Goal: Task Accomplishment & Management: Complete application form

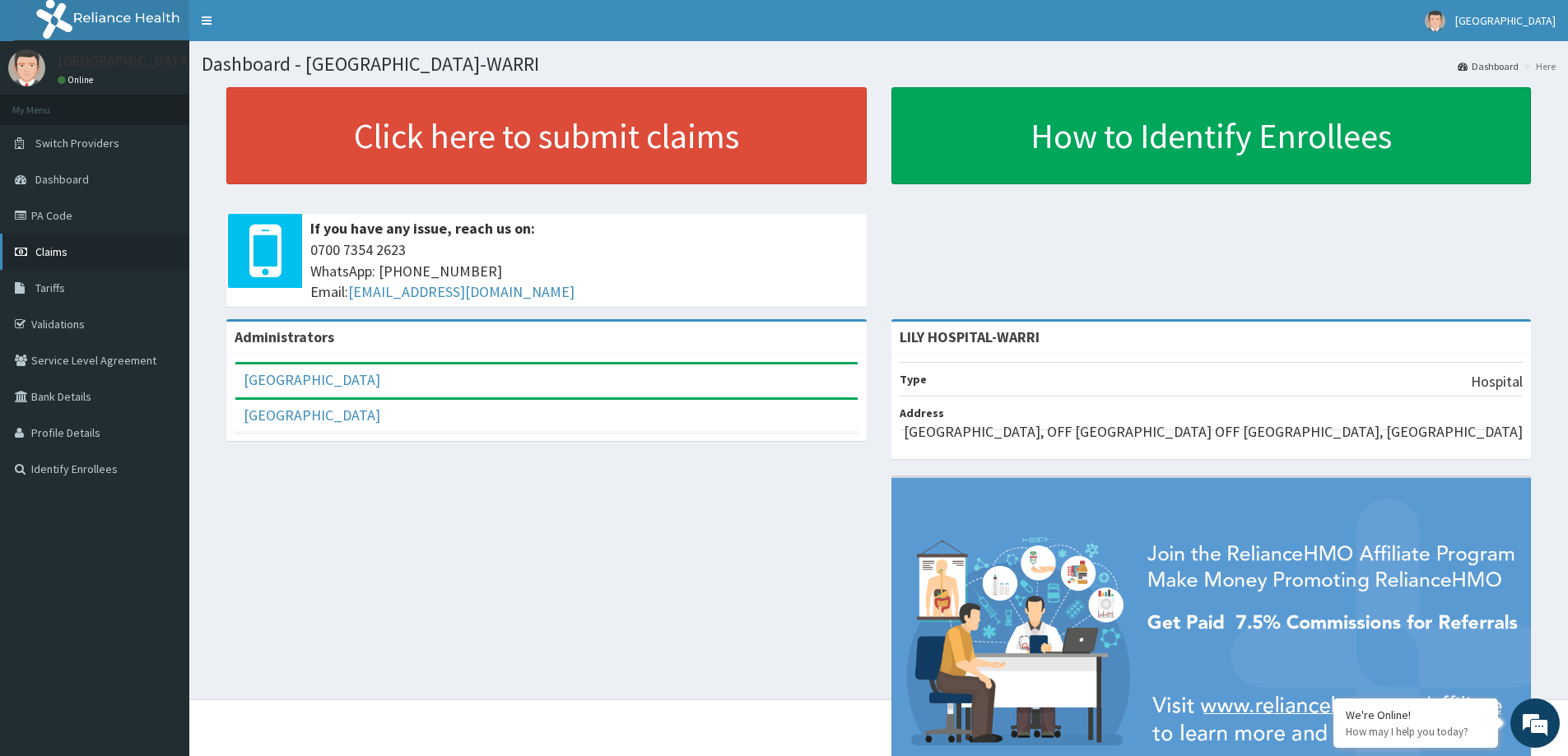
click at [48, 251] on span "Claims" at bounding box center [52, 251] width 32 height 14
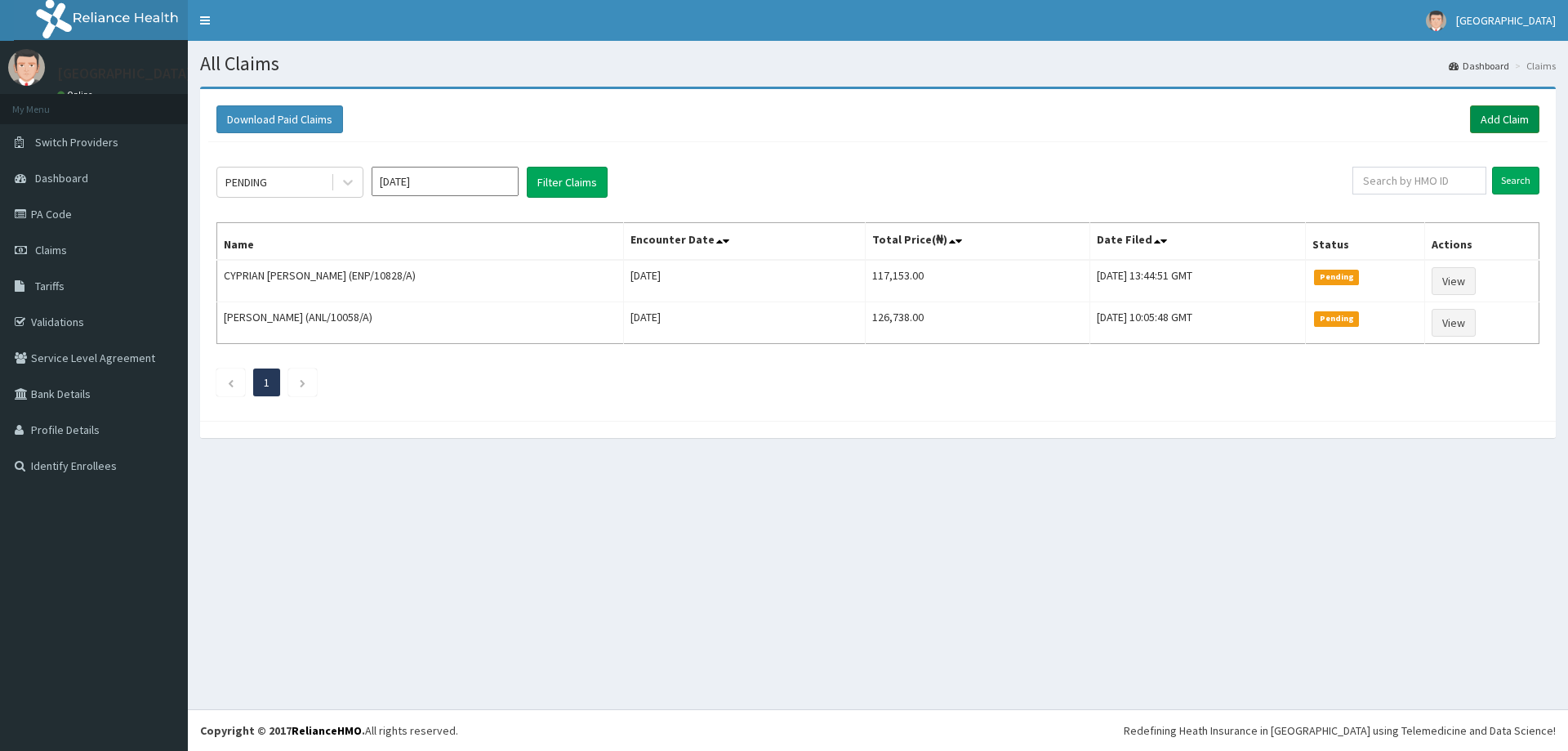
click at [1507, 132] on link "Add Claim" at bounding box center [1505, 119] width 70 height 28
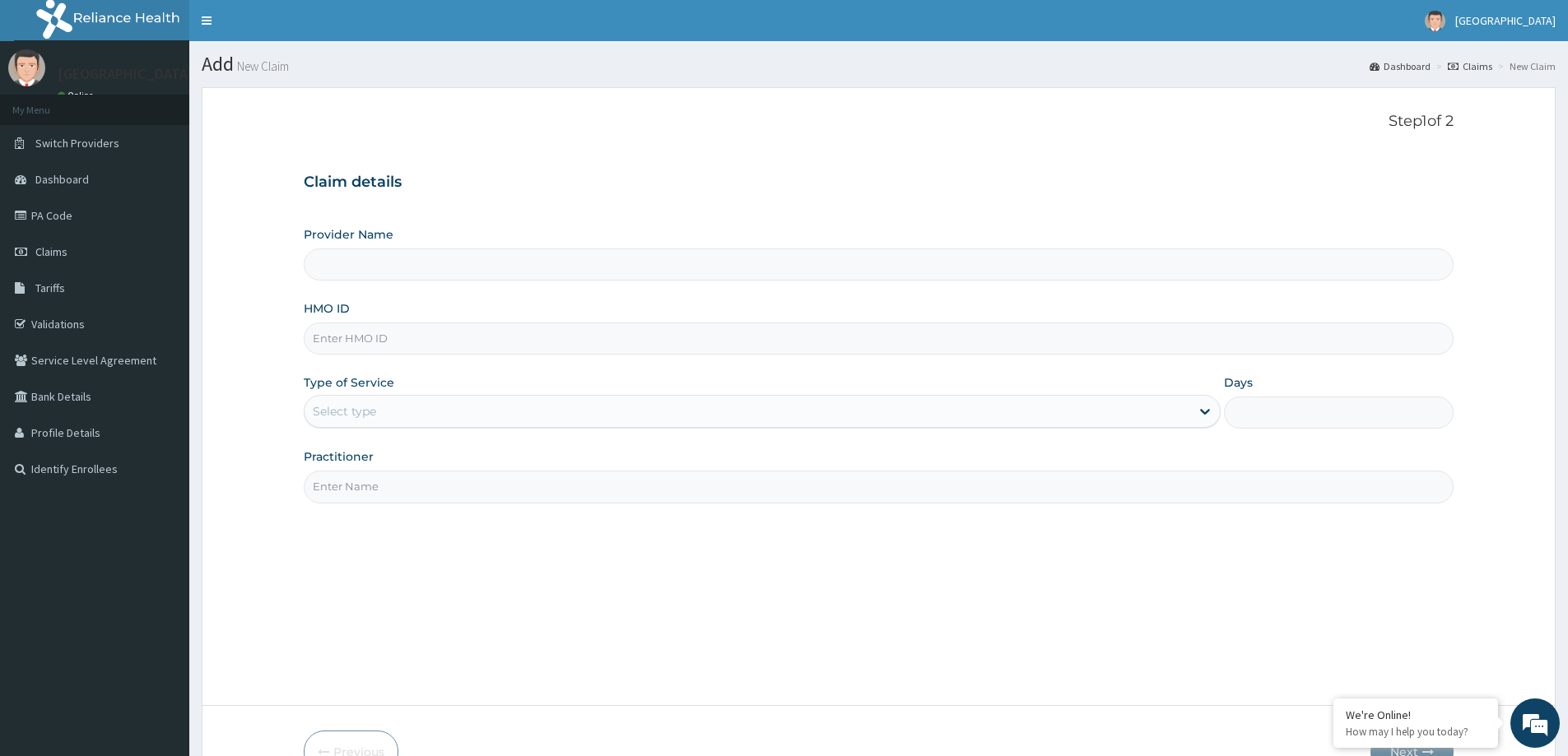
type input "LILY HOSPITAL-WARRI"
click at [352, 344] on input "HMO ID" at bounding box center [878, 339] width 1150 height 32
paste input "ANL/10014/A"
type input "ANL/10014/A"
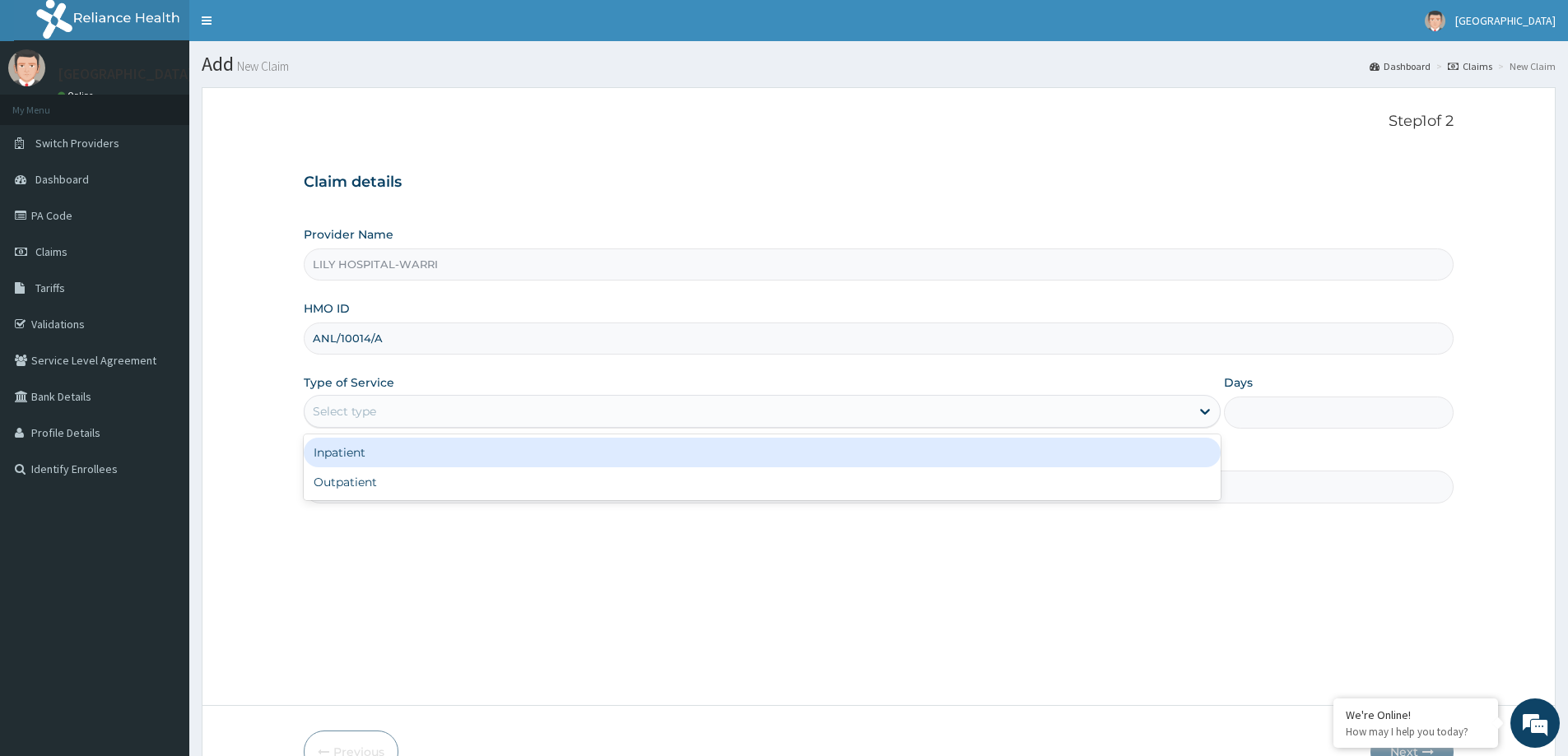
click at [363, 402] on div "Select type" at bounding box center [746, 411] width 885 height 26
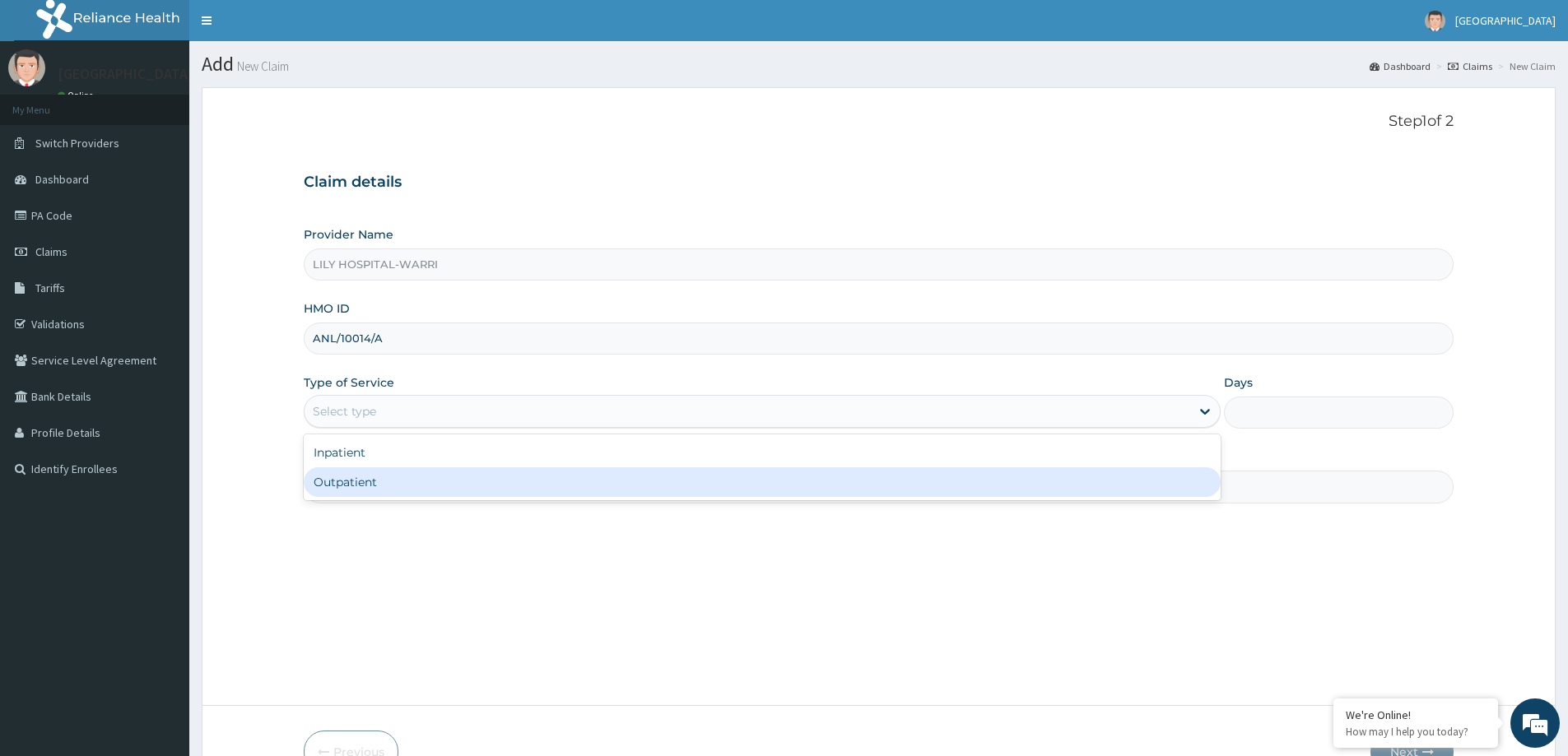
click at [342, 486] on div "Outpatient" at bounding box center [762, 482] width 917 height 30
type input "1"
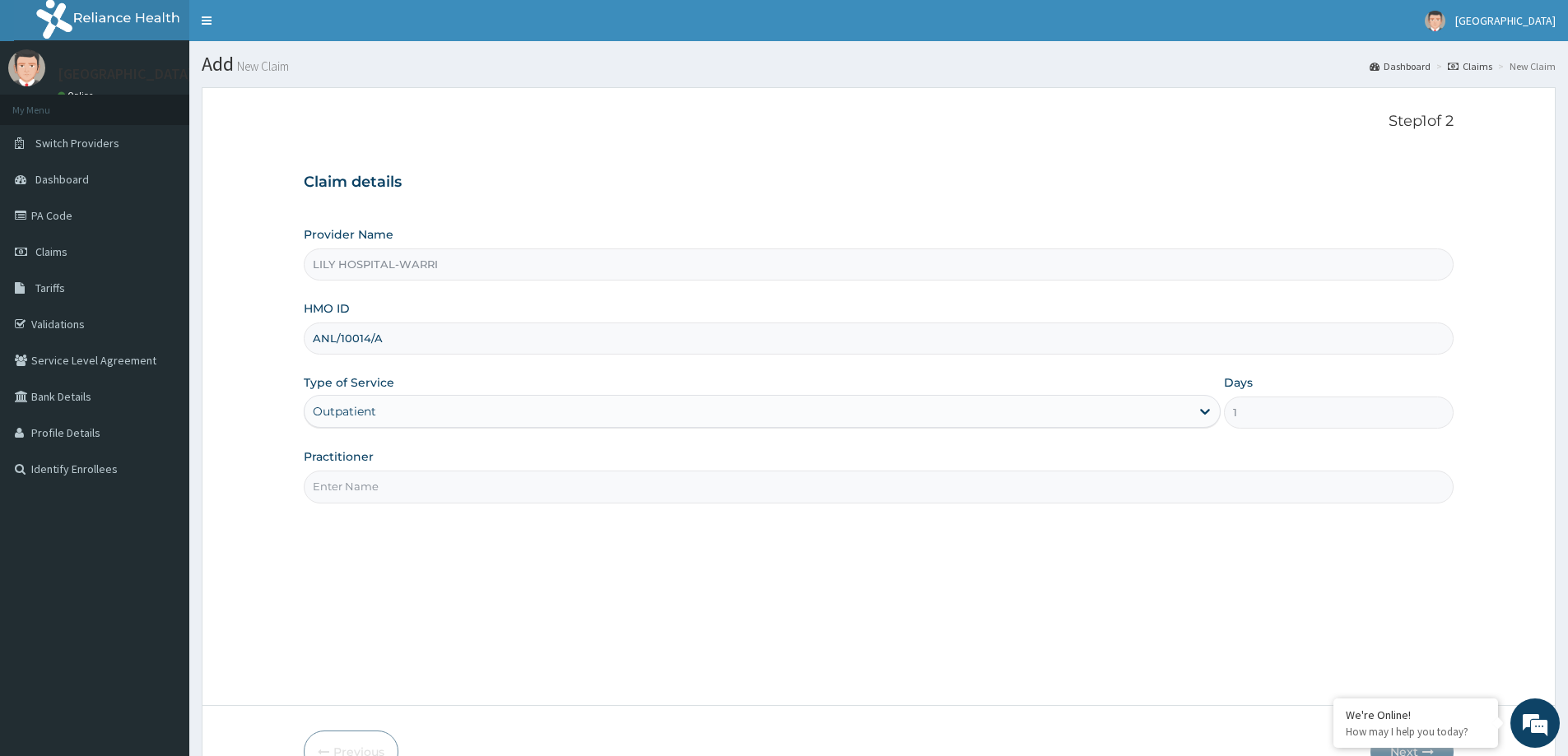
click at [375, 486] on input "Practitioner" at bounding box center [878, 487] width 1150 height 32
type input "General practitioner"
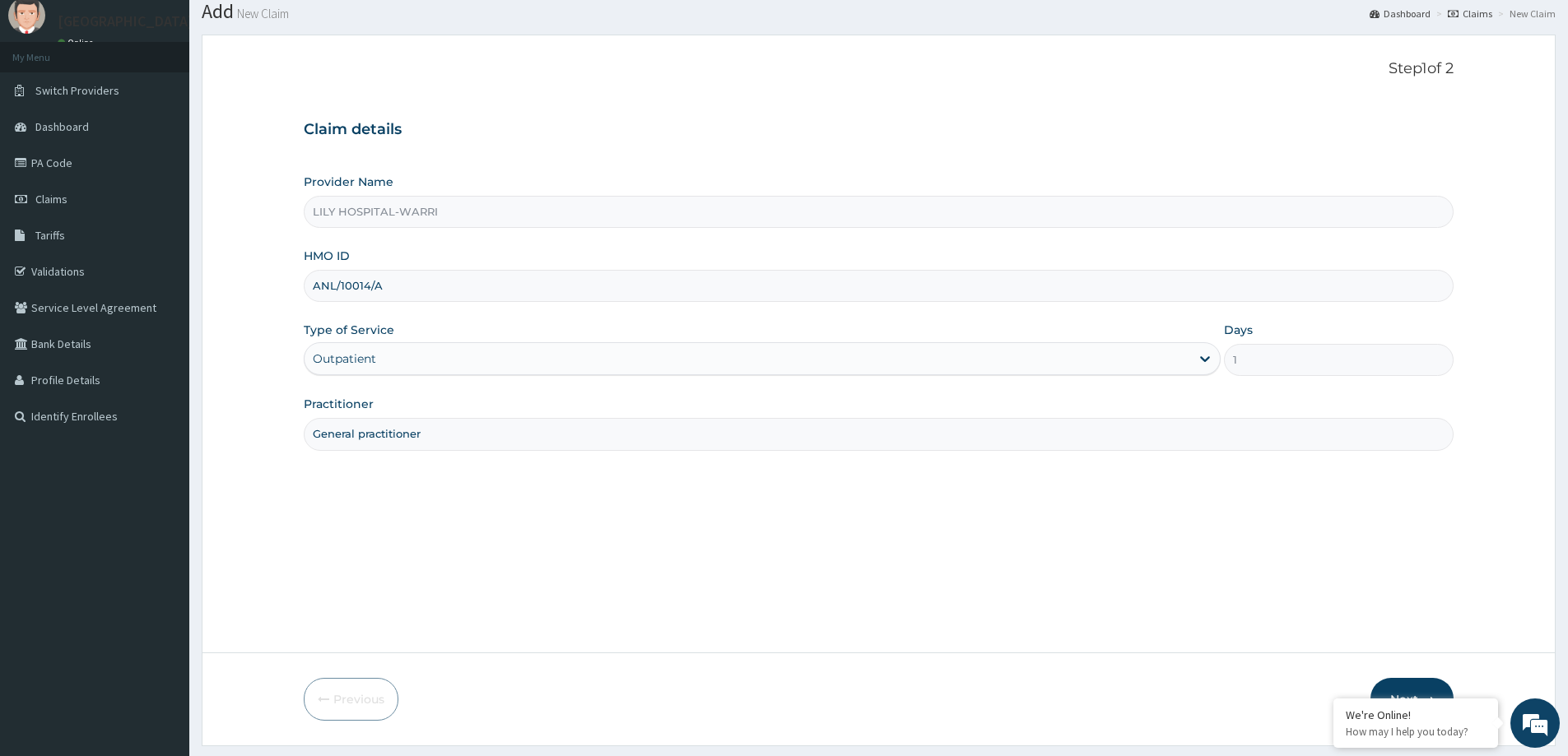
scroll to position [97, 0]
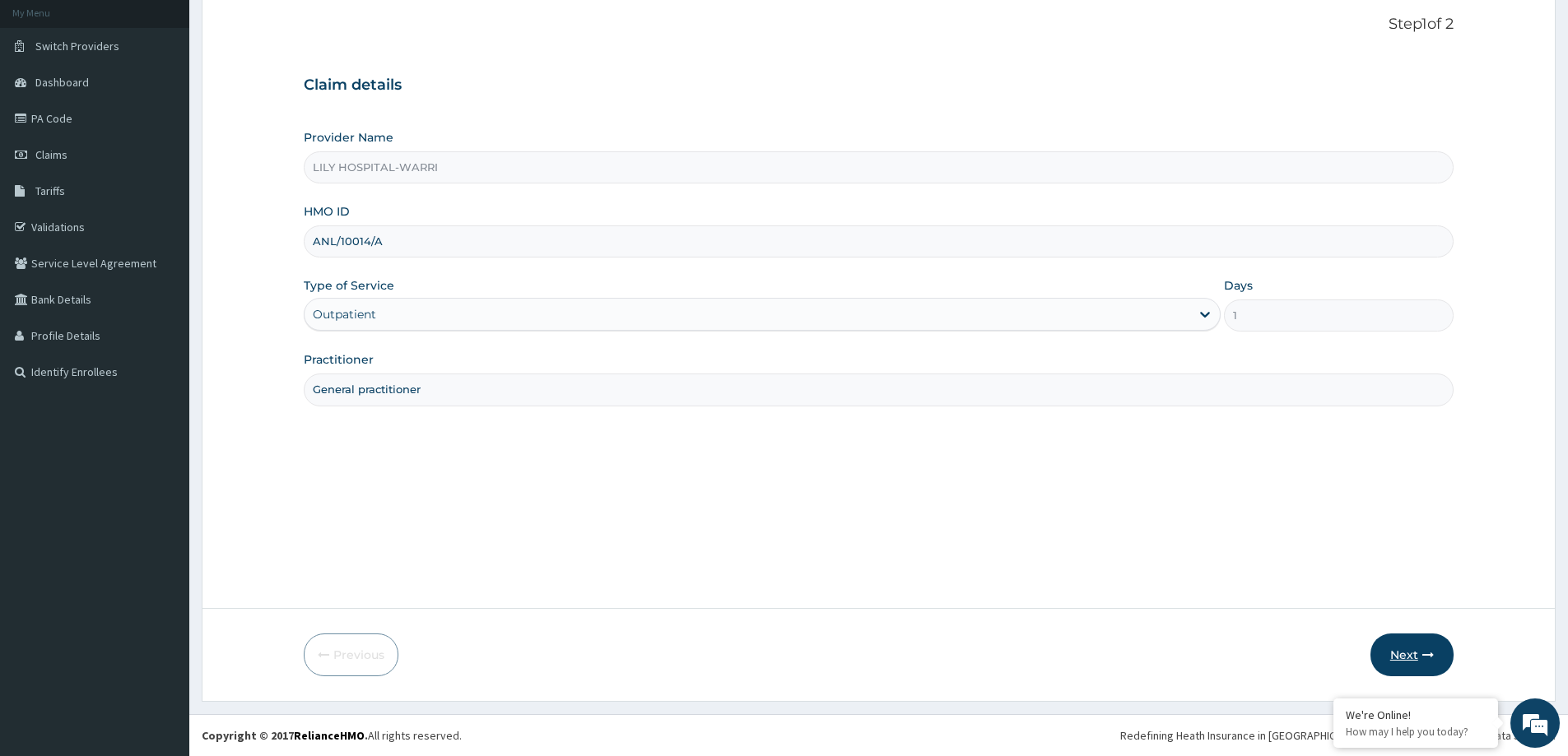
click at [1387, 659] on button "Next" at bounding box center [1412, 654] width 83 height 43
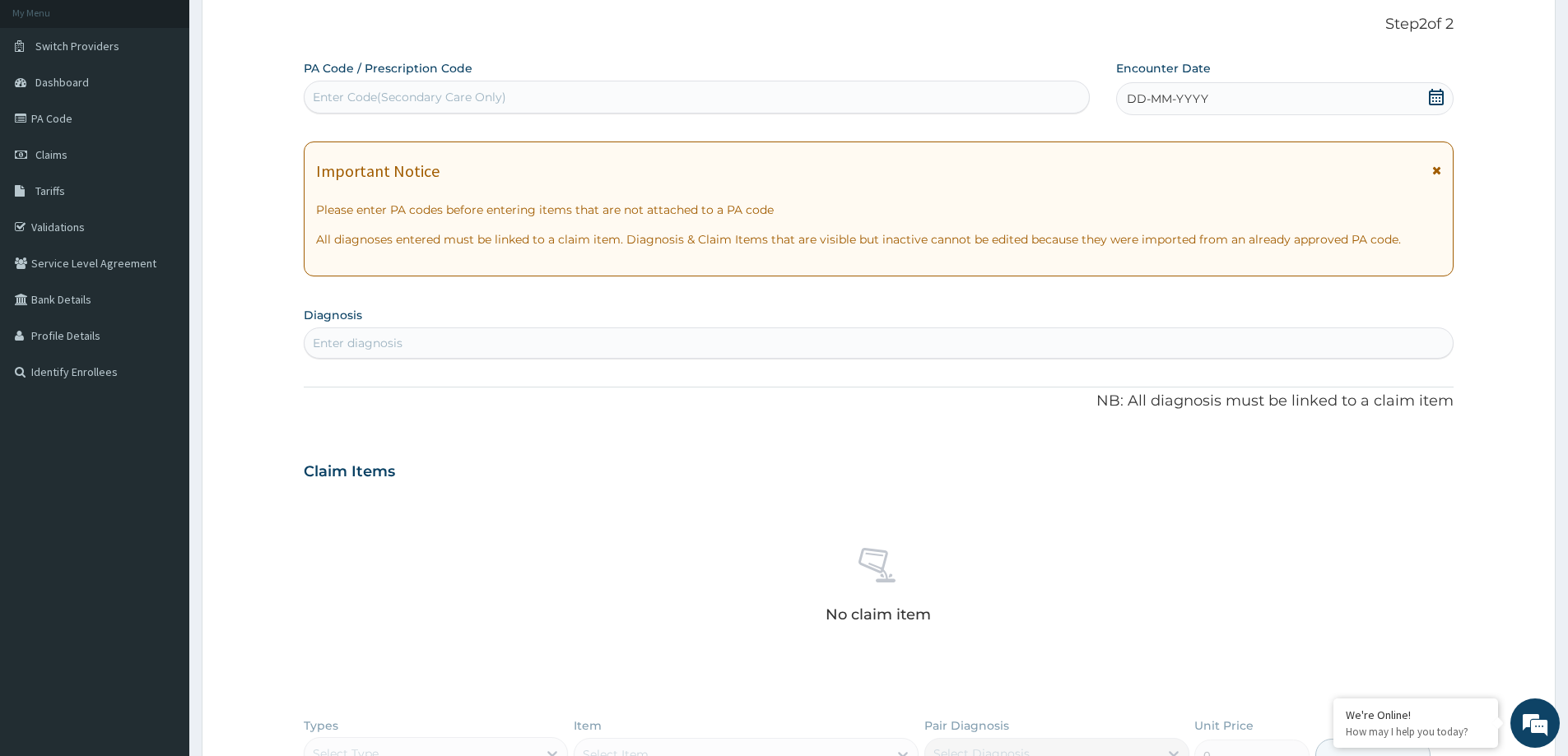
scroll to position [0, 0]
click at [378, 88] on div "Enter Code(Secondary Care Only)" at bounding box center [696, 97] width 784 height 26
paste input "PA/552B43"
type input "PA/552B43"
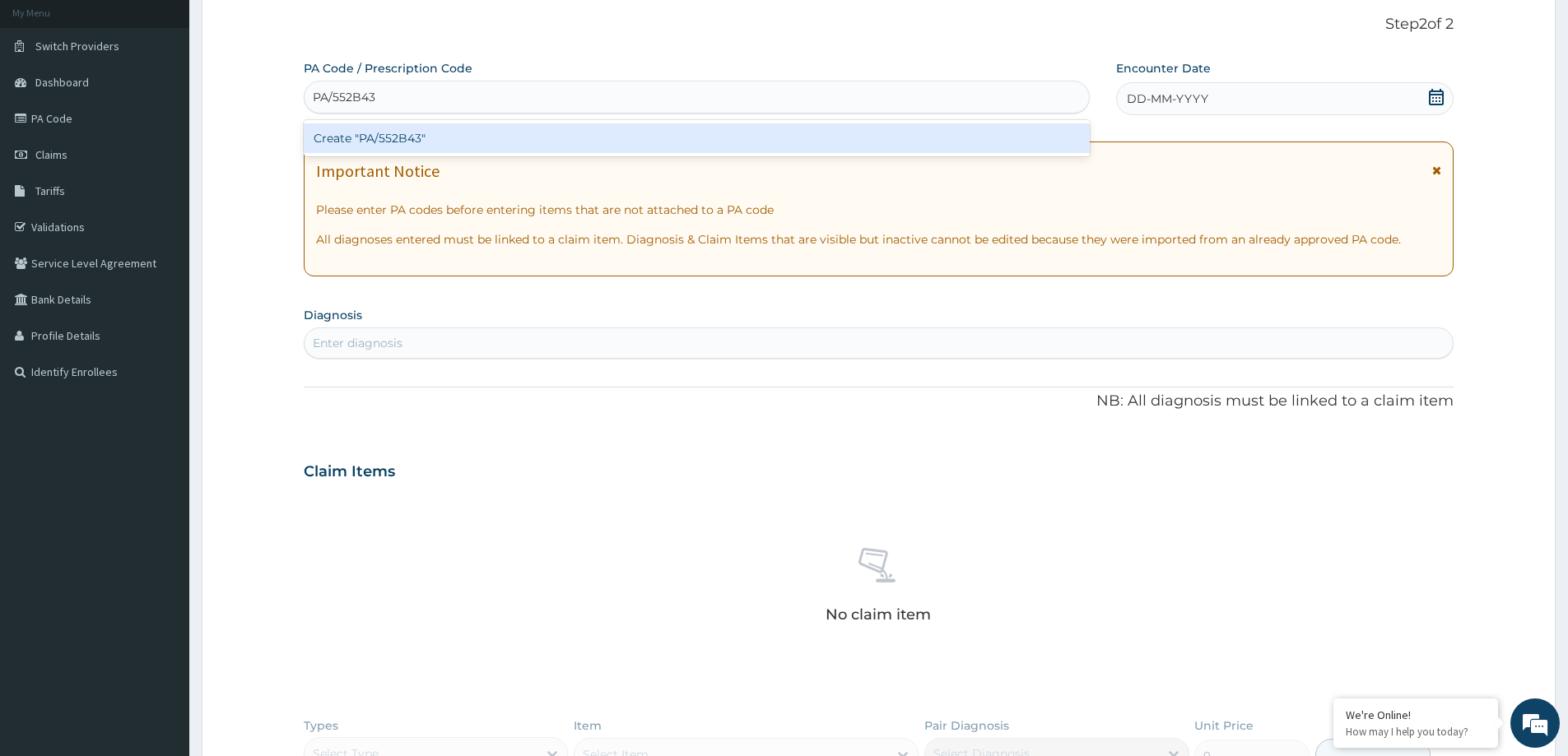
click at [374, 136] on div "Create "PA/552B43"" at bounding box center [697, 138] width 786 height 30
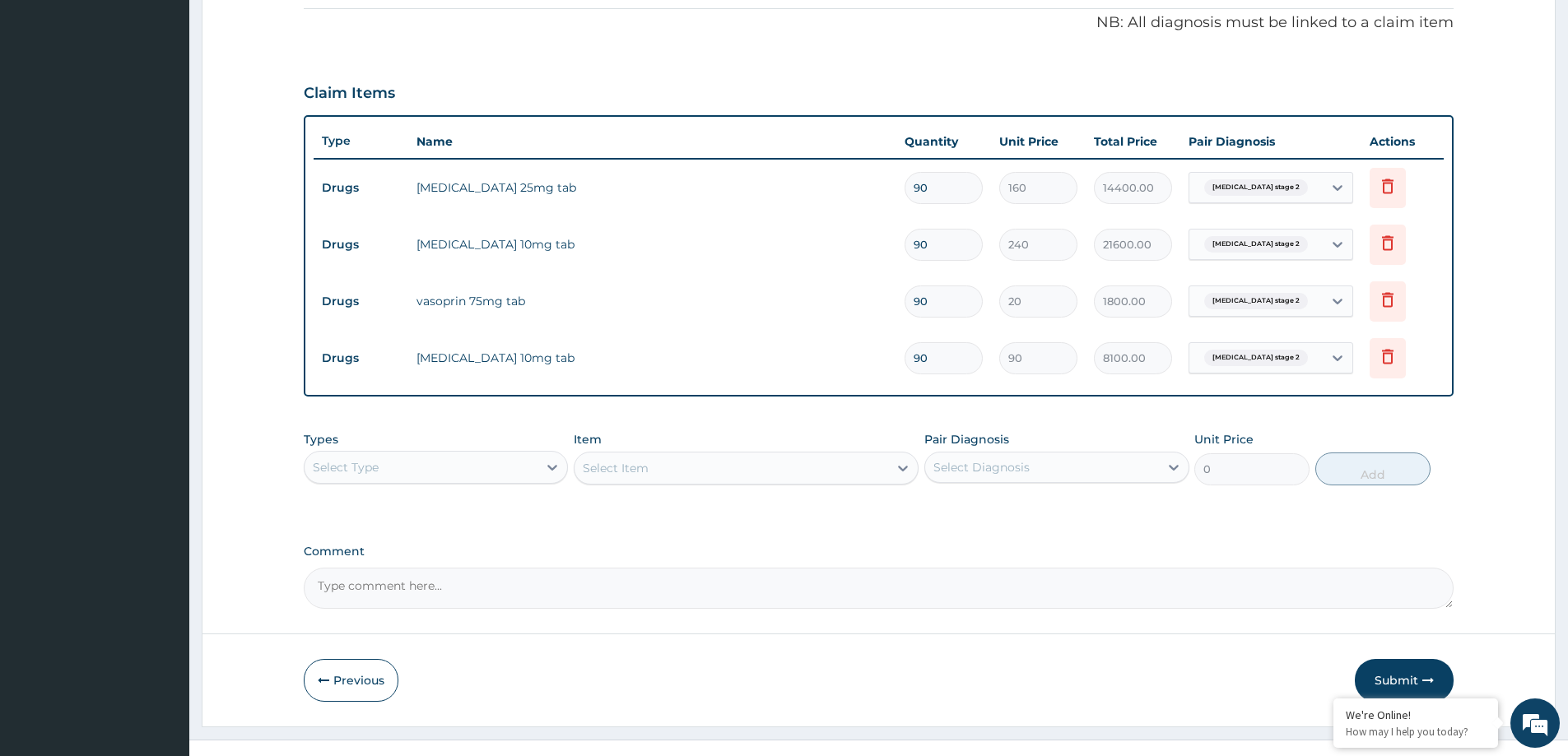
scroll to position [506, 0]
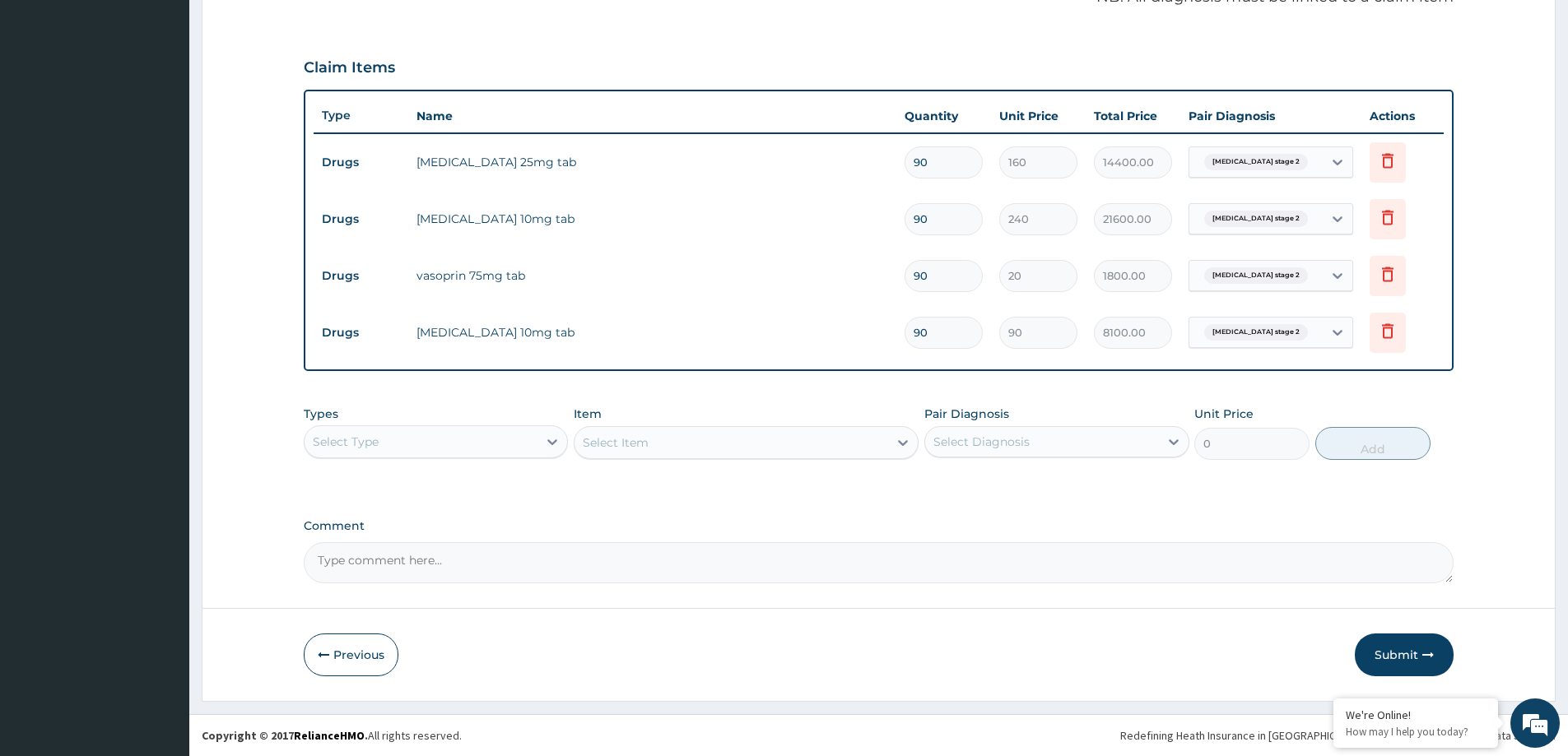
click at [478, 441] on div "Select Type" at bounding box center [420, 441] width 233 height 26
click at [407, 548] on div "Procedures" at bounding box center [436, 542] width 264 height 30
click at [826, 426] on div "Select Item" at bounding box center [745, 442] width 345 height 33
click at [747, 455] on div "Select Item" at bounding box center [745, 442] width 345 height 33
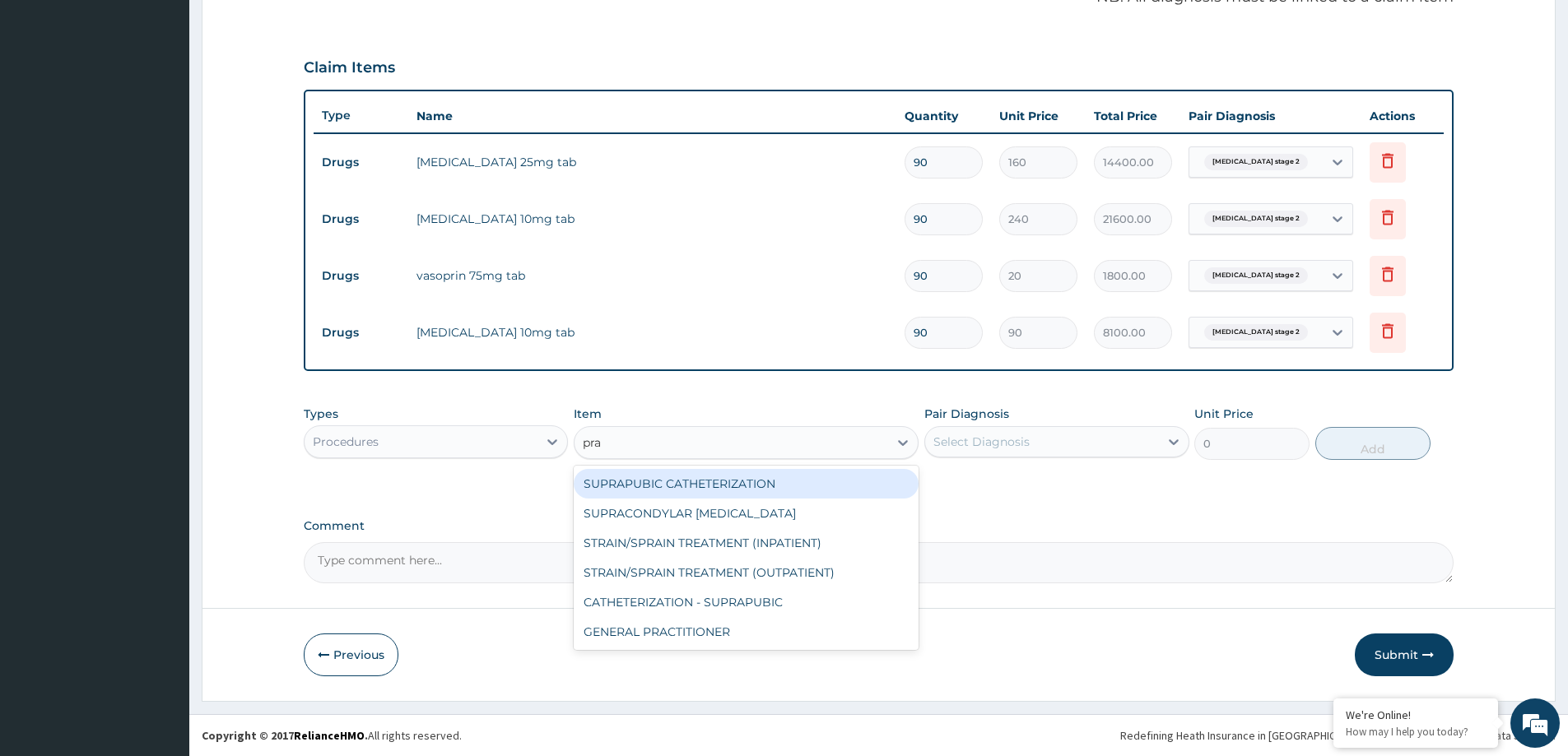
type input "prac"
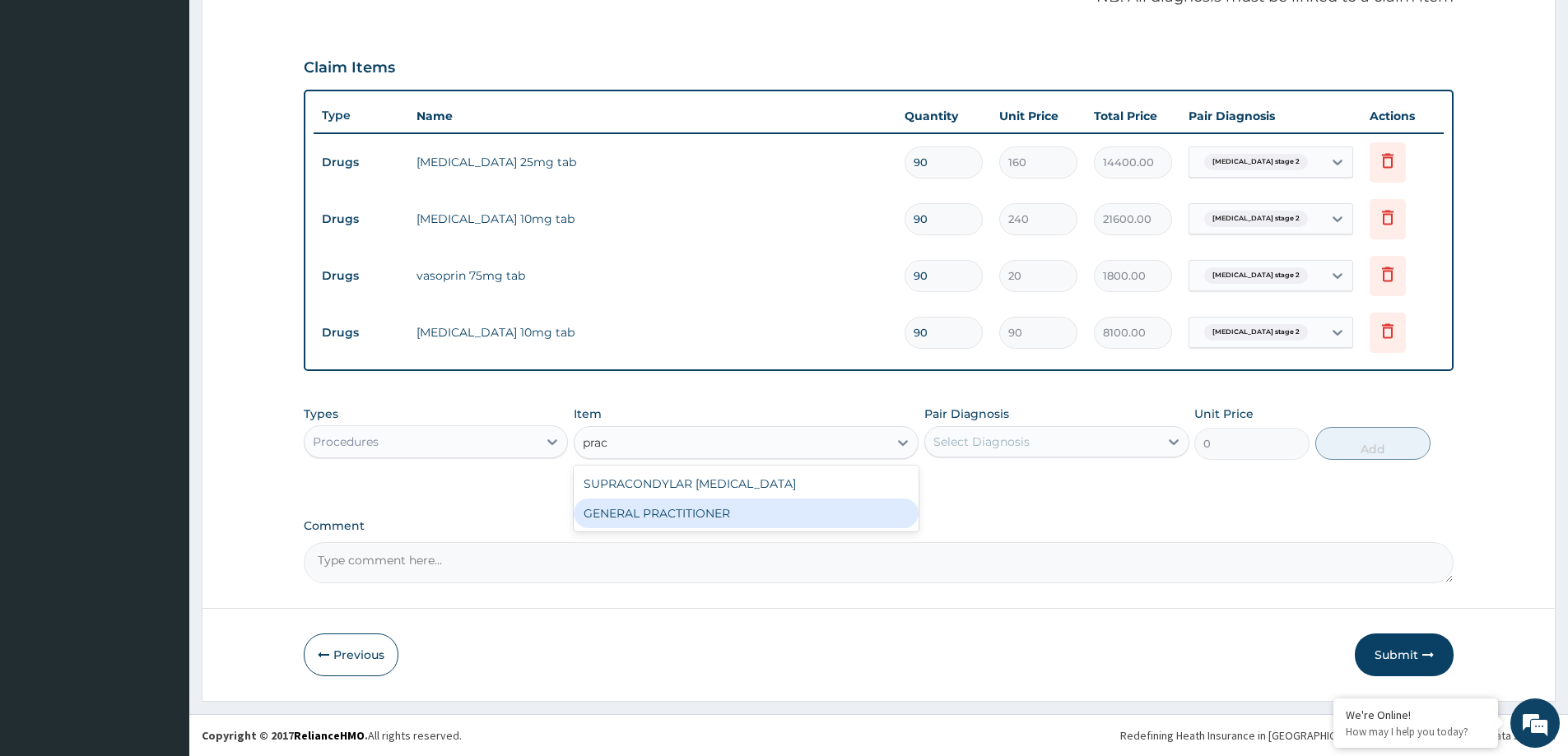
click at [769, 518] on div "GENERAL PRACTITIONER" at bounding box center [745, 513] width 345 height 30
type input "3125"
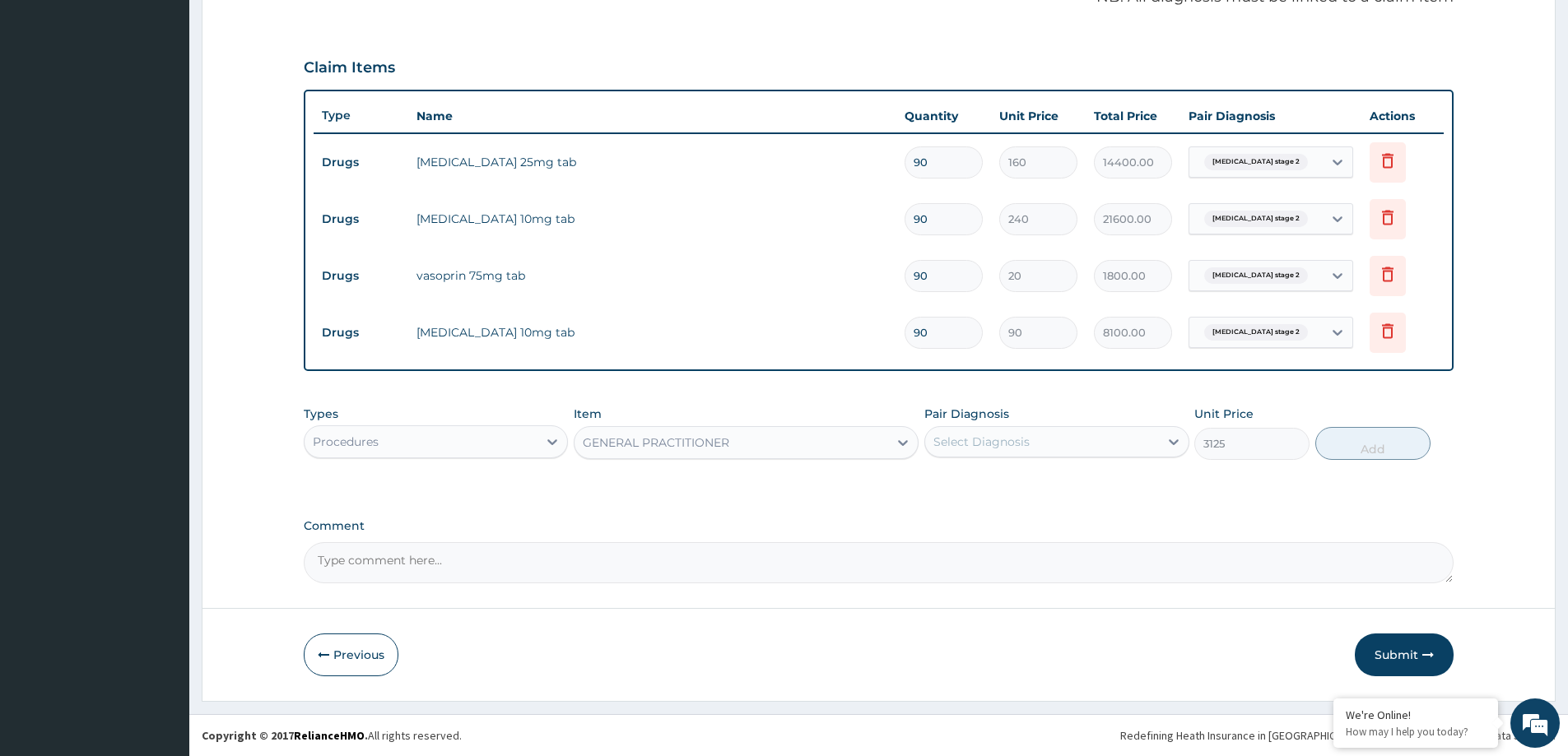
click at [977, 435] on div "Select Diagnosis" at bounding box center [982, 441] width 97 height 16
click at [1033, 482] on label "Hypertension stage 2" at bounding box center [1025, 482] width 148 height 16
checkbox input "true"
click at [1343, 448] on button "Add" at bounding box center [1373, 443] width 115 height 33
type input "0"
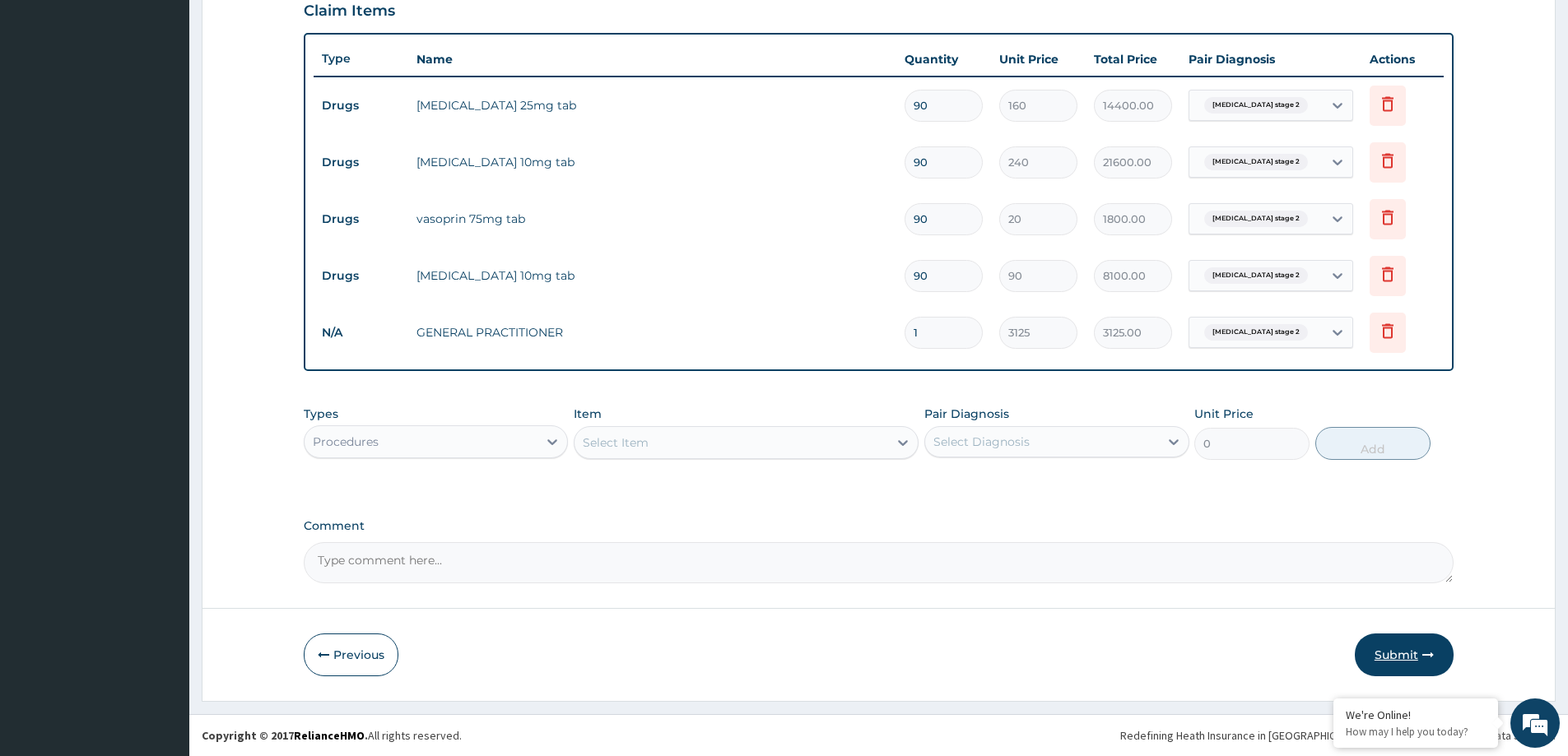
click at [1380, 652] on button "Submit" at bounding box center [1404, 654] width 99 height 43
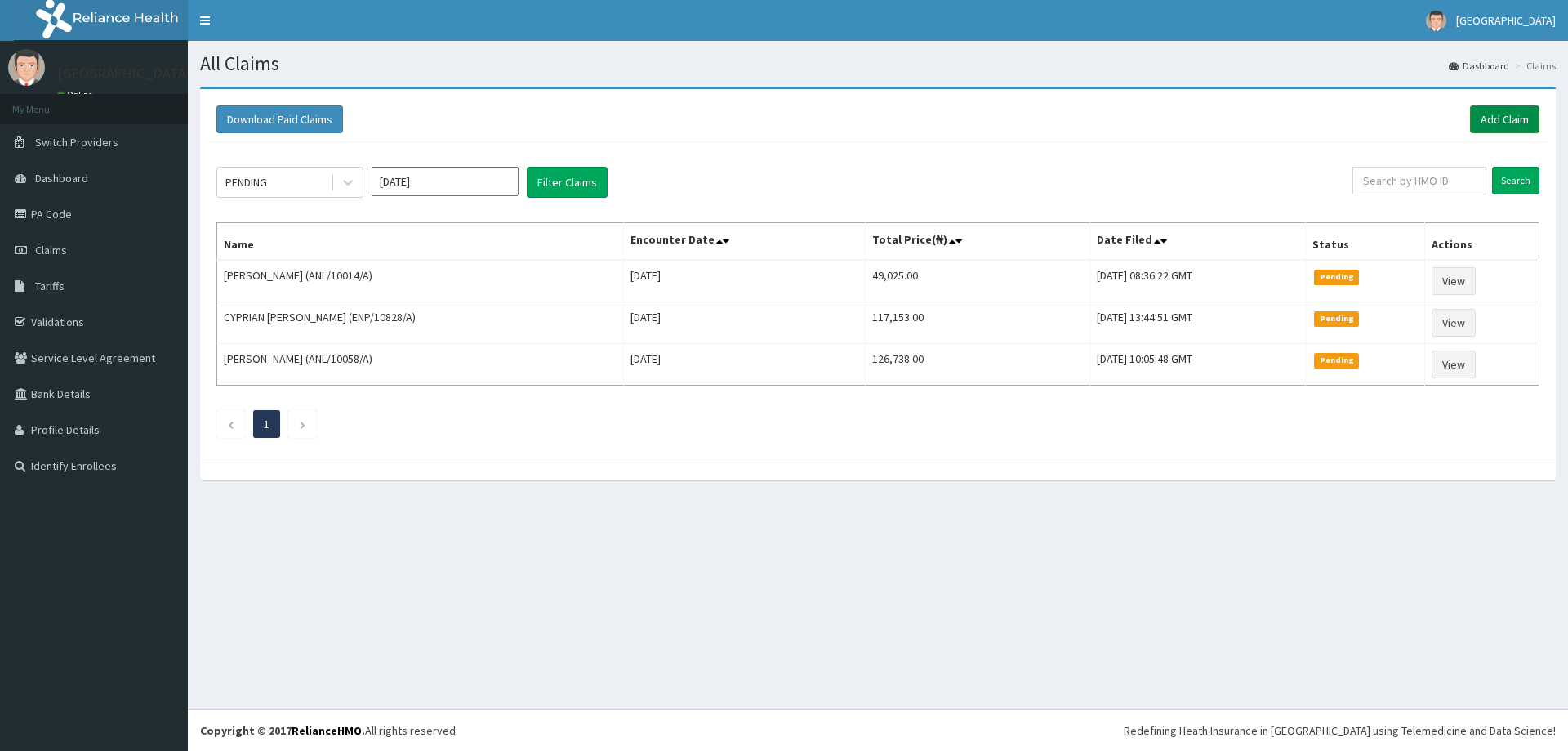
click at [1492, 122] on link "Add Claim" at bounding box center [1505, 119] width 70 height 28
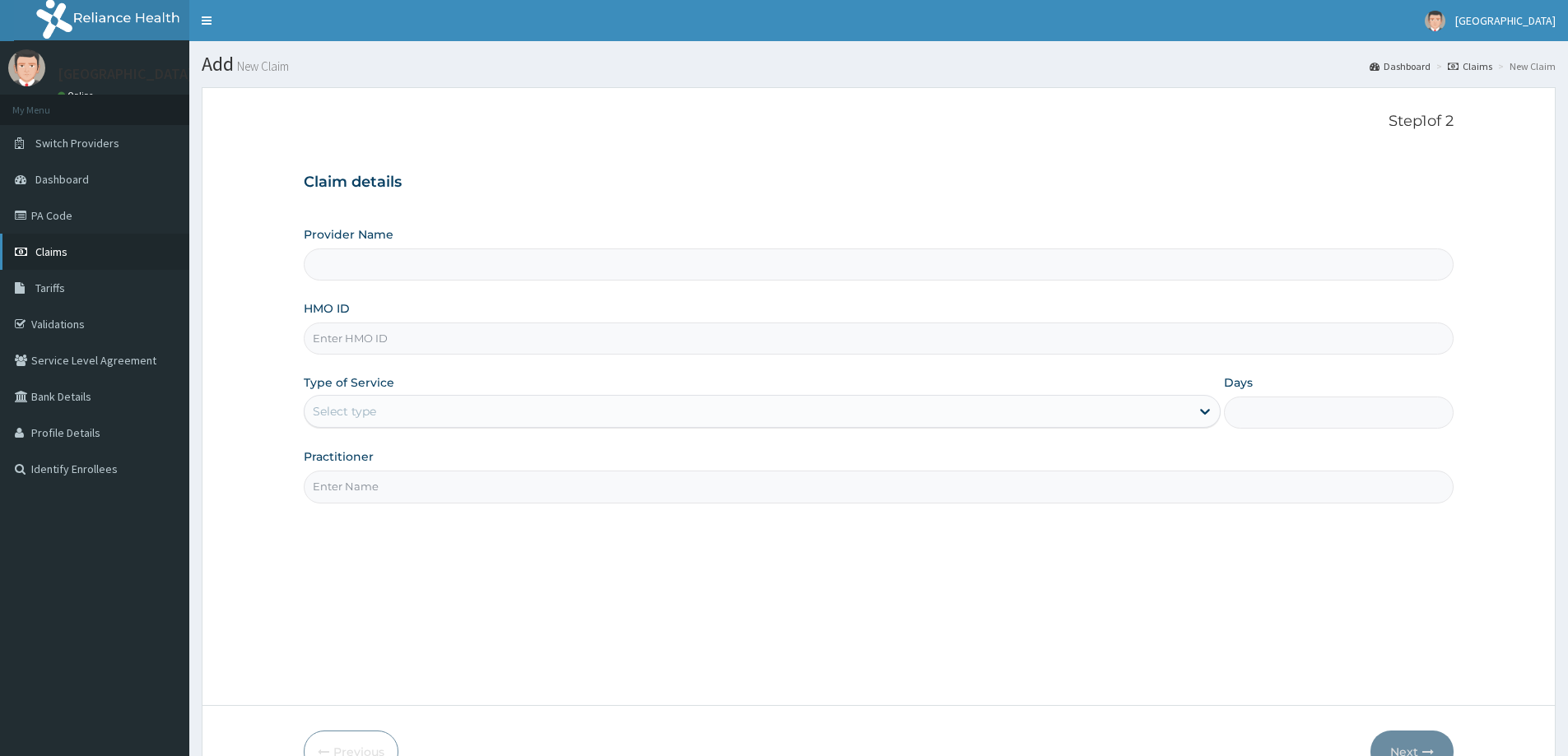
click at [62, 249] on span "Claims" at bounding box center [52, 251] width 32 height 14
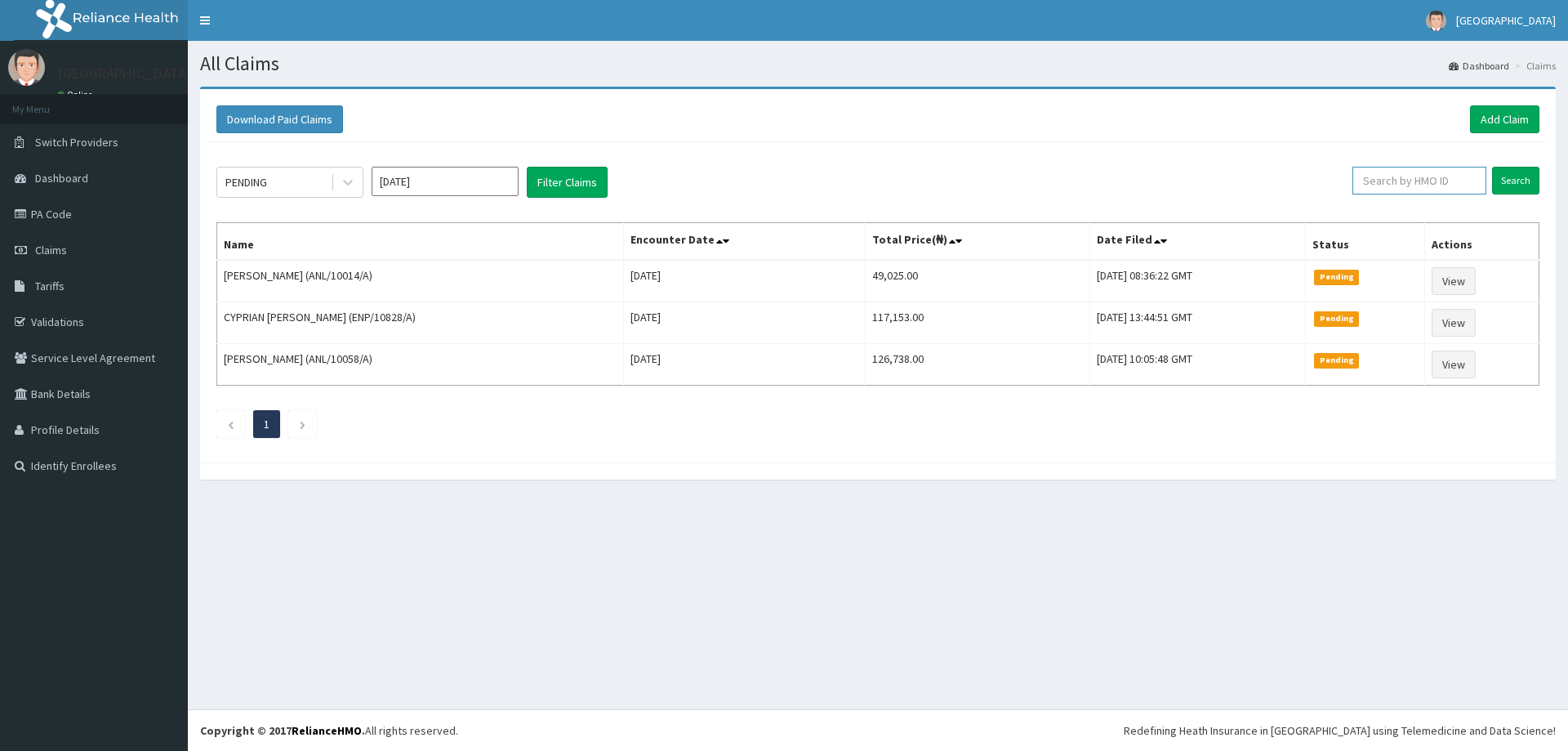
click at [1408, 191] on input "text" at bounding box center [1419, 180] width 134 height 28
paste input "ANL/10130/A"
type input "ANL/10130/A"
click at [1497, 189] on input "Search" at bounding box center [1516, 180] width 47 height 28
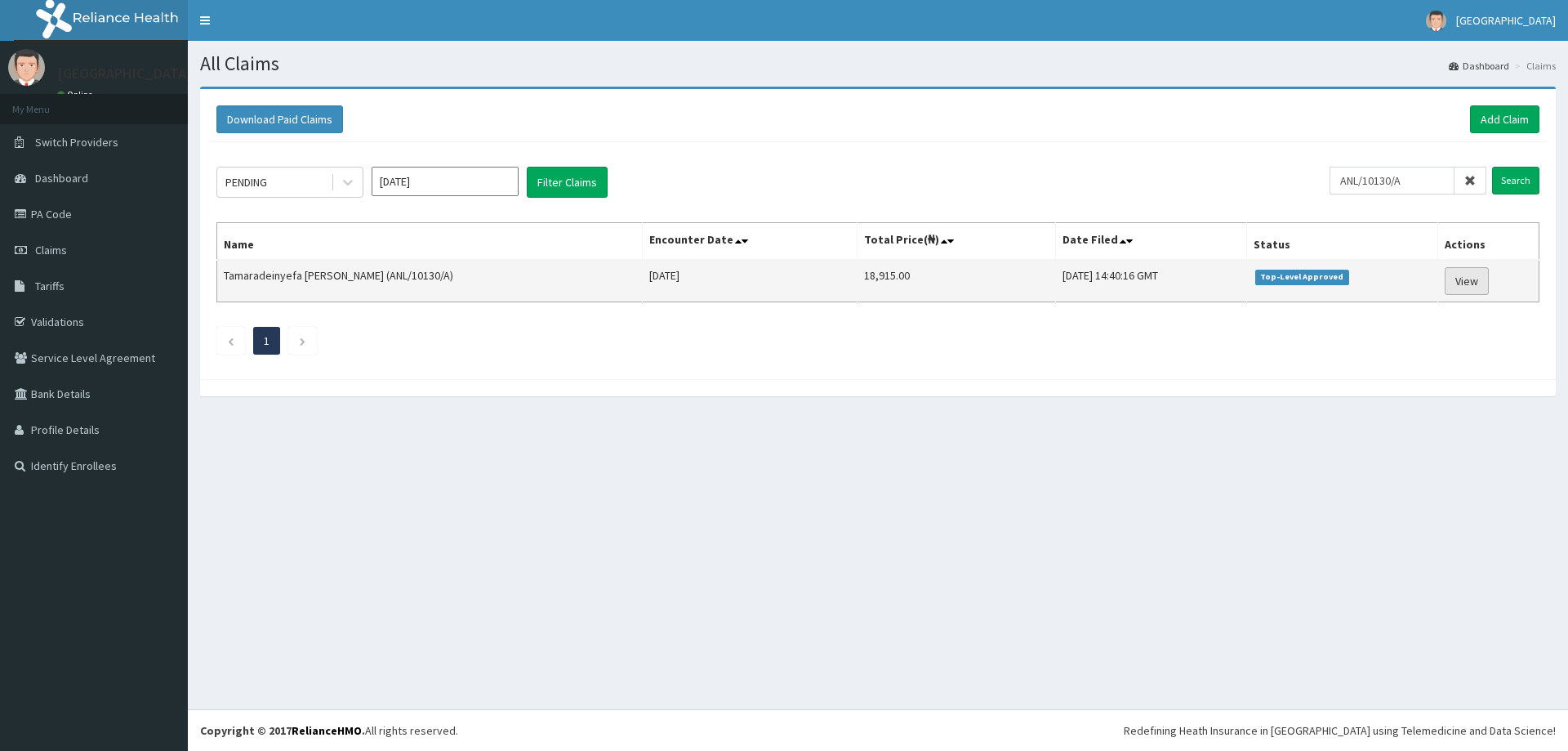
click at [1455, 287] on link "View" at bounding box center [1467, 281] width 44 height 28
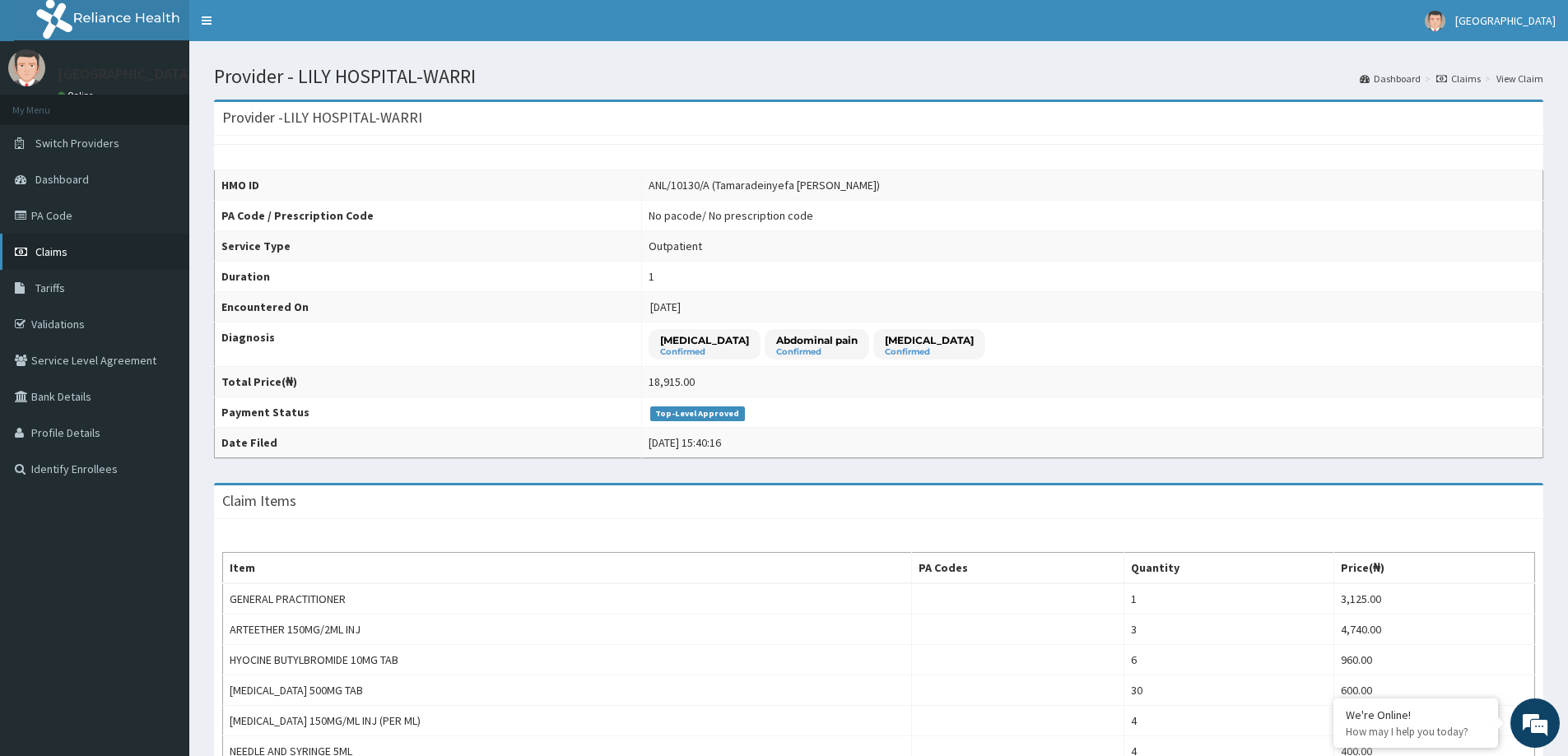
click at [76, 256] on link "Claims" at bounding box center [94, 251] width 189 height 36
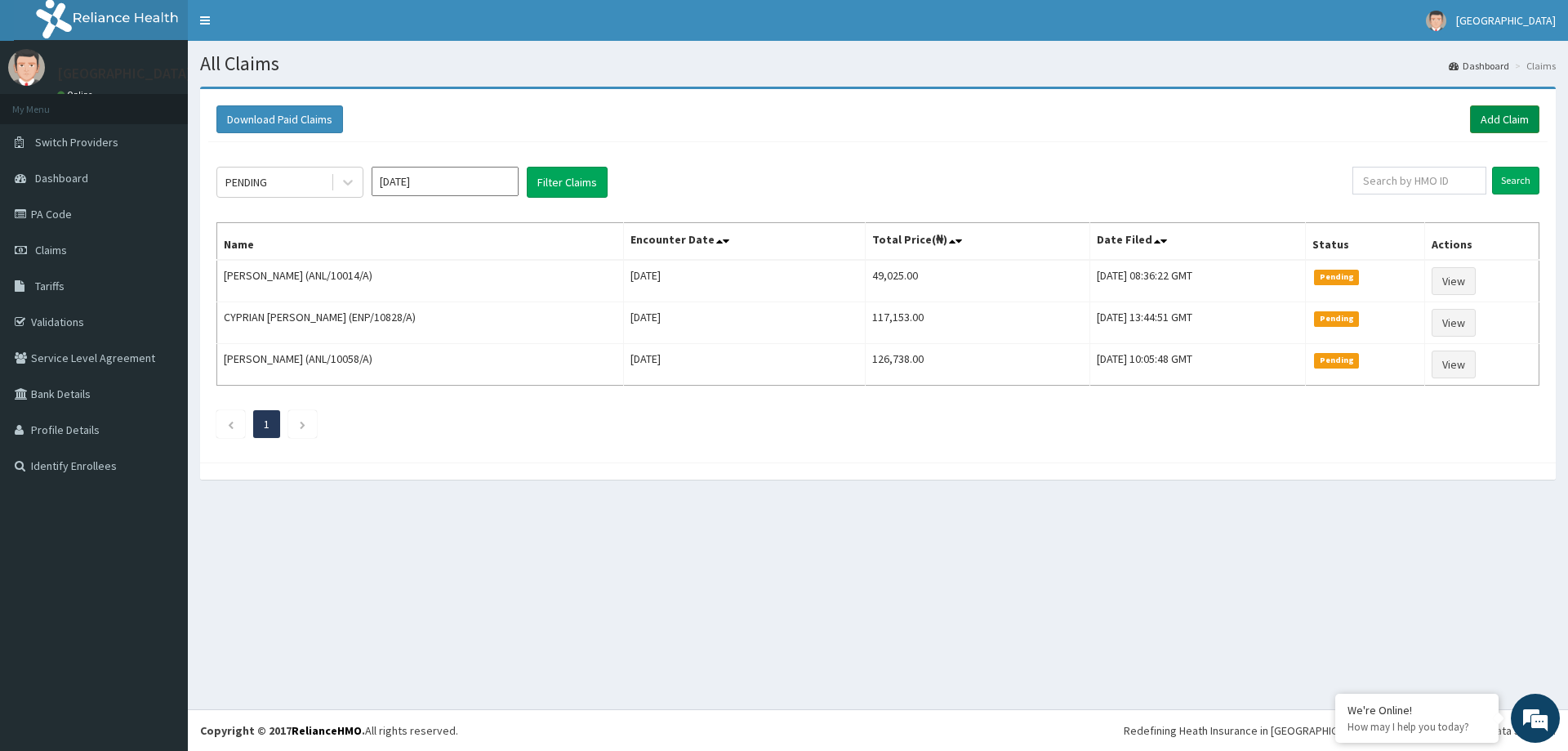
click at [1490, 114] on link "Add Claim" at bounding box center [1505, 119] width 70 height 28
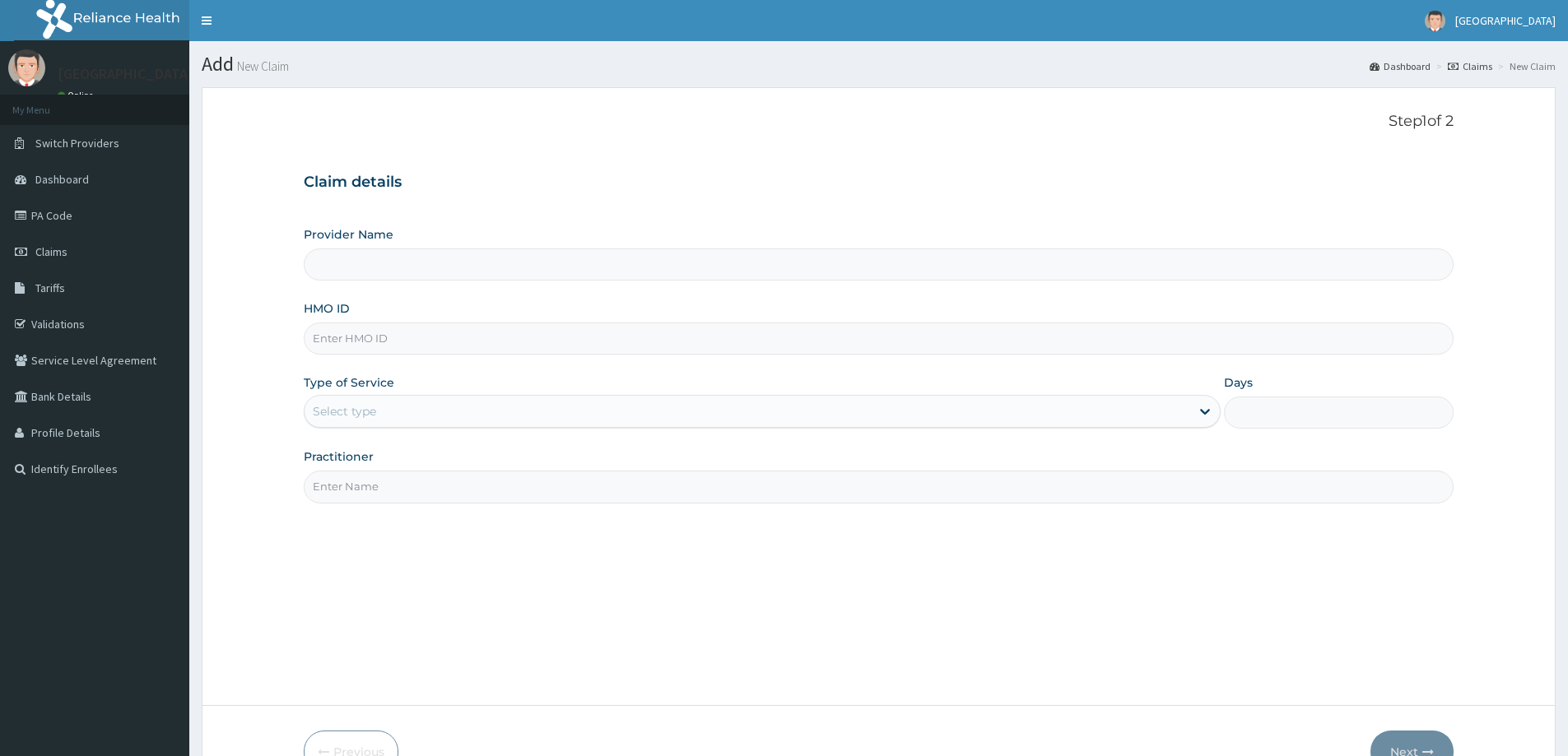
click at [334, 345] on input "HMO ID" at bounding box center [878, 339] width 1150 height 32
paste input "ANL/10130/A"
type input "ANL/10130/A"
type input "LILY HOSPITAL-WARRI"
type input "ANL/10130/A"
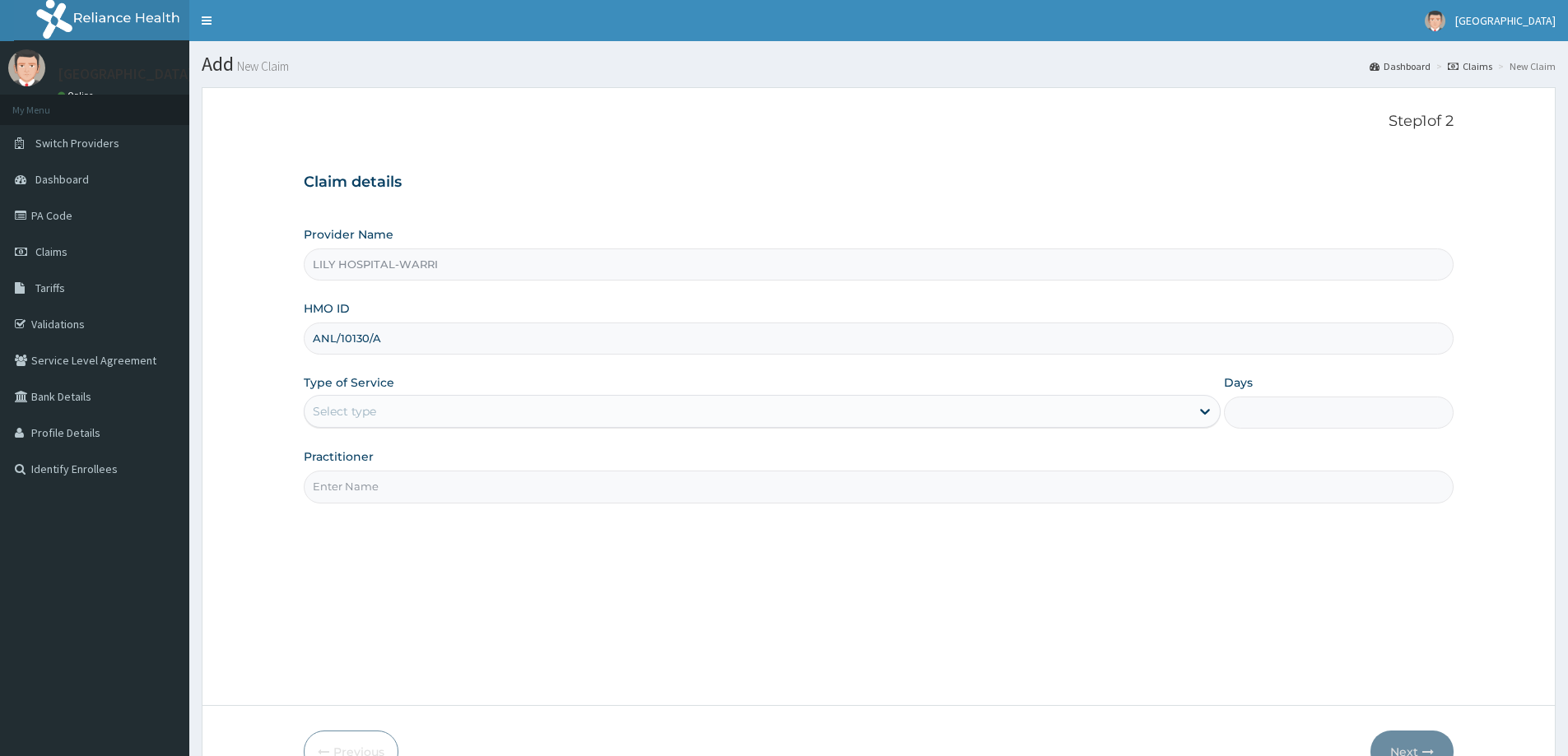
click at [360, 408] on div "Select type" at bounding box center [344, 411] width 64 height 16
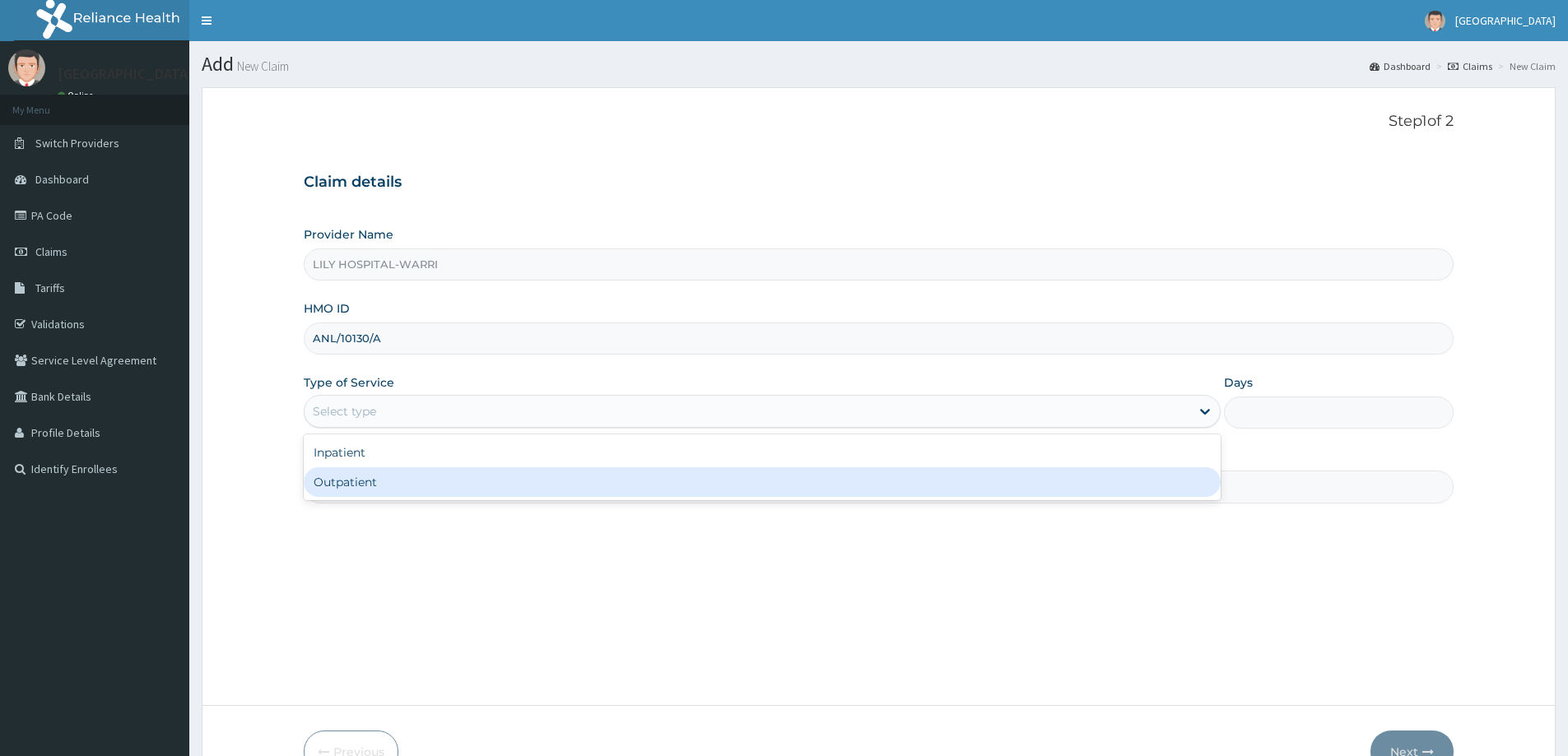
click at [354, 483] on div "Outpatient" at bounding box center [762, 482] width 917 height 30
type input "1"
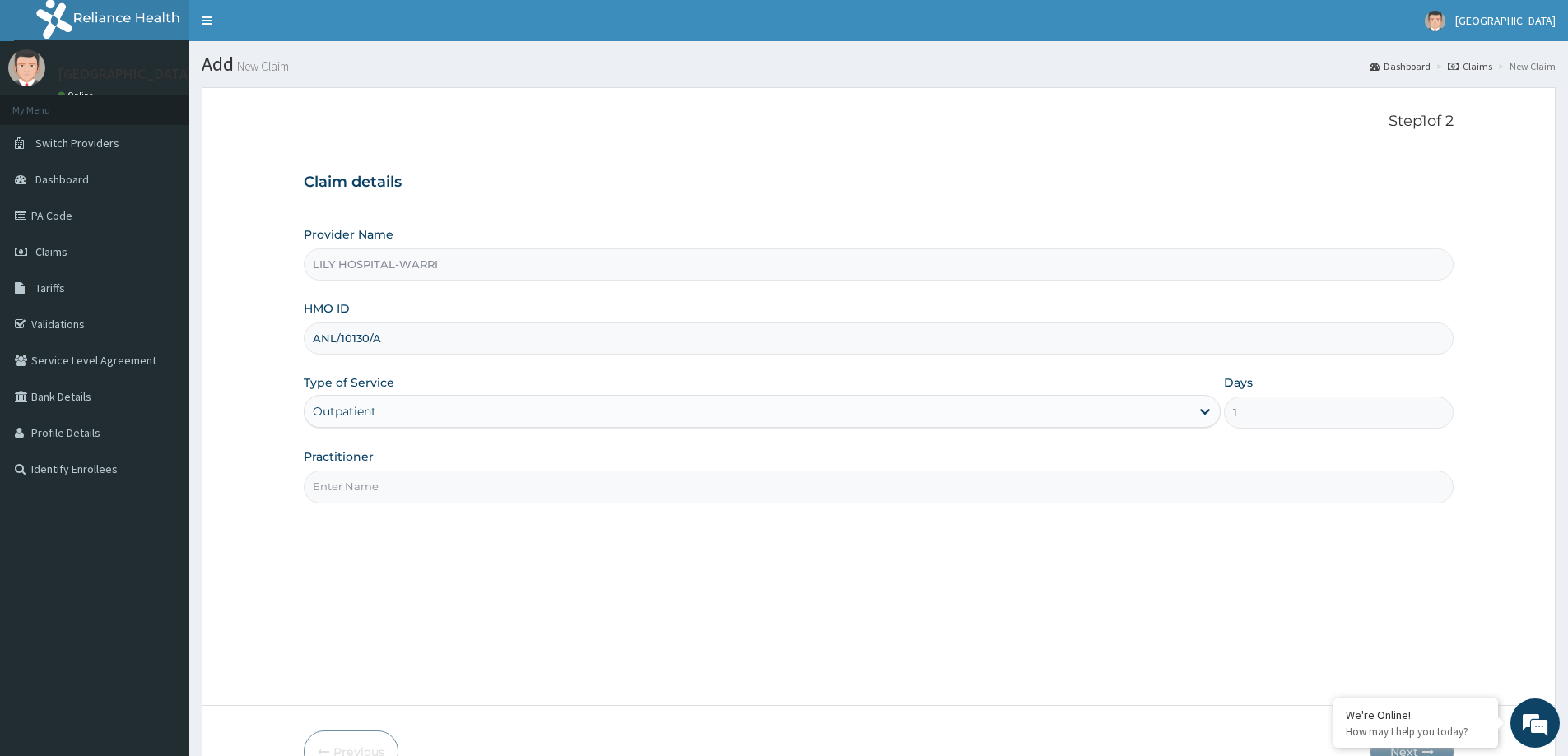
click at [313, 483] on input "Practitioner" at bounding box center [878, 487] width 1150 height 32
type input "General practitioner"
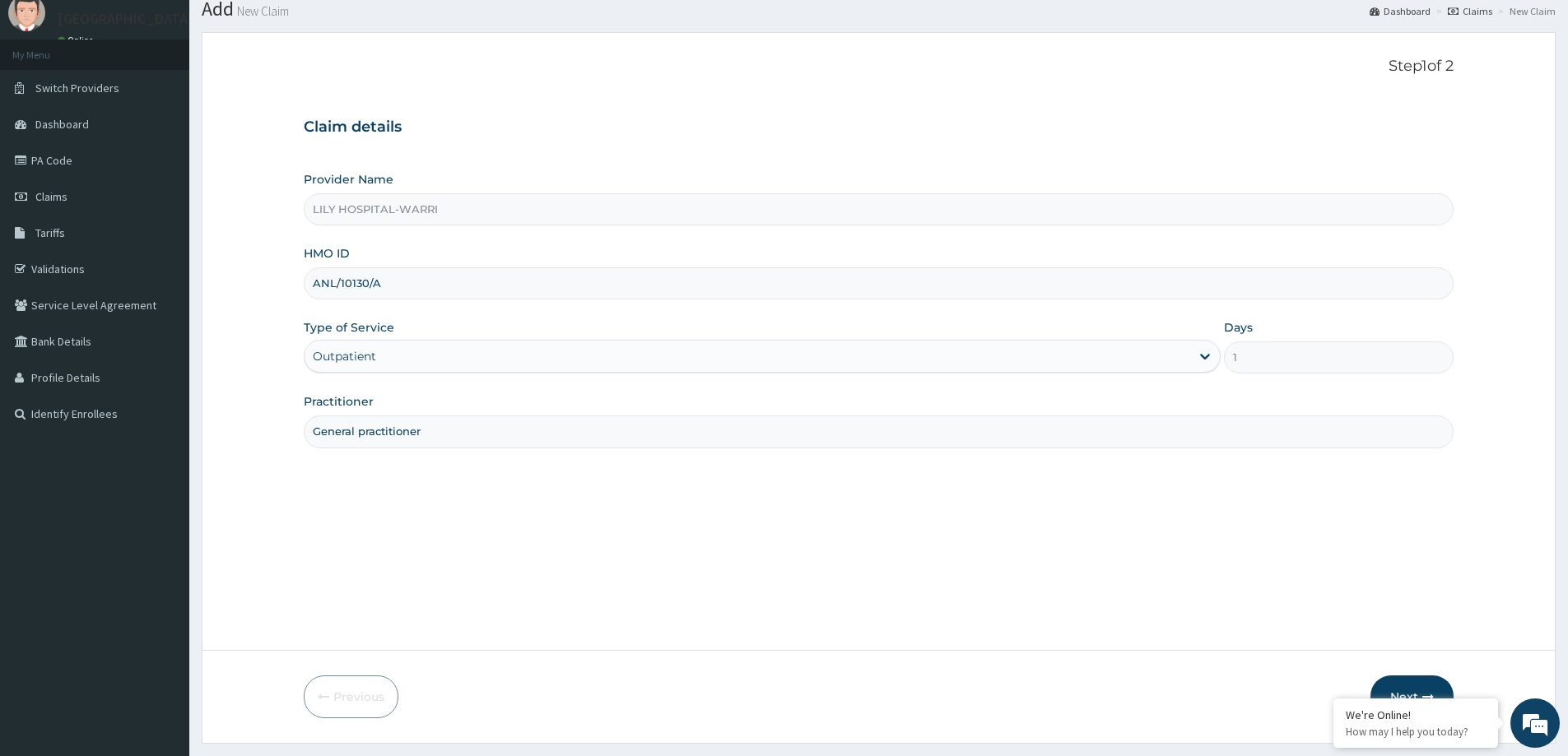
scroll to position [97, 0]
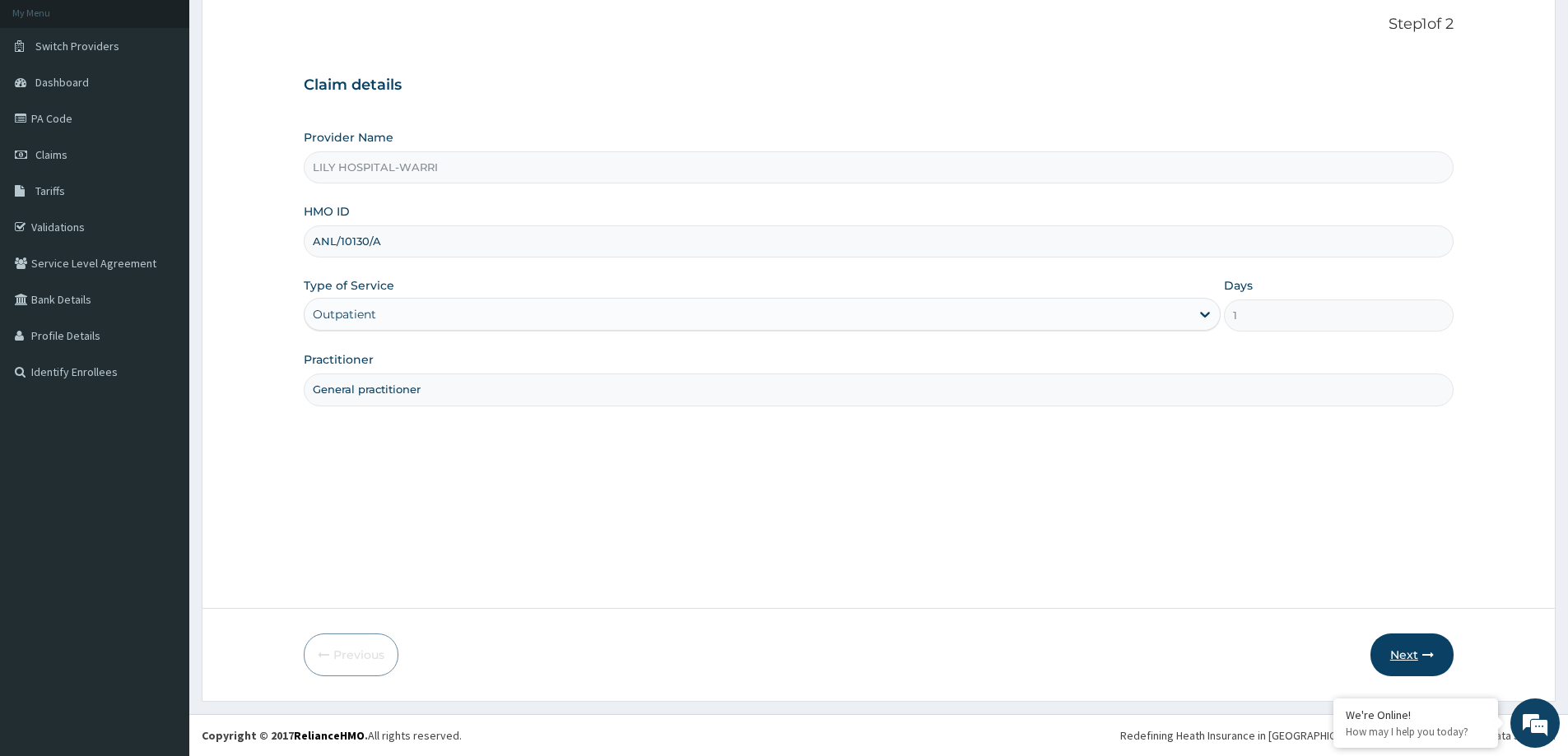
click at [1405, 651] on button "Next" at bounding box center [1412, 654] width 83 height 43
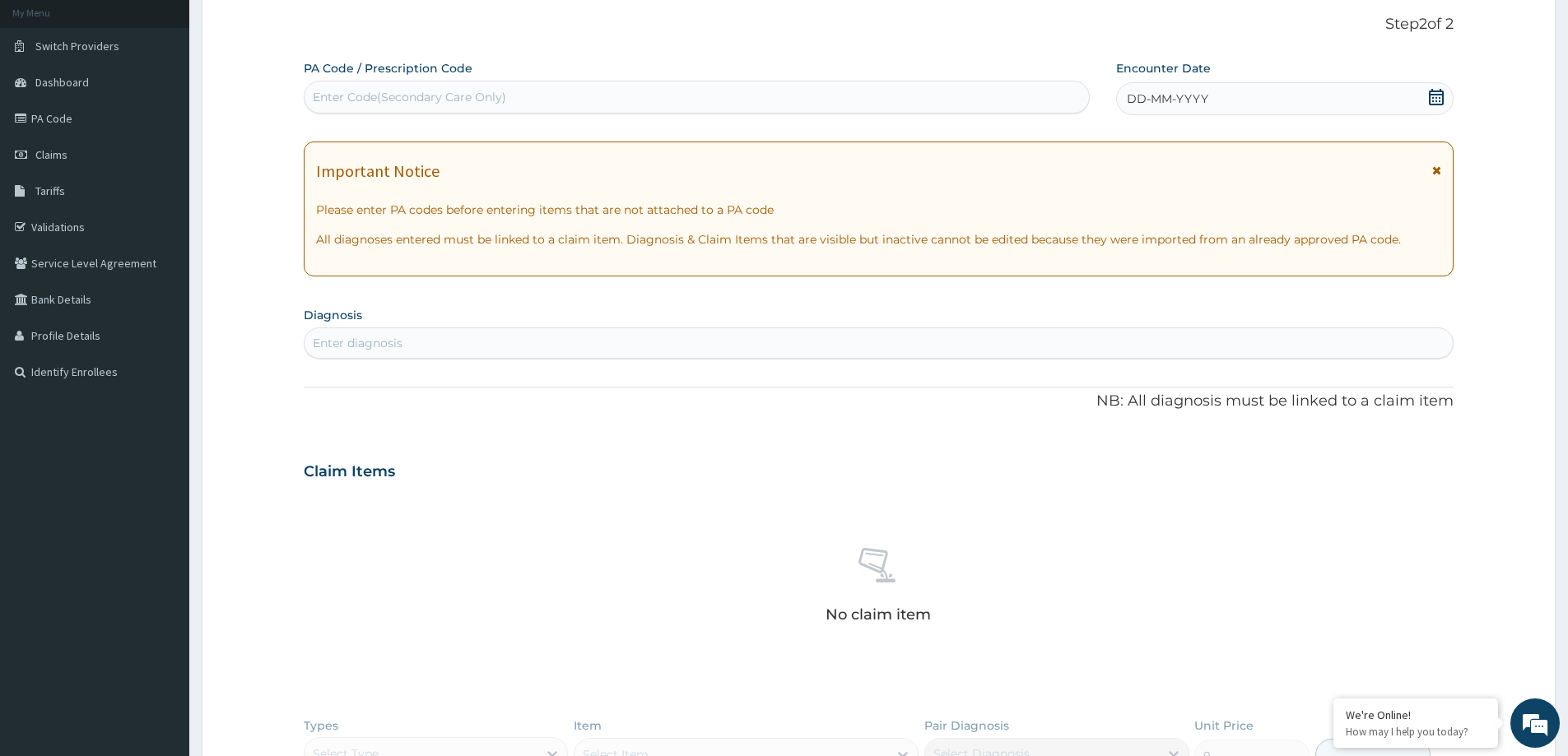
click at [416, 106] on div "Enter Code(Secondary Care Only)" at bounding box center [696, 97] width 784 height 26
paste input "PA/8041B0"
type input "PA/8041B0"
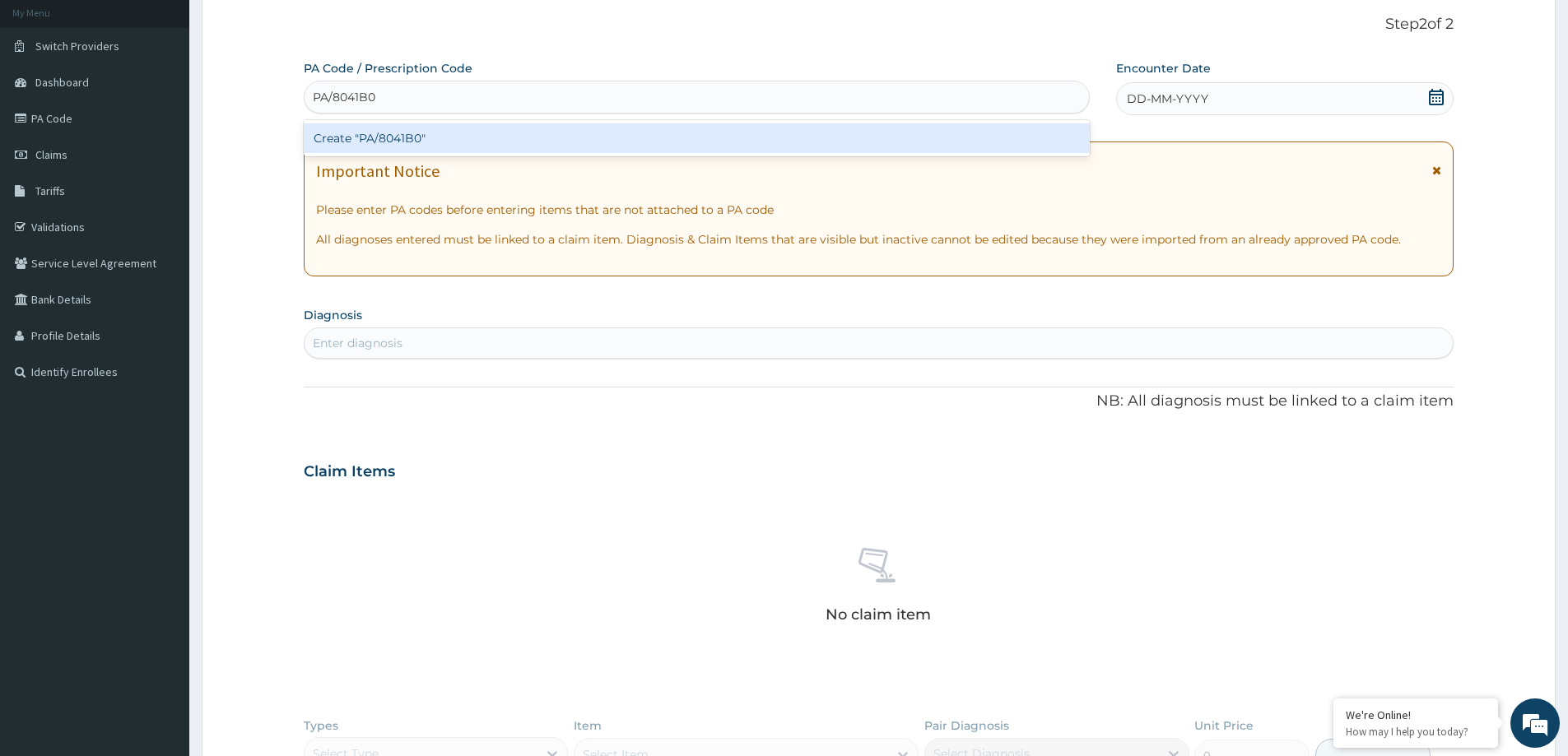
click at [433, 145] on div "Create "PA/8041B0"" at bounding box center [697, 138] width 786 height 30
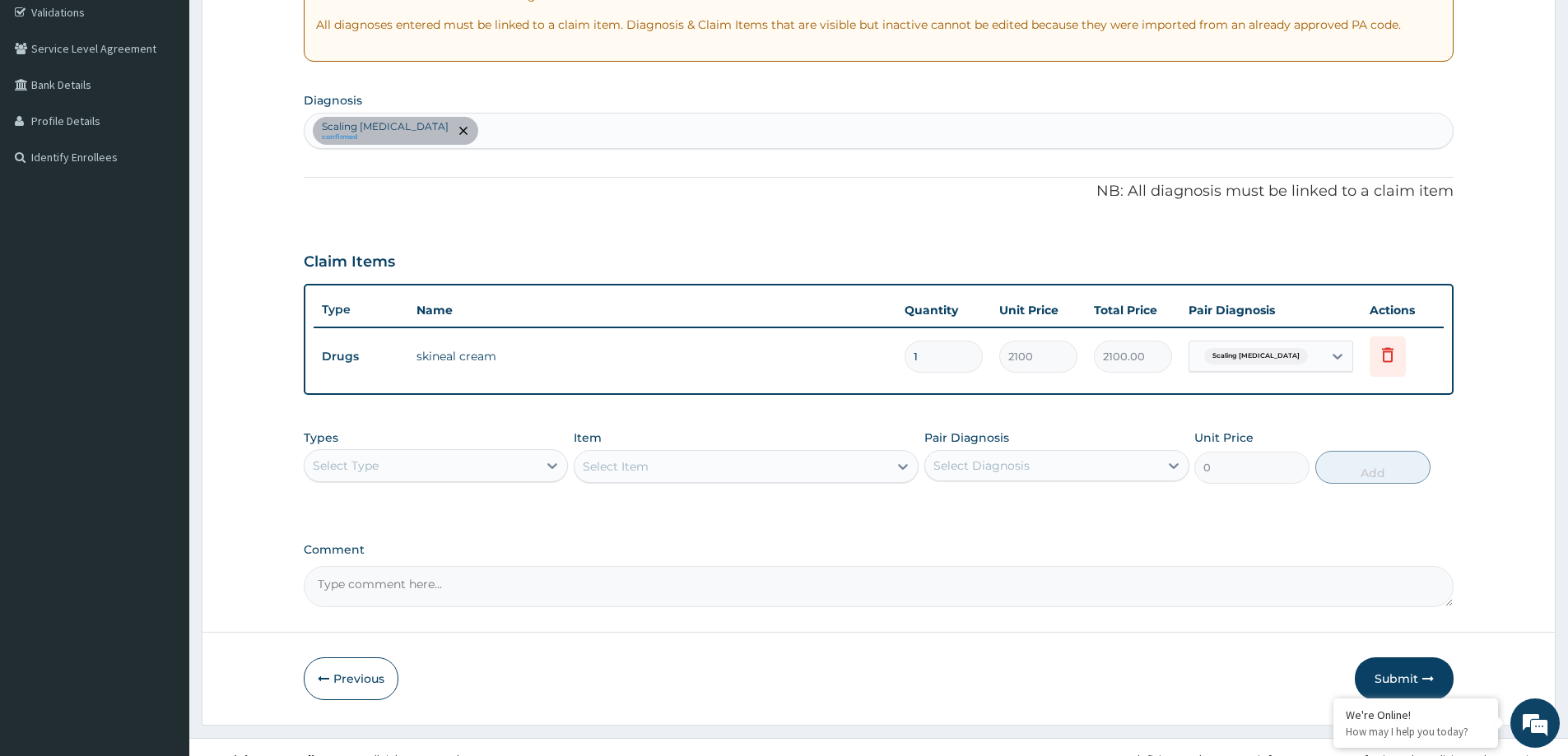
scroll to position [335, 0]
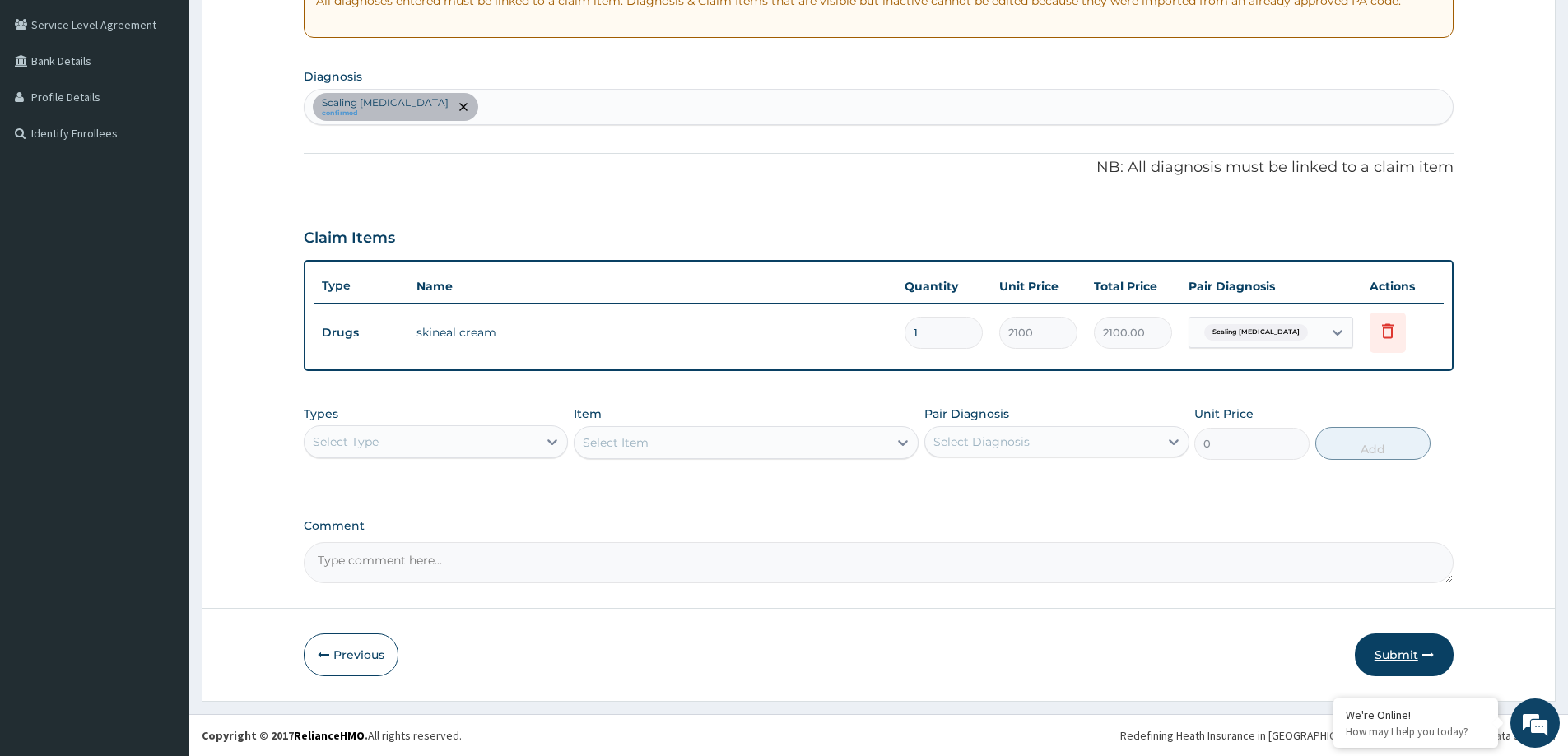
click at [1389, 654] on button "Submit" at bounding box center [1404, 654] width 99 height 43
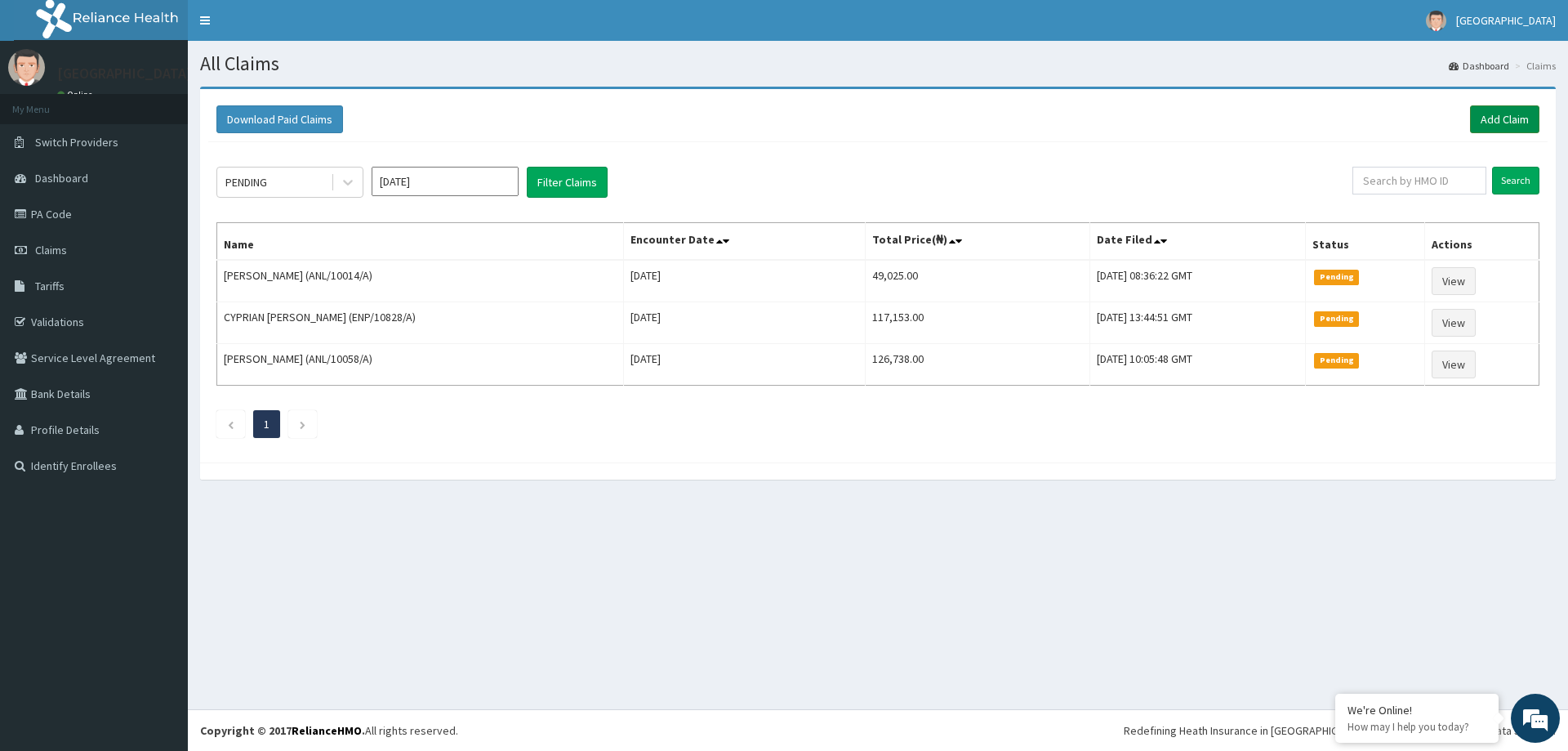
click at [1514, 119] on link "Add Claim" at bounding box center [1505, 119] width 70 height 28
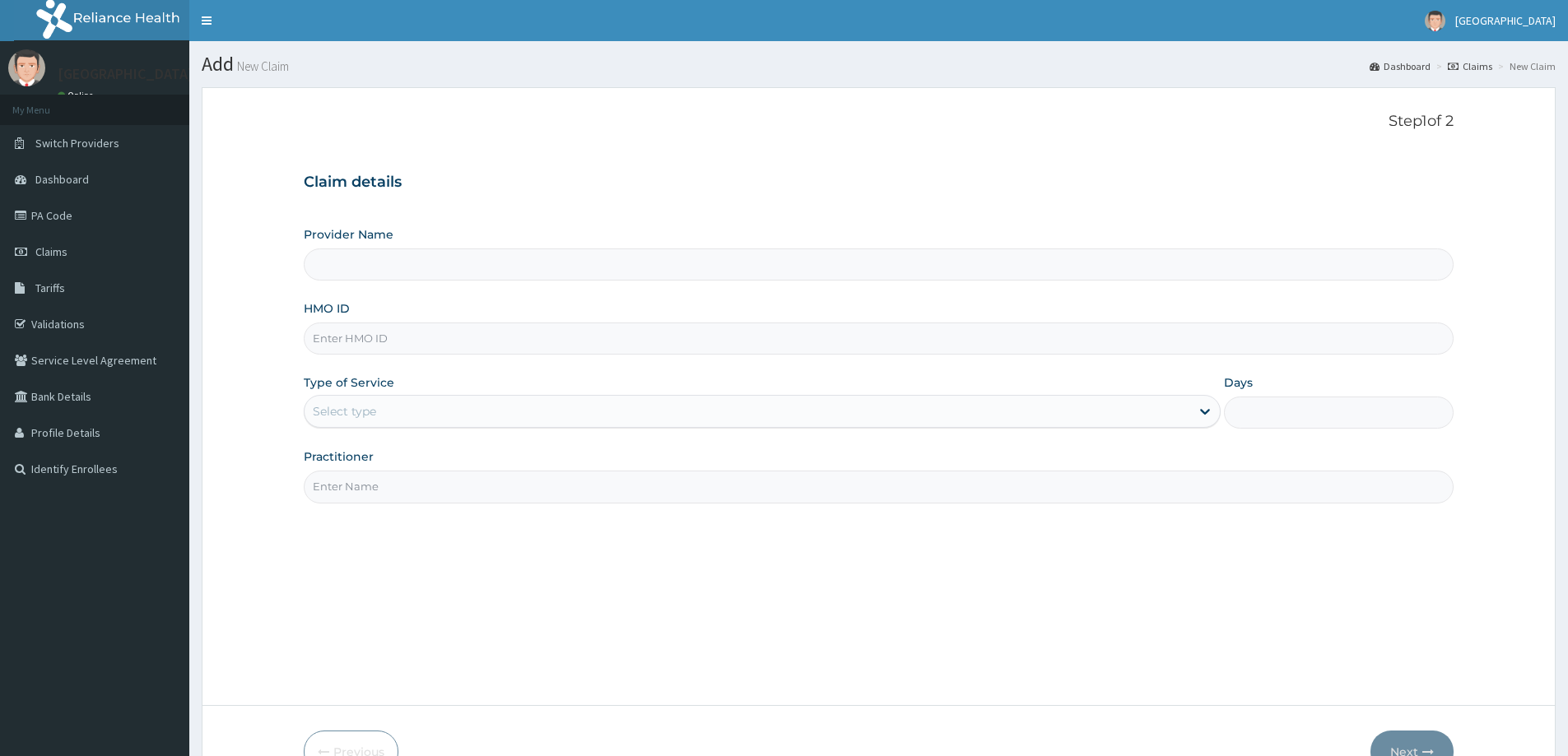
drag, startPoint x: 0, startPoint y: 0, endPoint x: 364, endPoint y: 344, distance: 500.8
click at [364, 344] on input "HMO ID" at bounding box center [878, 339] width 1150 height 32
paste input "[PERSON_NAME]/10115/A"
type input "ELI/10115/A"
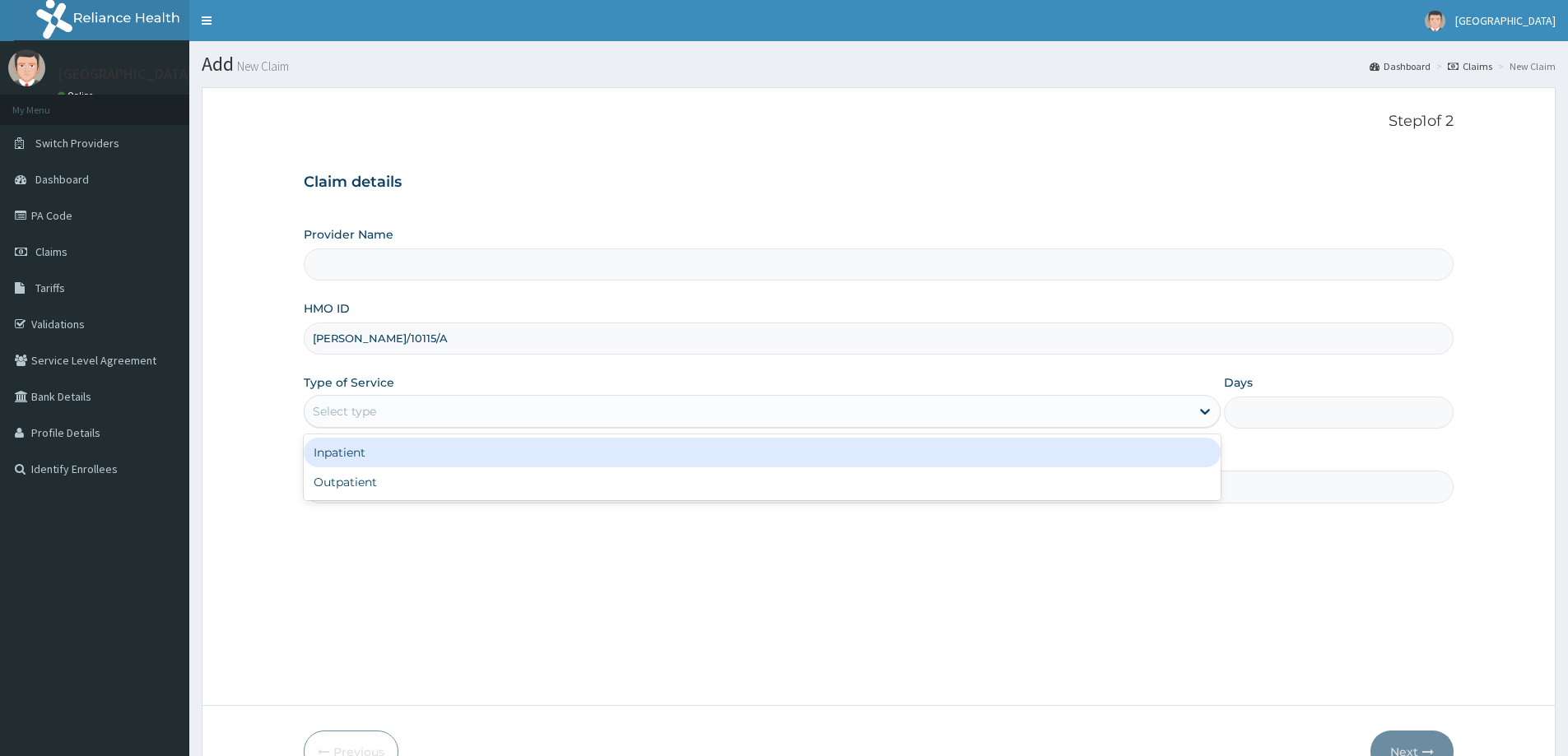
click at [371, 415] on div "Select type" at bounding box center [344, 411] width 64 height 16
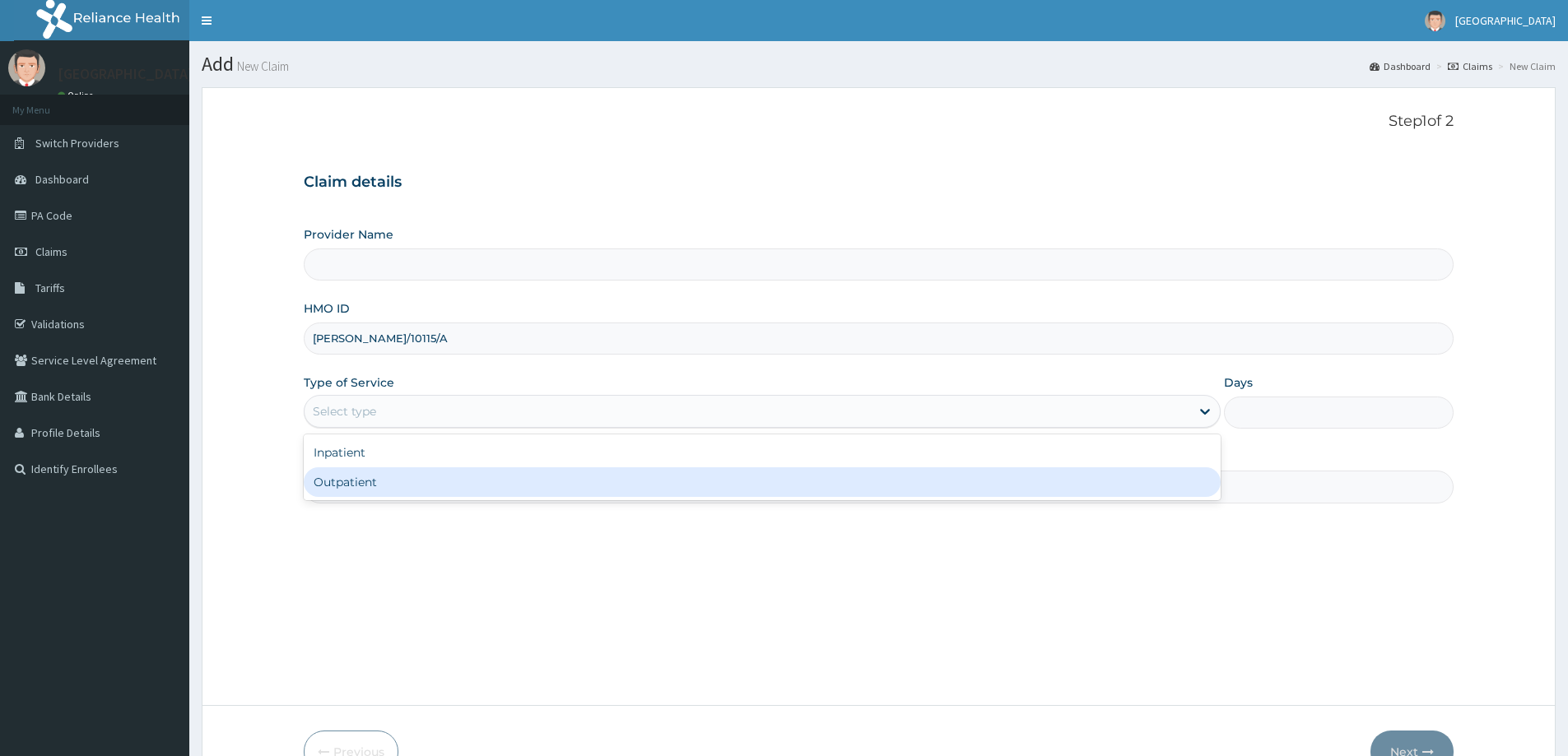
click at [365, 488] on div "Outpatient" at bounding box center [762, 482] width 917 height 30
type input "1"
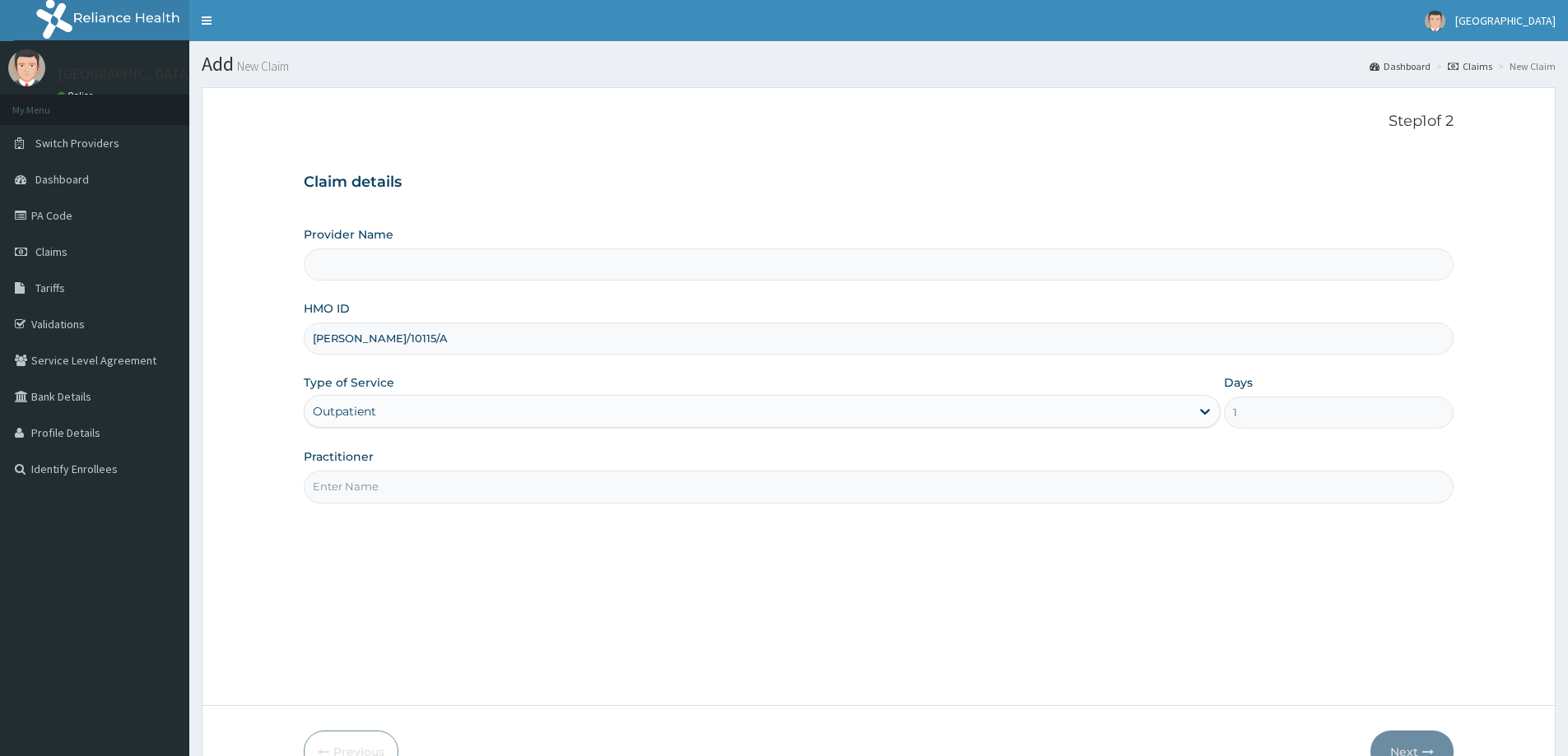
click at [335, 488] on input "Practitioner" at bounding box center [878, 487] width 1150 height 32
type input "LILY HOSPITAL-WARRI"
type input "General practitioner"
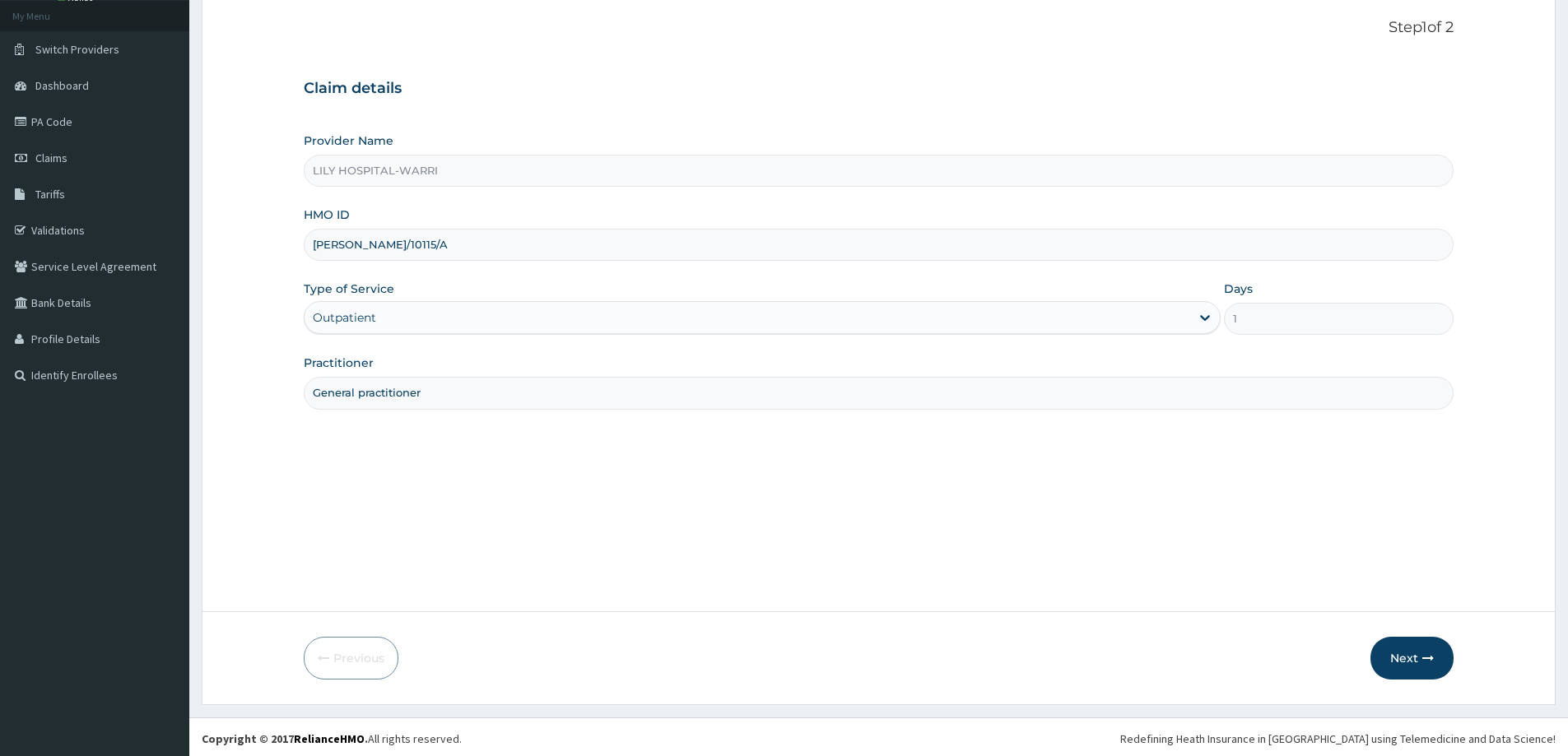
scroll to position [97, 0]
click at [1392, 656] on button "Next" at bounding box center [1412, 654] width 83 height 43
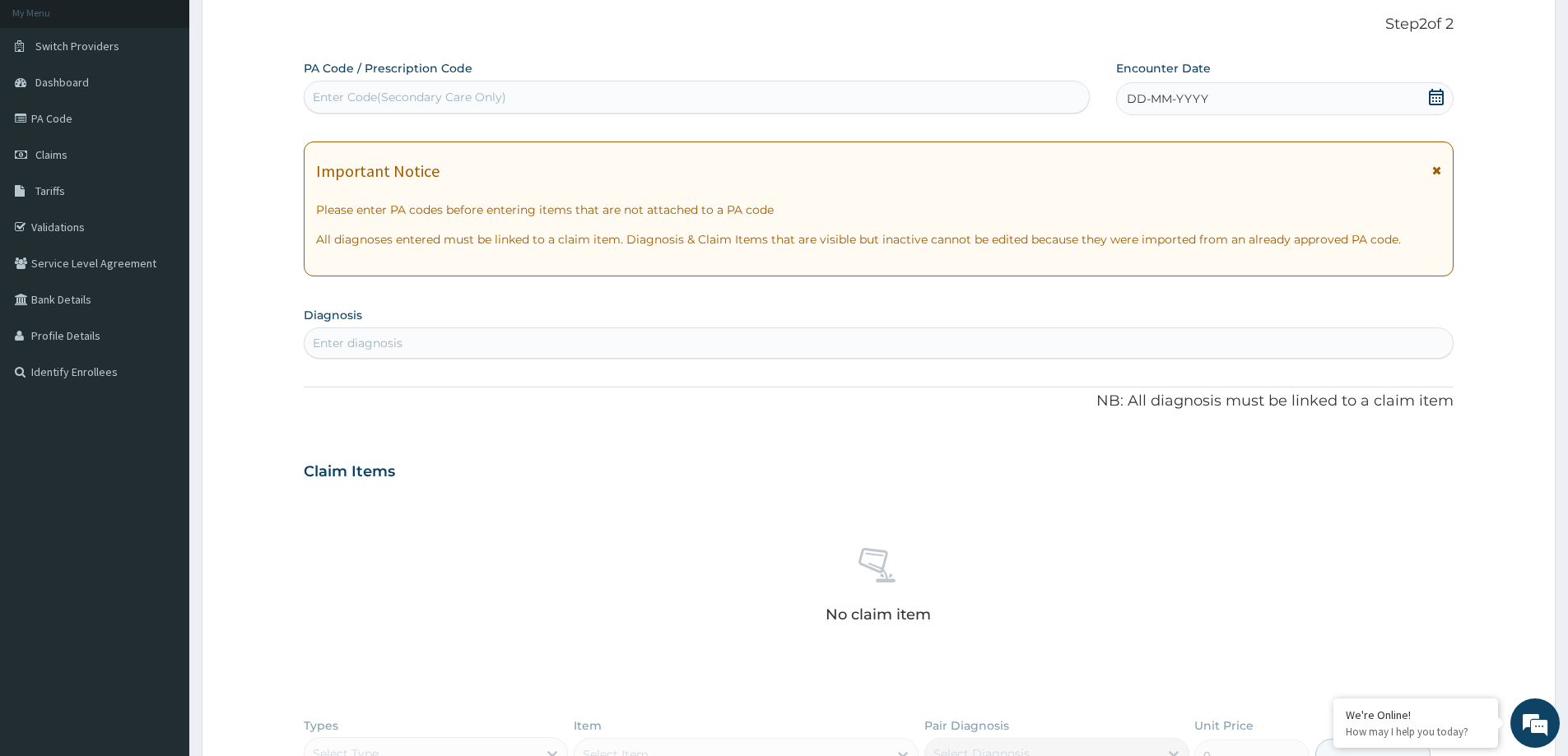
scroll to position [0, 0]
click at [1436, 104] on icon at bounding box center [1436, 97] width 14 height 16
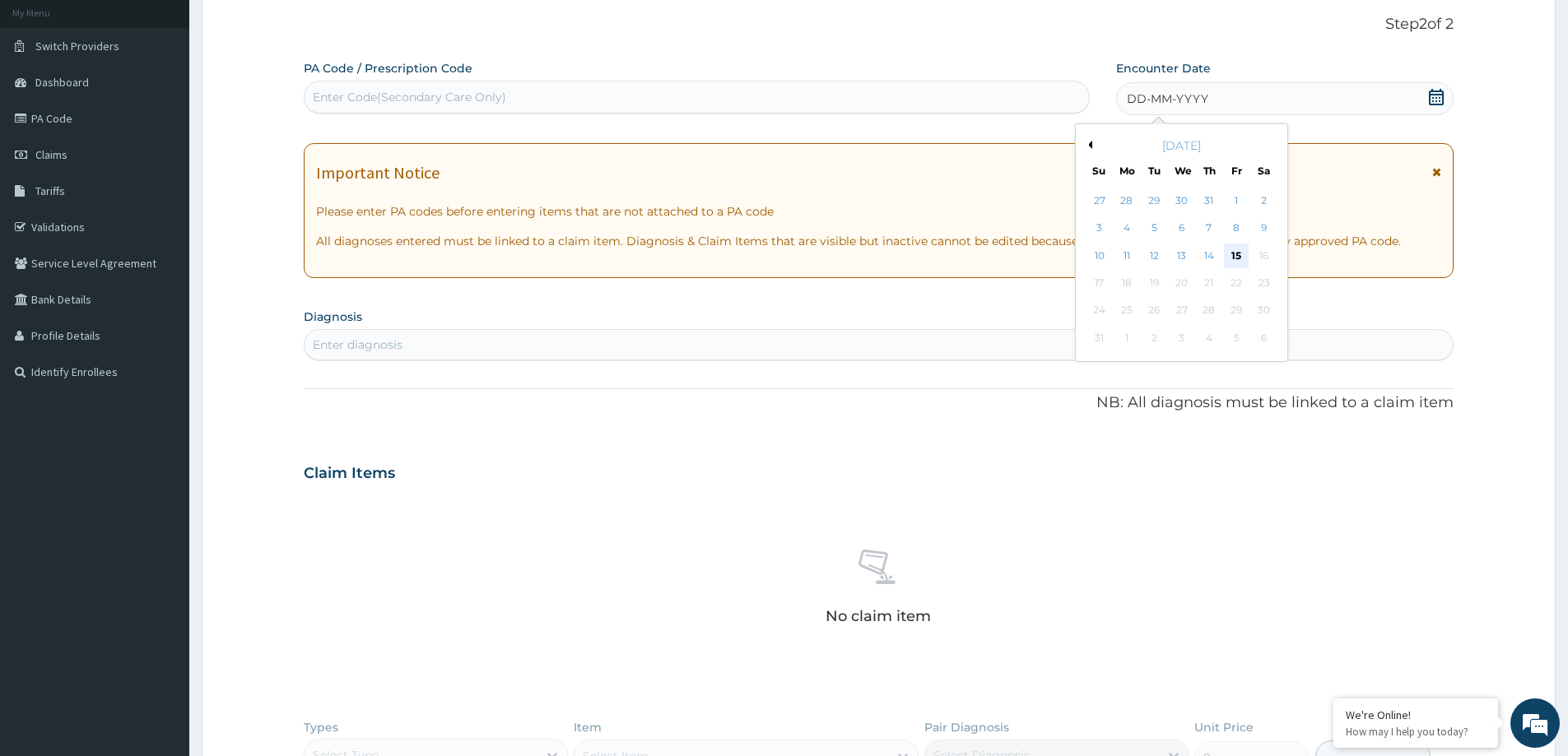
click at [1232, 257] on div "15" at bounding box center [1237, 256] width 25 height 25
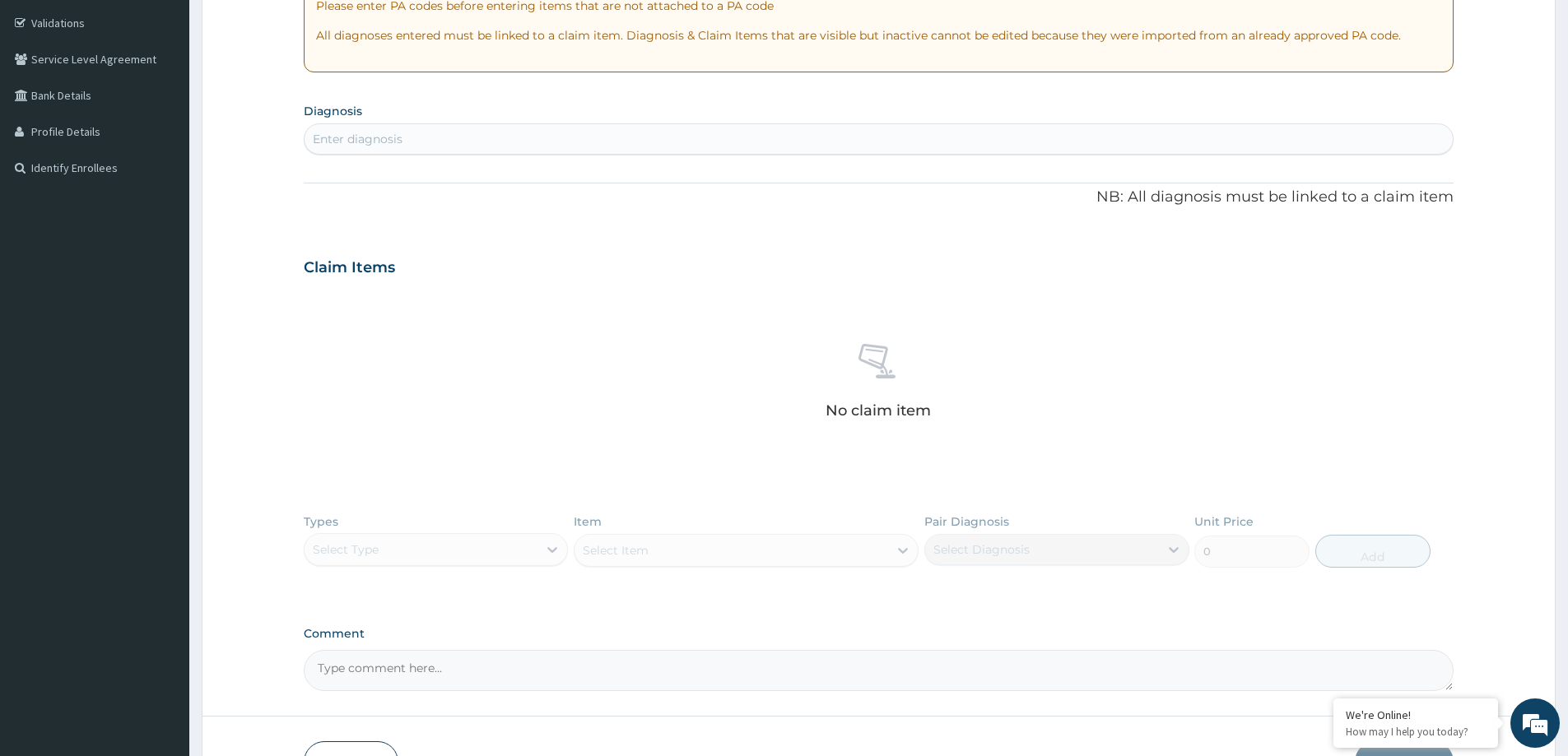
scroll to position [344, 0]
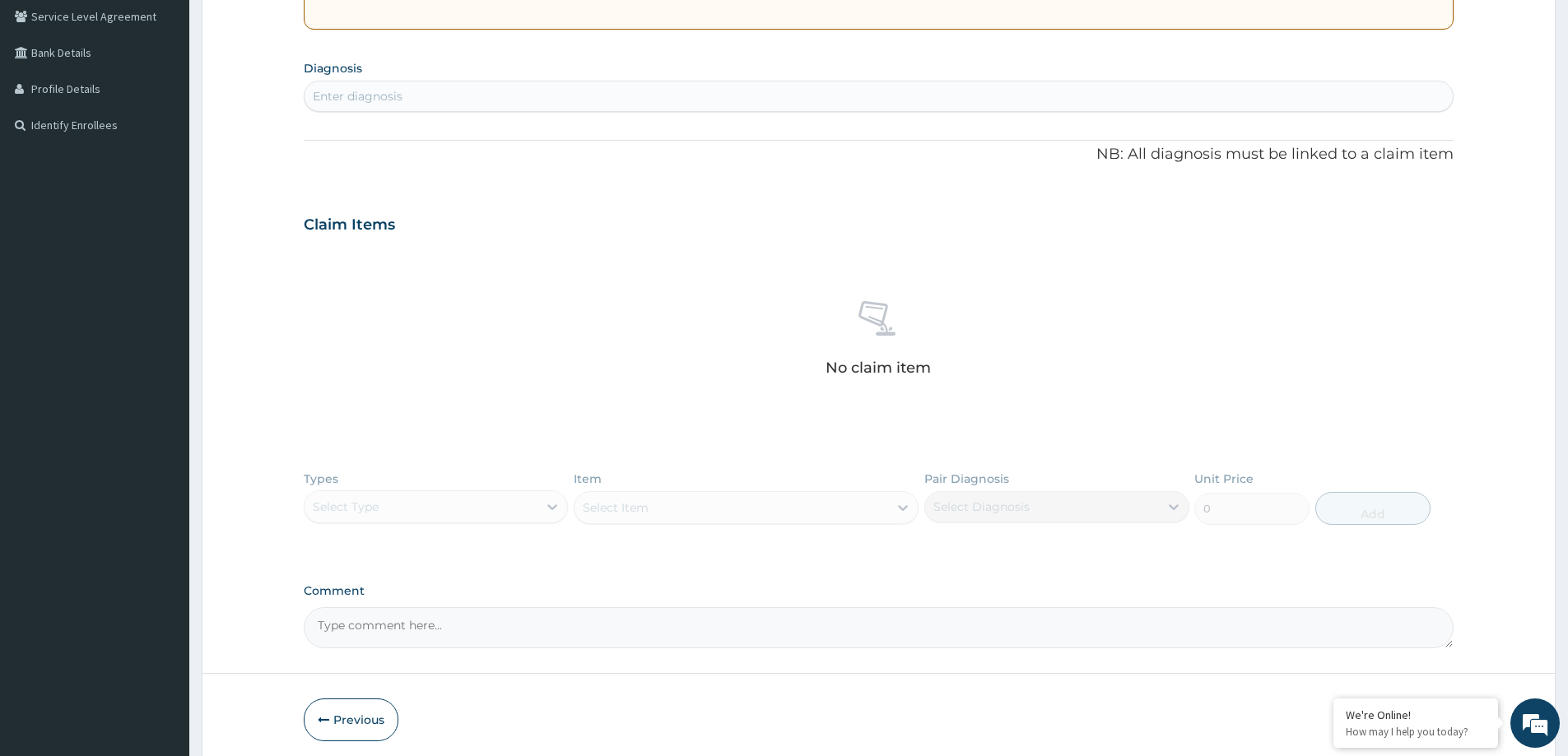
click at [390, 98] on div "Enter diagnosis" at bounding box center [357, 96] width 90 height 16
type input "rash"
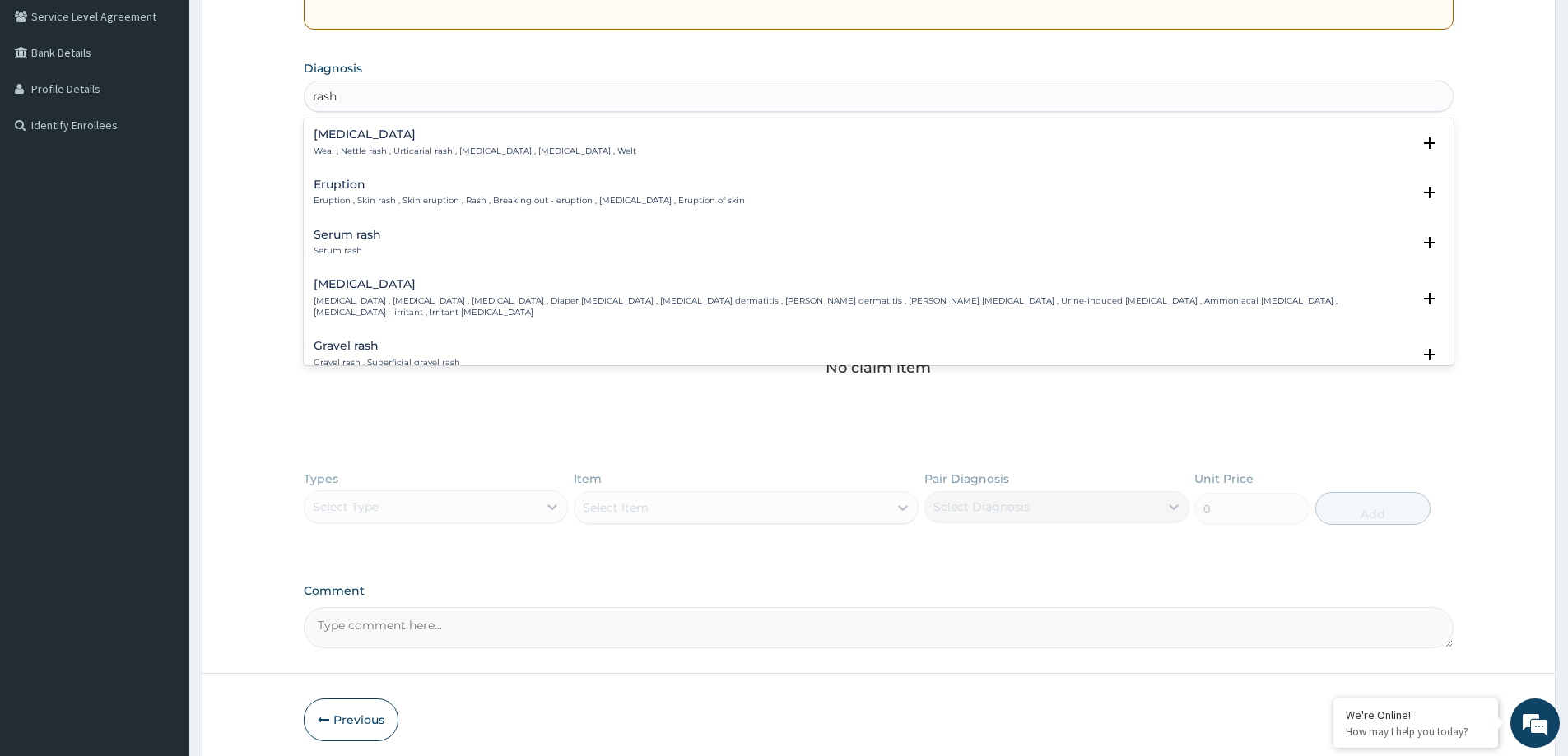
click at [411, 185] on h4 "Eruption" at bounding box center [529, 185] width 431 height 13
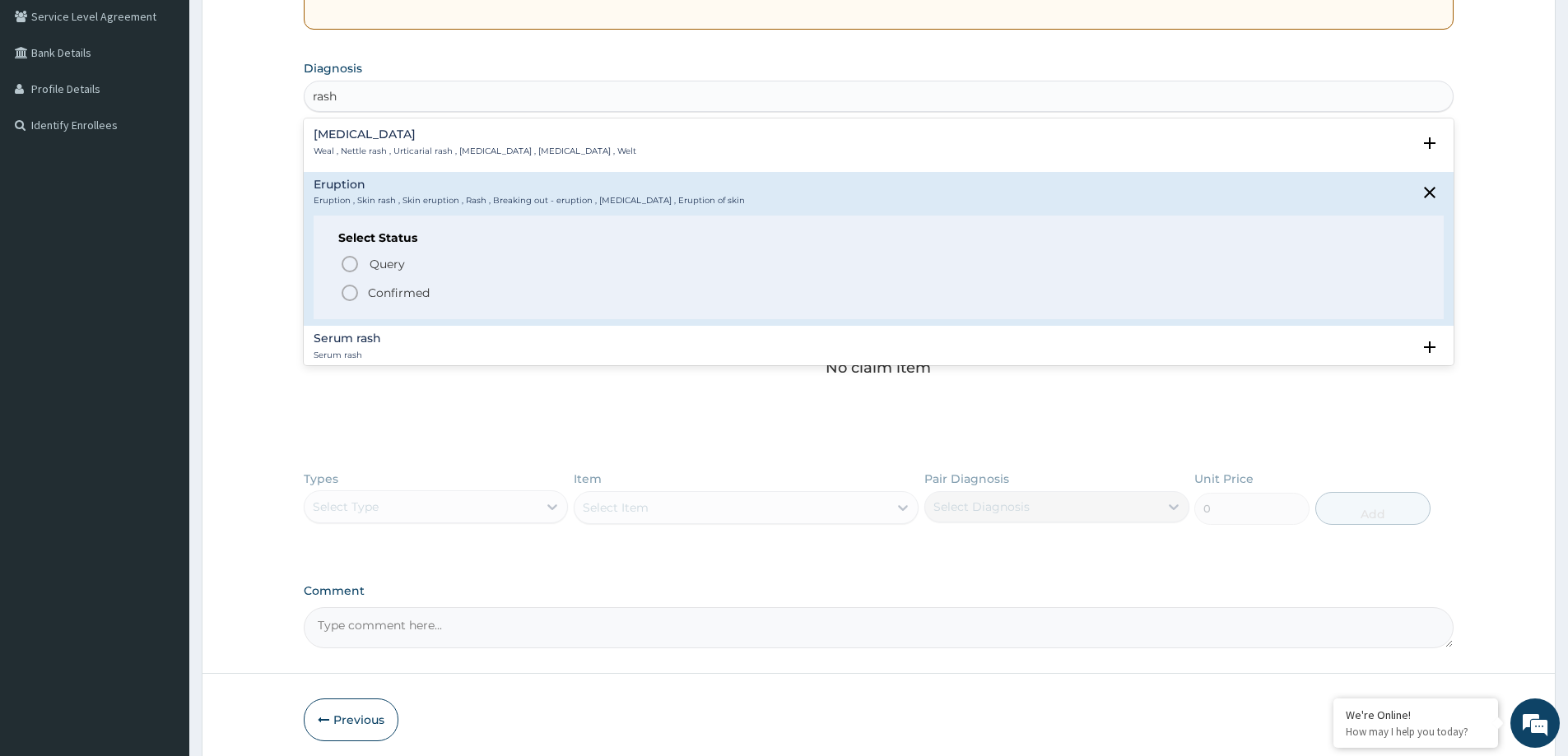
click at [409, 297] on p "Confirmed" at bounding box center [398, 292] width 62 height 16
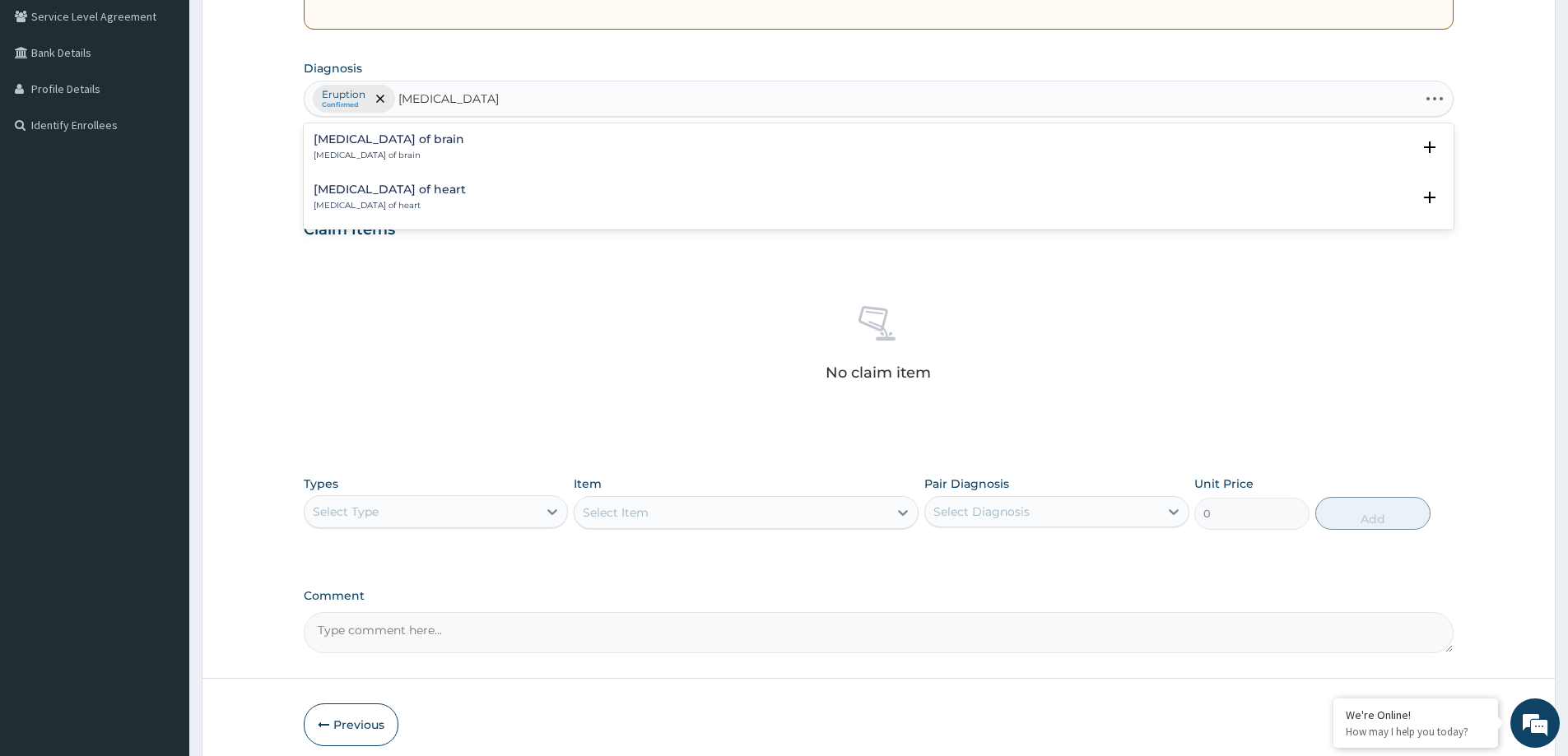
type input "bacterial disease"
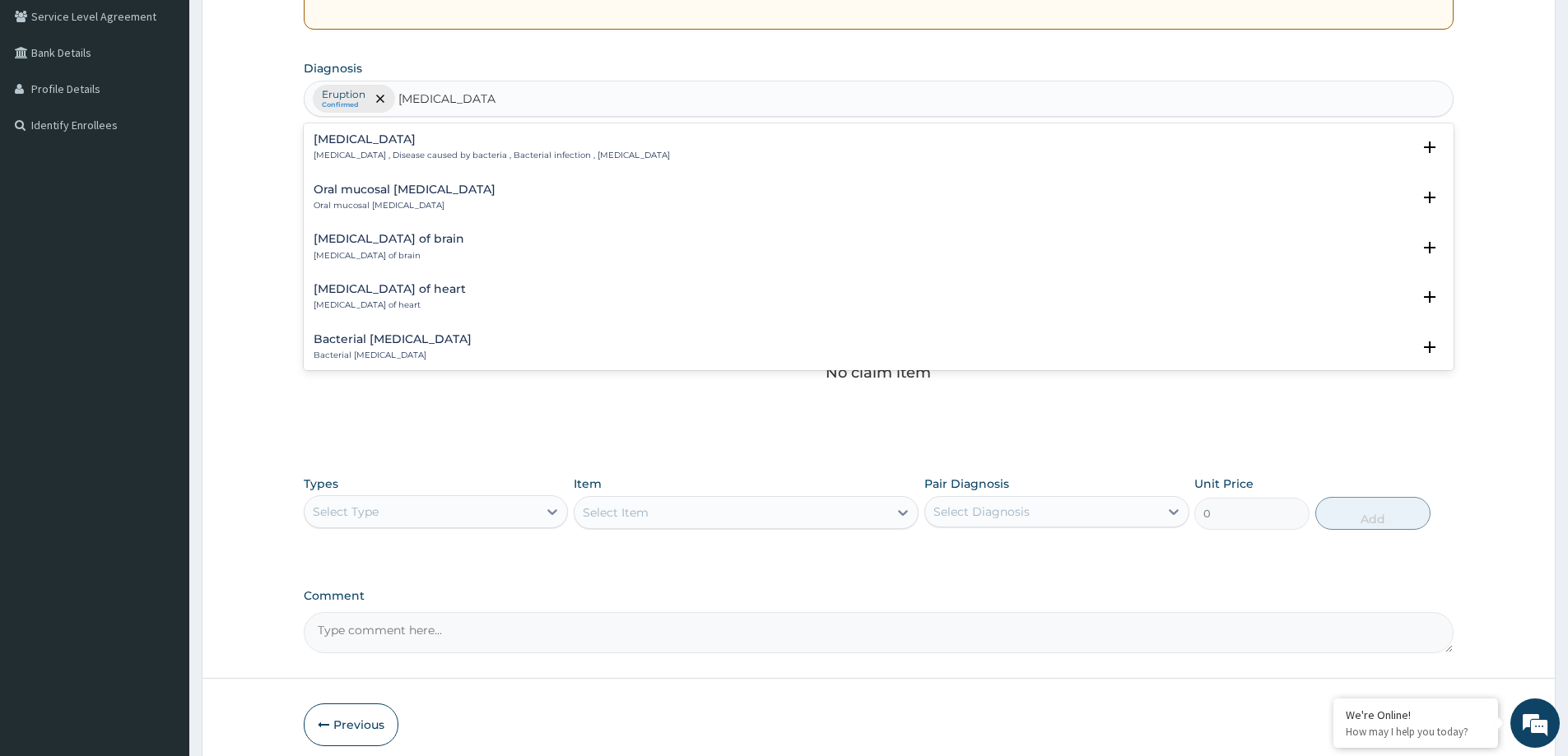
click at [452, 154] on p "Bacterial infectious disease , Disease caused by bacteria , Bacterial infection…" at bounding box center [491, 156] width 357 height 12
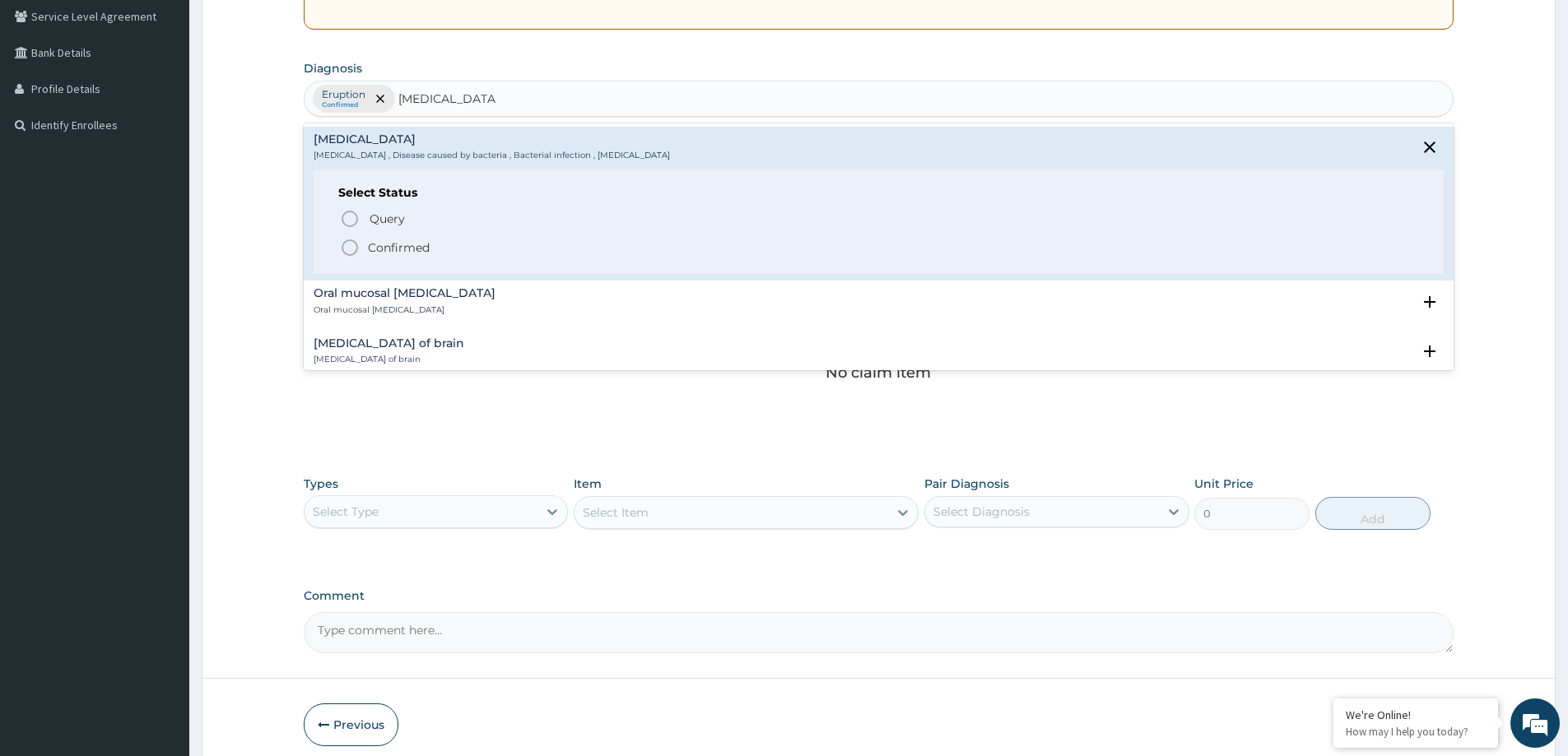
click at [465, 246] on span "Confirmed" at bounding box center [879, 247] width 1079 height 19
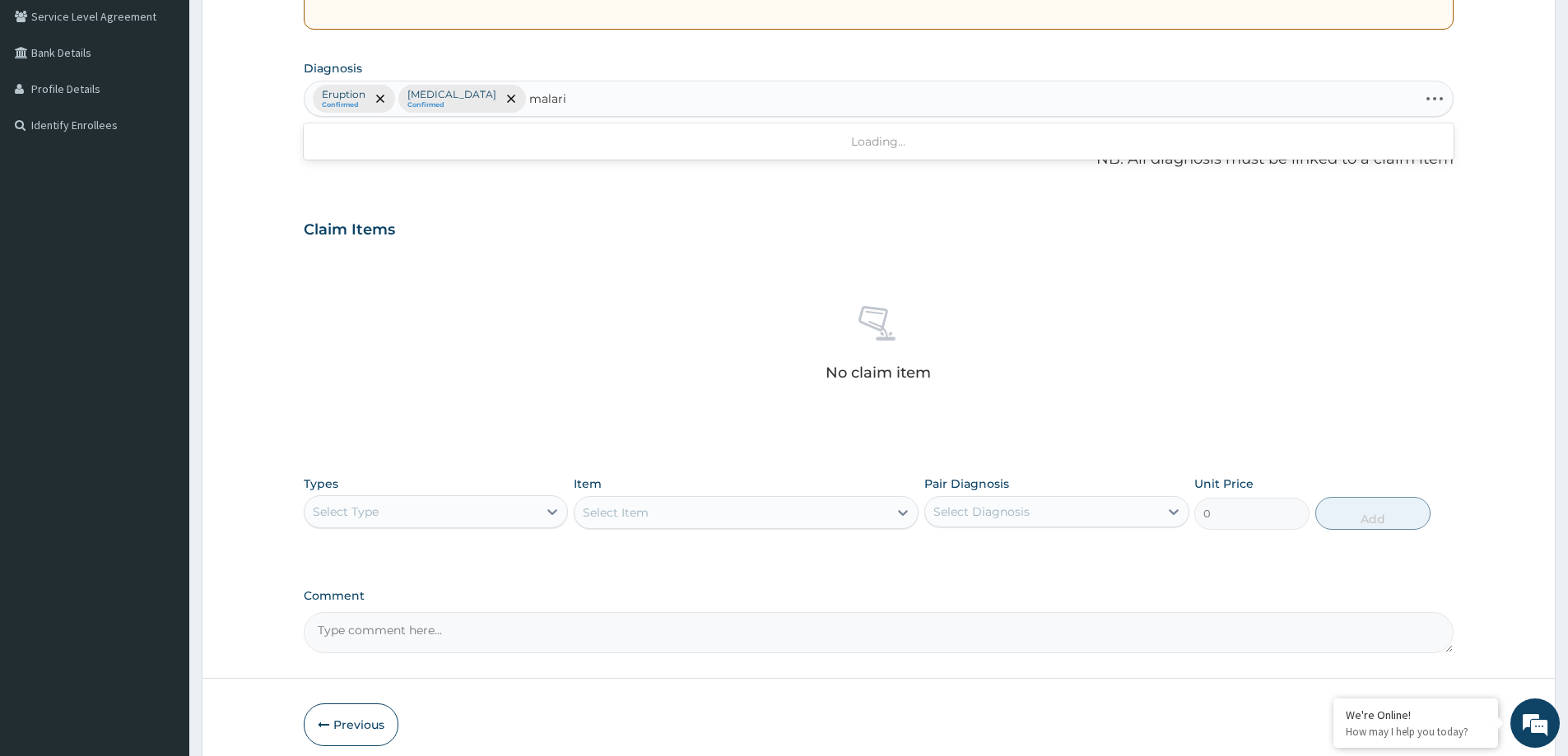
type input "malaria"
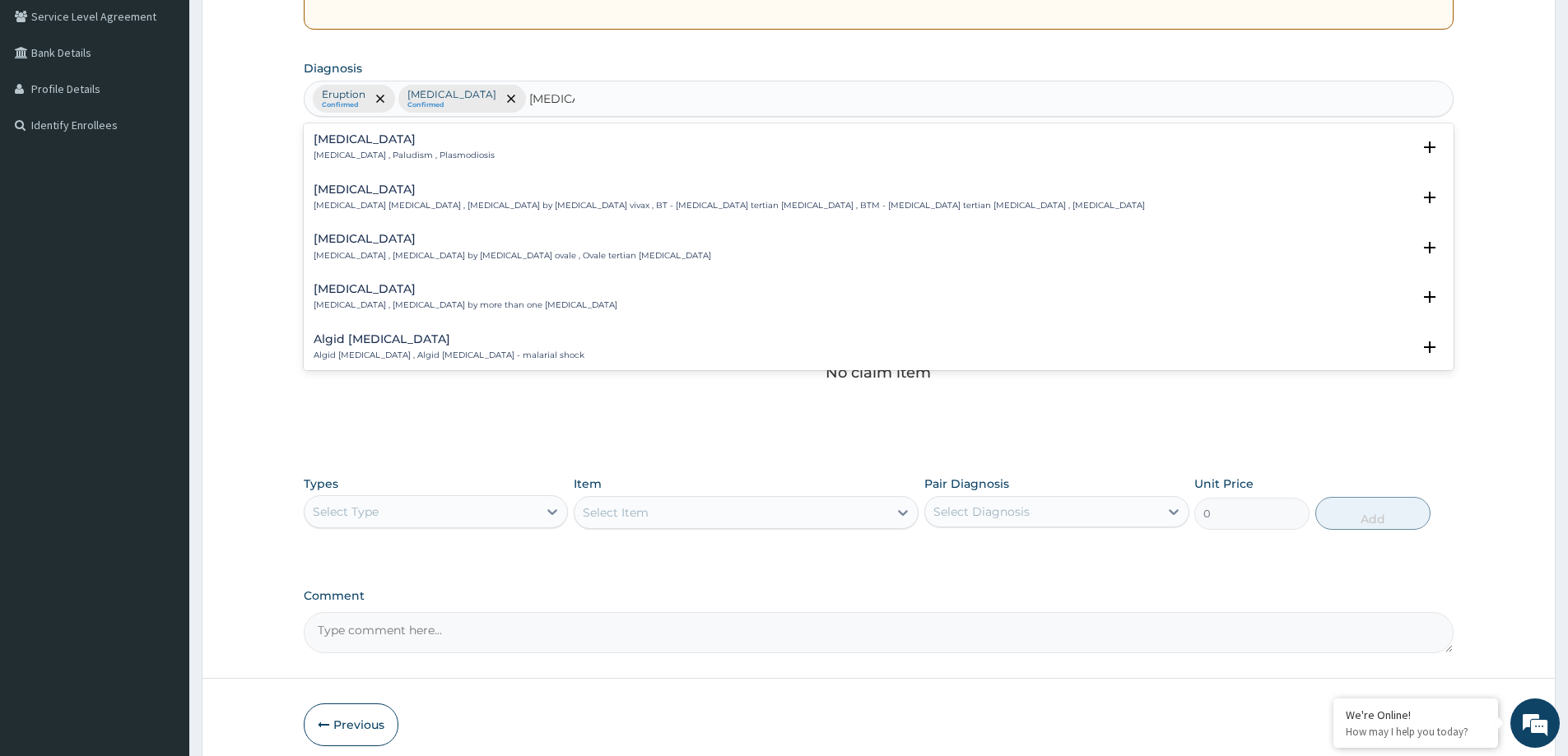
click at [381, 157] on p "Malaria , Paludism , Plasmodiosis" at bounding box center [404, 156] width 181 height 12
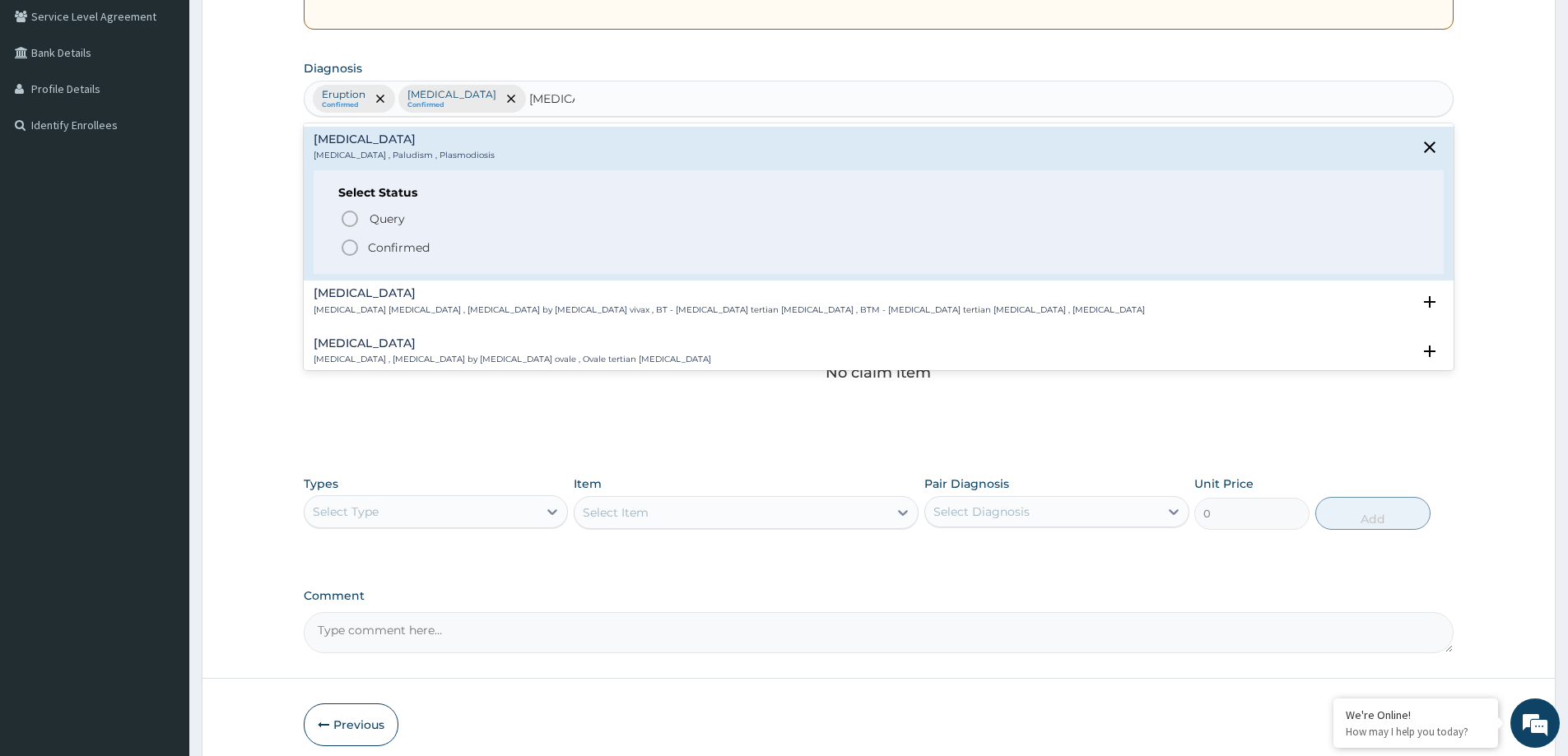
click at [414, 246] on p "Confirmed" at bounding box center [398, 247] width 62 height 16
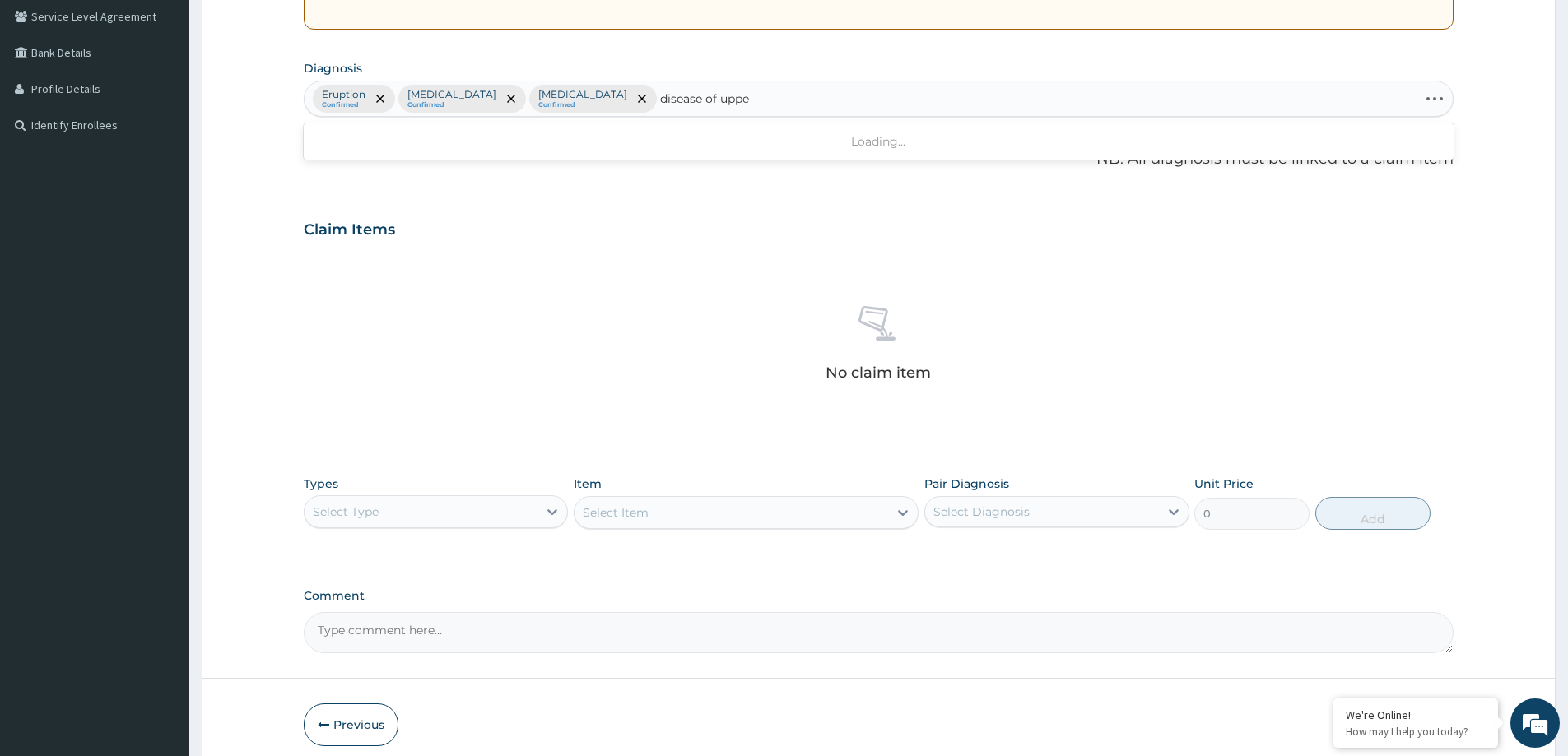
type input "disease of upper"
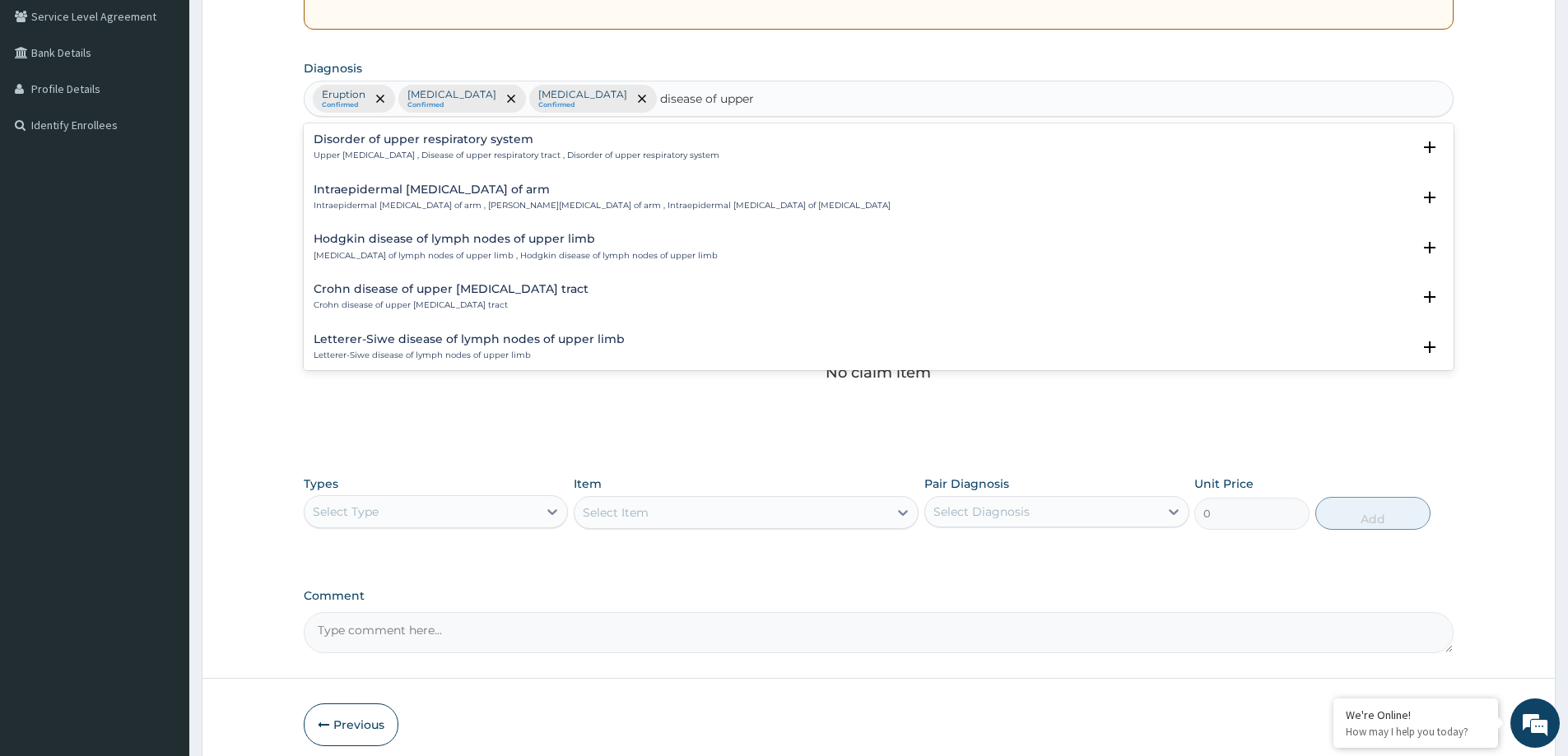
click at [378, 145] on h4 "Disorder of upper respiratory system" at bounding box center [516, 139] width 406 height 13
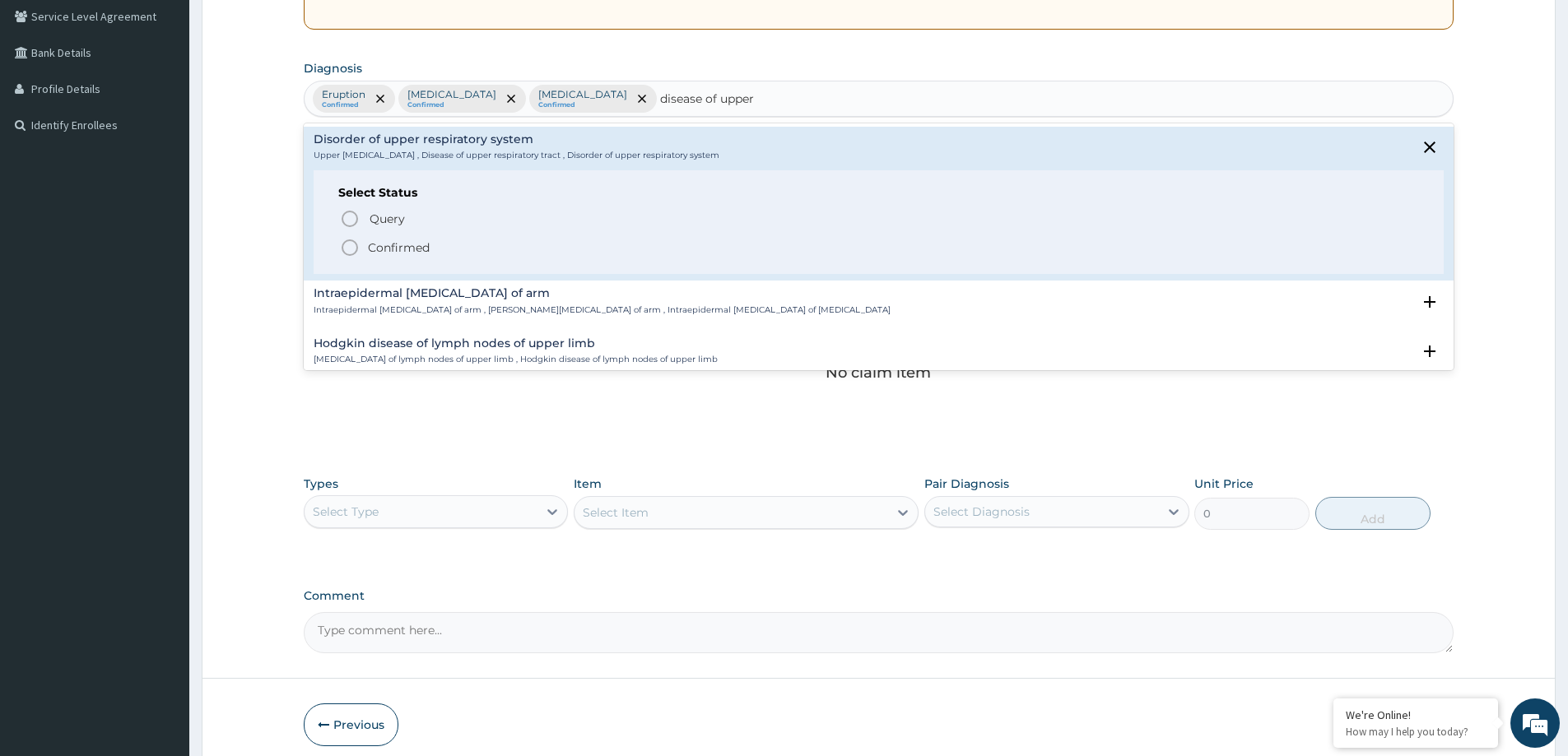
click at [401, 247] on p "Confirmed" at bounding box center [398, 247] width 62 height 16
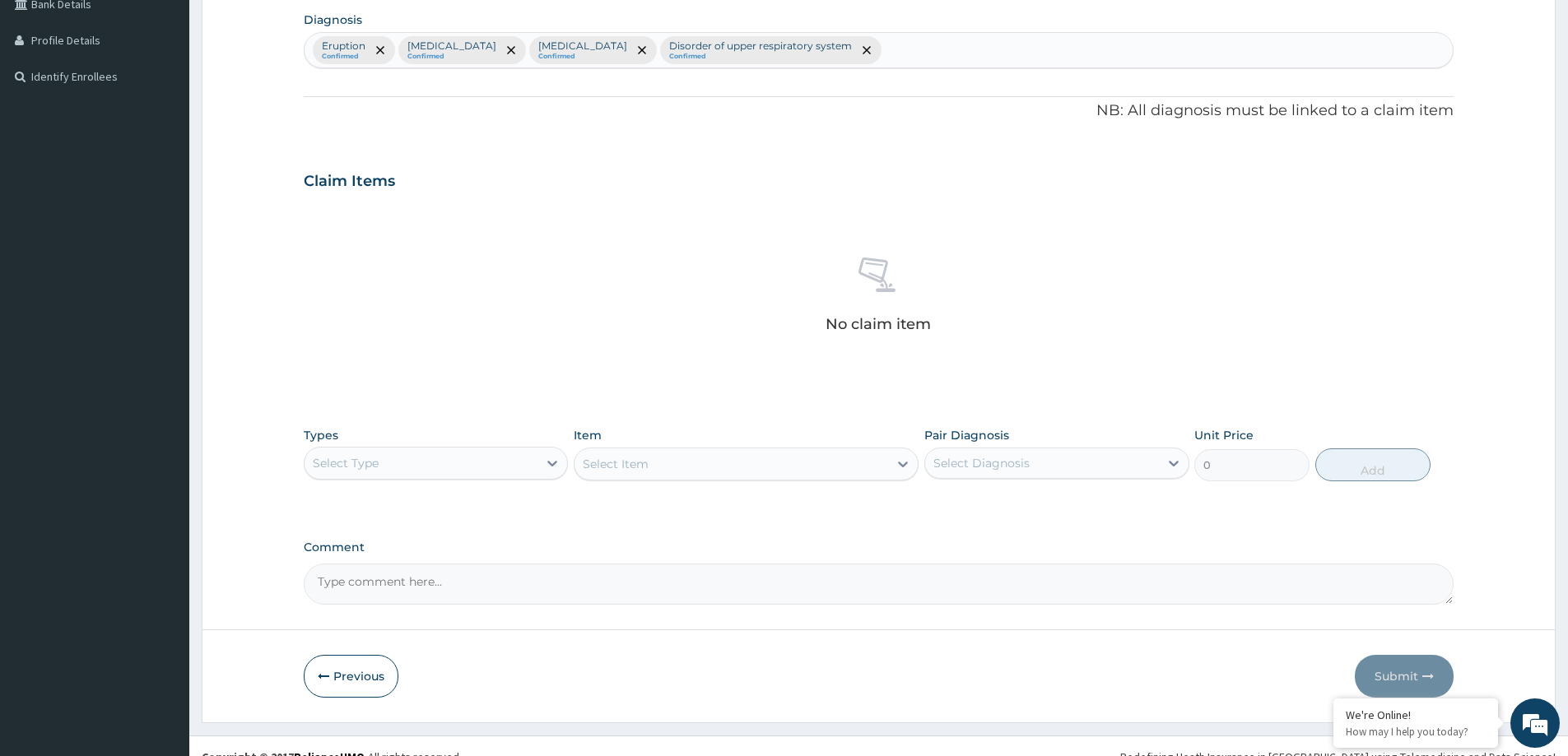
scroll to position [414, 0]
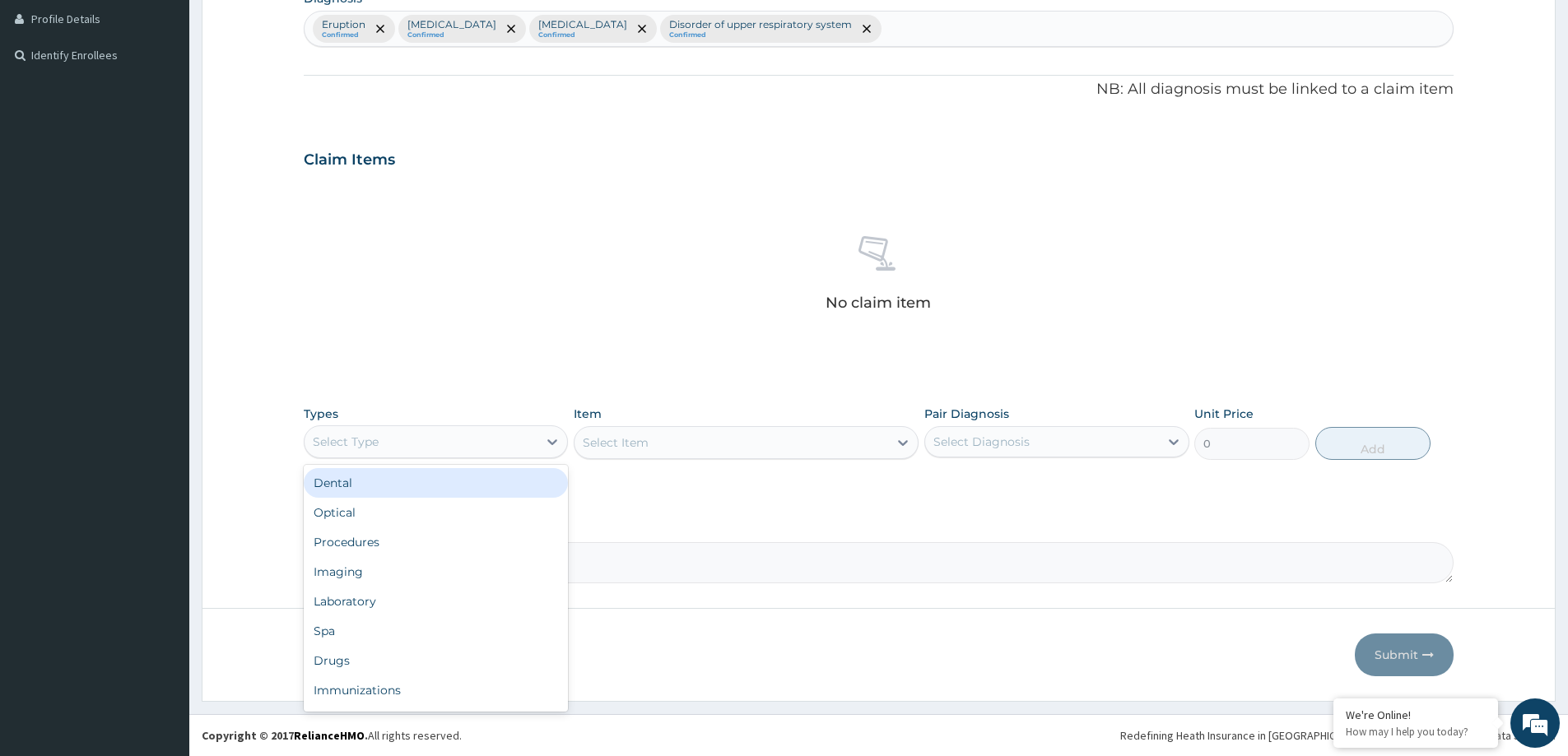
click at [364, 445] on div "Select Type" at bounding box center [346, 441] width 66 height 16
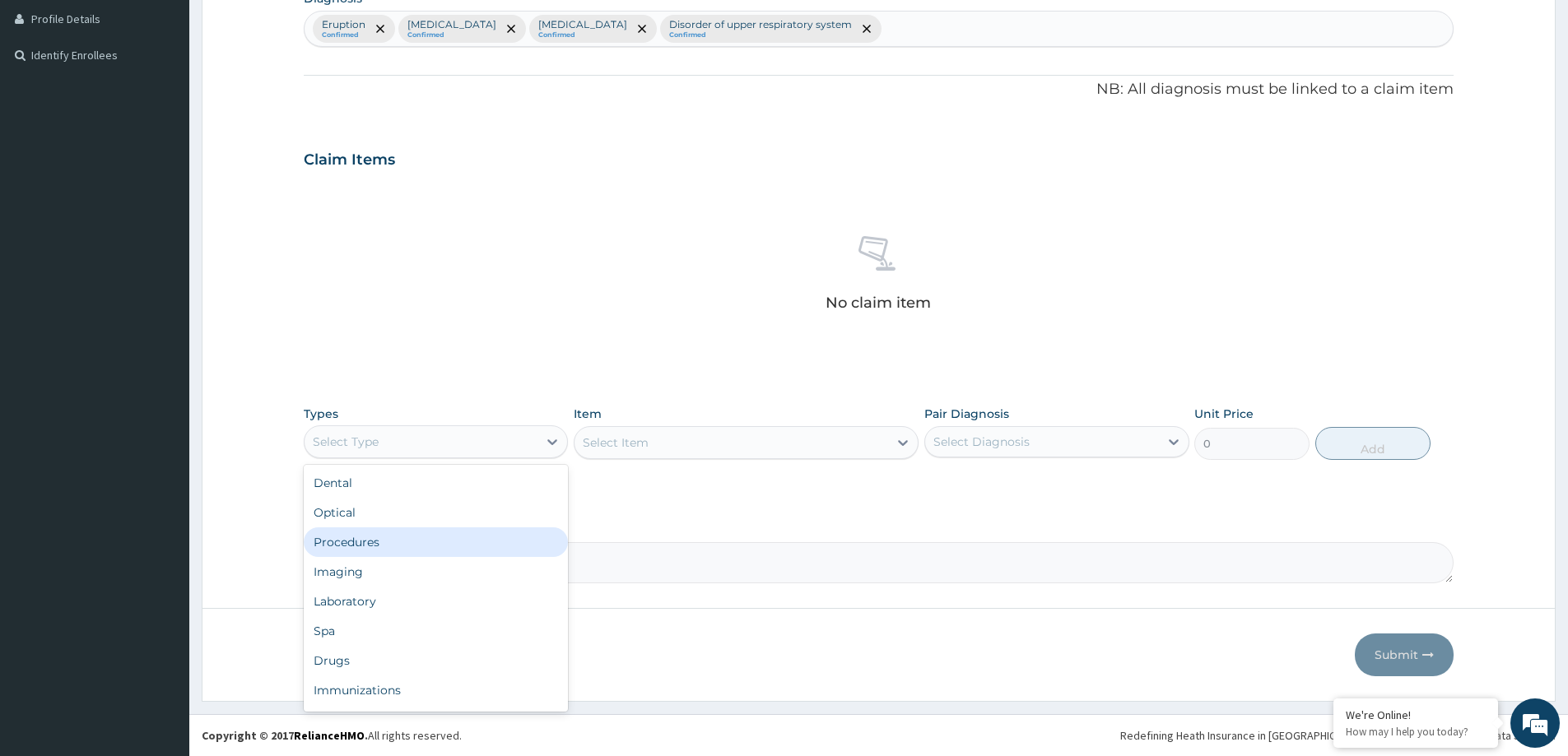
click at [375, 550] on div "Procedures" at bounding box center [436, 542] width 264 height 30
click at [692, 442] on div "Select Item" at bounding box center [731, 442] width 313 height 26
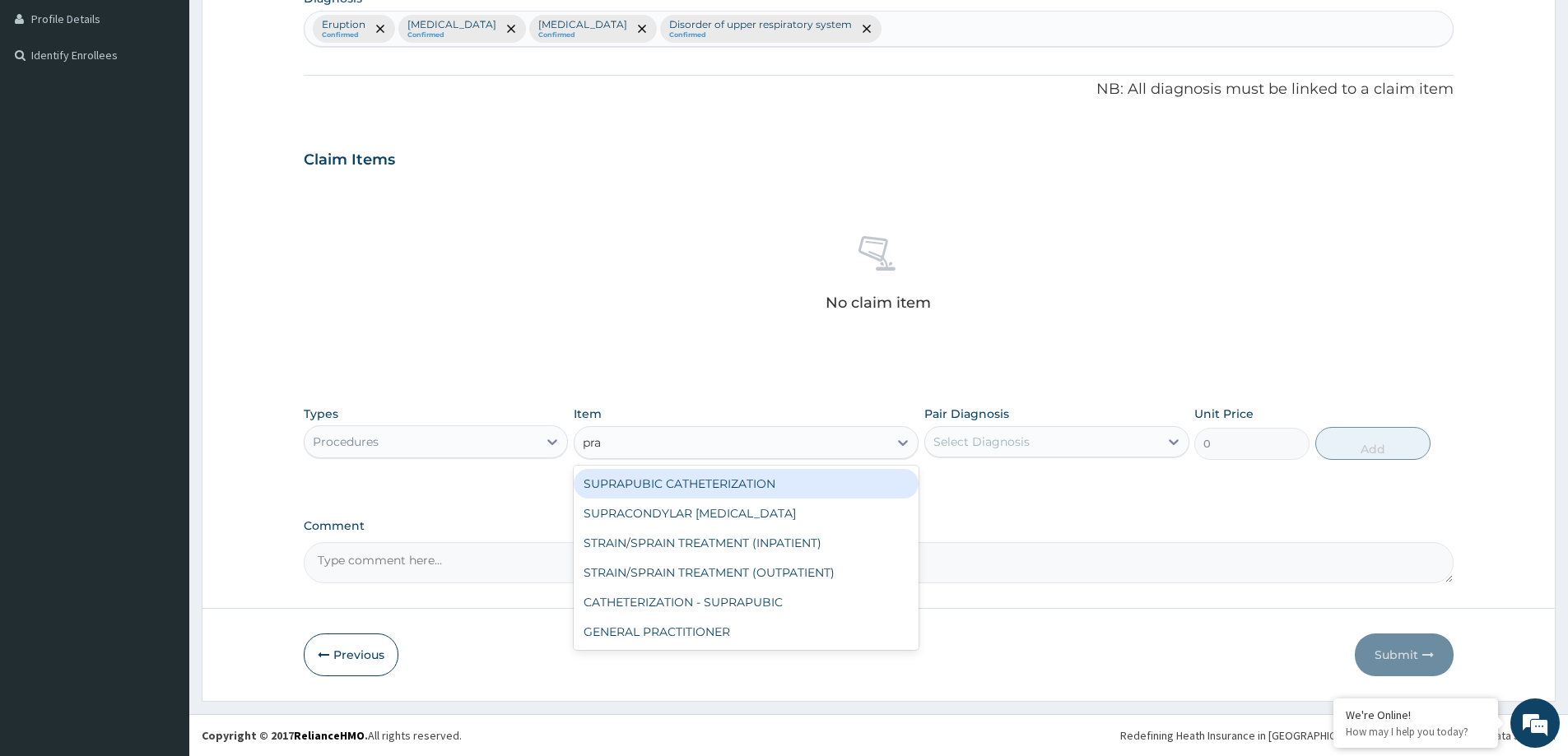
type input "prac"
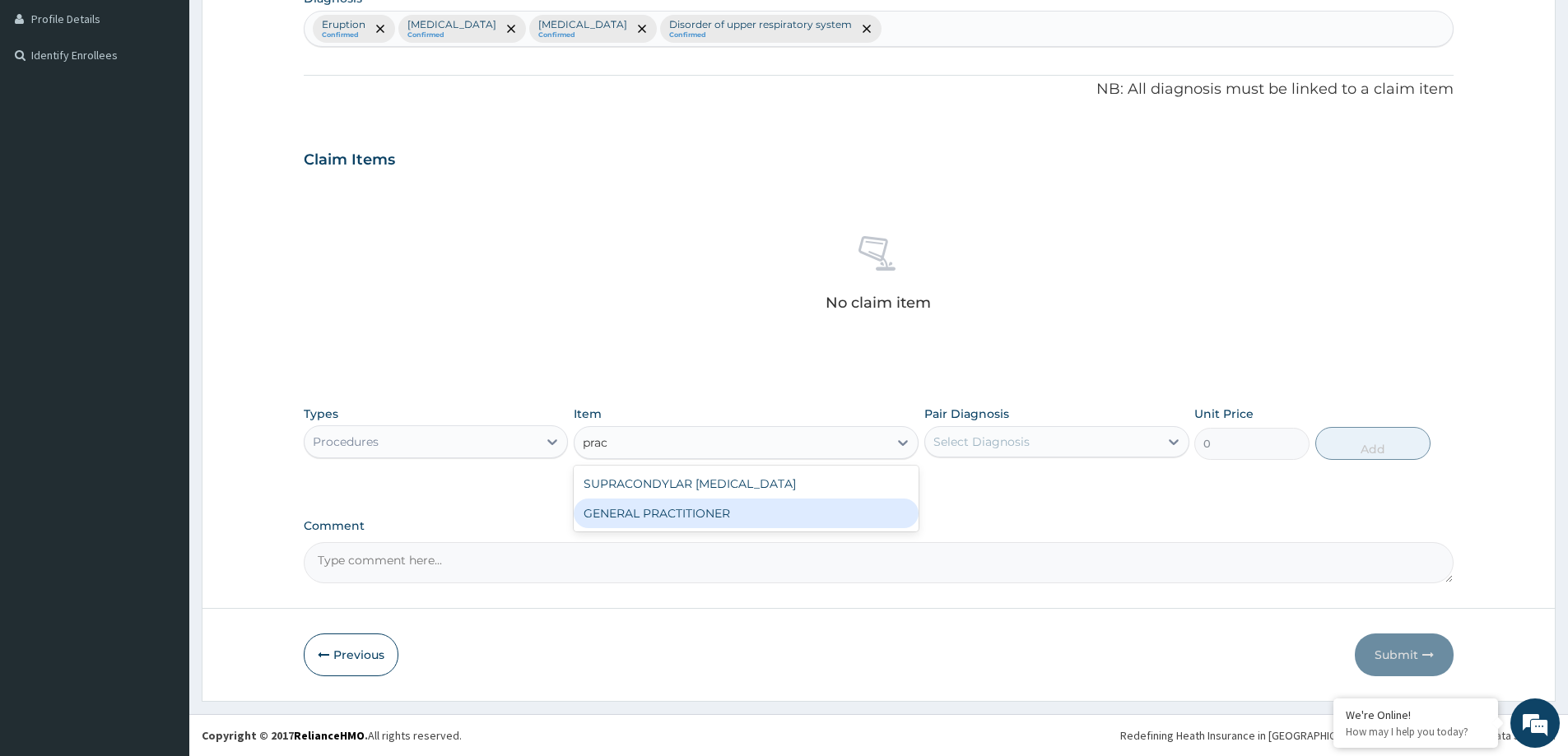
click at [836, 515] on div "GENERAL PRACTITIONER" at bounding box center [745, 513] width 345 height 30
type input "3125"
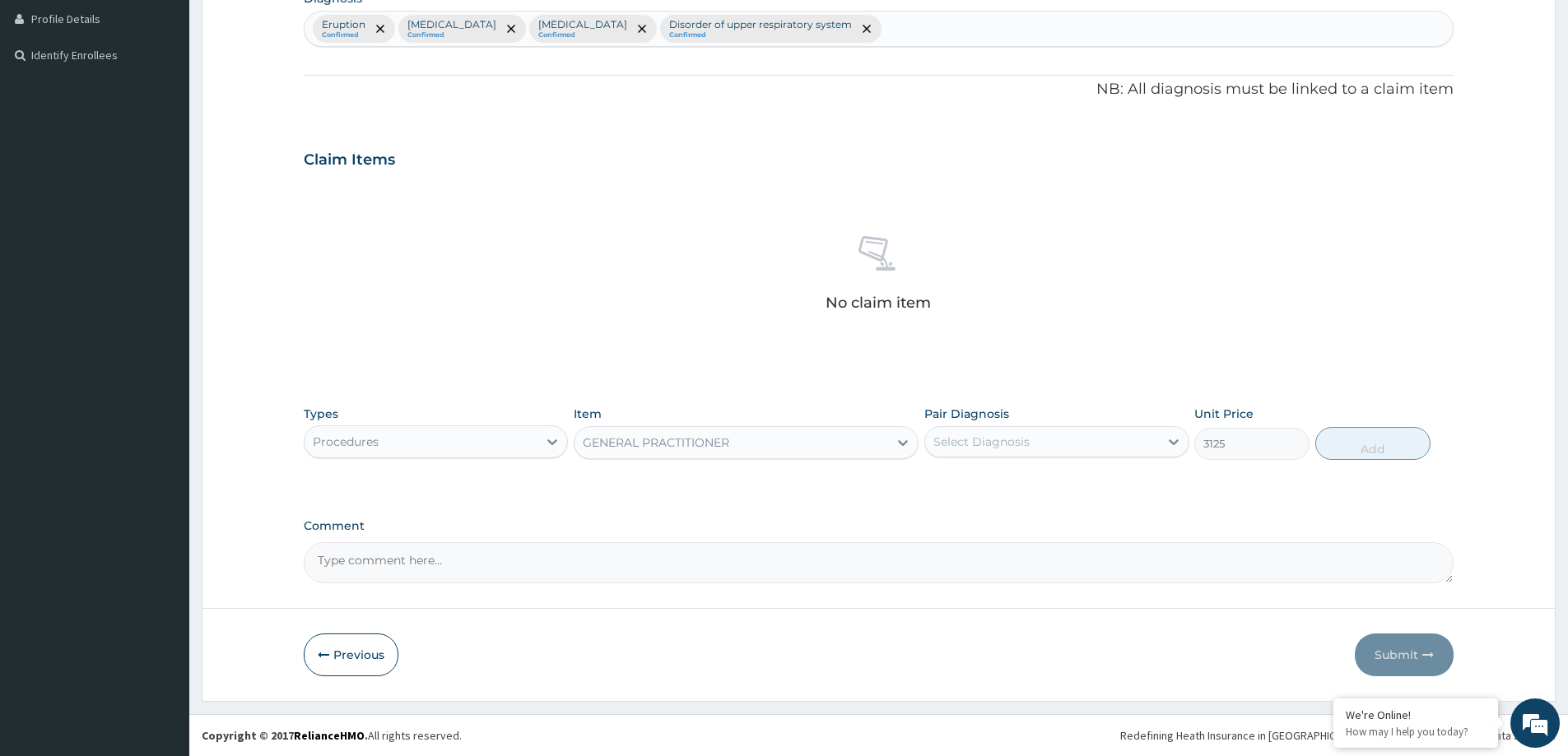
click at [1056, 444] on div "Select Diagnosis" at bounding box center [1041, 441] width 233 height 26
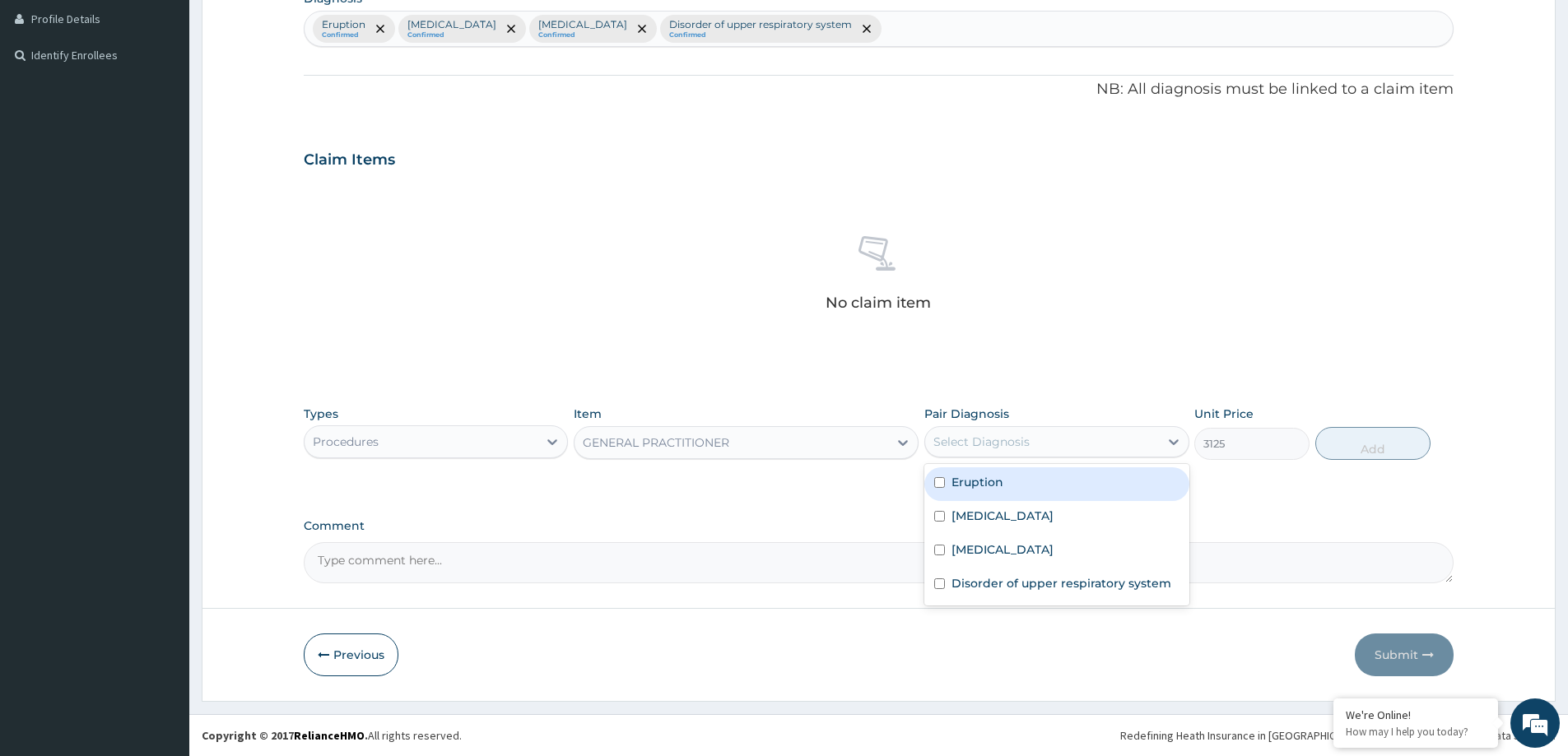
click at [1063, 483] on div "Eruption" at bounding box center [1056, 484] width 264 height 34
checkbox input "true"
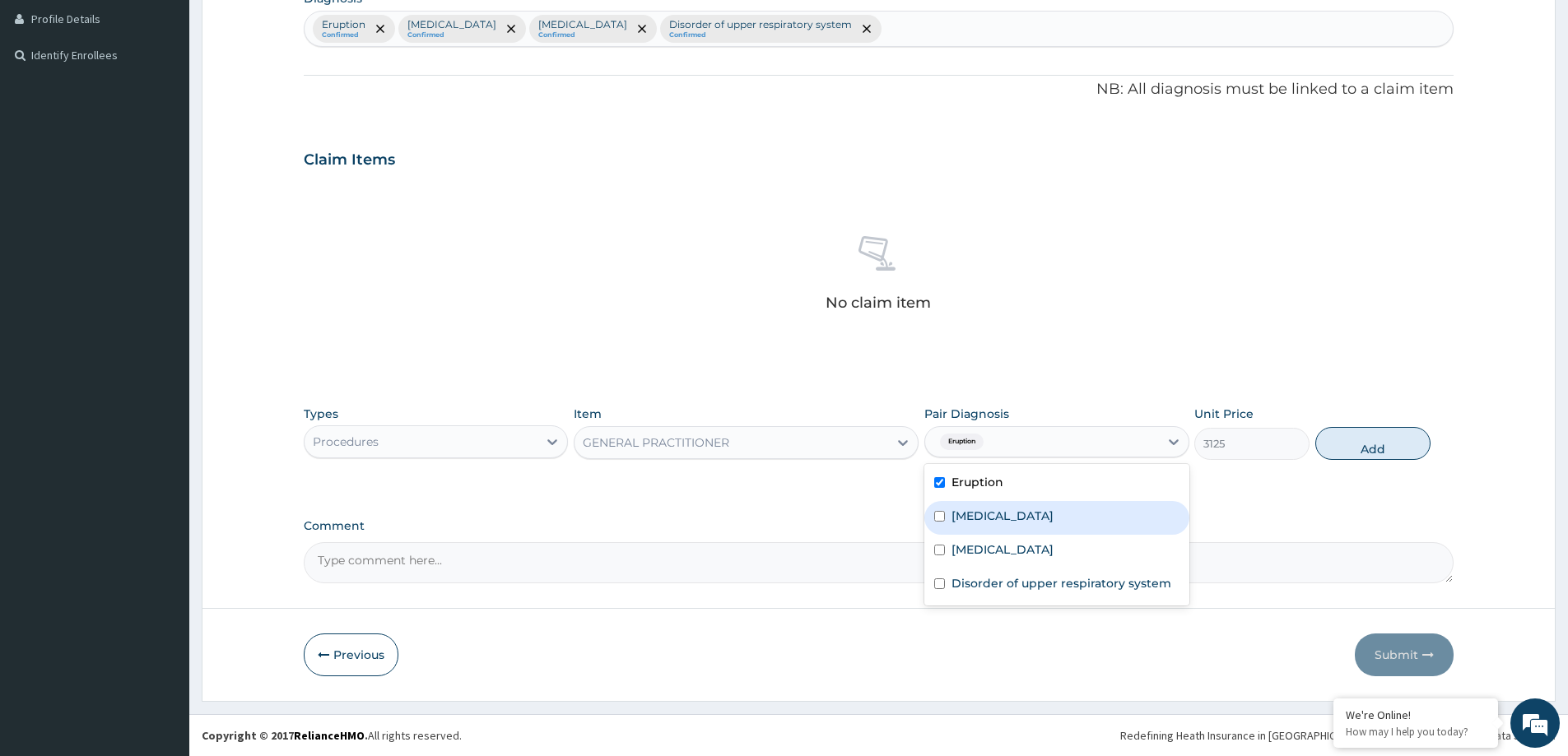
click at [1050, 515] on label "Bacterial infectious disease" at bounding box center [1002, 515] width 102 height 16
checkbox input "true"
click at [1024, 549] on div "Malaria" at bounding box center [1056, 552] width 264 height 34
checkbox input "true"
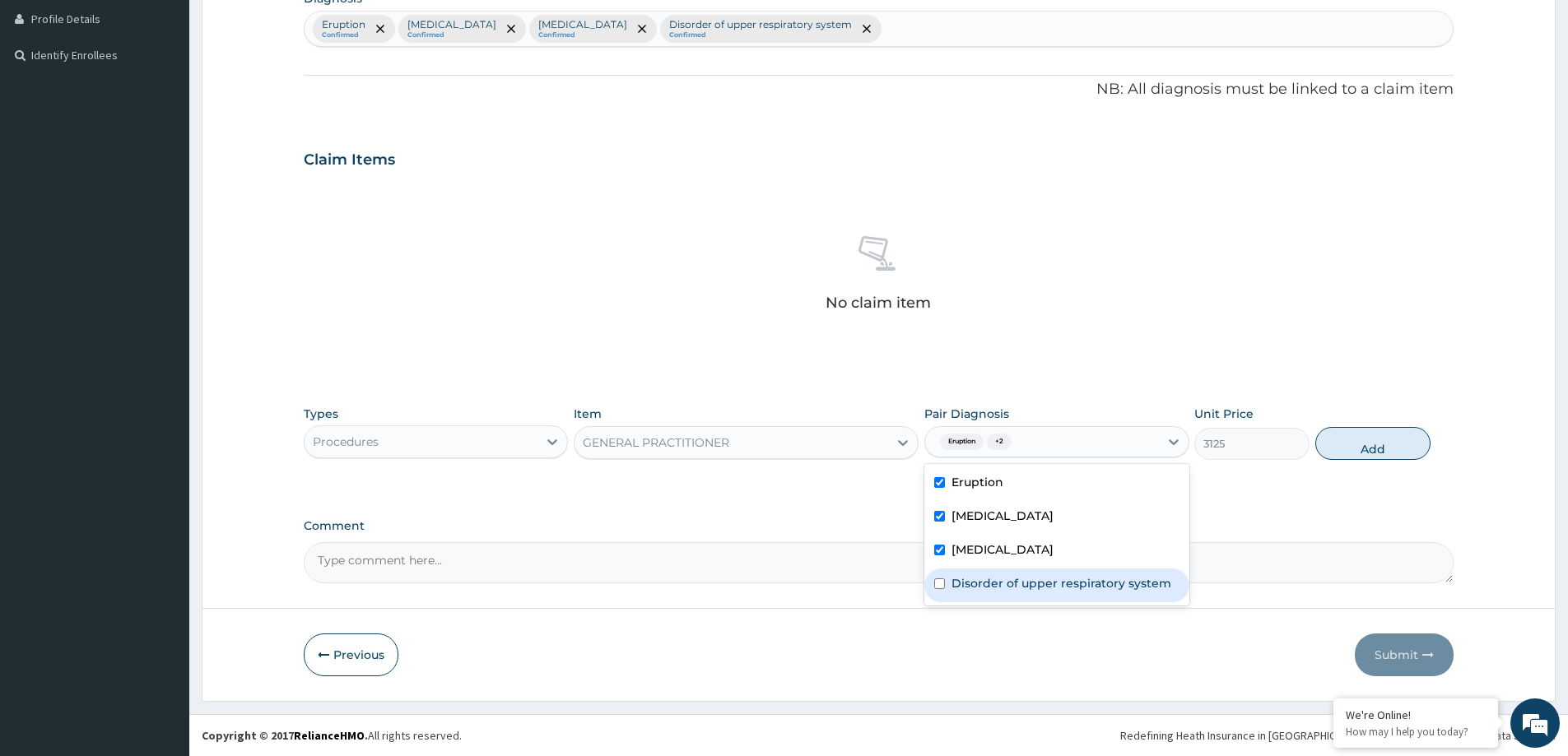
click at [1004, 583] on label "Disorder of upper respiratory system" at bounding box center [1061, 582] width 219 height 16
checkbox input "true"
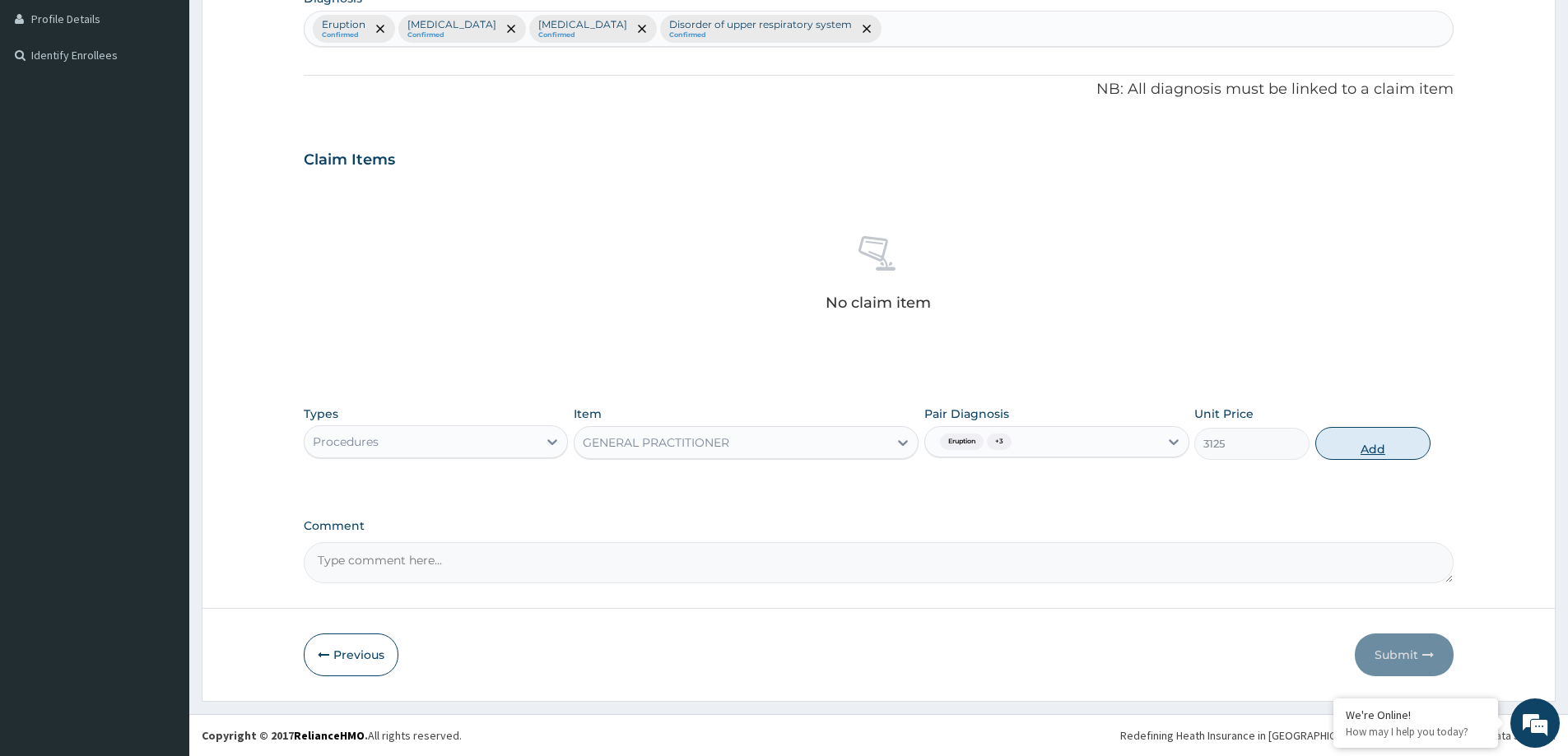
click at [1360, 446] on button "Add" at bounding box center [1373, 443] width 115 height 33
type input "0"
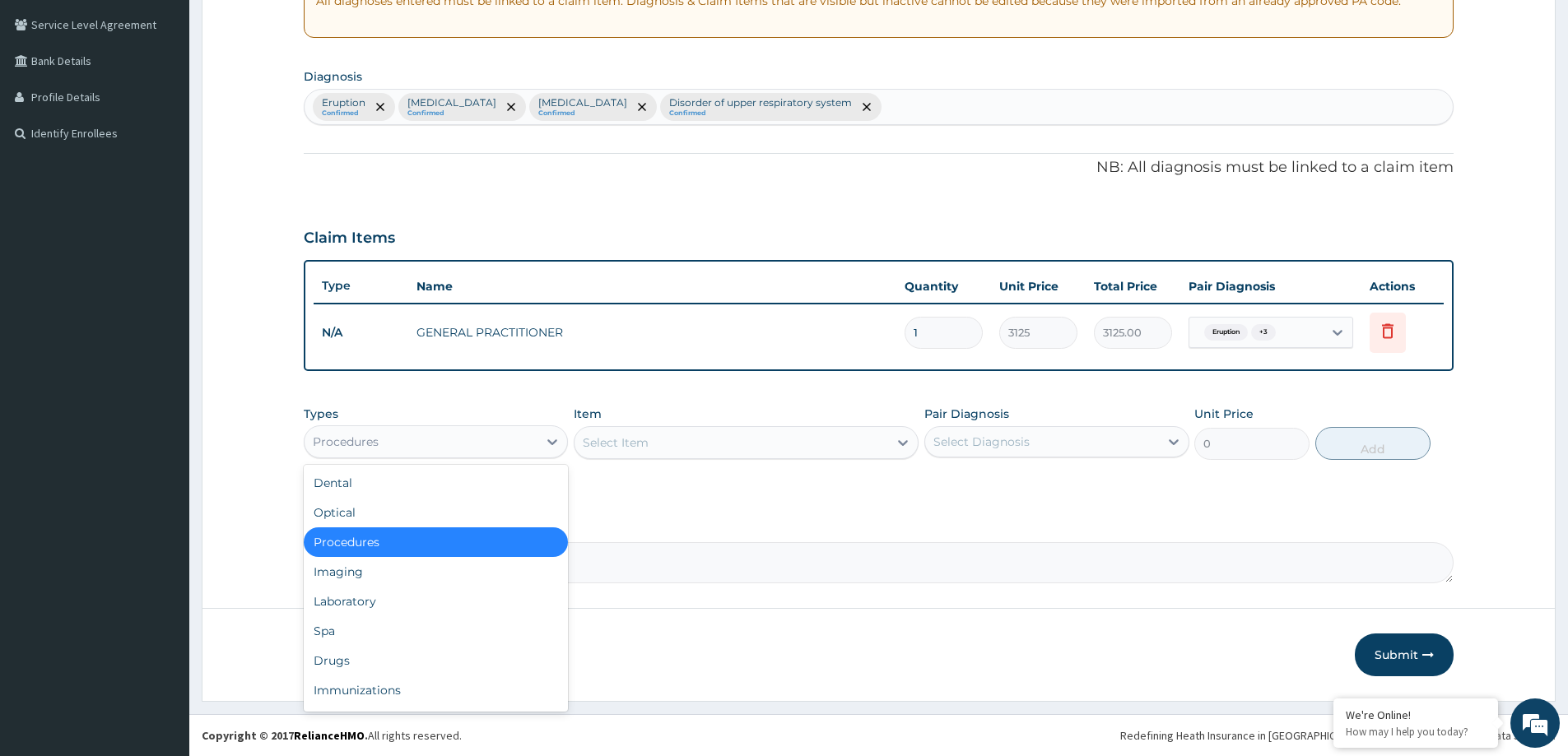
click at [460, 442] on div "Procedures" at bounding box center [420, 441] width 233 height 26
click at [431, 604] on div "Laboratory" at bounding box center [436, 601] width 264 height 30
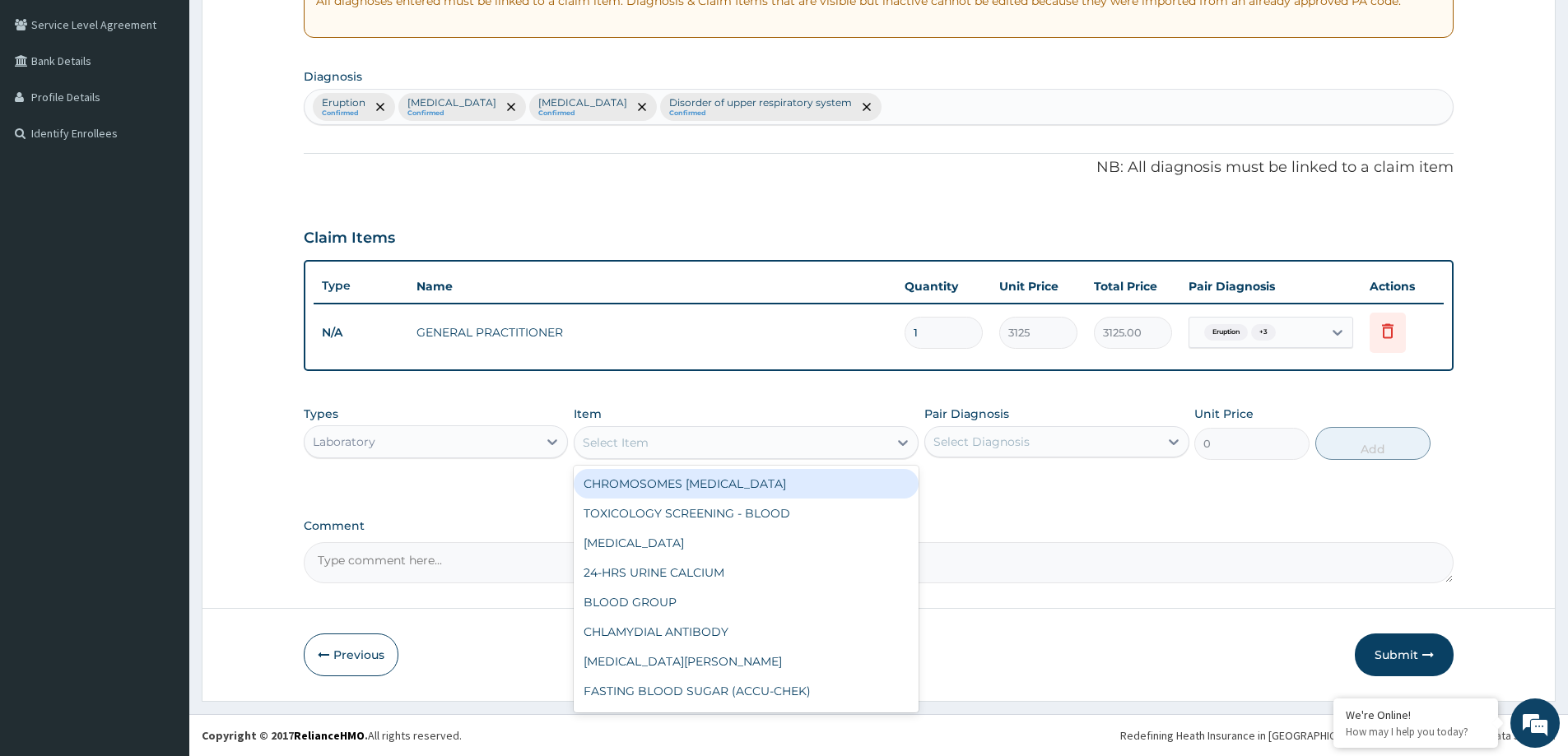
click at [749, 448] on div "Select Item" at bounding box center [731, 442] width 313 height 26
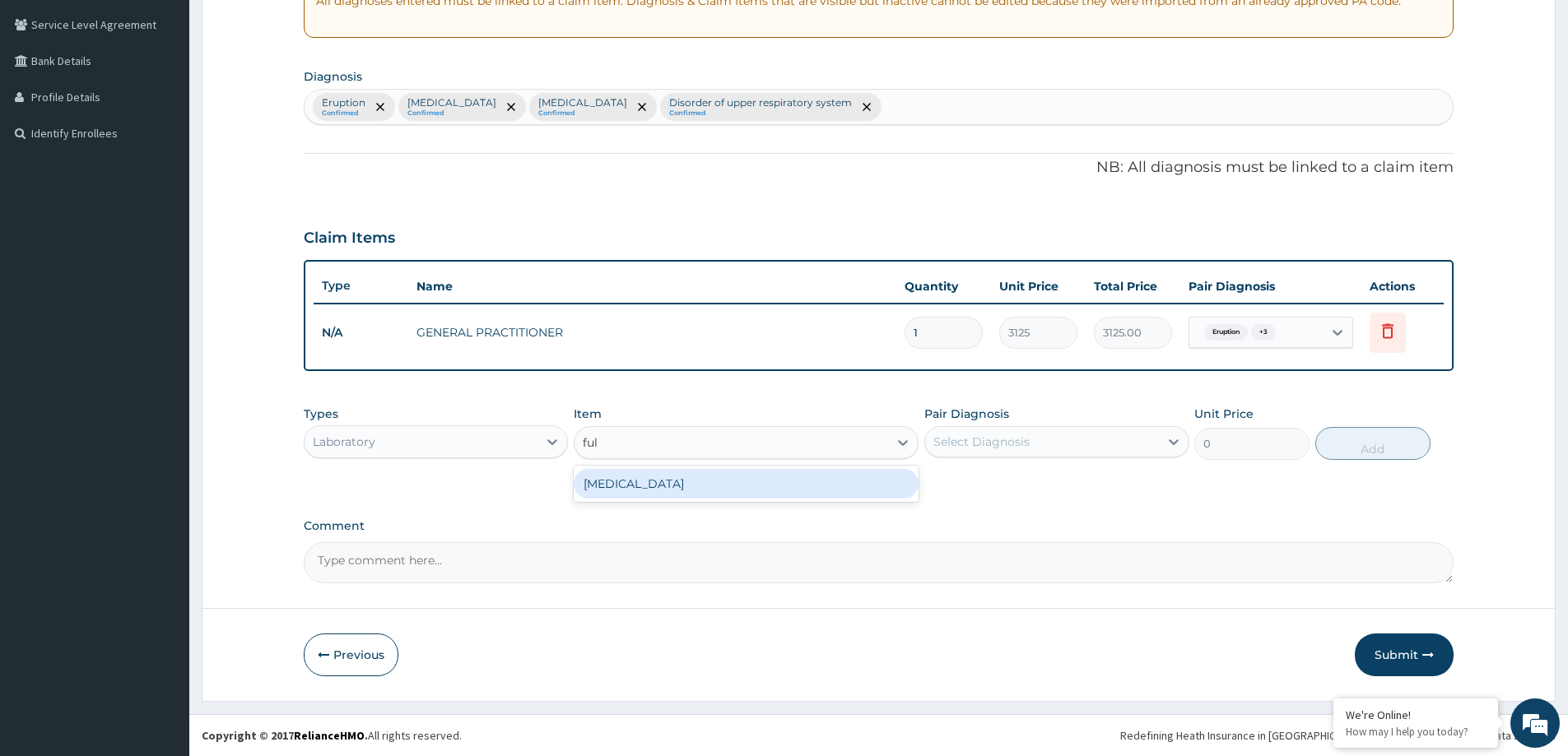
type input "full"
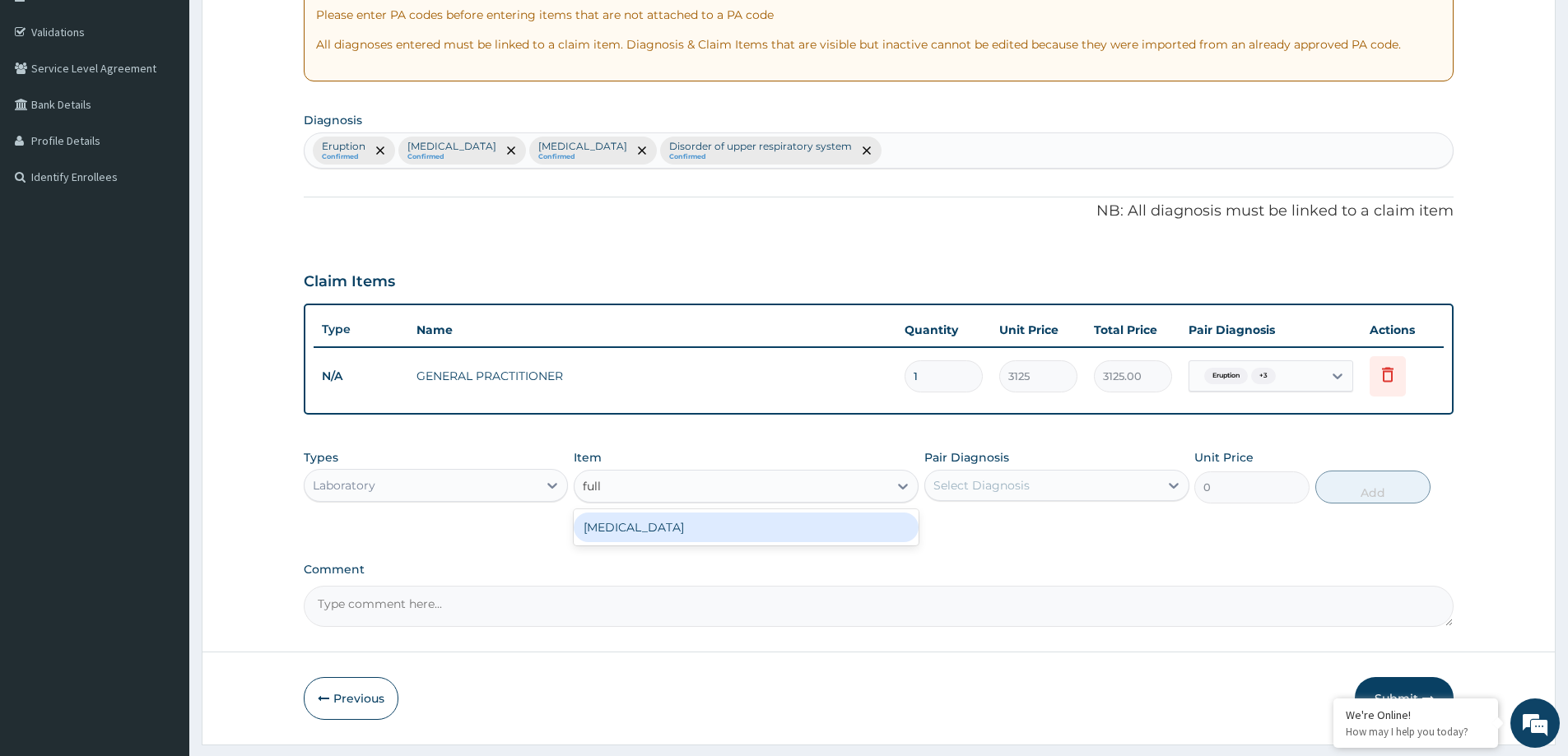
scroll to position [253, 0]
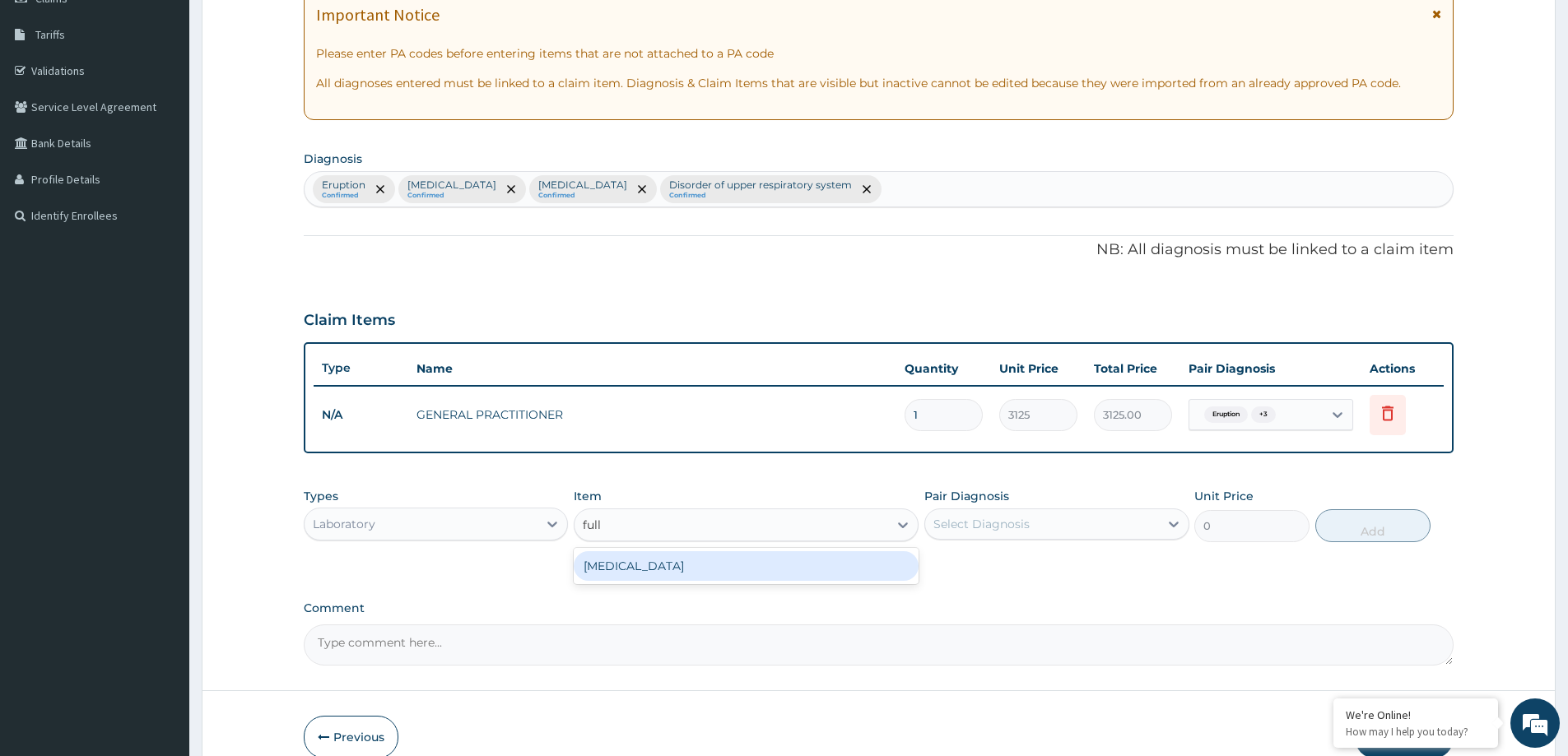
click at [680, 577] on div "FULL BLOOD COUNT" at bounding box center [745, 566] width 345 height 30
type input "3375"
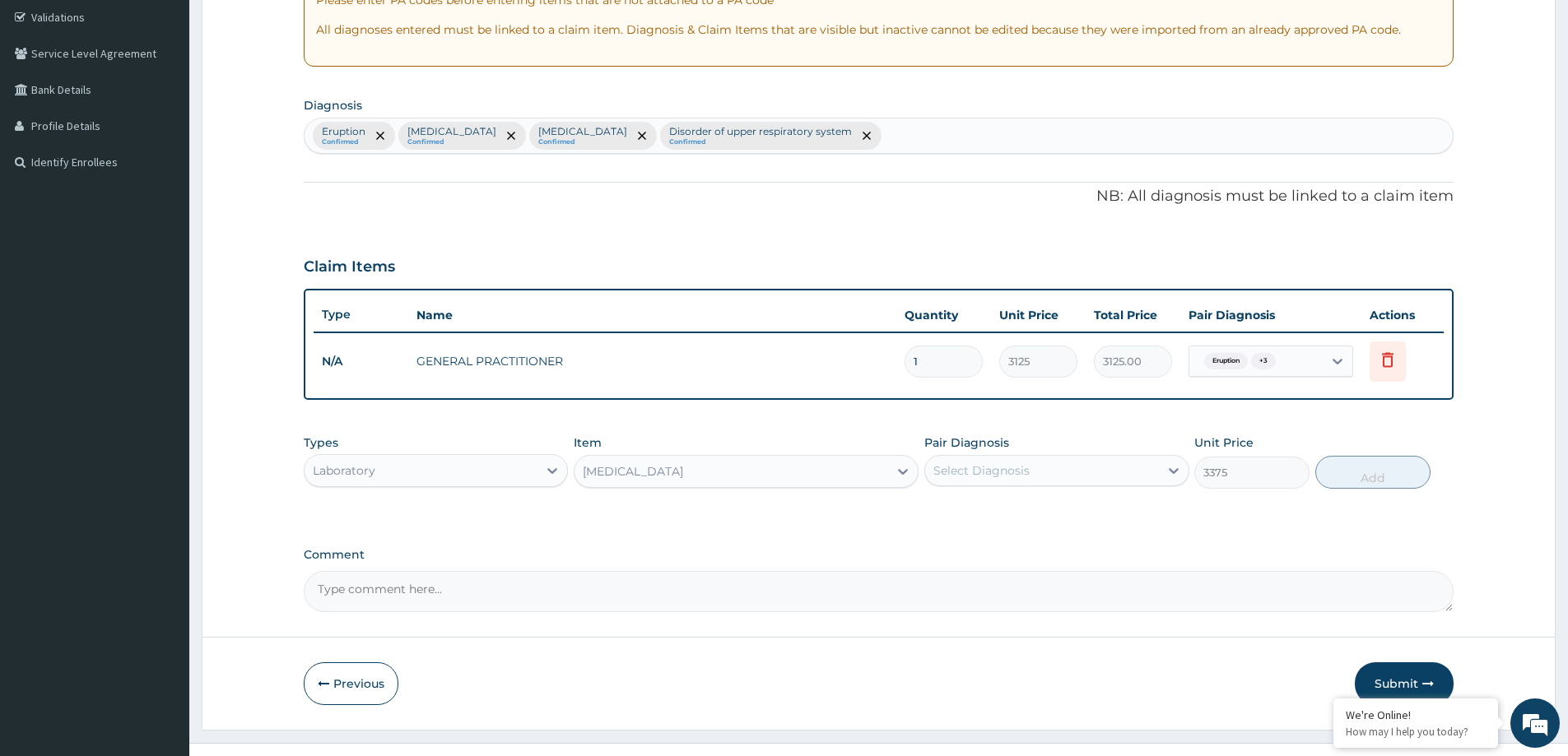
scroll to position [335, 0]
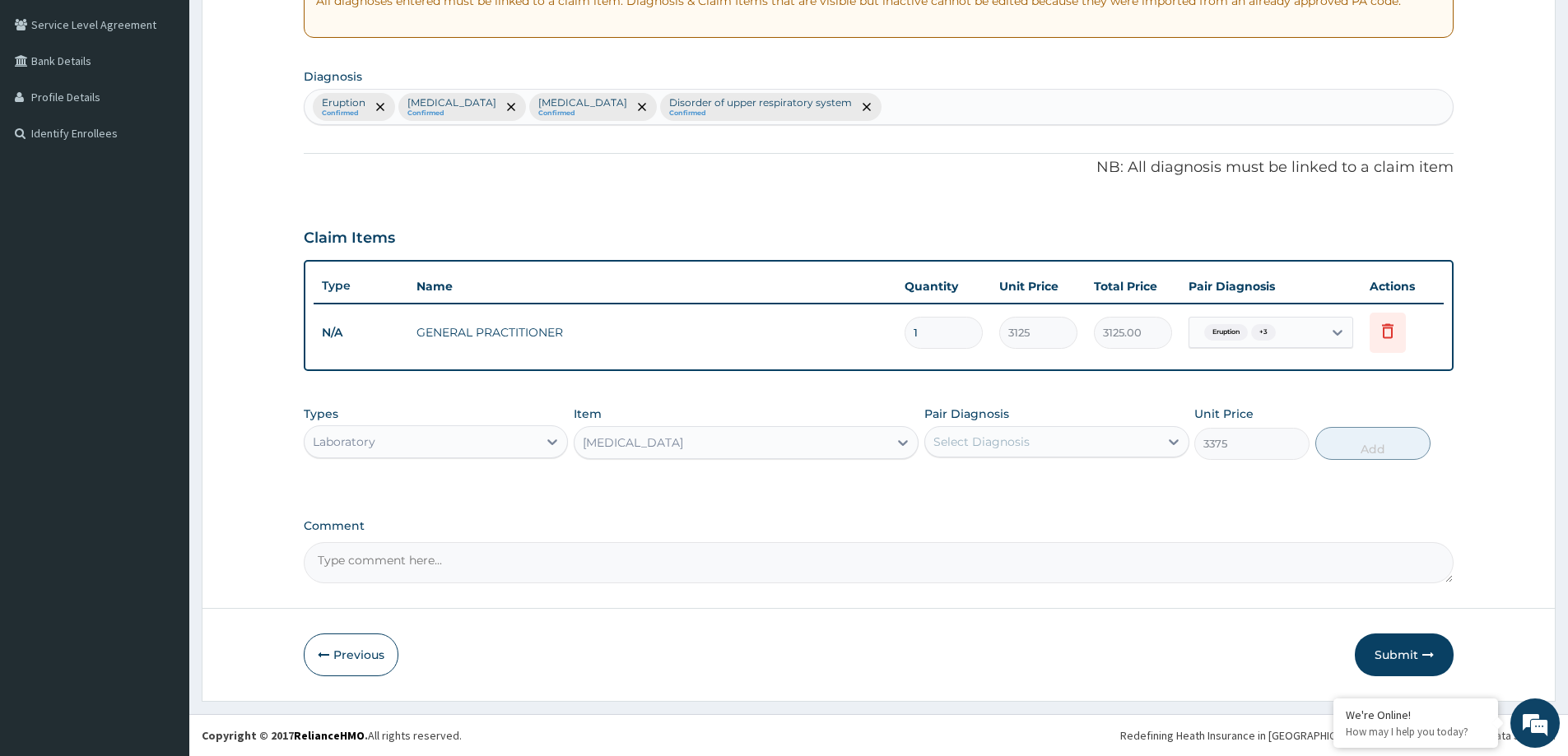
click at [1088, 444] on div "Select Diagnosis" at bounding box center [1041, 441] width 233 height 26
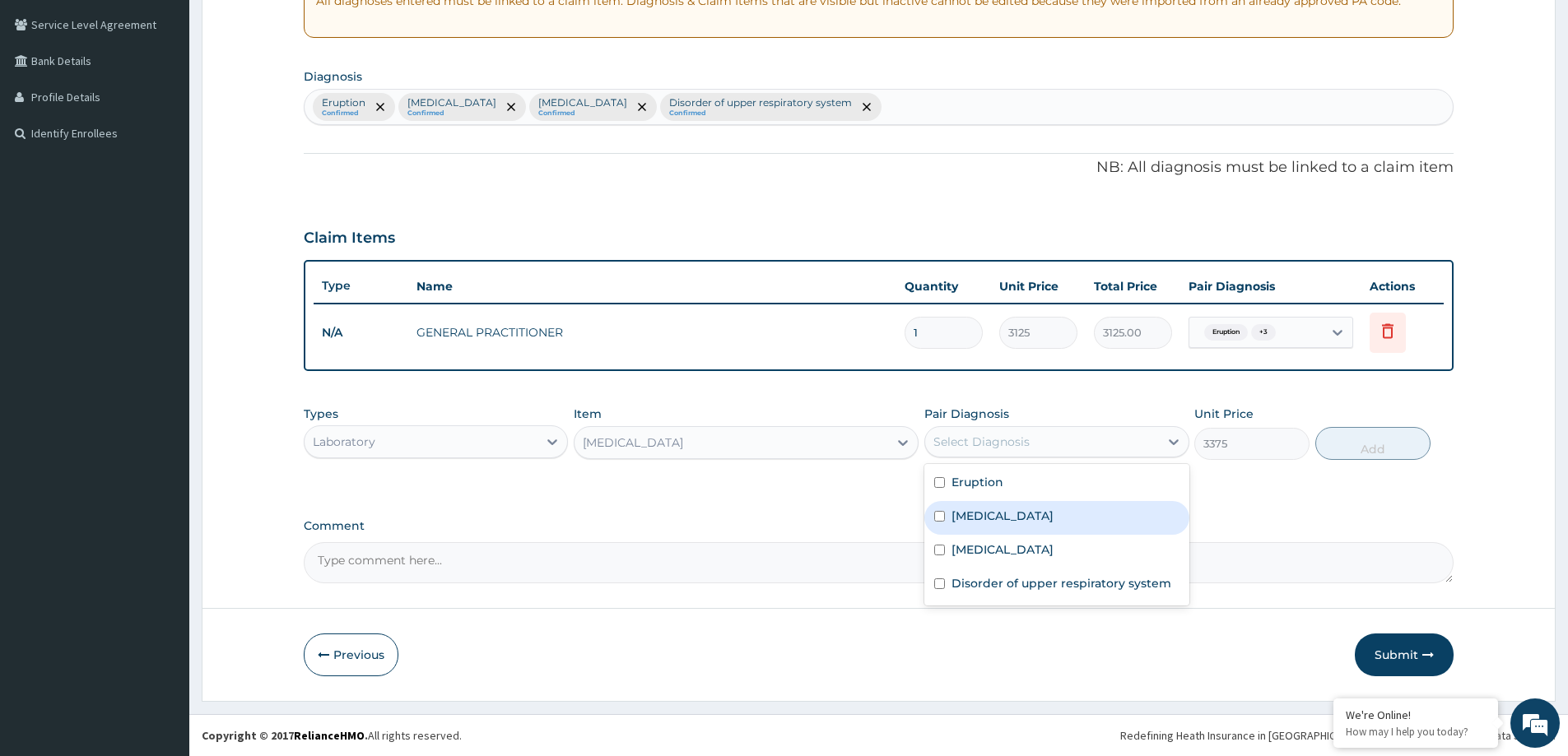
click at [1054, 509] on label "[MEDICAL_DATA]" at bounding box center [1002, 515] width 102 height 16
checkbox input "true"
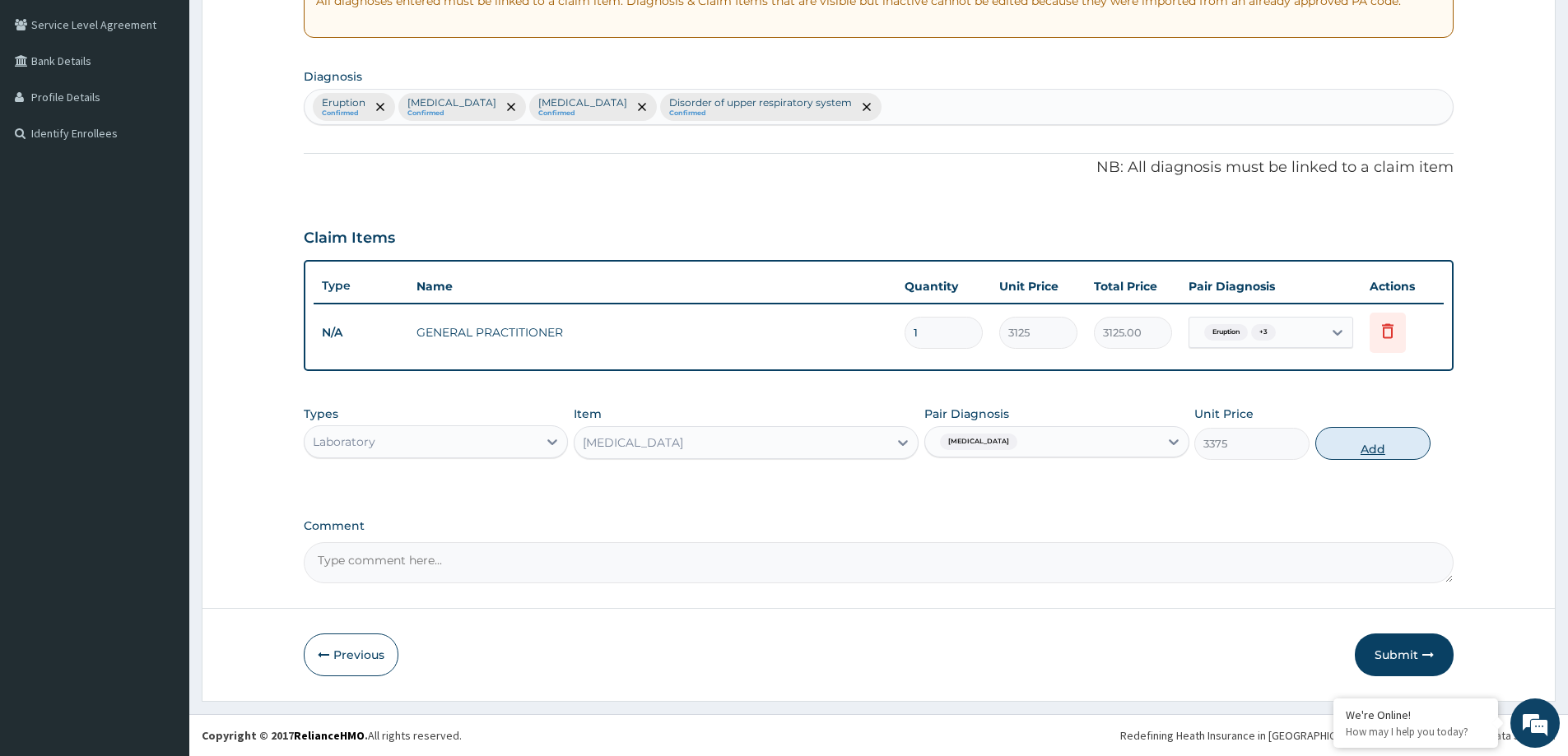
click at [1394, 440] on button "Add" at bounding box center [1373, 443] width 115 height 33
type input "0"
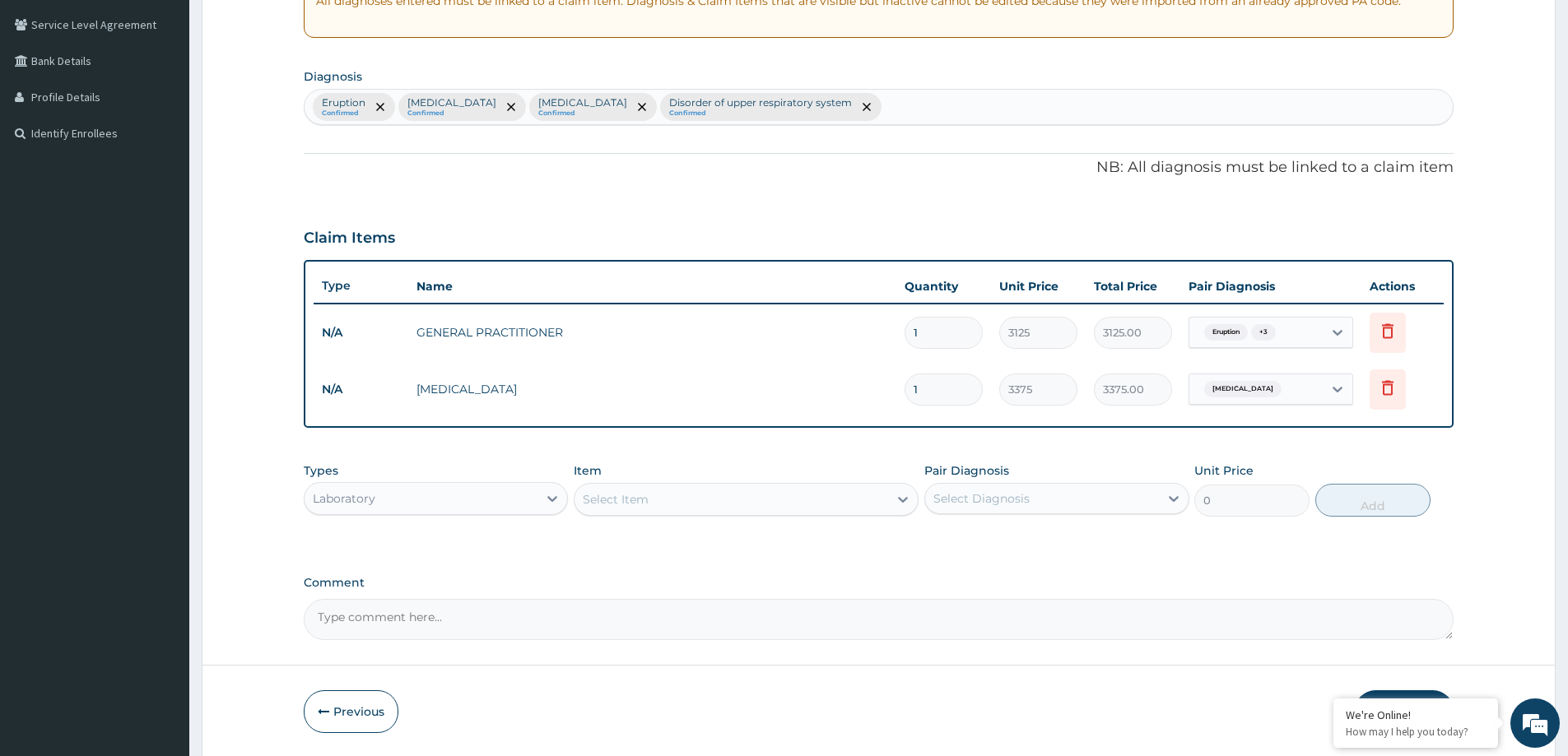
click at [722, 489] on div "Select Item" at bounding box center [731, 499] width 313 height 26
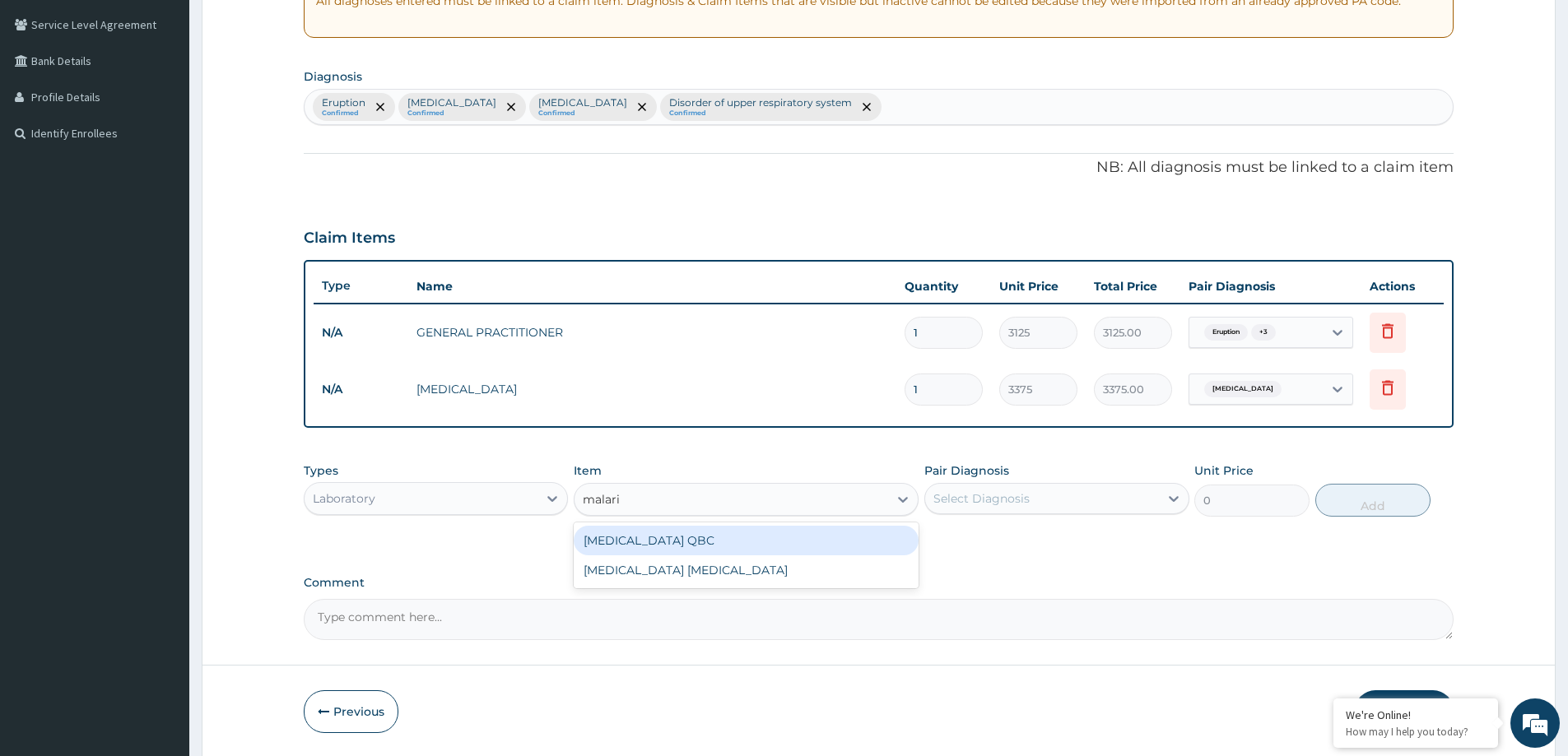
type input "[MEDICAL_DATA]"
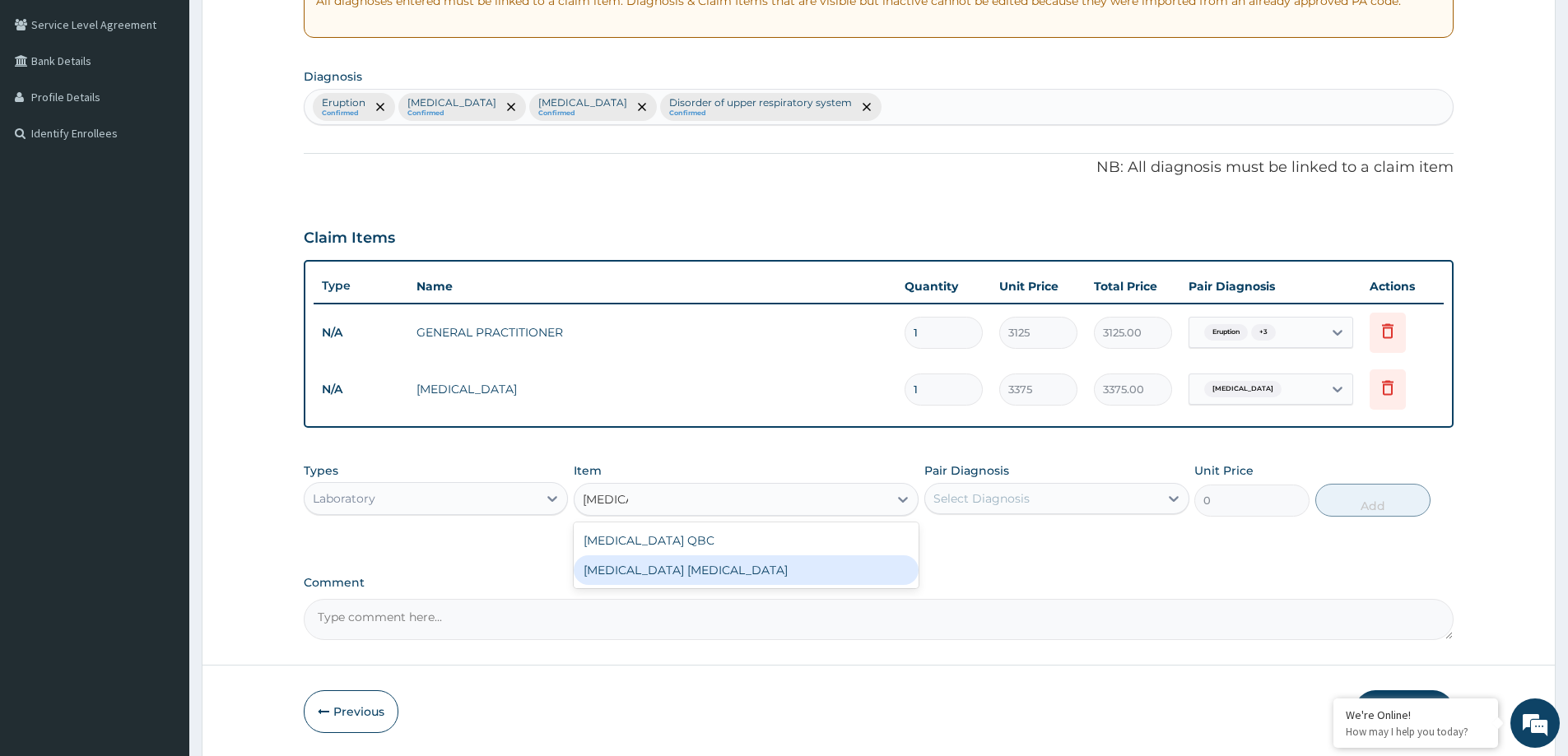
click at [755, 573] on div "[MEDICAL_DATA] [MEDICAL_DATA]" at bounding box center [745, 570] width 345 height 30
type input "2025"
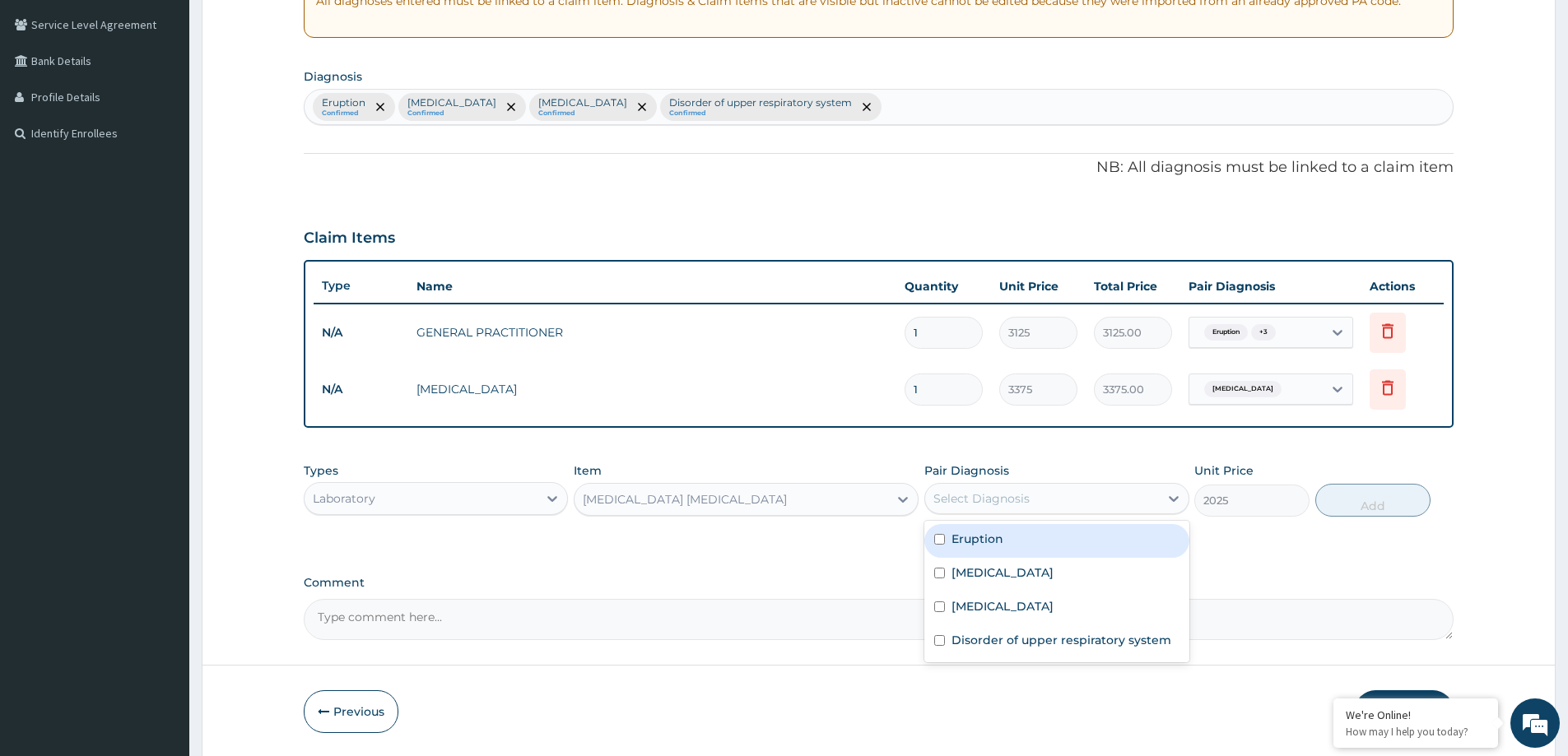
click at [1009, 494] on div "Select Diagnosis" at bounding box center [982, 498] width 97 height 16
click at [1031, 604] on div "[MEDICAL_DATA]" at bounding box center [1056, 609] width 264 height 34
checkbox input "true"
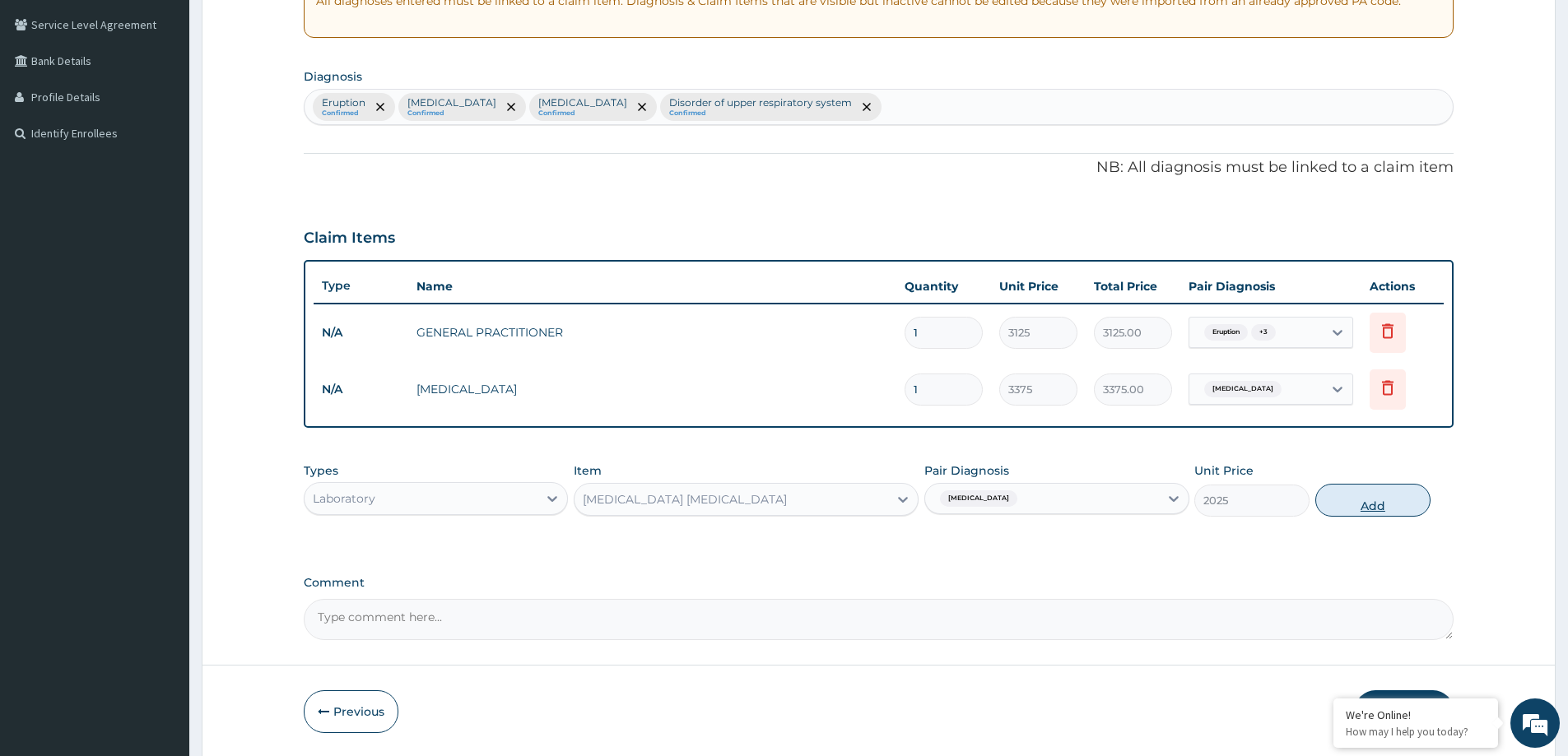
click at [1324, 501] on button "Add" at bounding box center [1373, 499] width 115 height 33
type input "0"
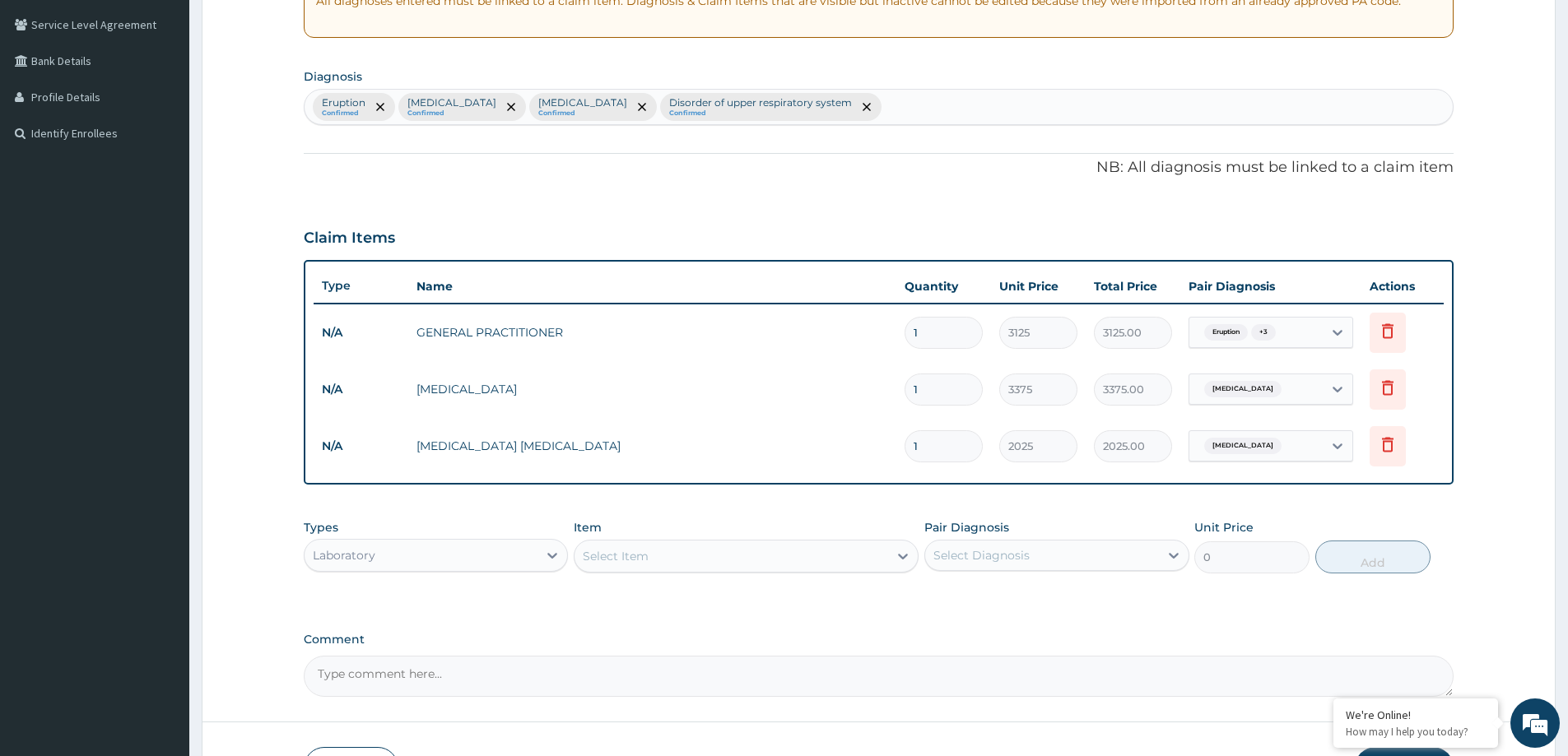
click at [474, 552] on div "Laboratory" at bounding box center [420, 555] width 233 height 26
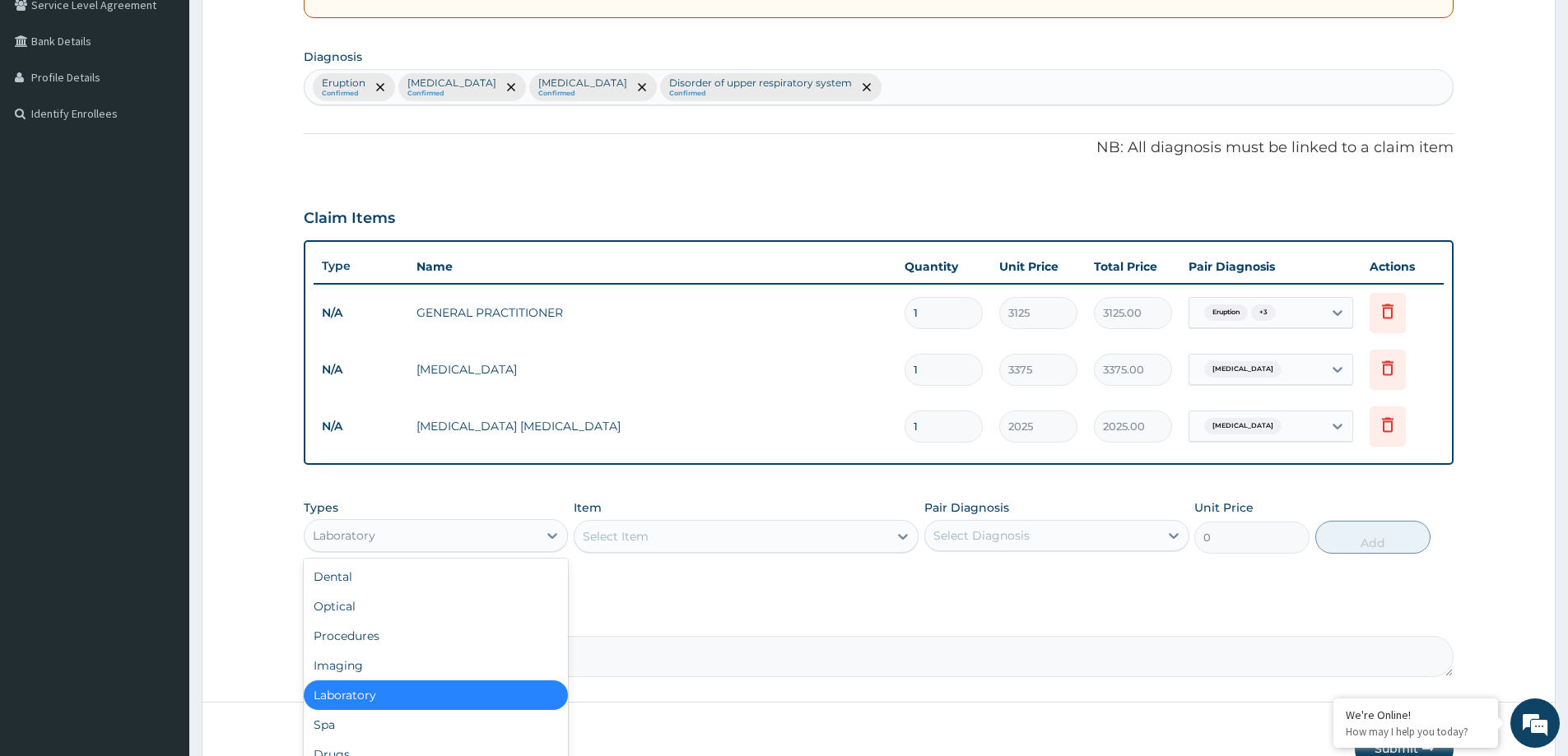
scroll to position [449, 0]
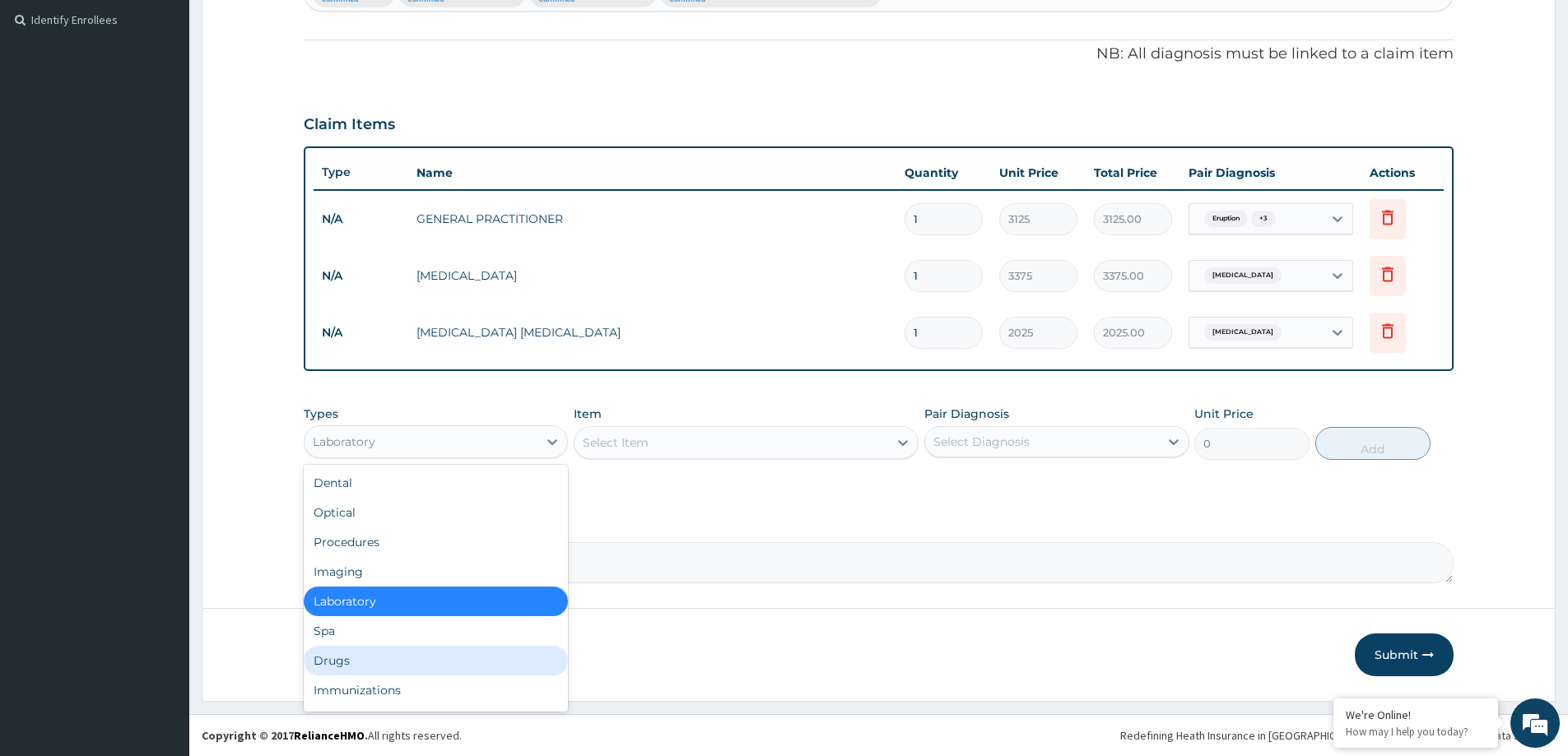
click at [419, 665] on div "Drugs" at bounding box center [436, 660] width 264 height 30
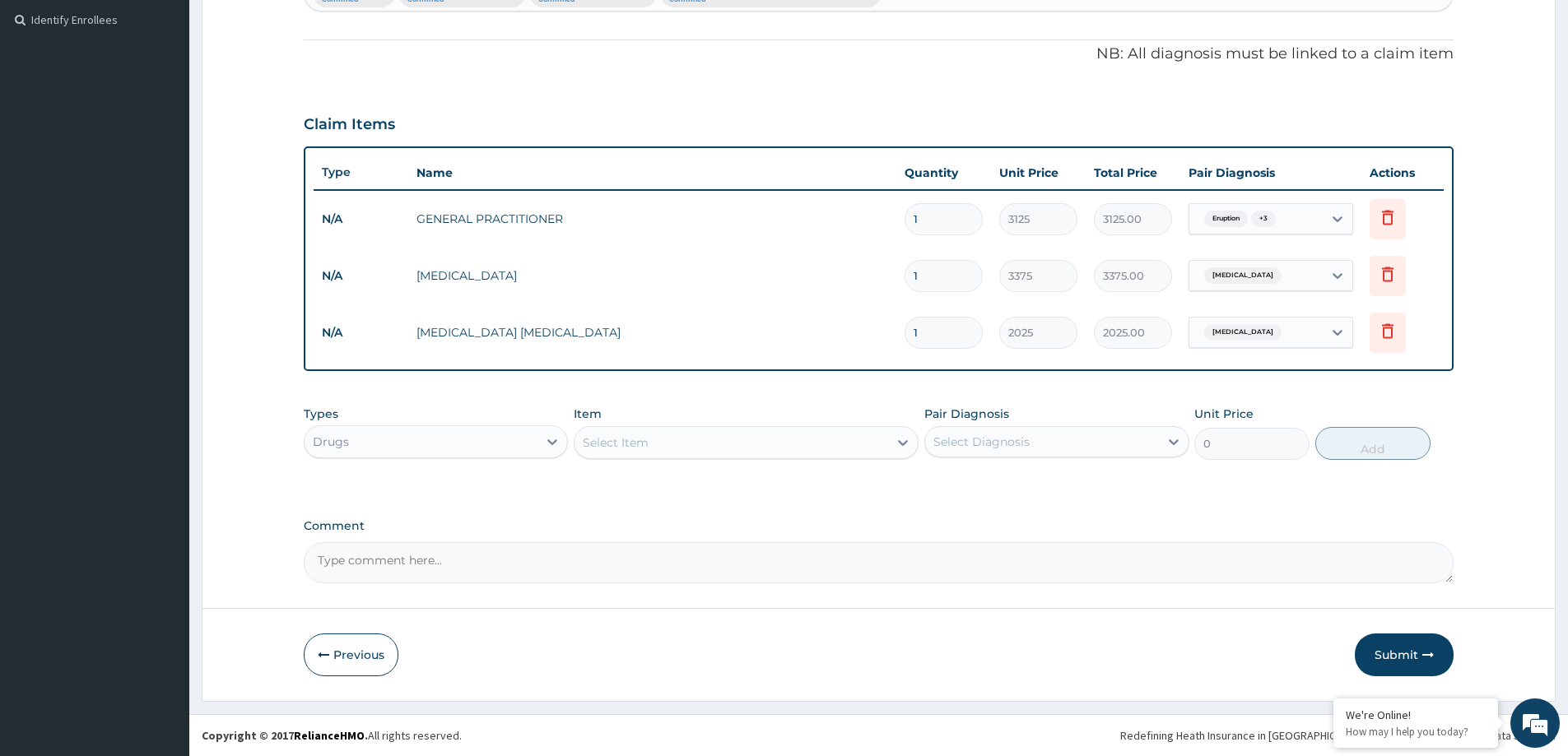
click at [845, 440] on div "Select Item" at bounding box center [731, 442] width 313 height 26
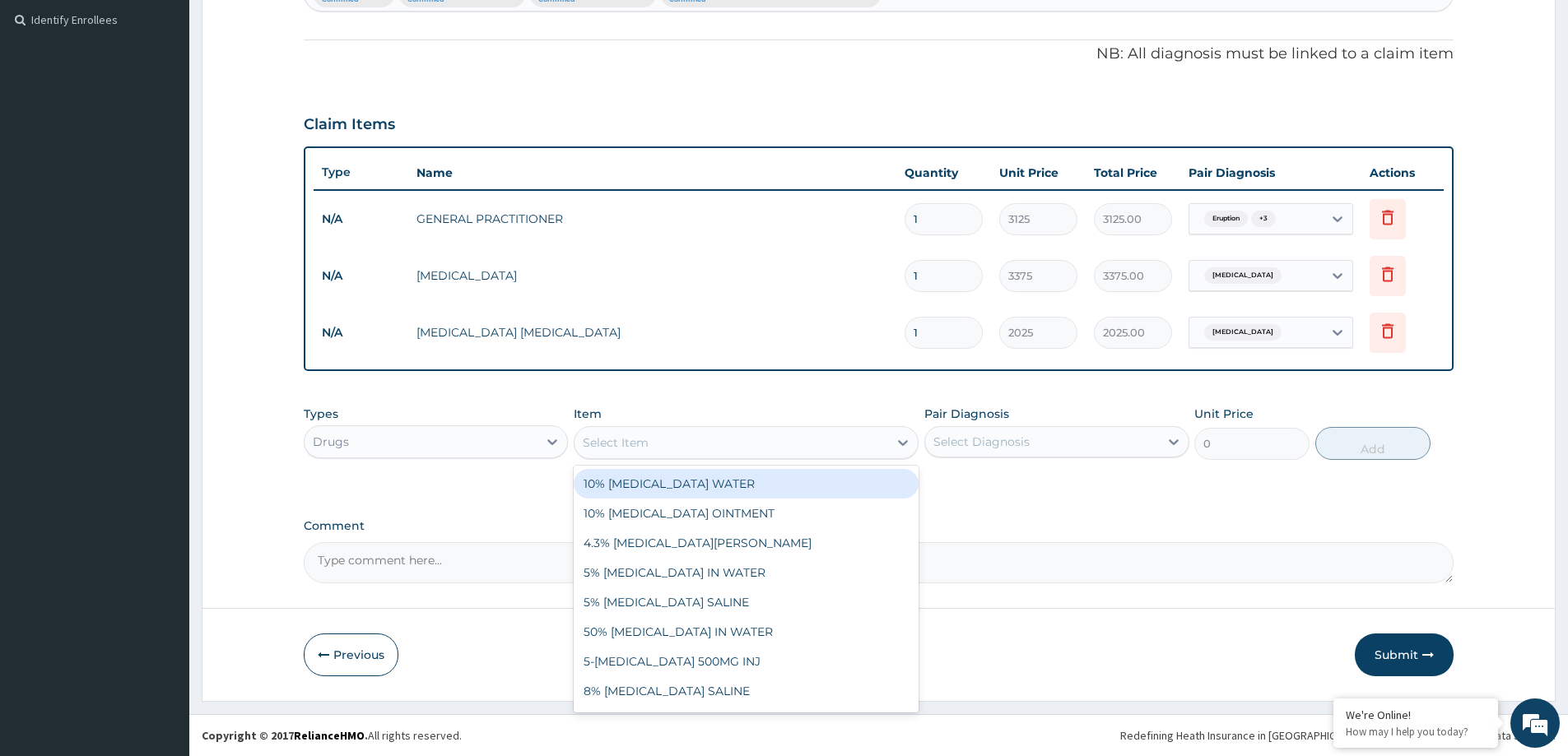
paste input "[MEDICAL_DATA] CREAM"
type input "[MEDICAL_DATA] CREAM"
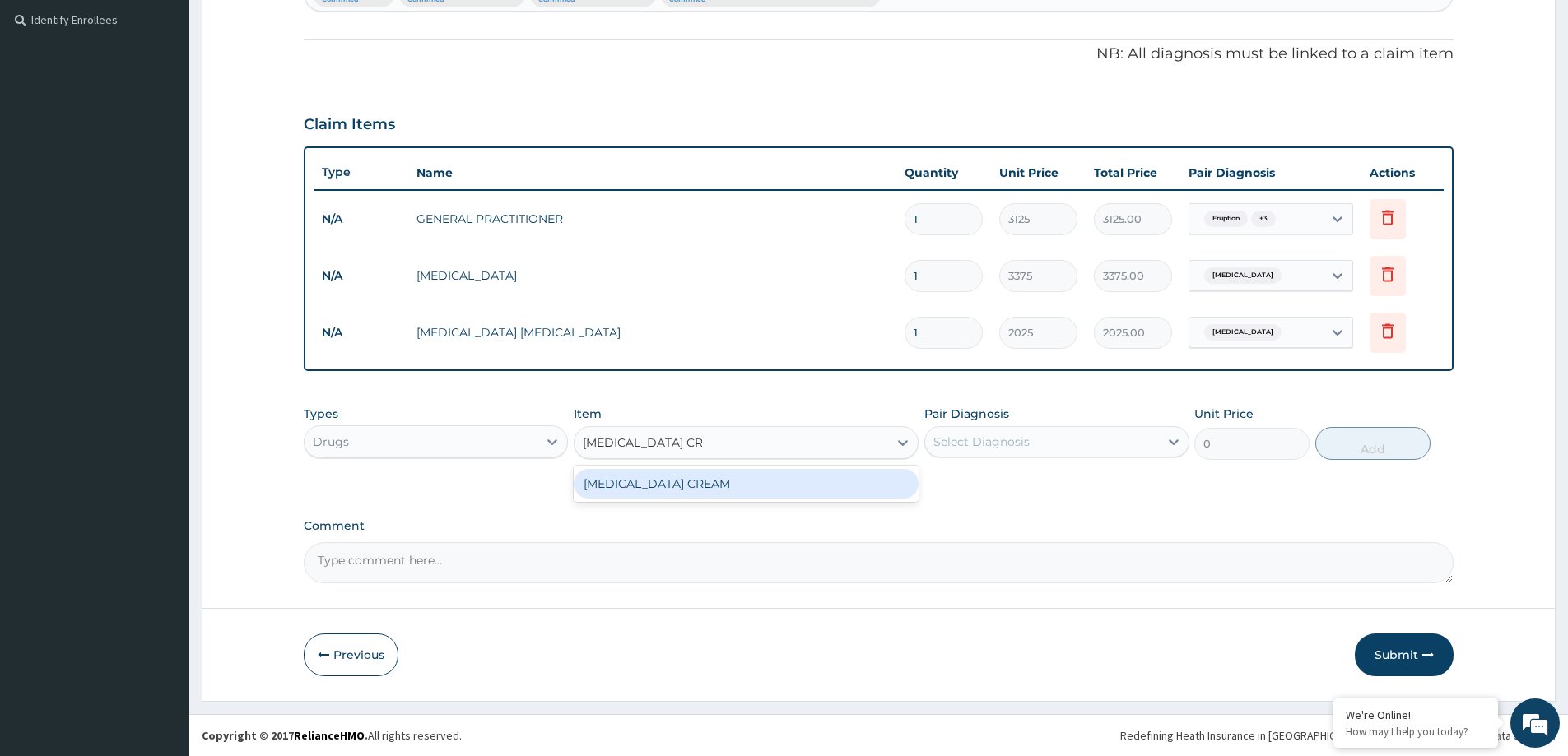
click at [872, 480] on div "[MEDICAL_DATA] CREAM" at bounding box center [745, 483] width 345 height 30
type input "5520"
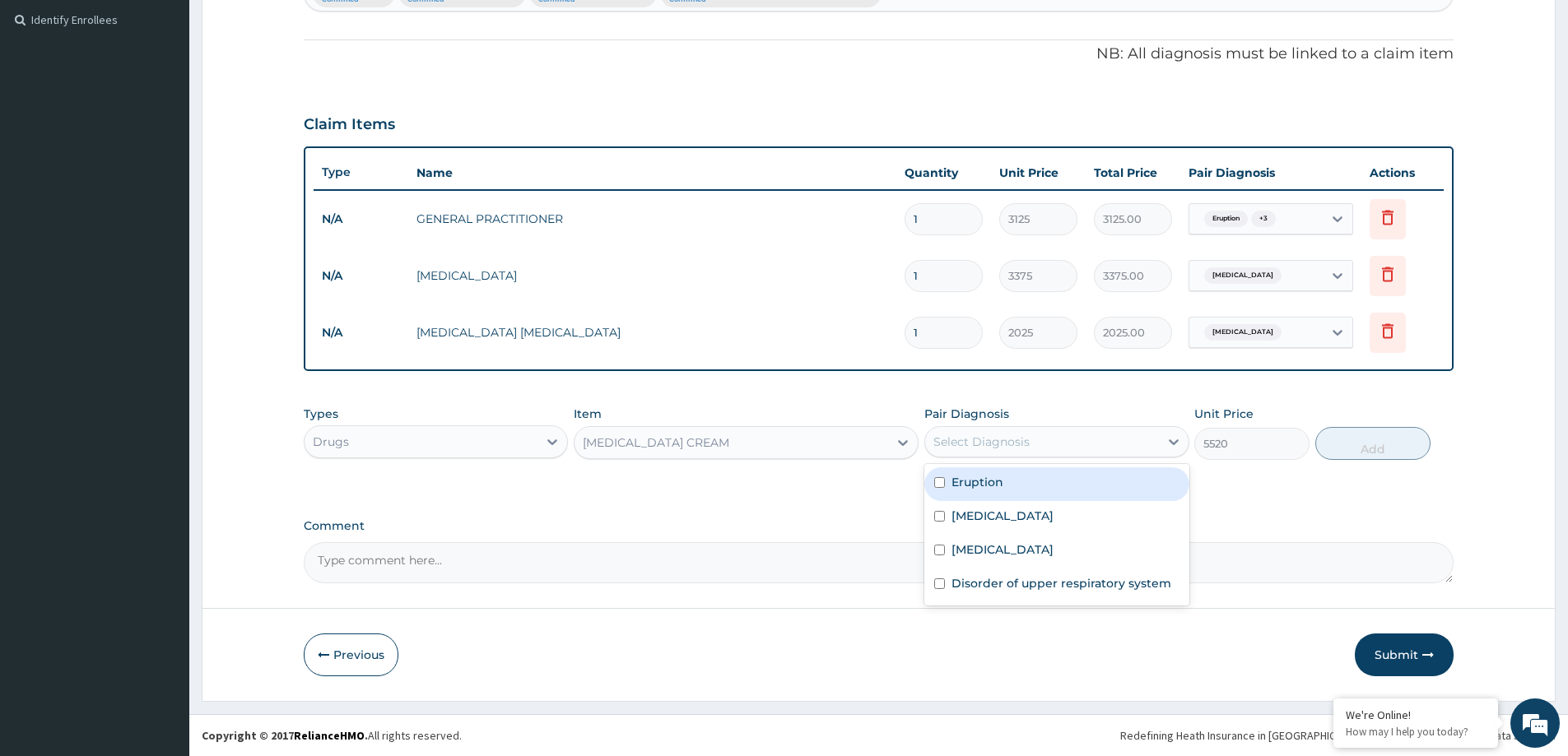
click at [1044, 450] on div "Select Diagnosis" at bounding box center [1041, 441] width 233 height 26
click at [1028, 476] on div "Eruption" at bounding box center [1056, 484] width 264 height 34
checkbox input "true"
click at [1364, 444] on button "Add" at bounding box center [1373, 443] width 115 height 33
type input "0"
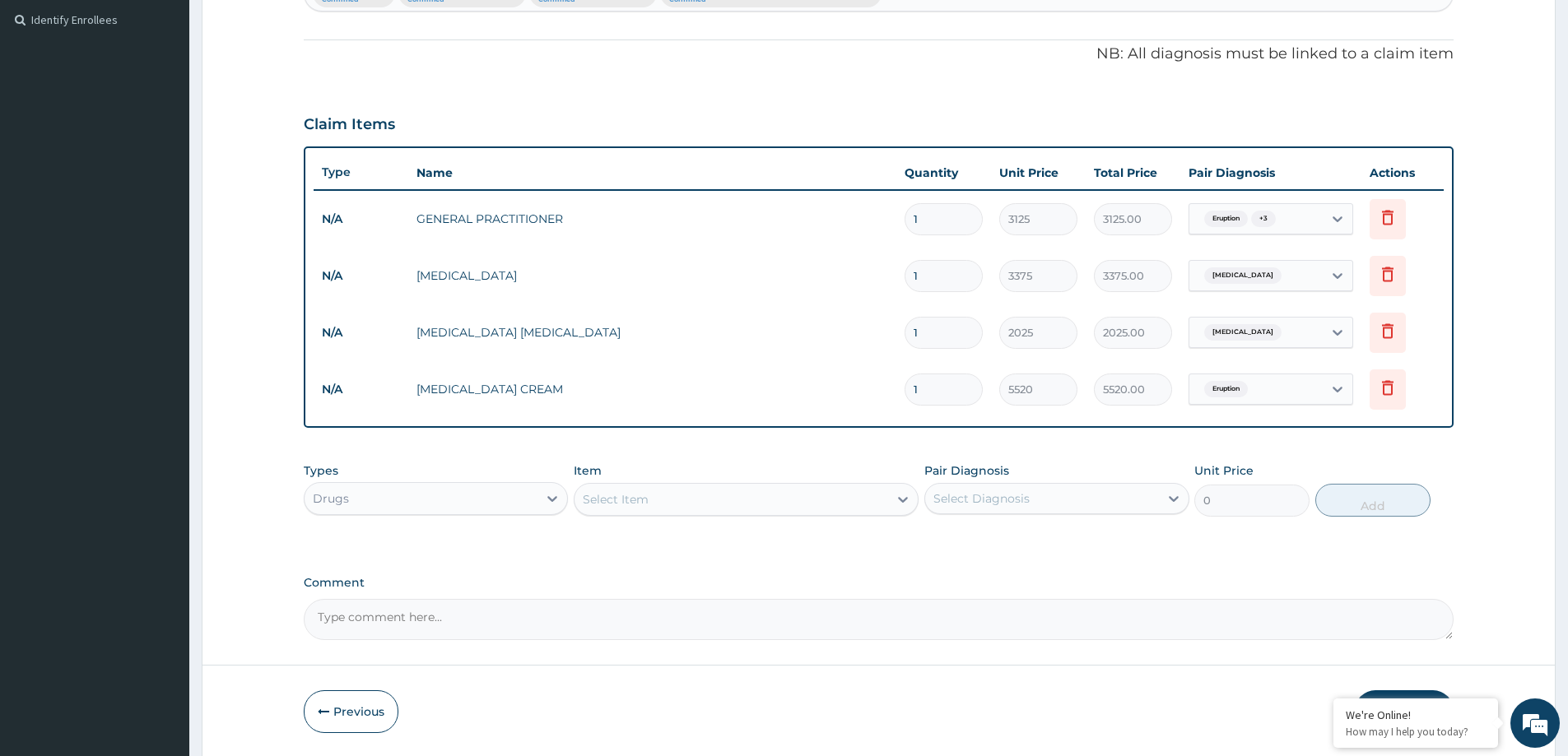
click at [709, 504] on div "Select Item" at bounding box center [731, 499] width 313 height 26
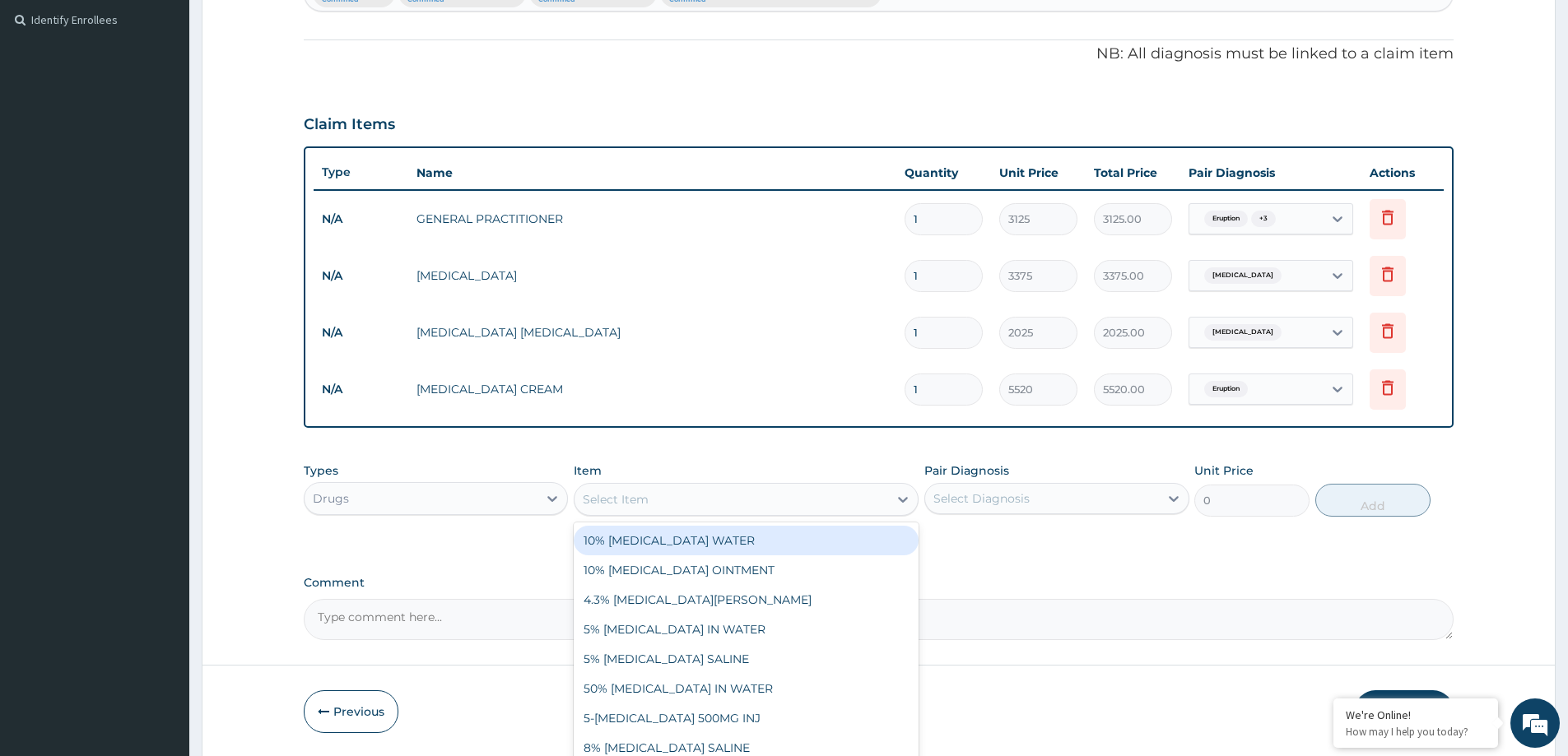
paste input "ORPHENADRINE/PARACETAMOL 35/450MG TAB ([MEDICAL_DATA])"
type input "ORPHENADRINE/PARACETAMOL 35/450MG TAB ([MEDICAL_DATA])"
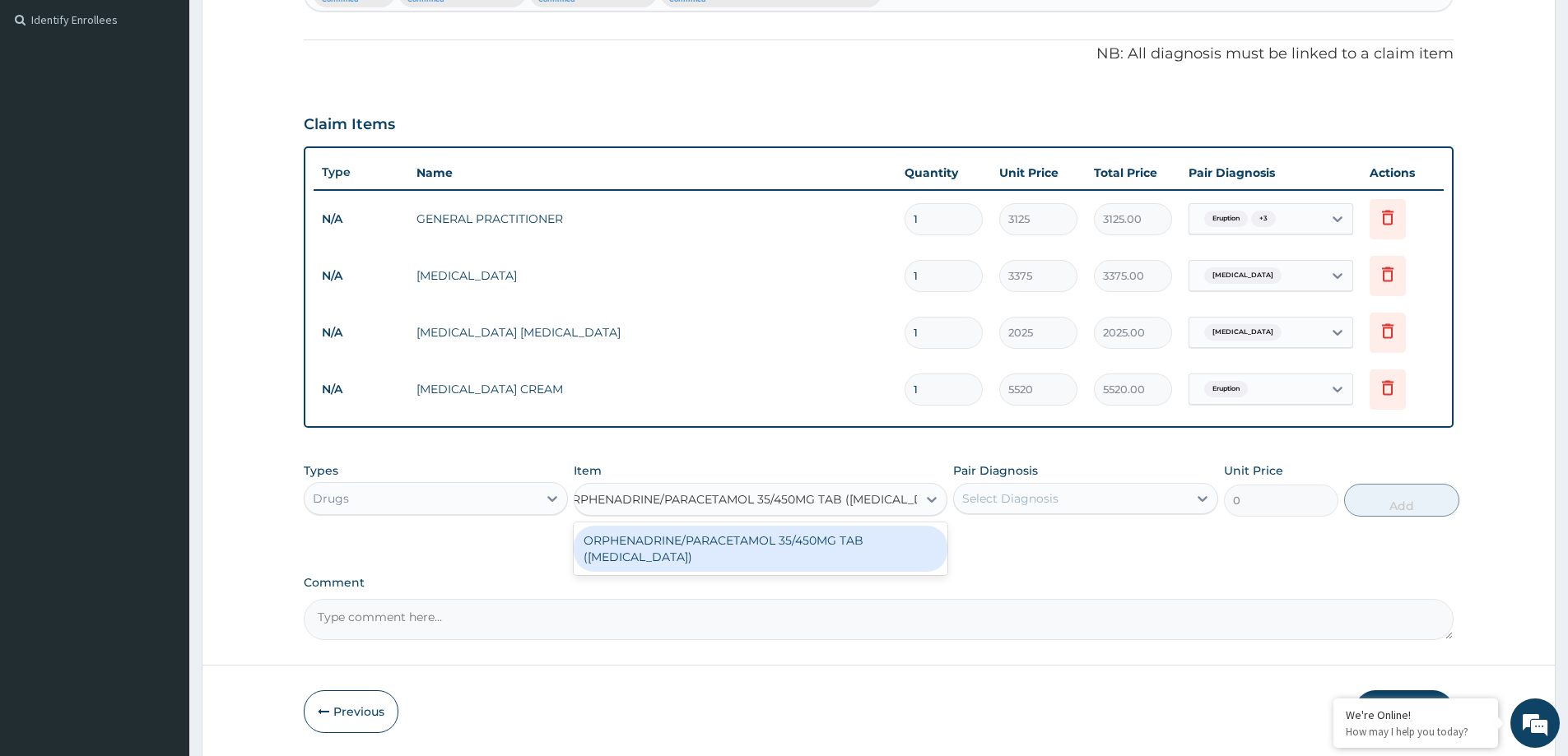
click at [757, 544] on div "ORPHENADRINE/PARACETAMOL 35/450MG TAB ([MEDICAL_DATA])" at bounding box center [760, 549] width 374 height 46
type input "90"
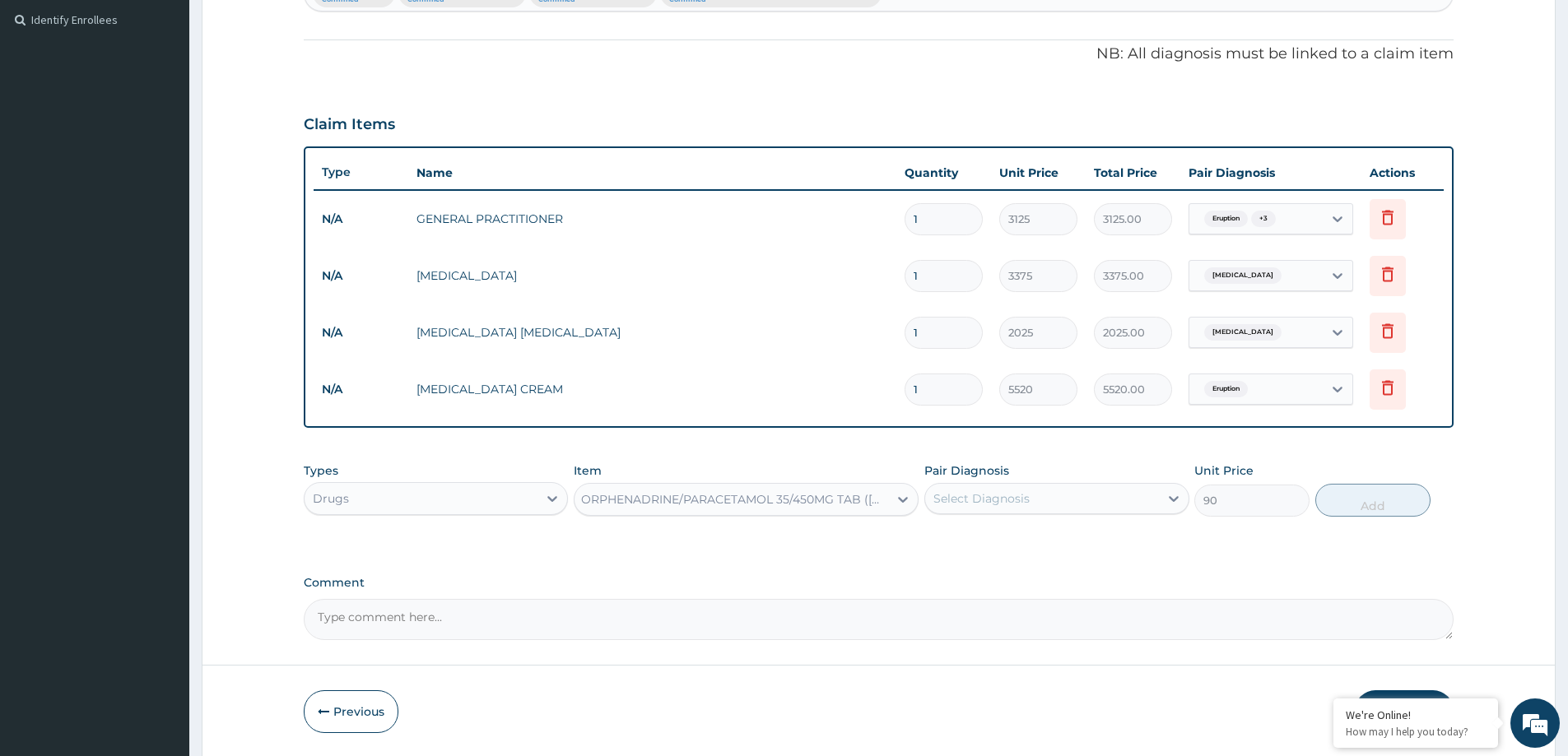
scroll to position [0, 2]
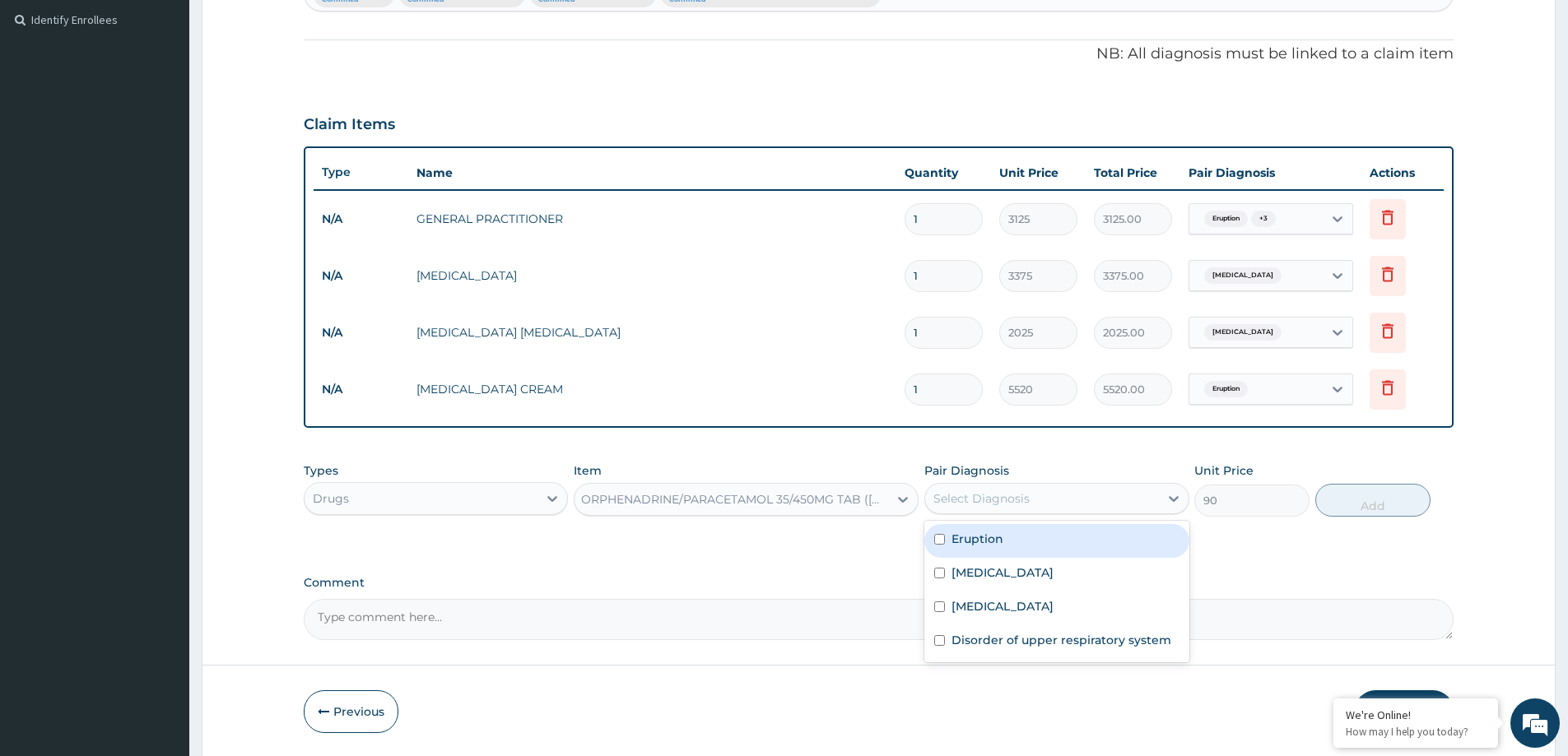
click at [978, 503] on div "Select Diagnosis" at bounding box center [982, 498] width 97 height 16
click at [1032, 622] on div "[MEDICAL_DATA]" at bounding box center [1056, 609] width 264 height 34
checkbox input "true"
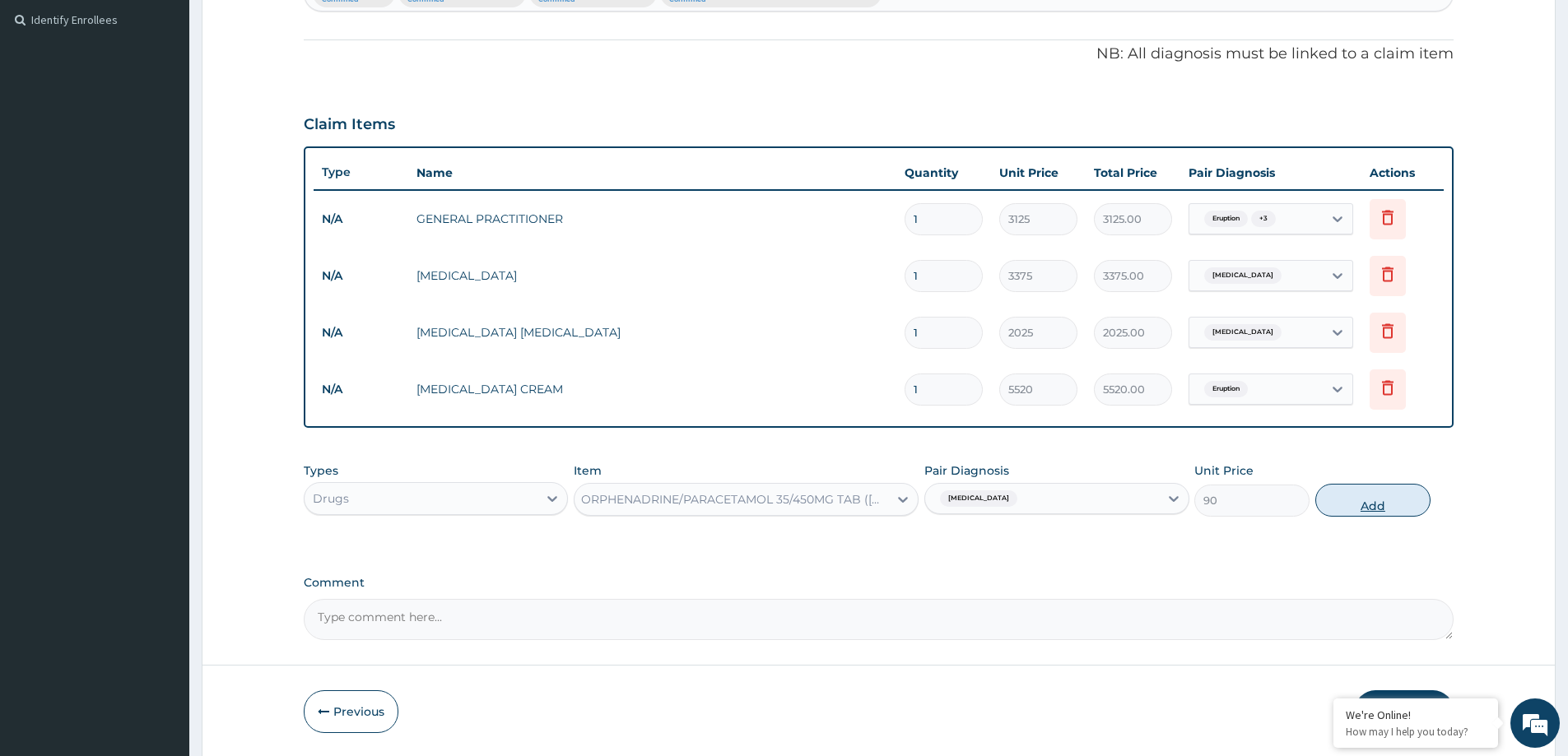
click at [1349, 498] on button "Add" at bounding box center [1373, 499] width 115 height 33
type input "0"
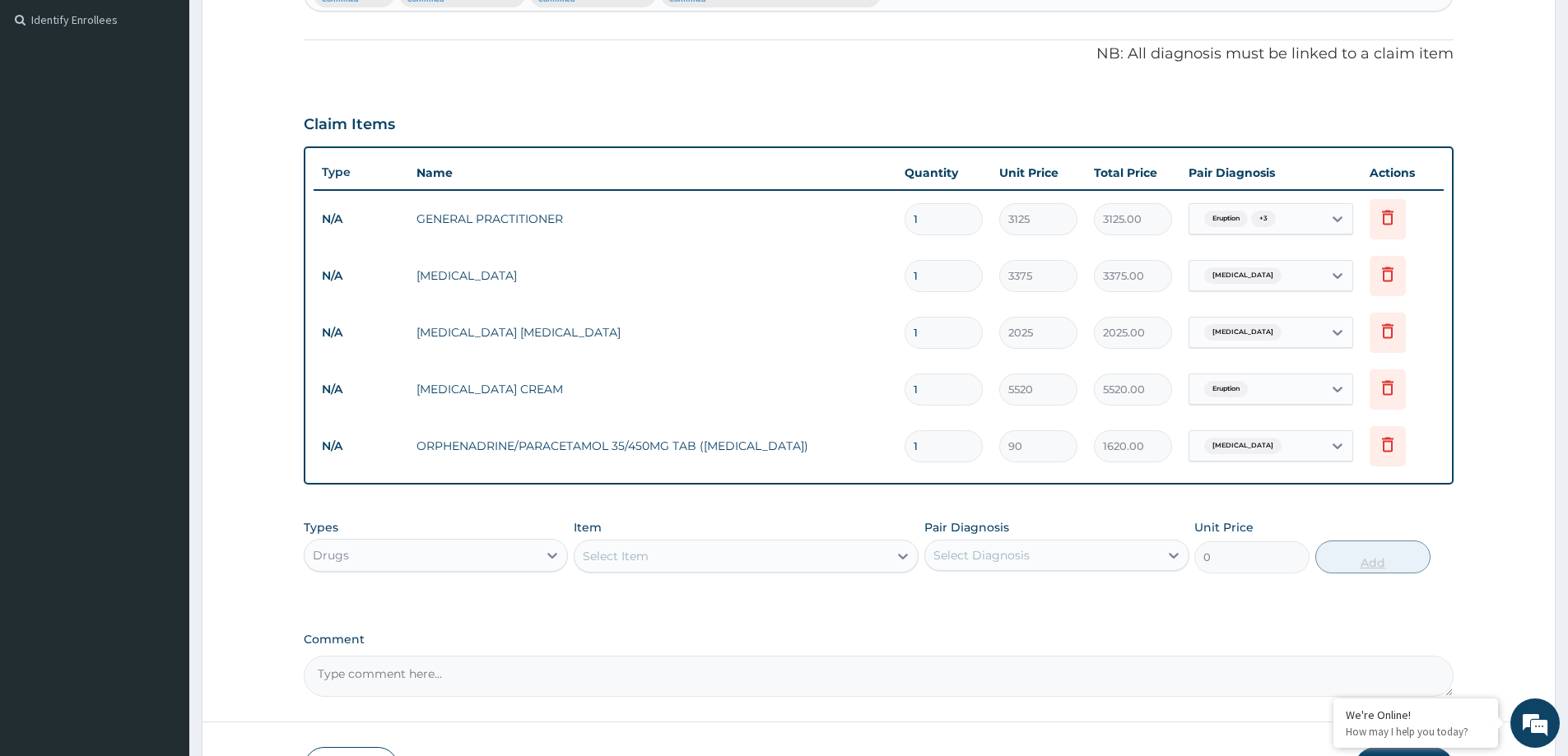
type input "18"
type input "1620.00"
type input "18"
click at [674, 549] on div "Select Item" at bounding box center [731, 555] width 313 height 26
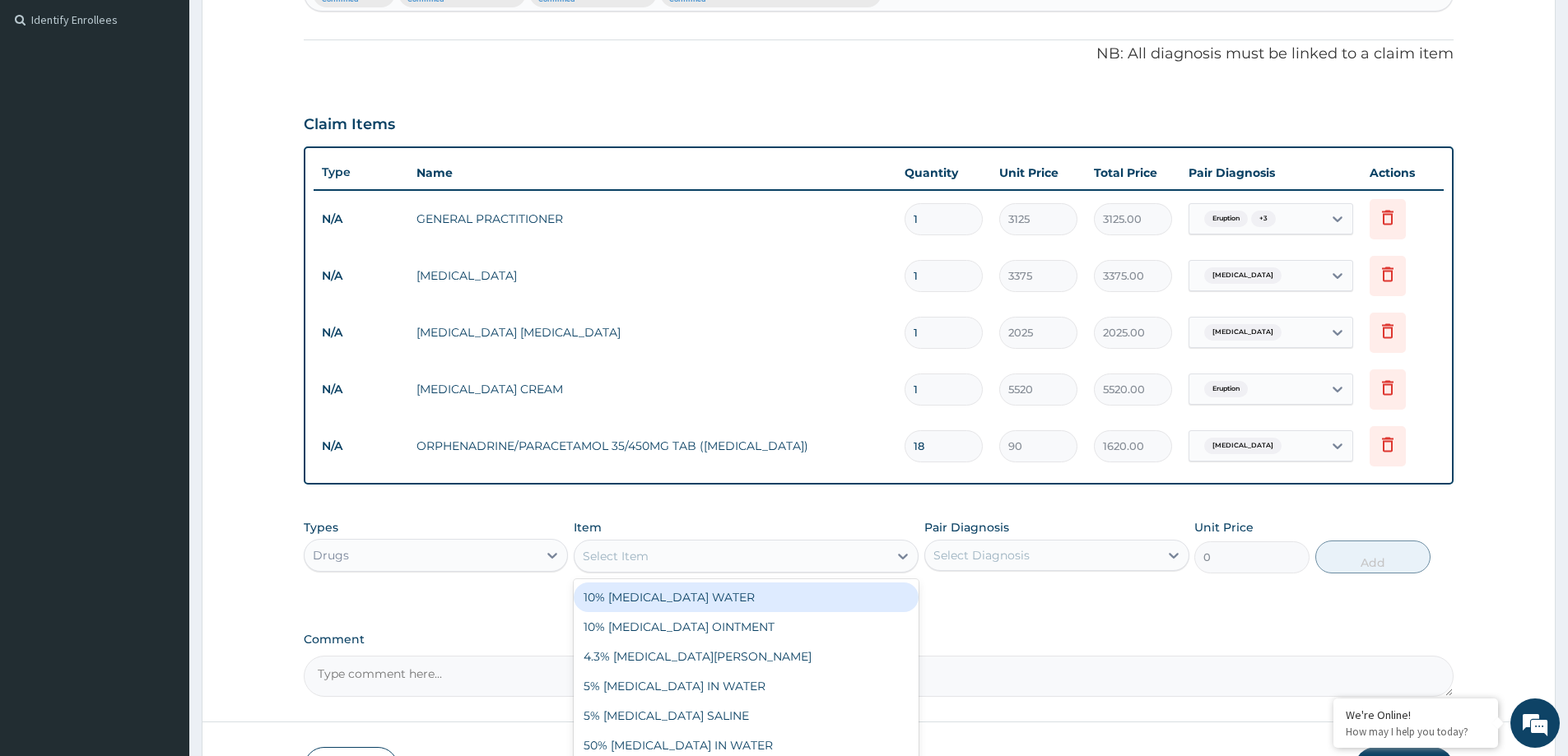
paste input "[MEDICAL_DATA] AND [MEDICAL_DATA] 625MG TAB"
type input "[MEDICAL_DATA] AND [MEDICAL_DATA] 625MG TAB"
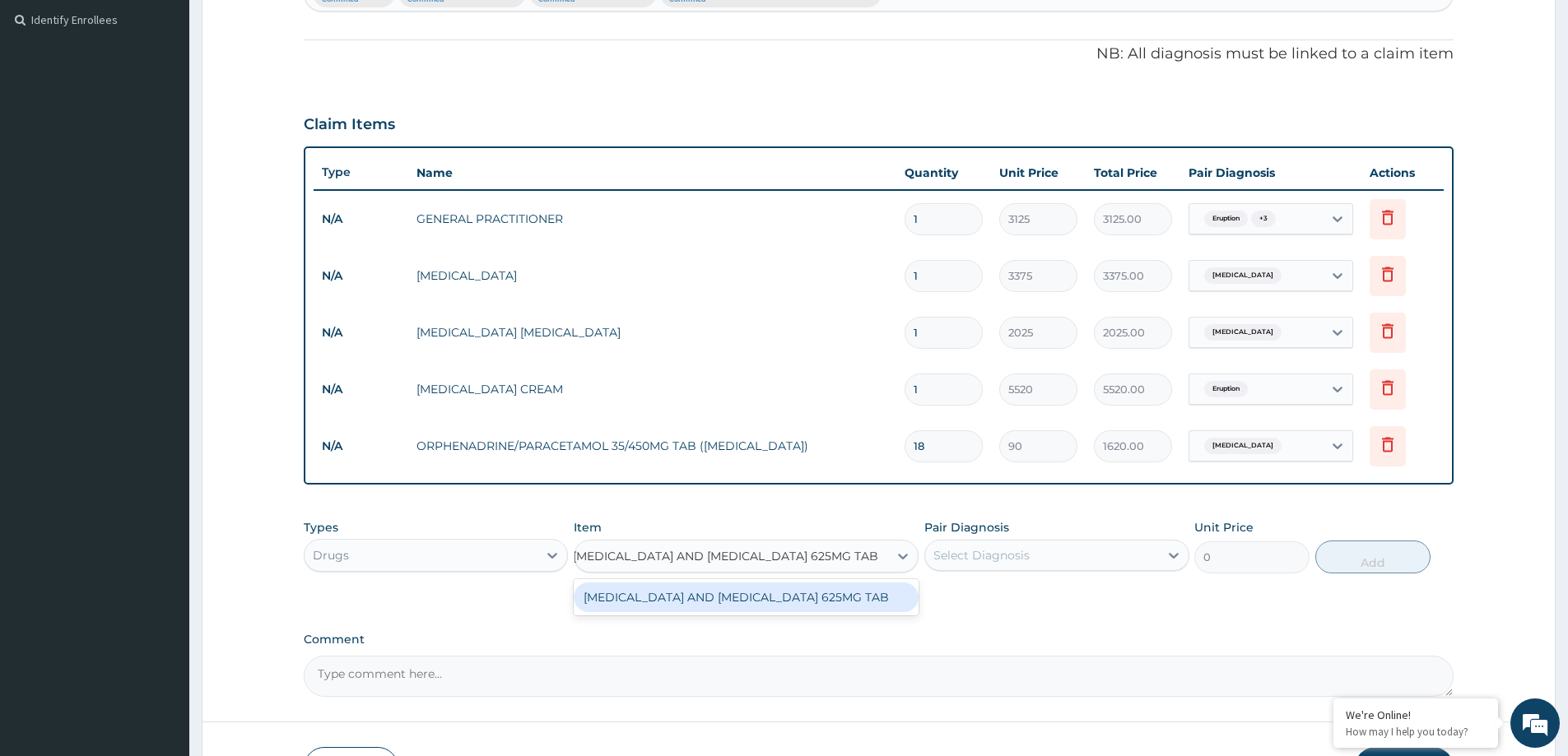
click at [718, 599] on div "[MEDICAL_DATA] AND [MEDICAL_DATA] 625MG TAB" at bounding box center [745, 597] width 345 height 30
type input "230"
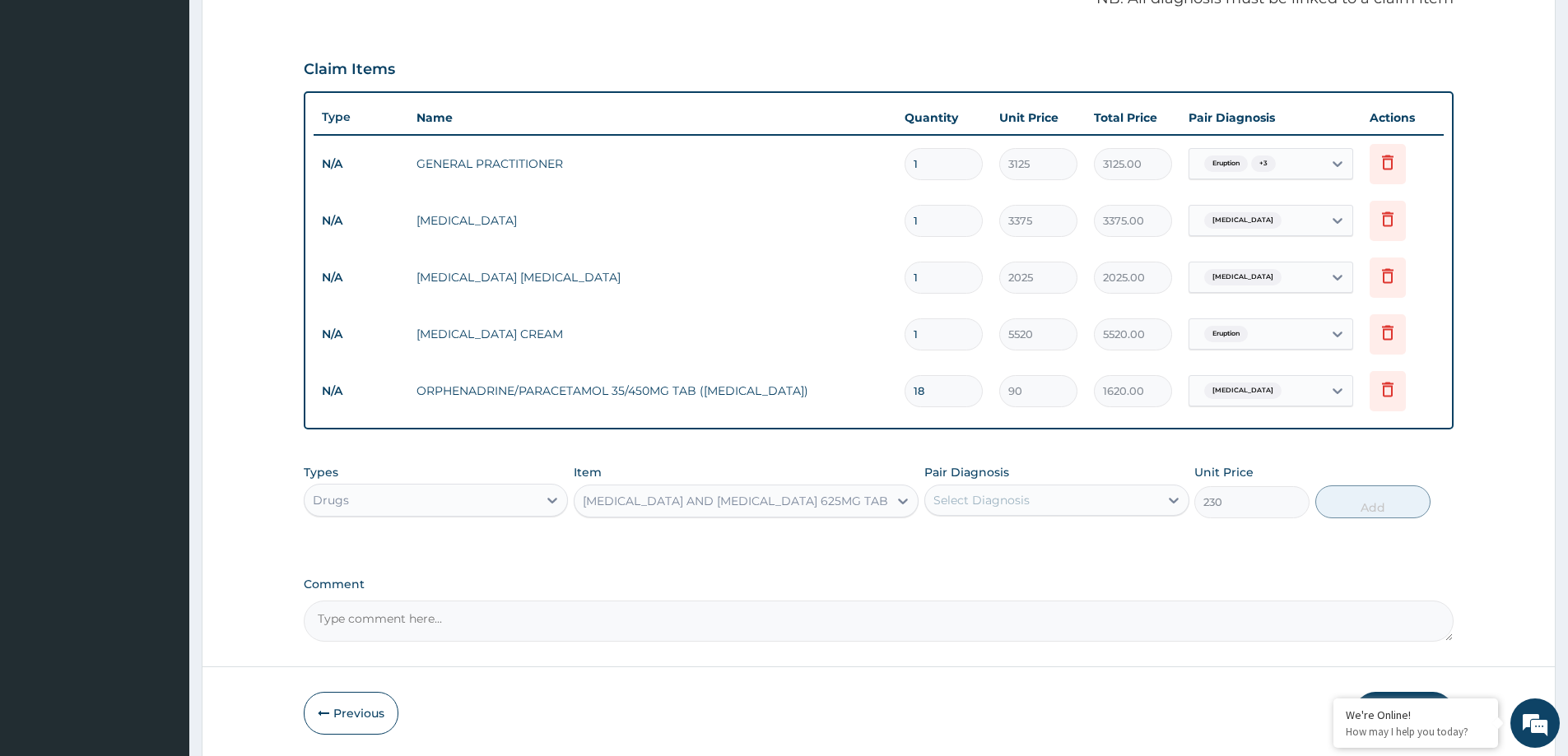
scroll to position [563, 0]
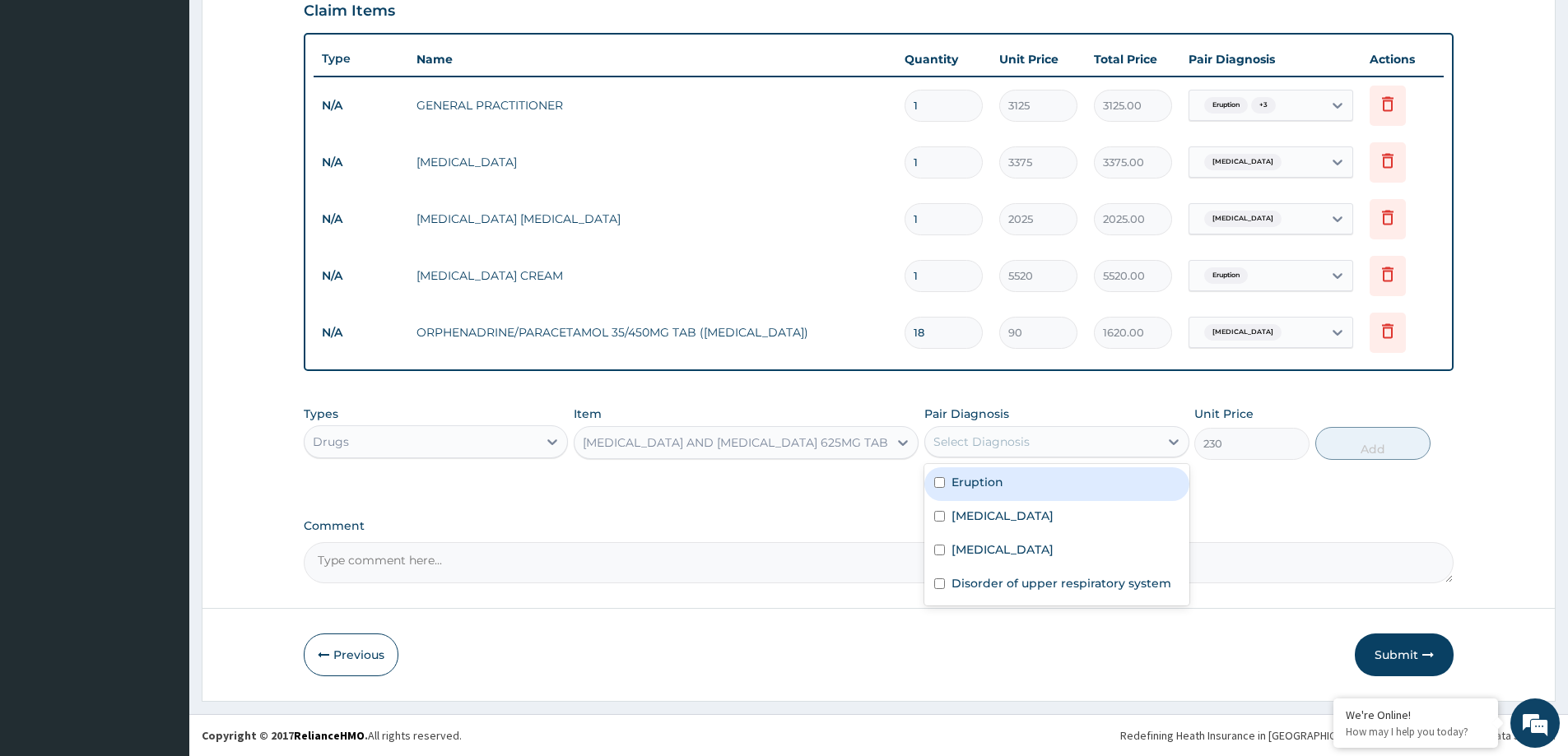
click at [1006, 445] on div "Select Diagnosis" at bounding box center [982, 441] width 97 height 16
click at [1045, 523] on label "[MEDICAL_DATA]" at bounding box center [1002, 515] width 102 height 16
checkbox input "true"
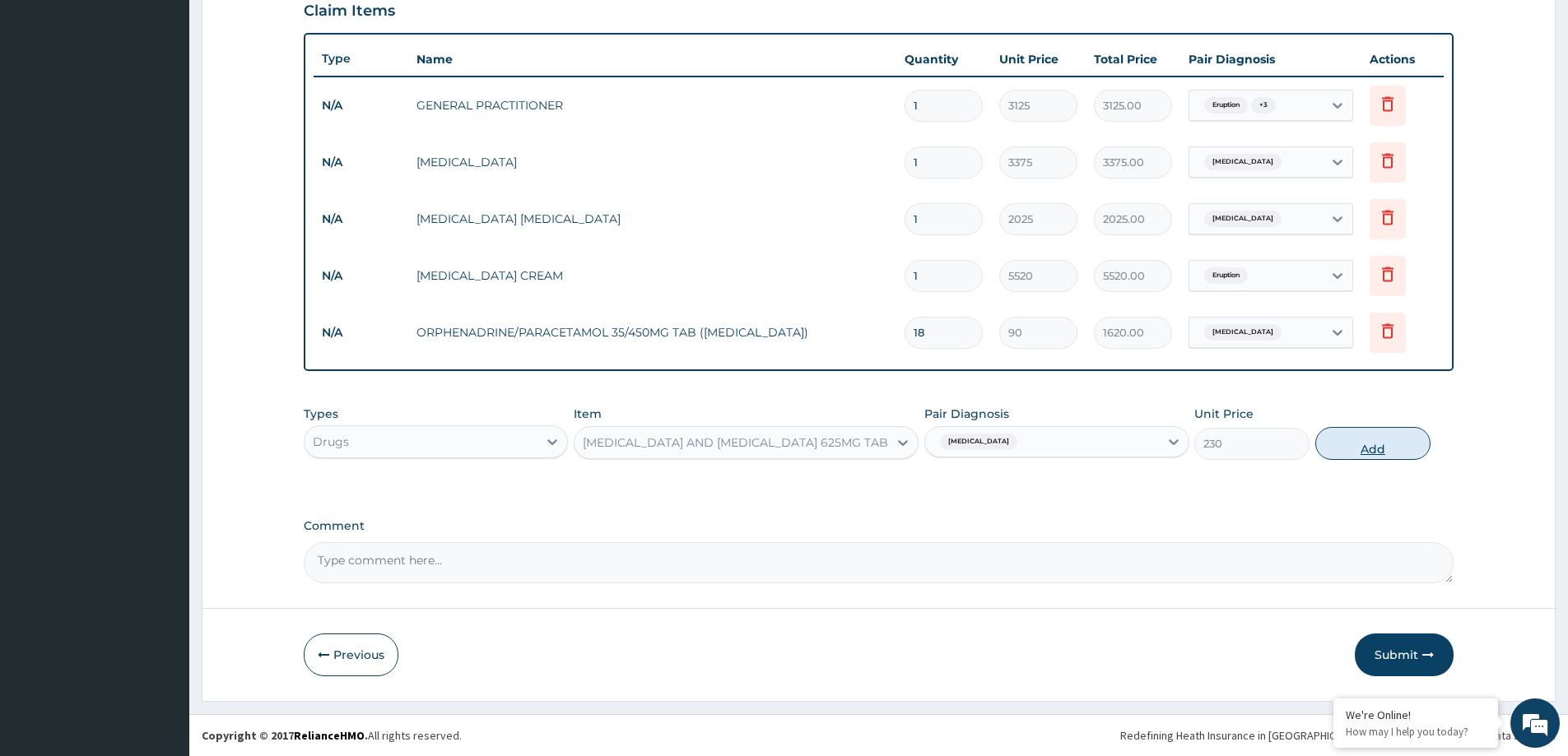
click at [1383, 437] on button "Add" at bounding box center [1373, 443] width 115 height 33
type input "0"
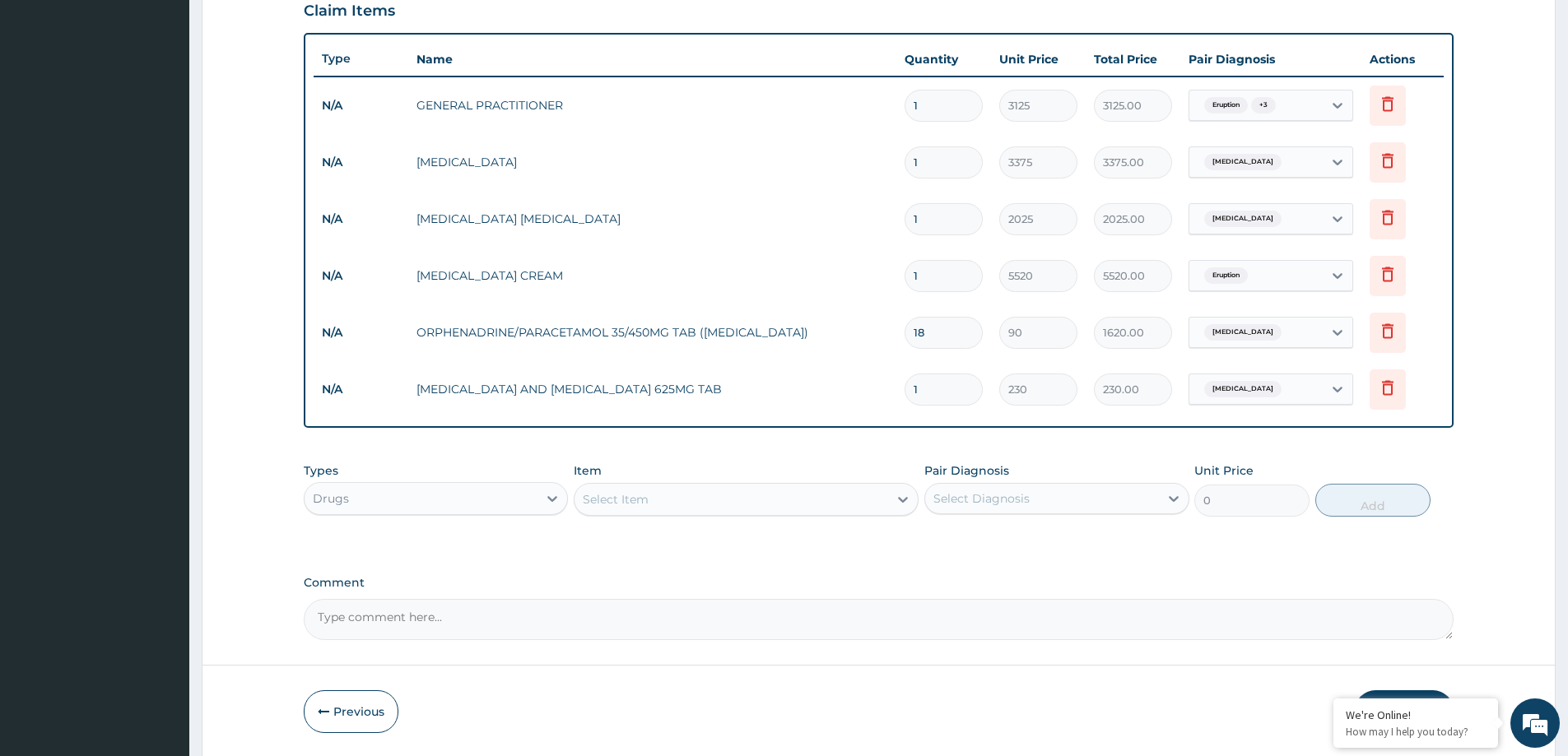
type input "14"
type input "3220.00"
type input "14"
click at [754, 545] on div "Types Drugs Item Select Item Pair Diagnosis Select Diagnosis Unit Price 0 Add" at bounding box center [878, 501] width 1150 height 96
click at [647, 499] on div "Select Item" at bounding box center [616, 499] width 66 height 16
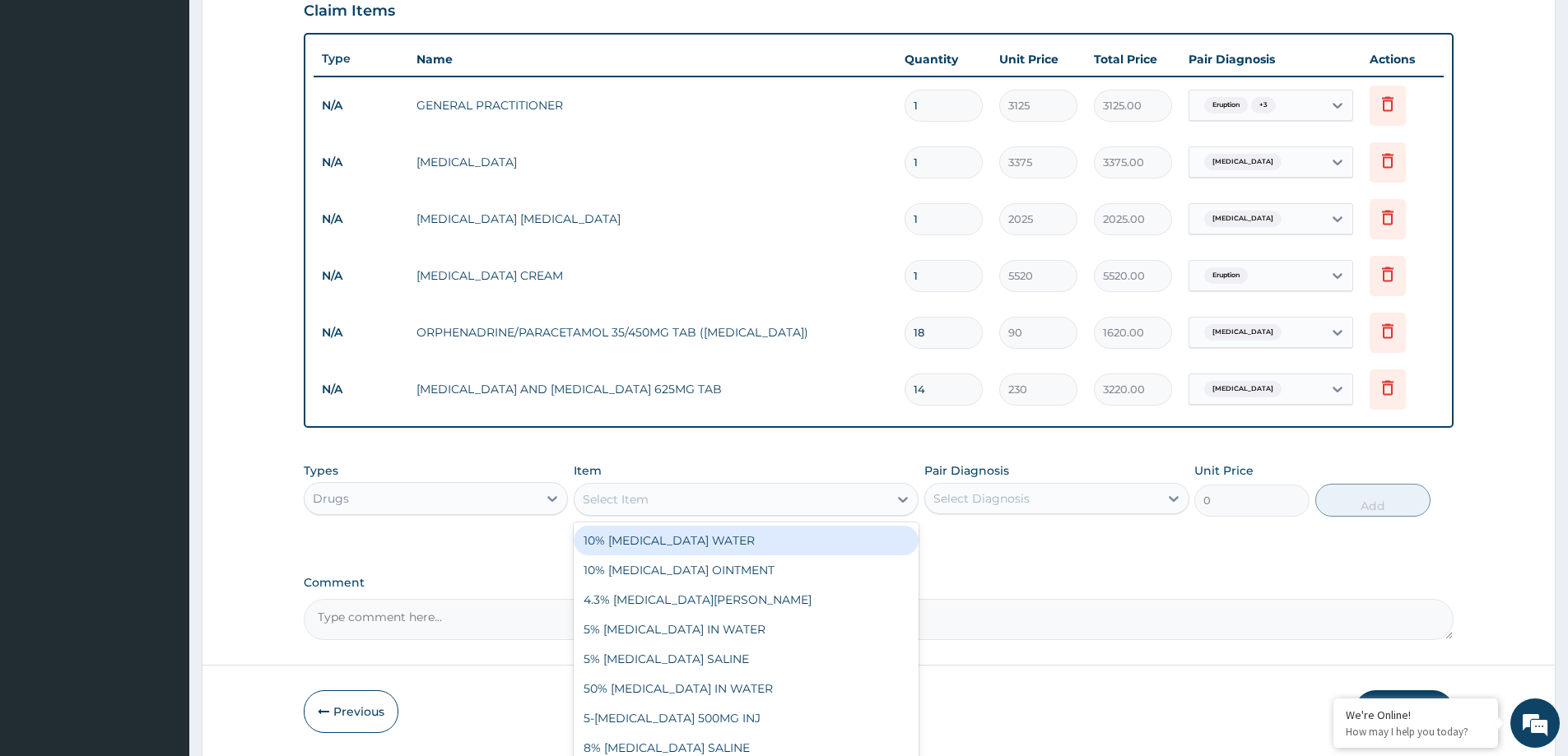
paste input "[MEDICAL_DATA] AND [MEDICAL_DATA] 80/480MG TAB (GENERIC)"
type input "[MEDICAL_DATA] AND [MEDICAL_DATA] 80/480MG TAB (GENERIC)"
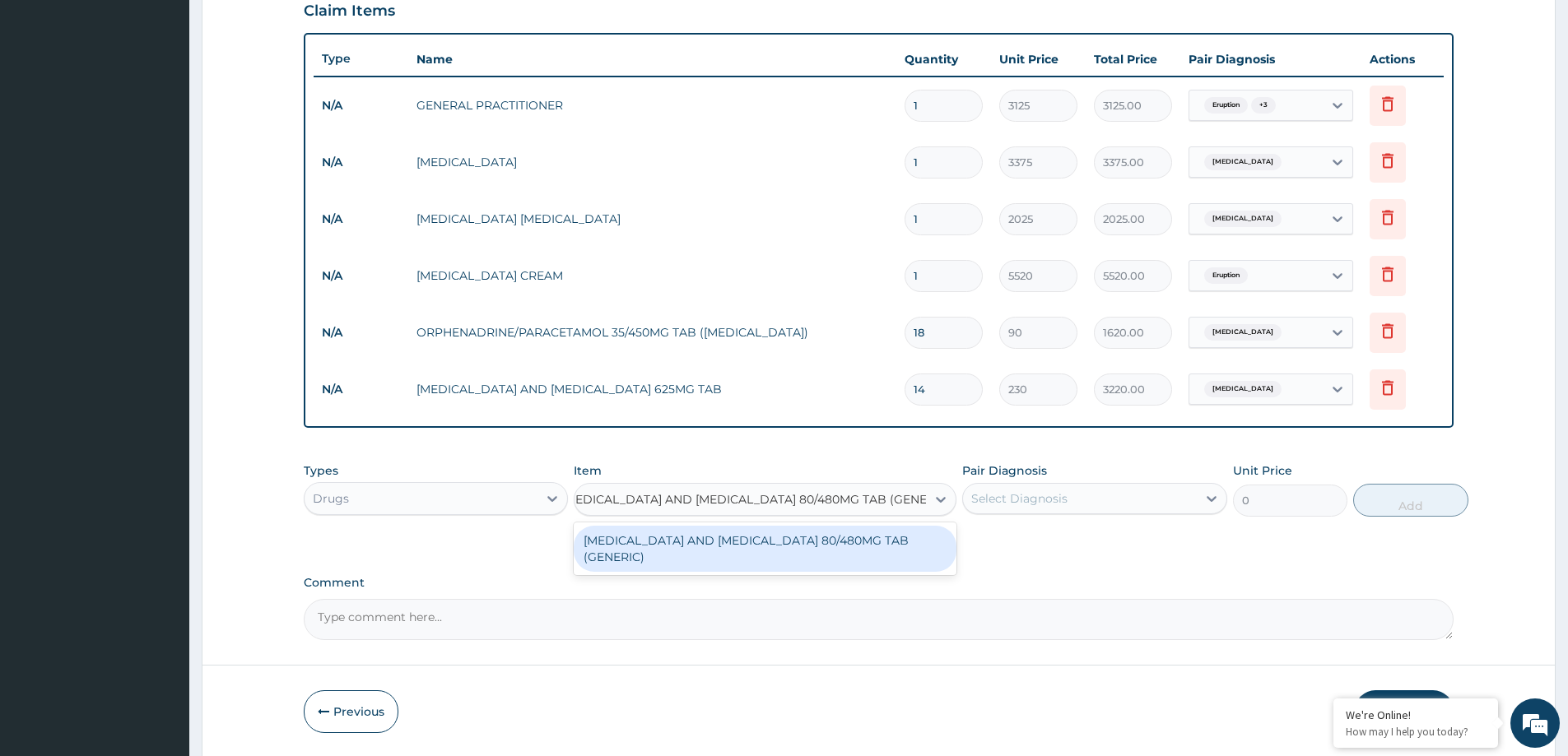
click at [721, 553] on div "[MEDICAL_DATA] AND [MEDICAL_DATA] 80/480MG TAB (GENERIC)" at bounding box center [765, 549] width 383 height 46
type input "210"
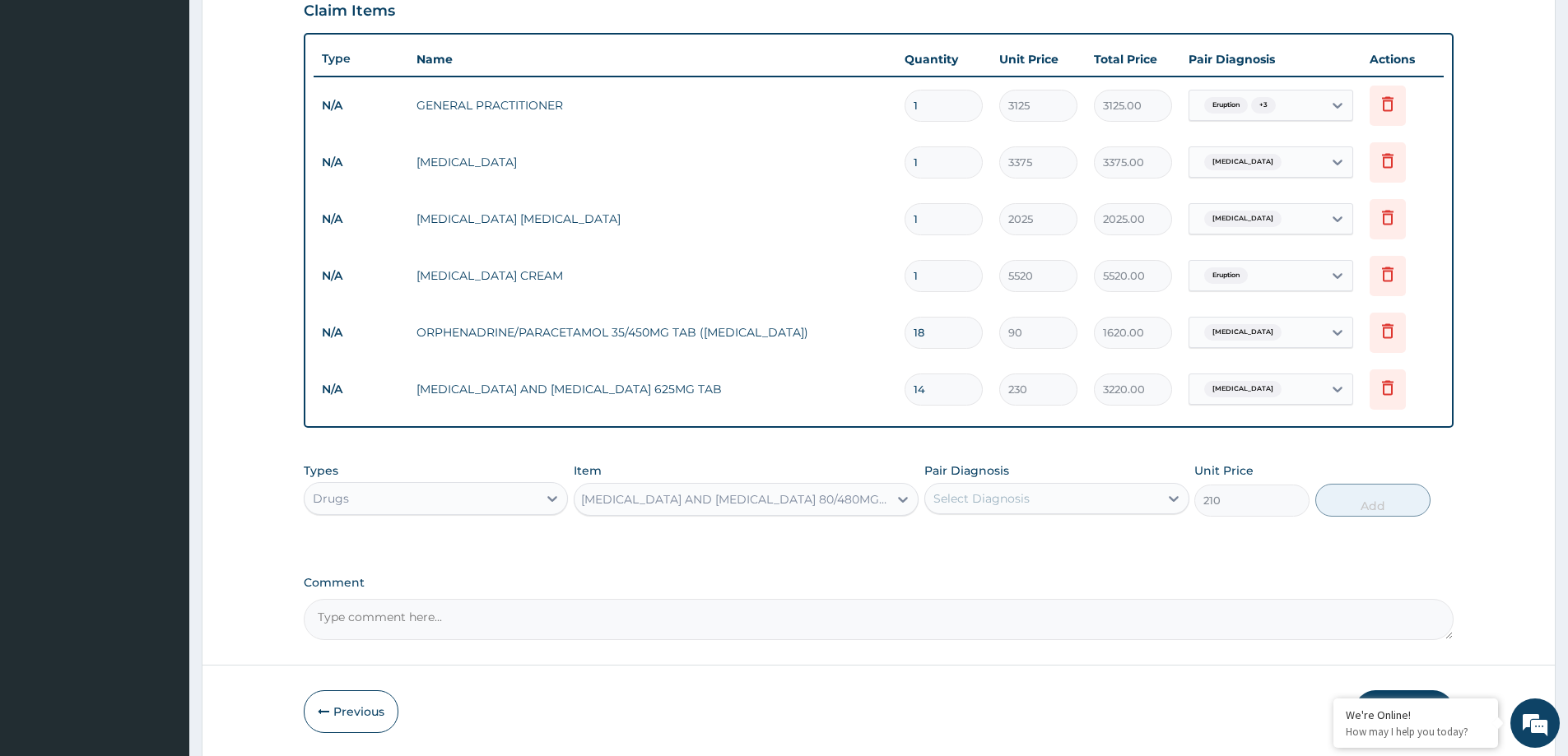
scroll to position [0, 2]
click at [1053, 495] on div "Select Diagnosis" at bounding box center [1041, 498] width 233 height 26
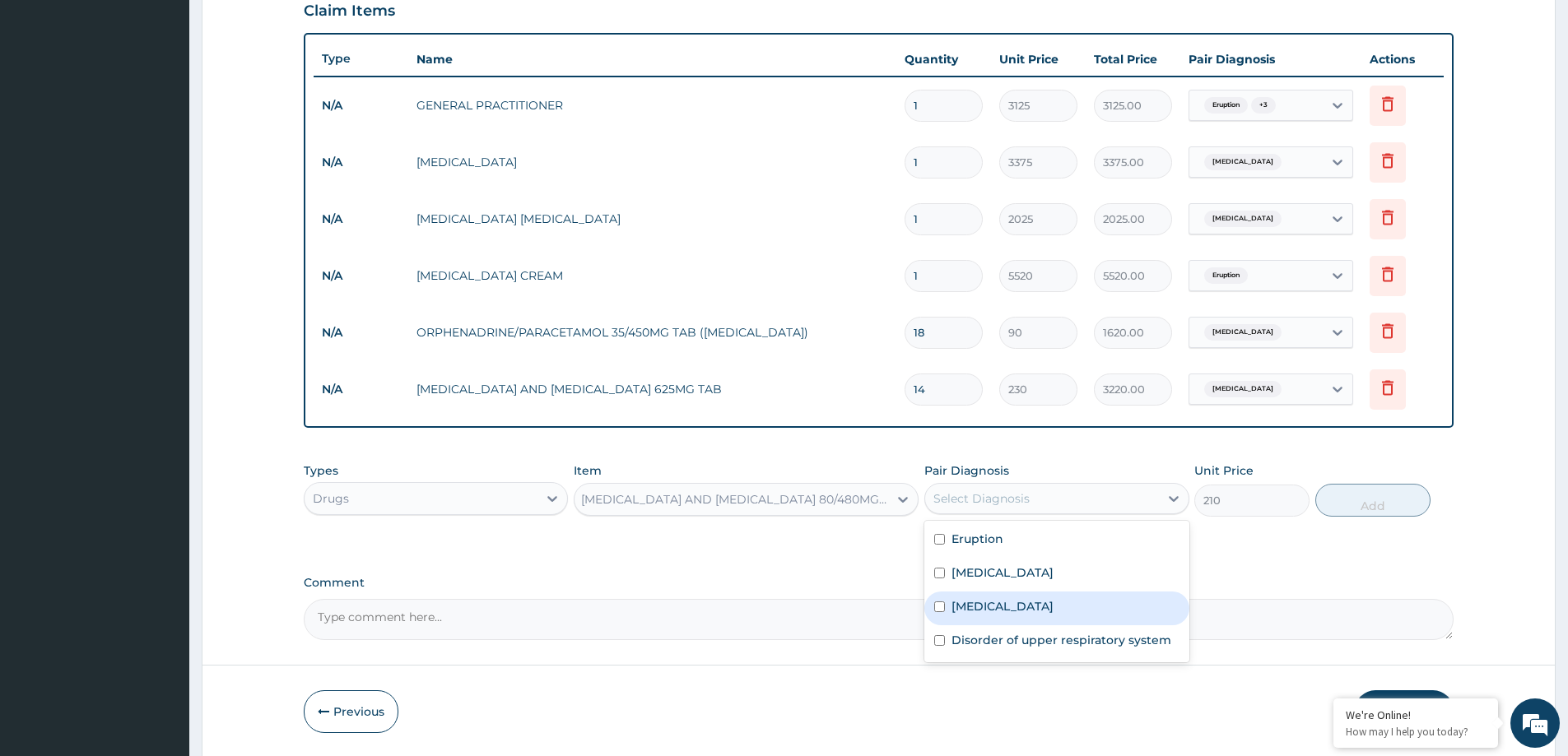
click at [1041, 611] on div "[MEDICAL_DATA]" at bounding box center [1056, 609] width 264 height 34
checkbox input "true"
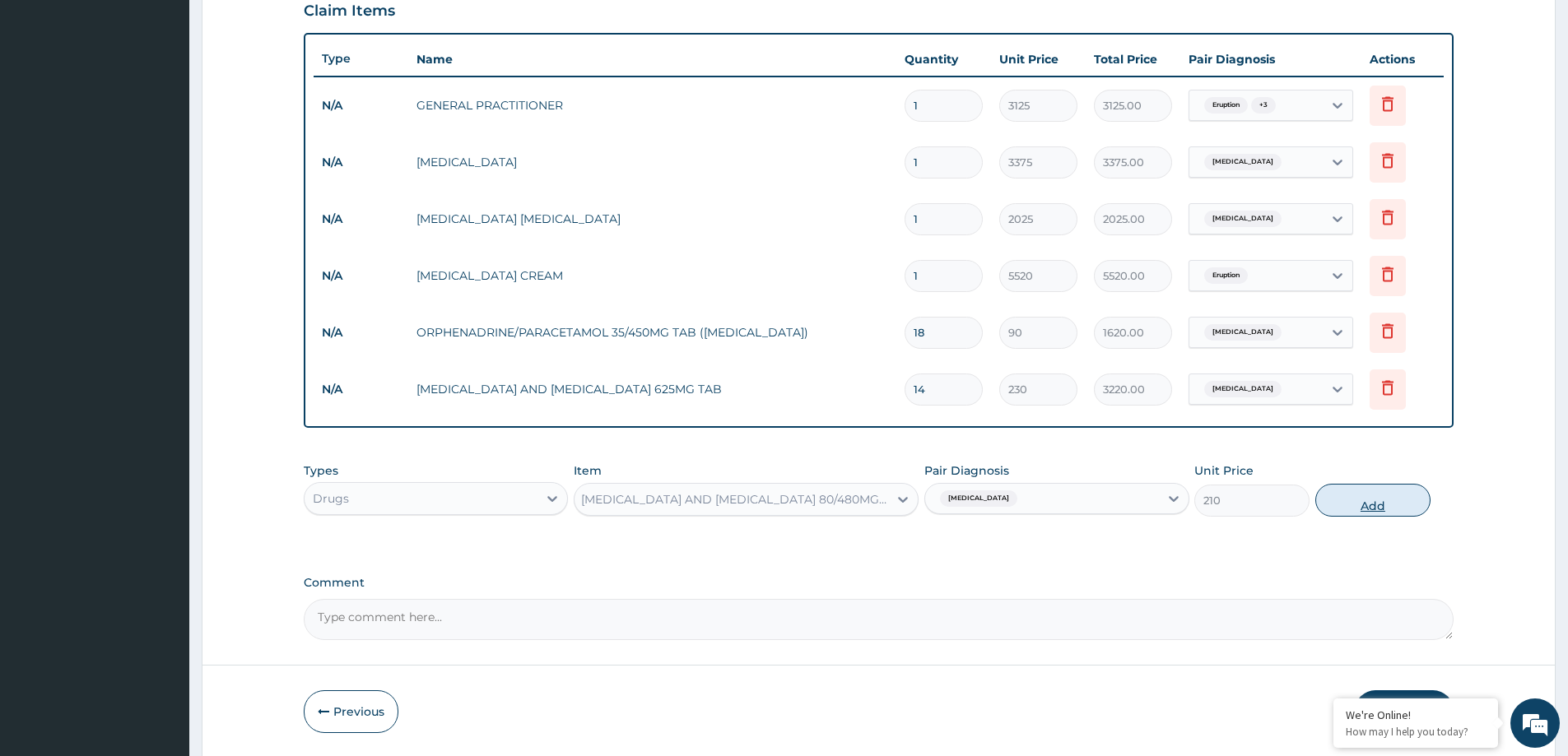
click at [1374, 491] on button "Add" at bounding box center [1373, 499] width 115 height 33
type input "0"
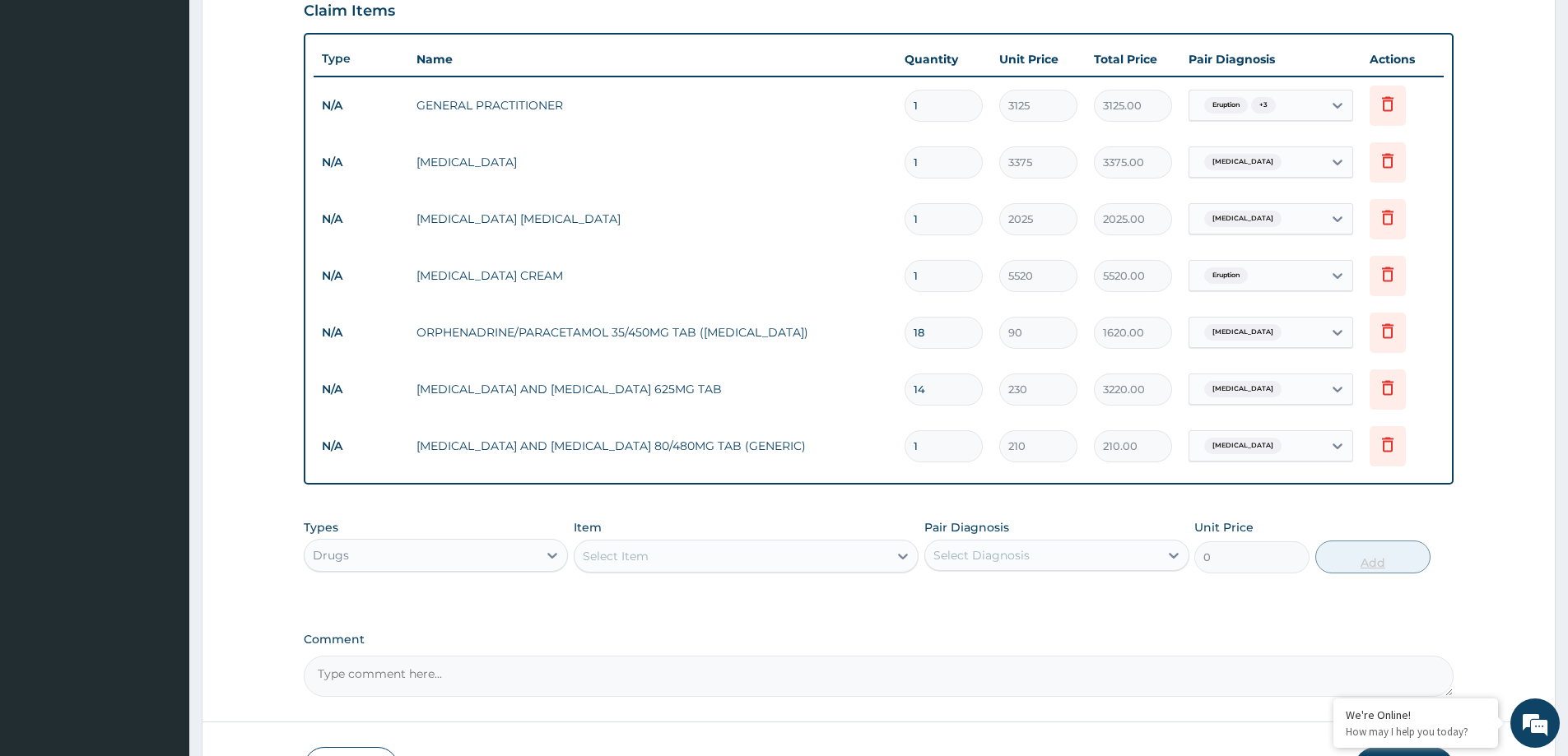
type input "0.00"
type input "6"
type input "1260.00"
type input "6"
click at [714, 566] on div "Select Item" at bounding box center [731, 555] width 313 height 26
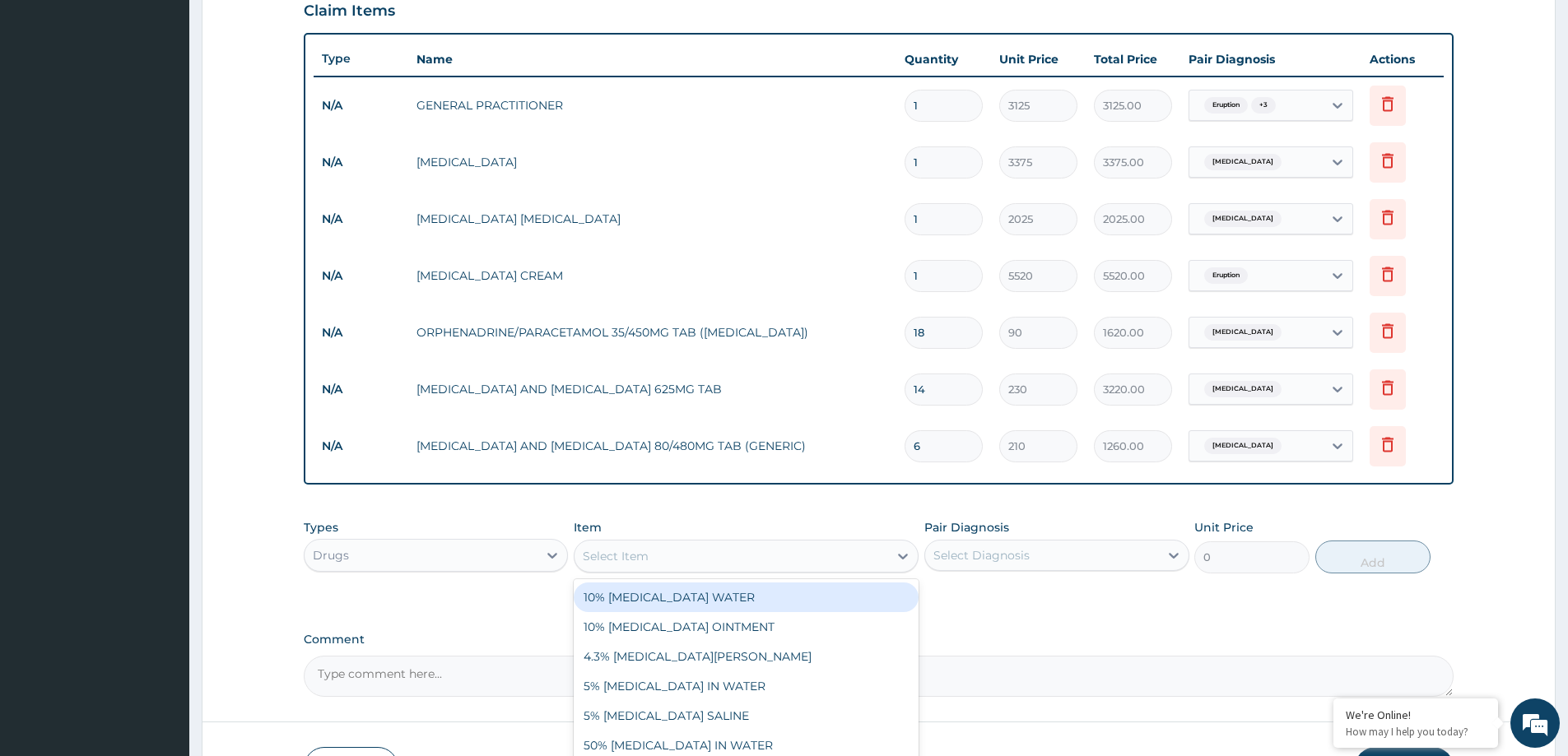
paste input "COUGH SYR (ADULT)"
type input "COUGH SYR (ADULT)"
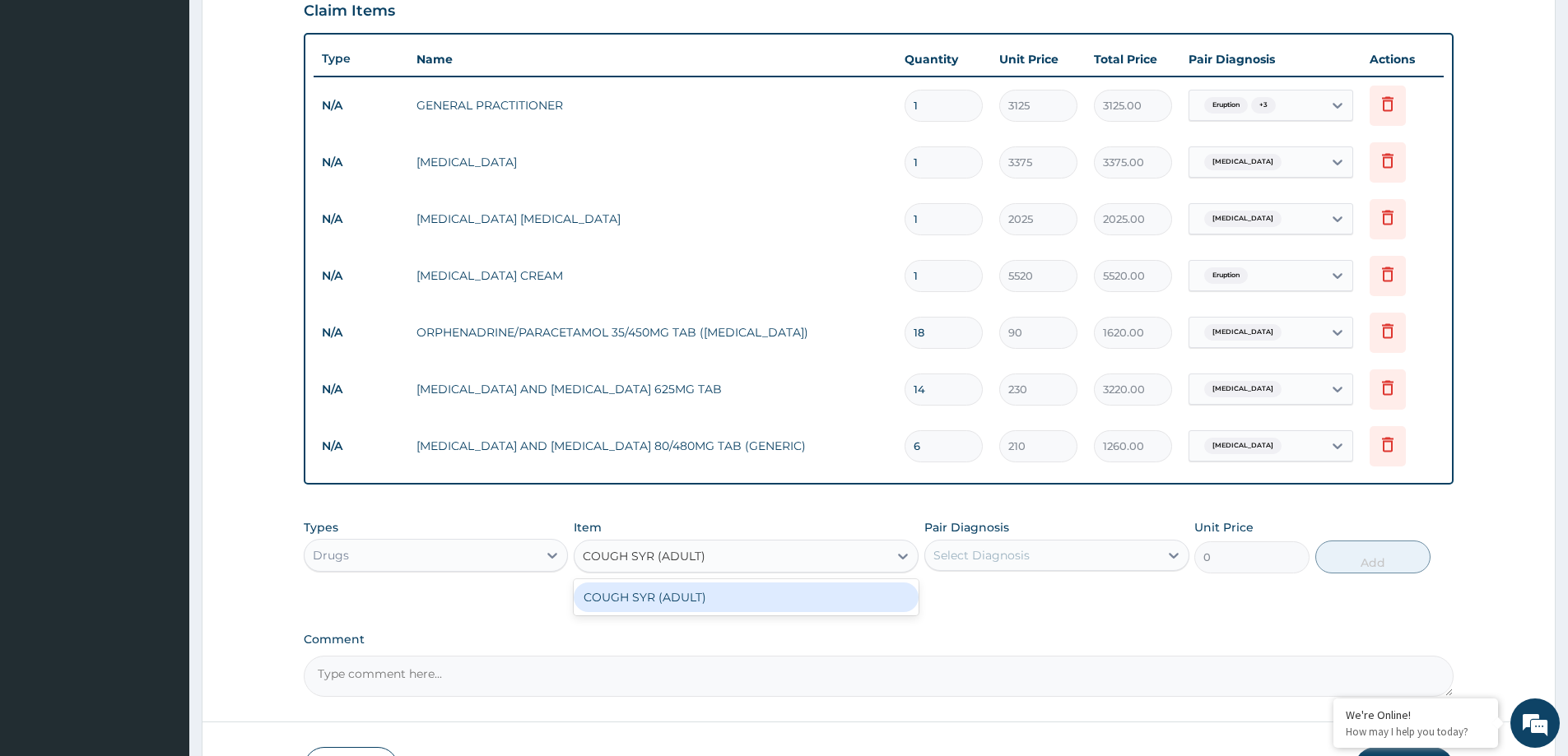
click at [734, 604] on div "COUGH SYR (ADULT)" at bounding box center [745, 597] width 345 height 30
type input "700"
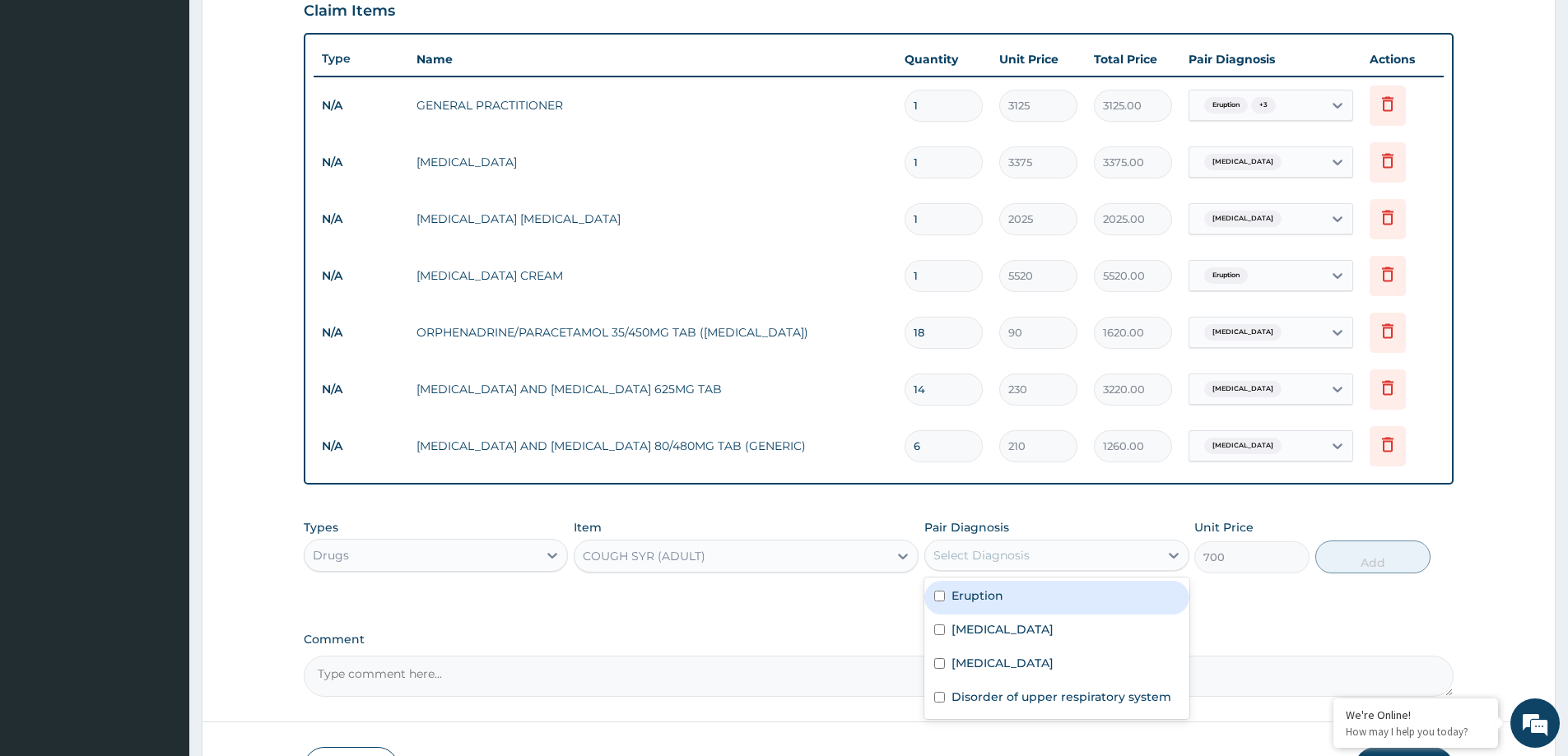
click at [1035, 551] on div "Select Diagnosis" at bounding box center [1041, 555] width 233 height 26
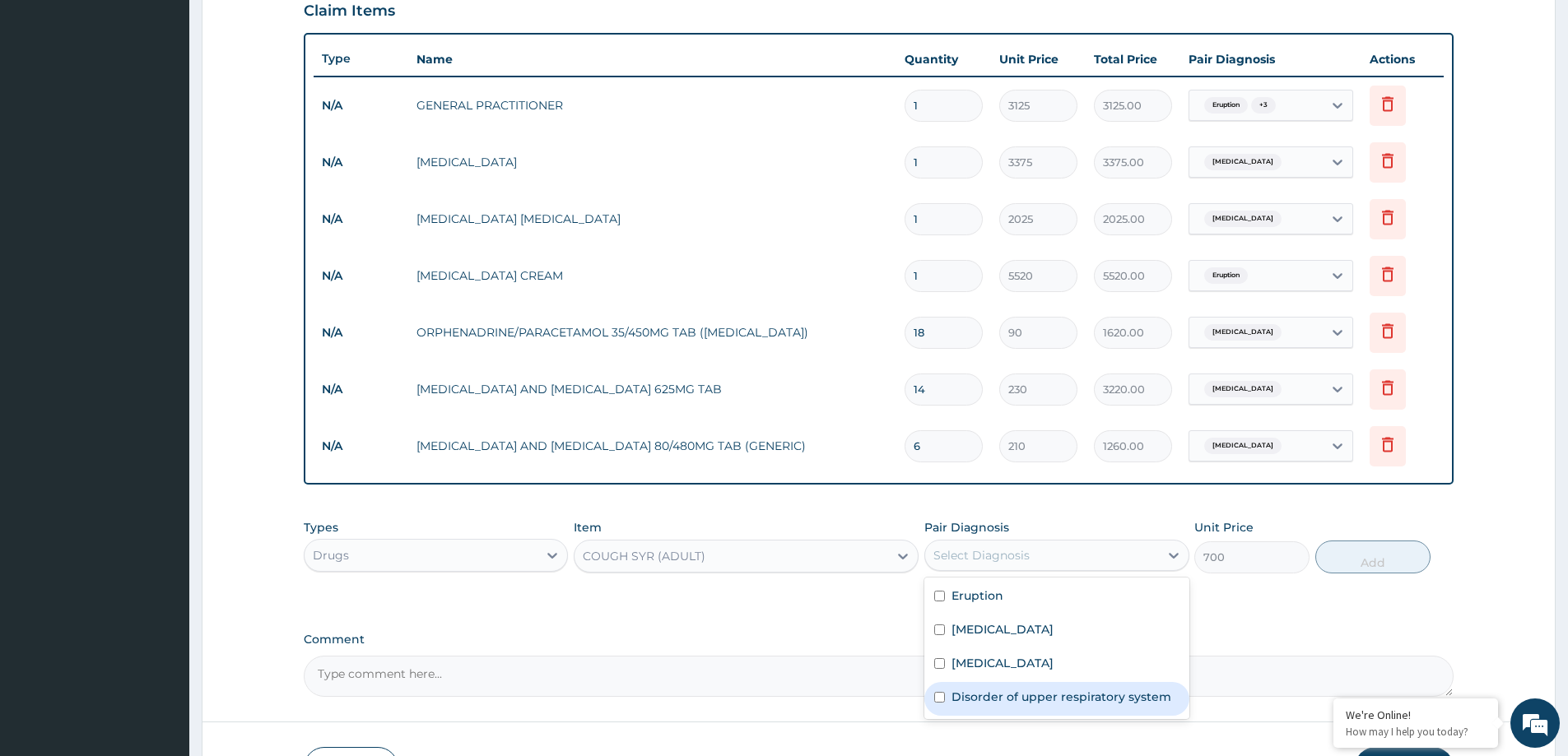
click at [1036, 692] on label "Disorder of upper respiratory system" at bounding box center [1061, 696] width 219 height 16
checkbox input "true"
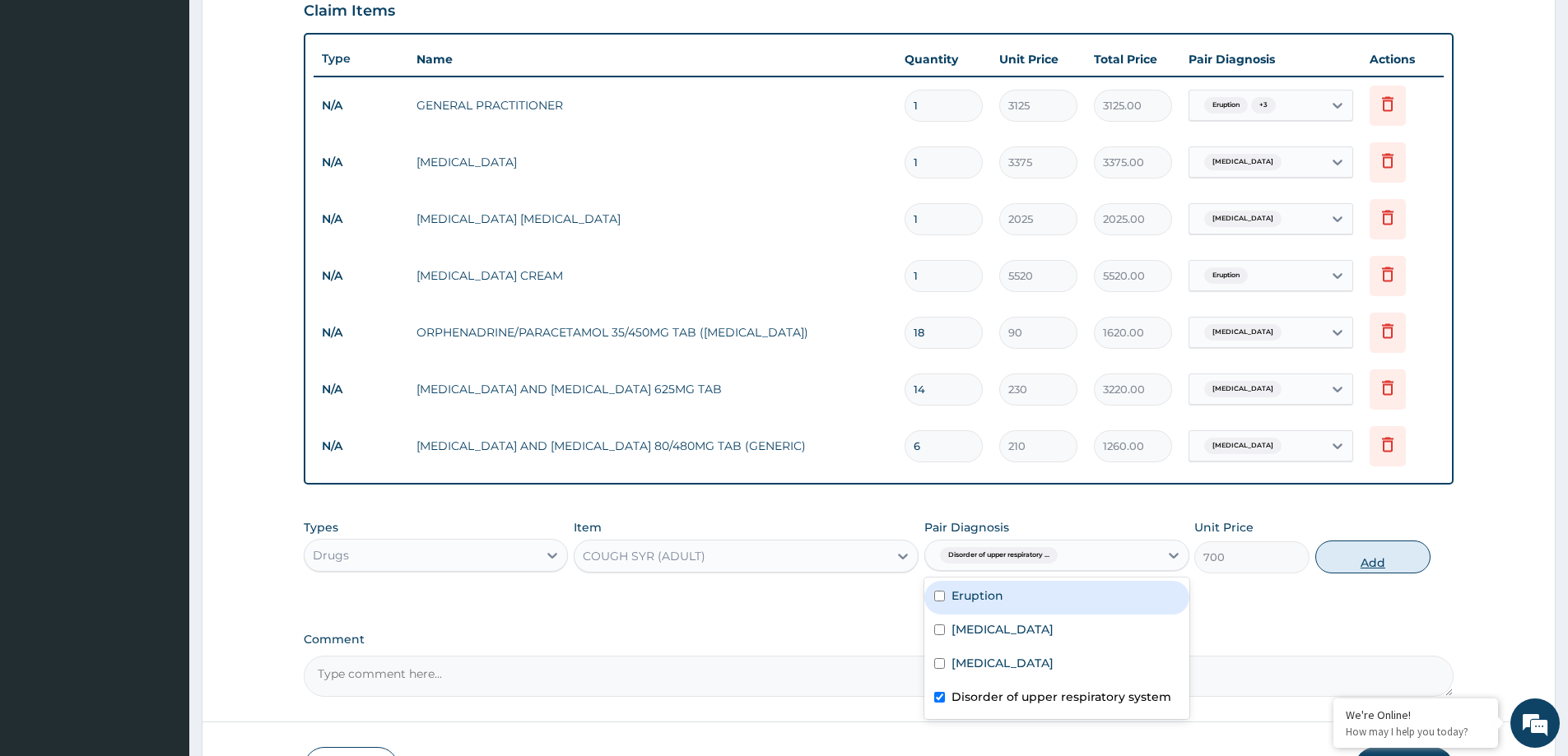
click at [1371, 564] on button "Add" at bounding box center [1373, 556] width 115 height 33
type input "0"
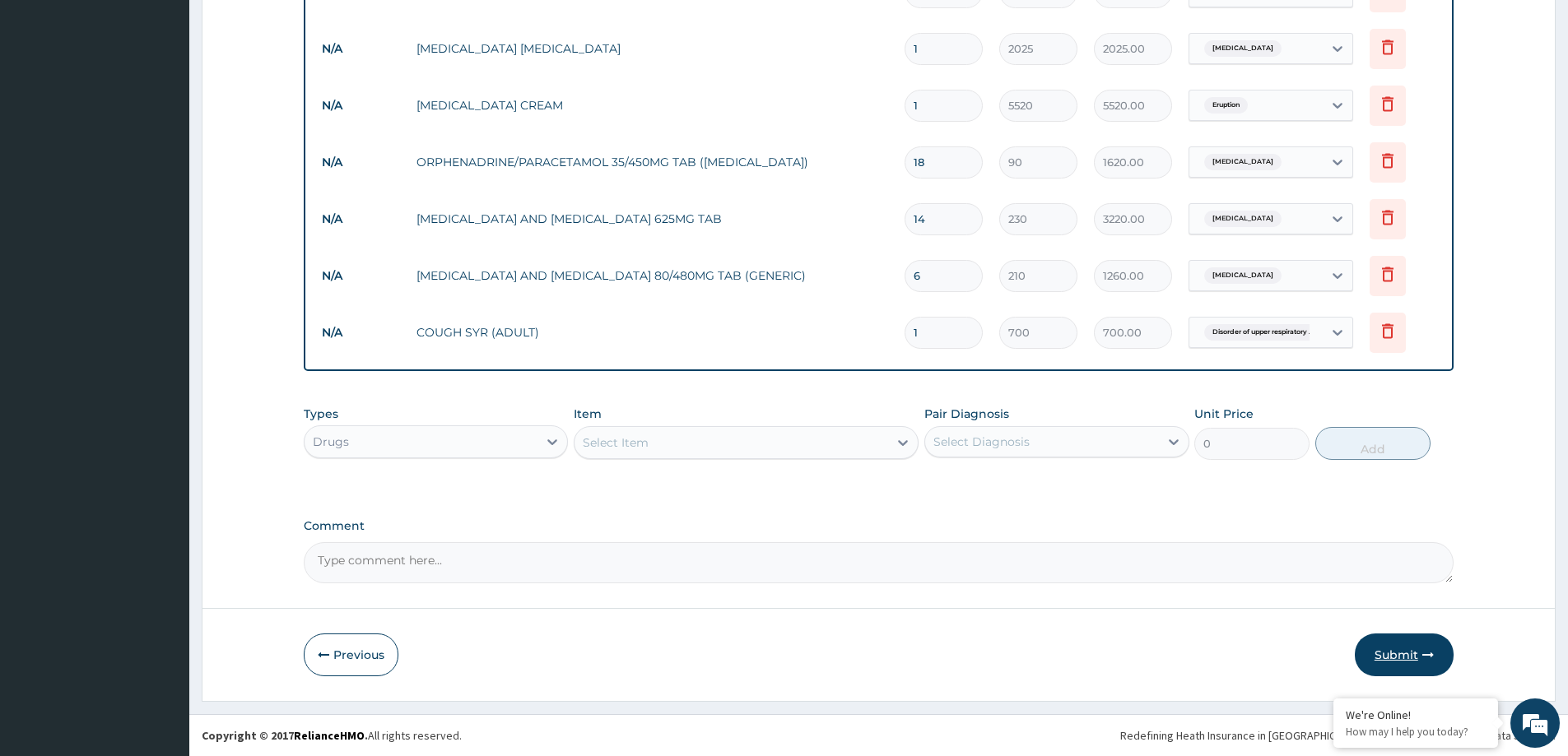
click at [1382, 647] on button "Submit" at bounding box center [1404, 654] width 99 height 43
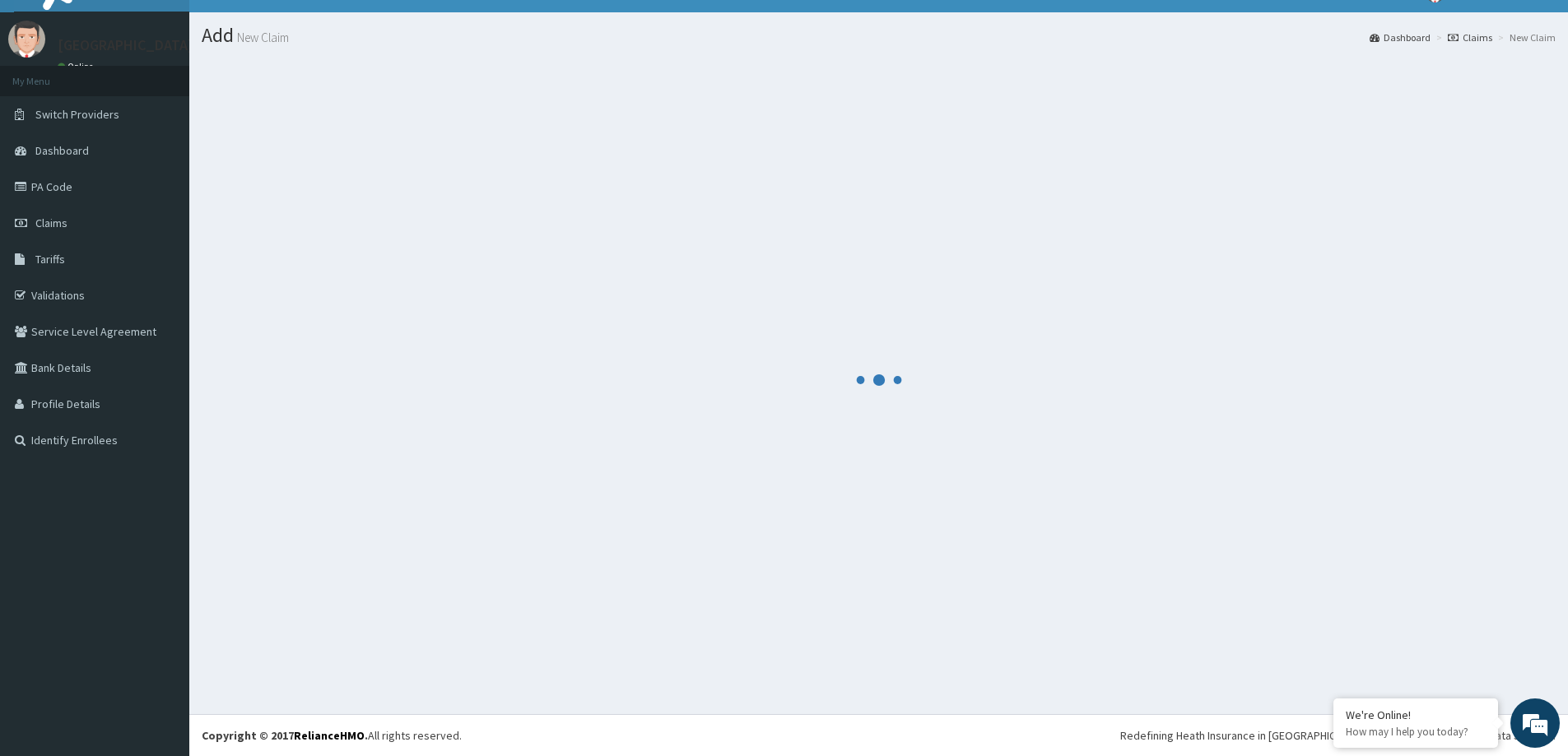
scroll to position [29, 0]
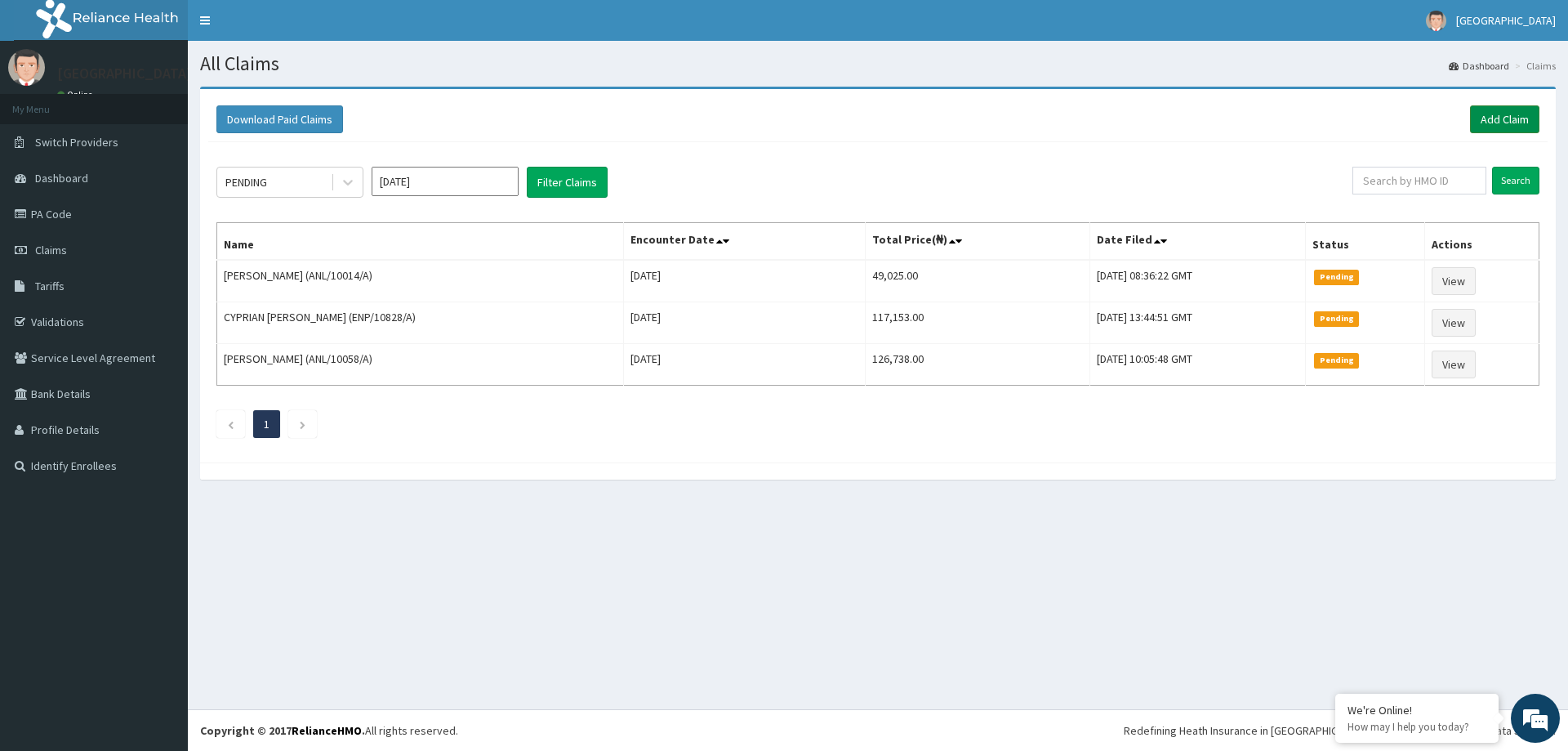
click at [1494, 115] on link "Add Claim" at bounding box center [1505, 119] width 70 height 28
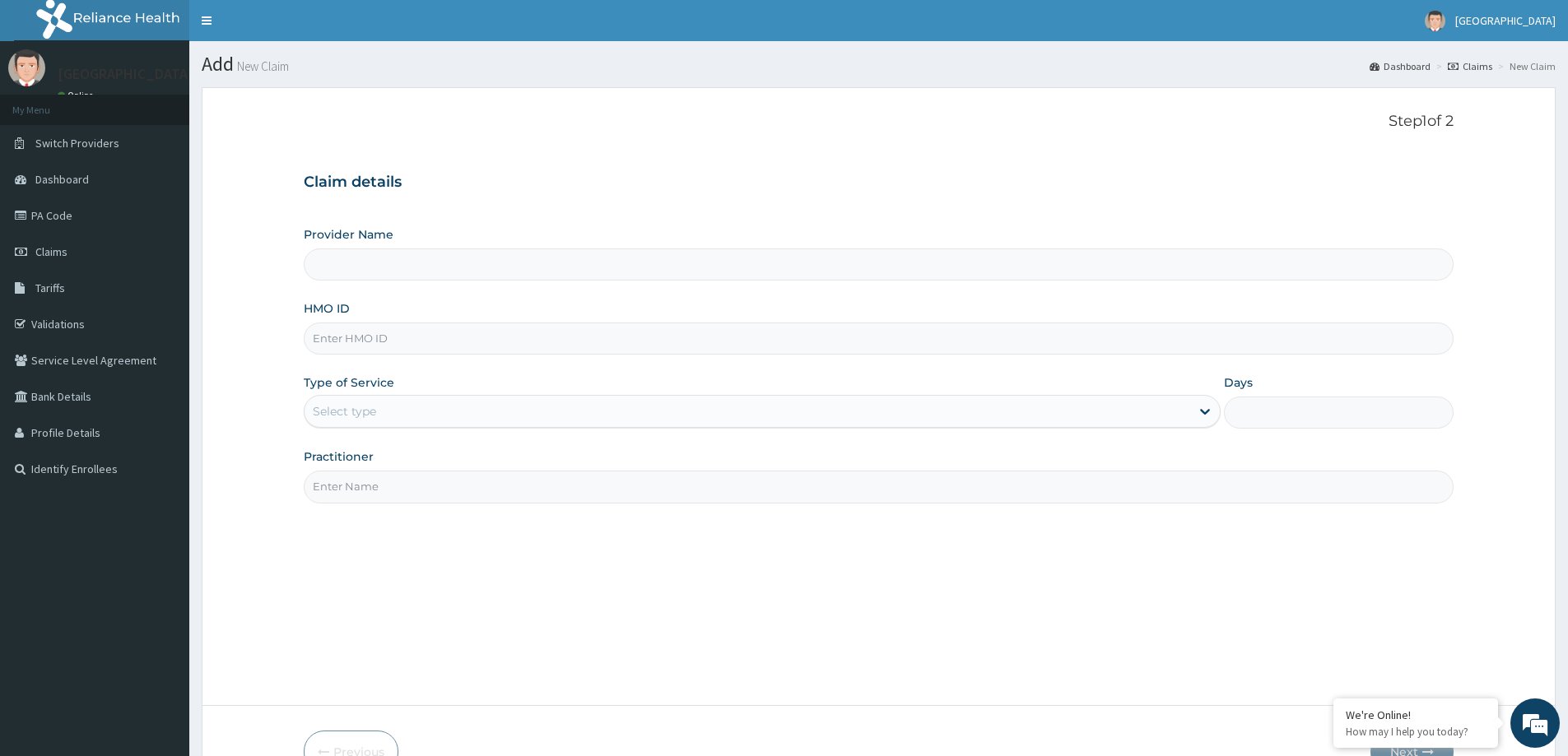
type input "LILY HOSPITAL-WARRI"
click at [381, 349] on input "HMO ID" at bounding box center [878, 339] width 1150 height 32
paste input "[PERSON_NAME]/10114/A"
type input "[PERSON_NAME]/10114/A"
click at [352, 431] on div "Provider Name LILY HOSPITAL-WARRI HMO ID [PERSON_NAME]/10114/A Type of Service …" at bounding box center [878, 364] width 1150 height 276
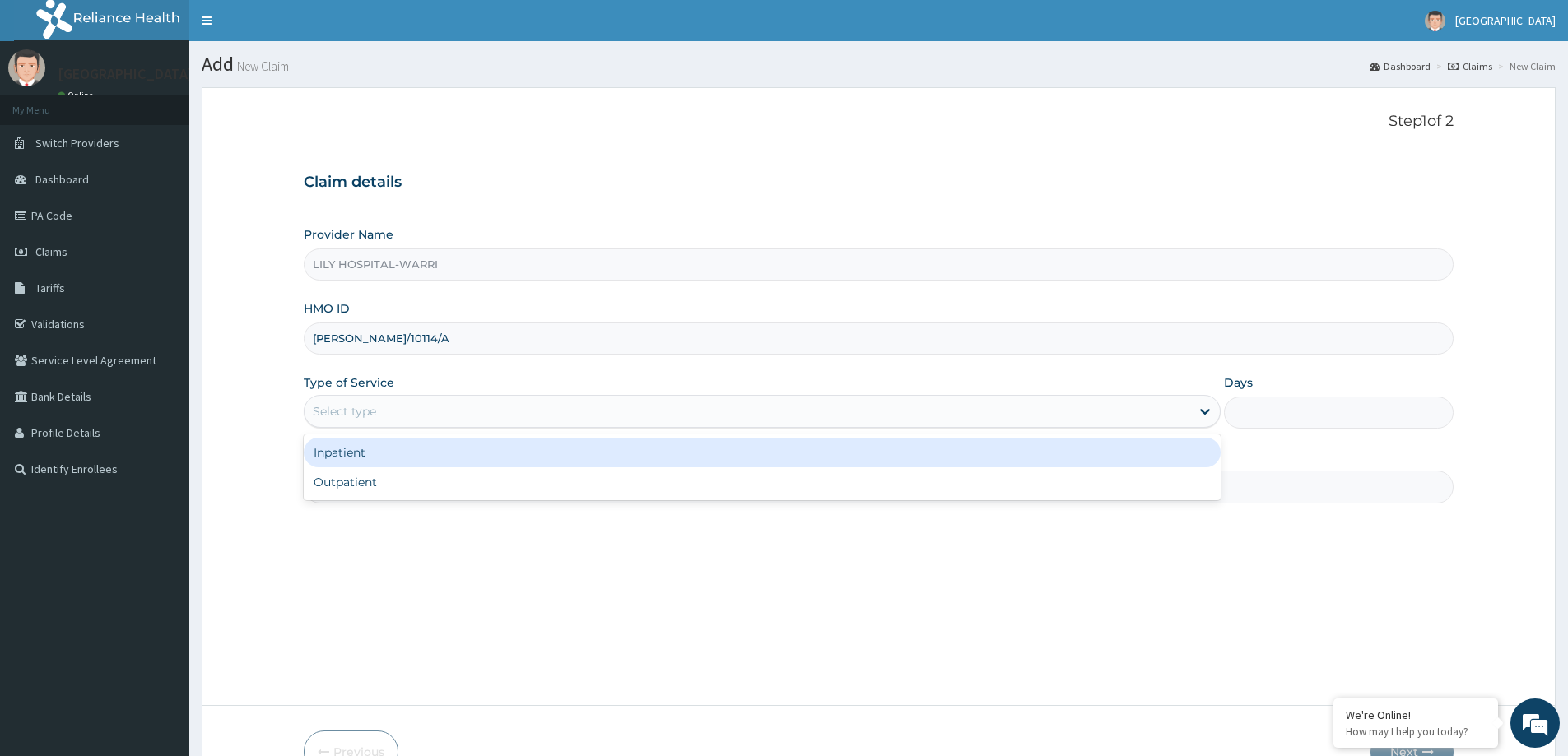
click at [358, 416] on div "Select type" at bounding box center [344, 411] width 64 height 16
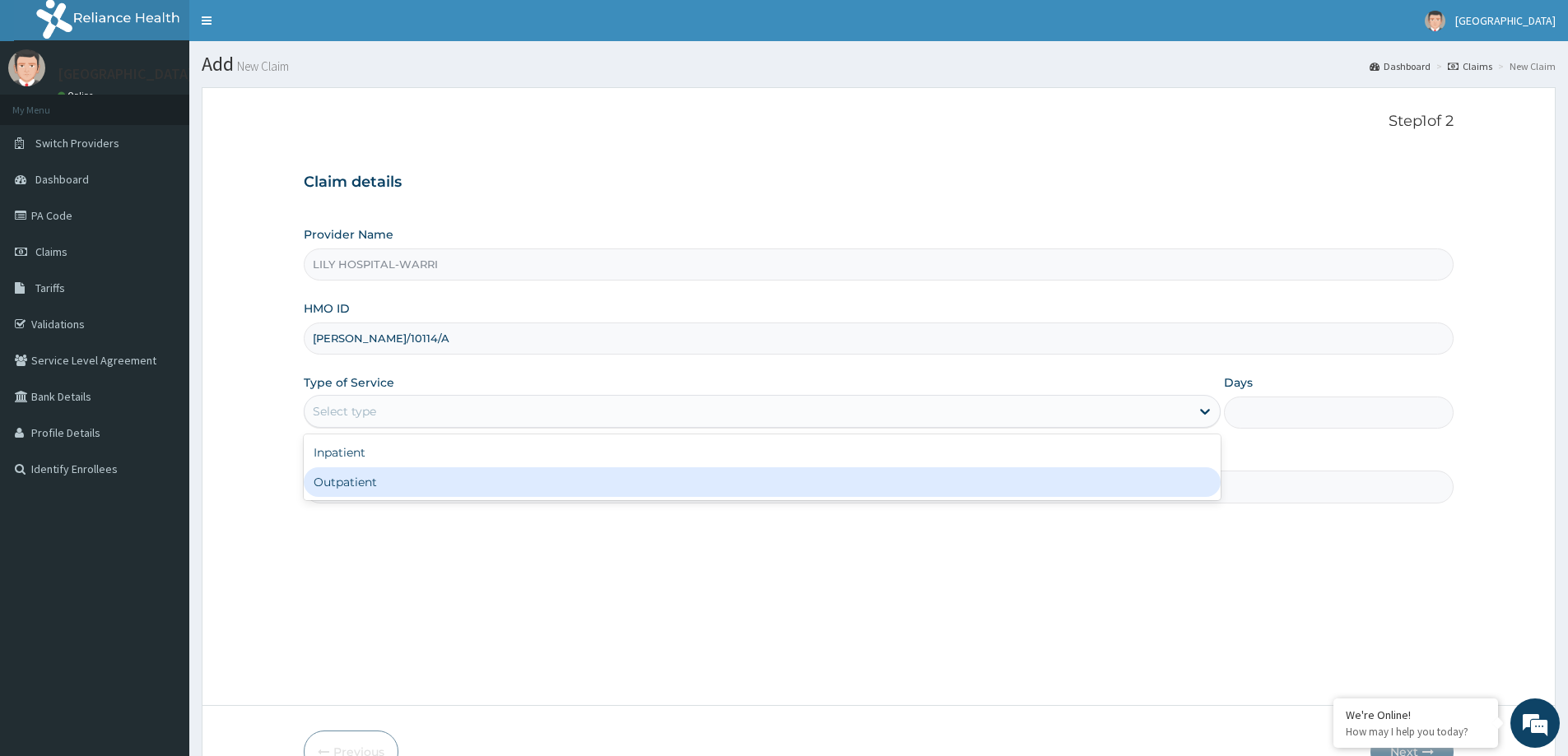
click at [367, 483] on div "Outpatient" at bounding box center [762, 482] width 917 height 30
type input "1"
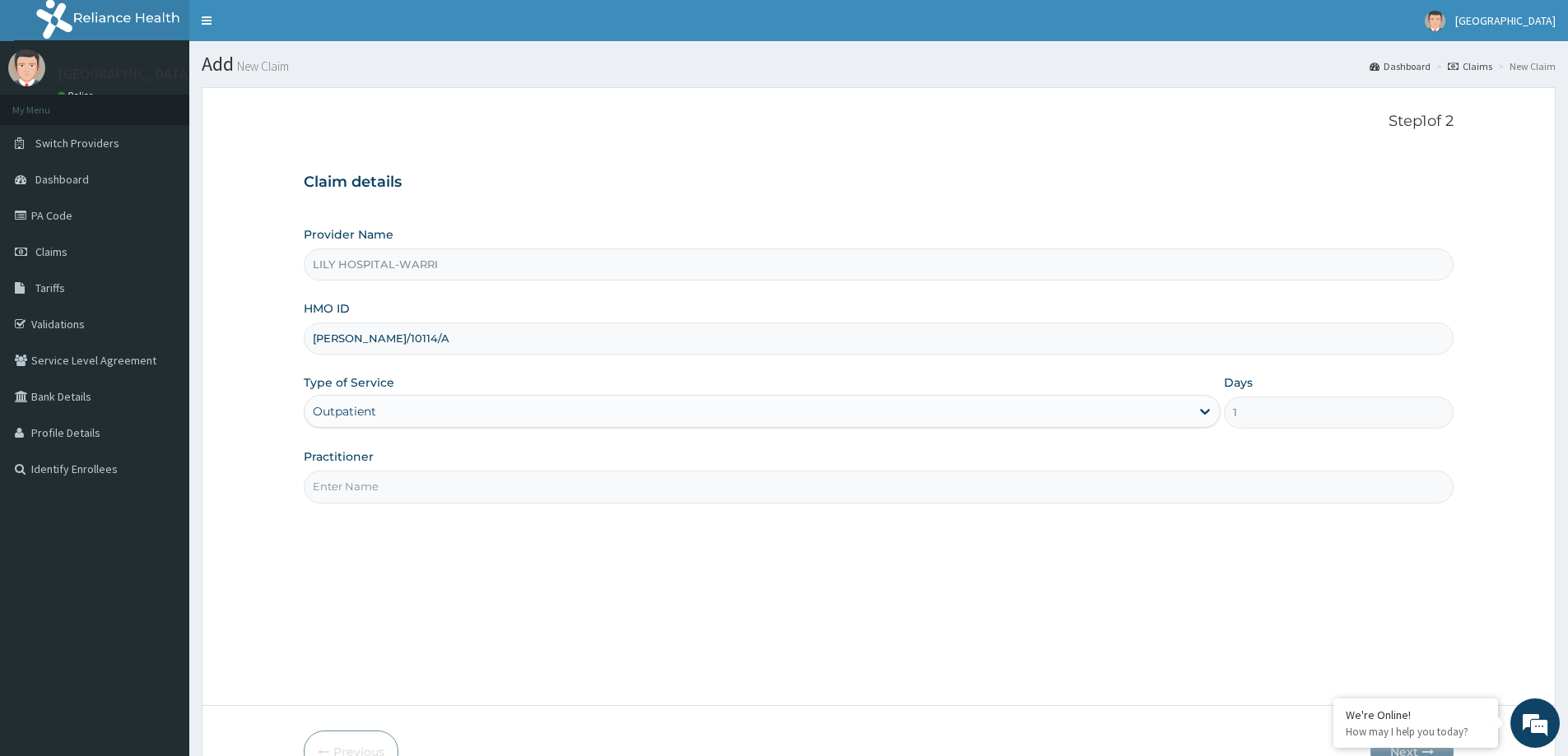
click at [332, 490] on input "Practitioner" at bounding box center [878, 487] width 1150 height 32
type input "General practitioner"
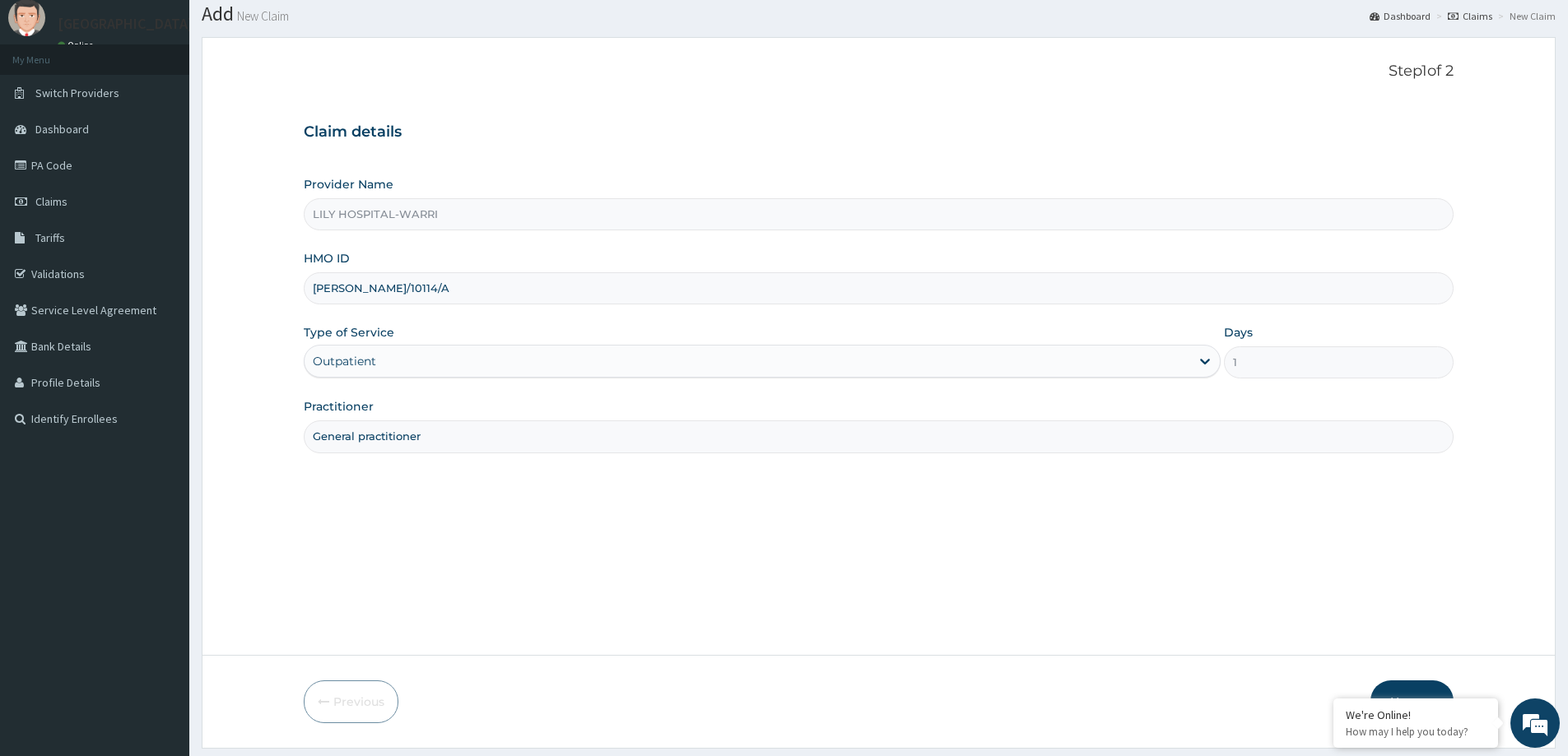
scroll to position [97, 0]
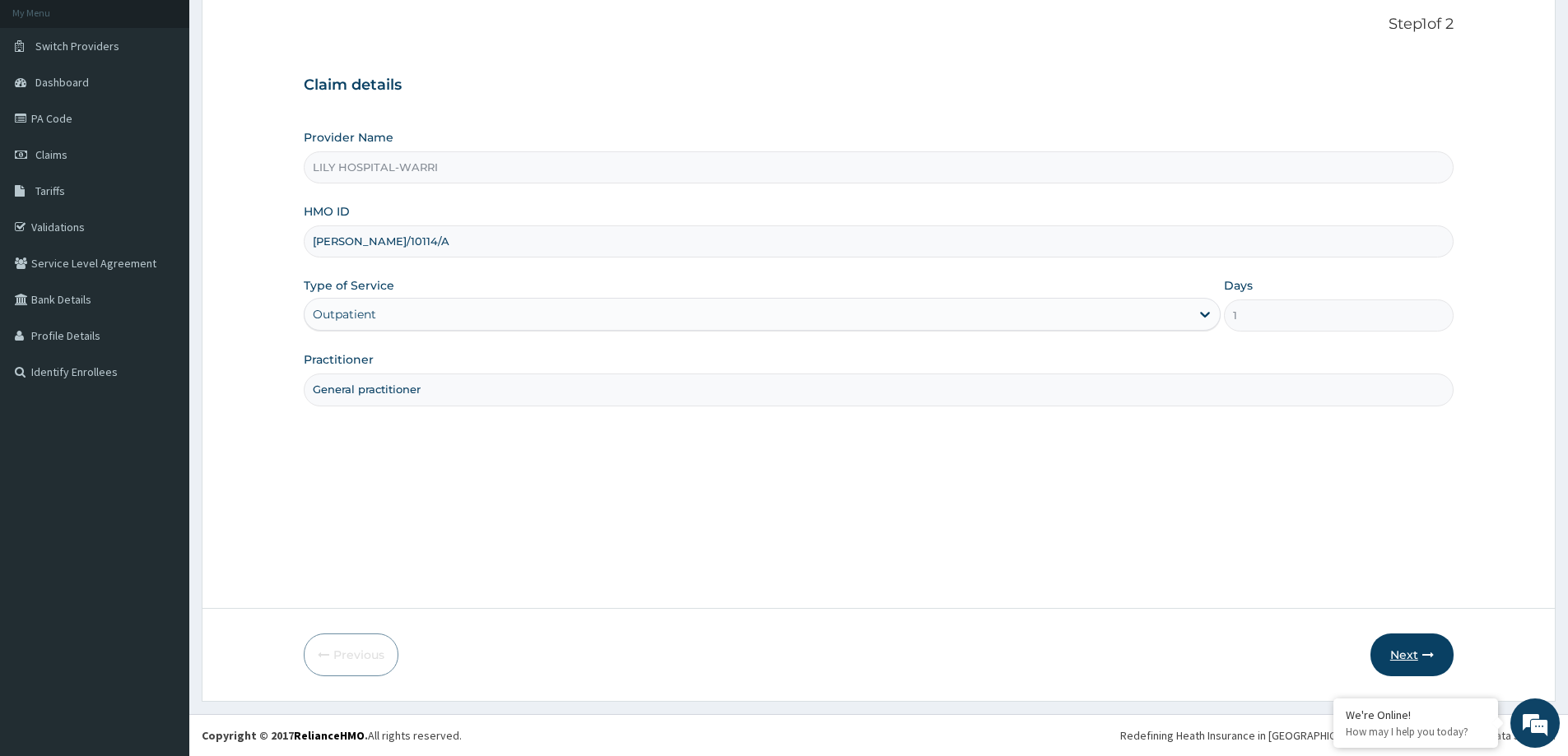
click at [1392, 645] on button "Next" at bounding box center [1412, 654] width 83 height 43
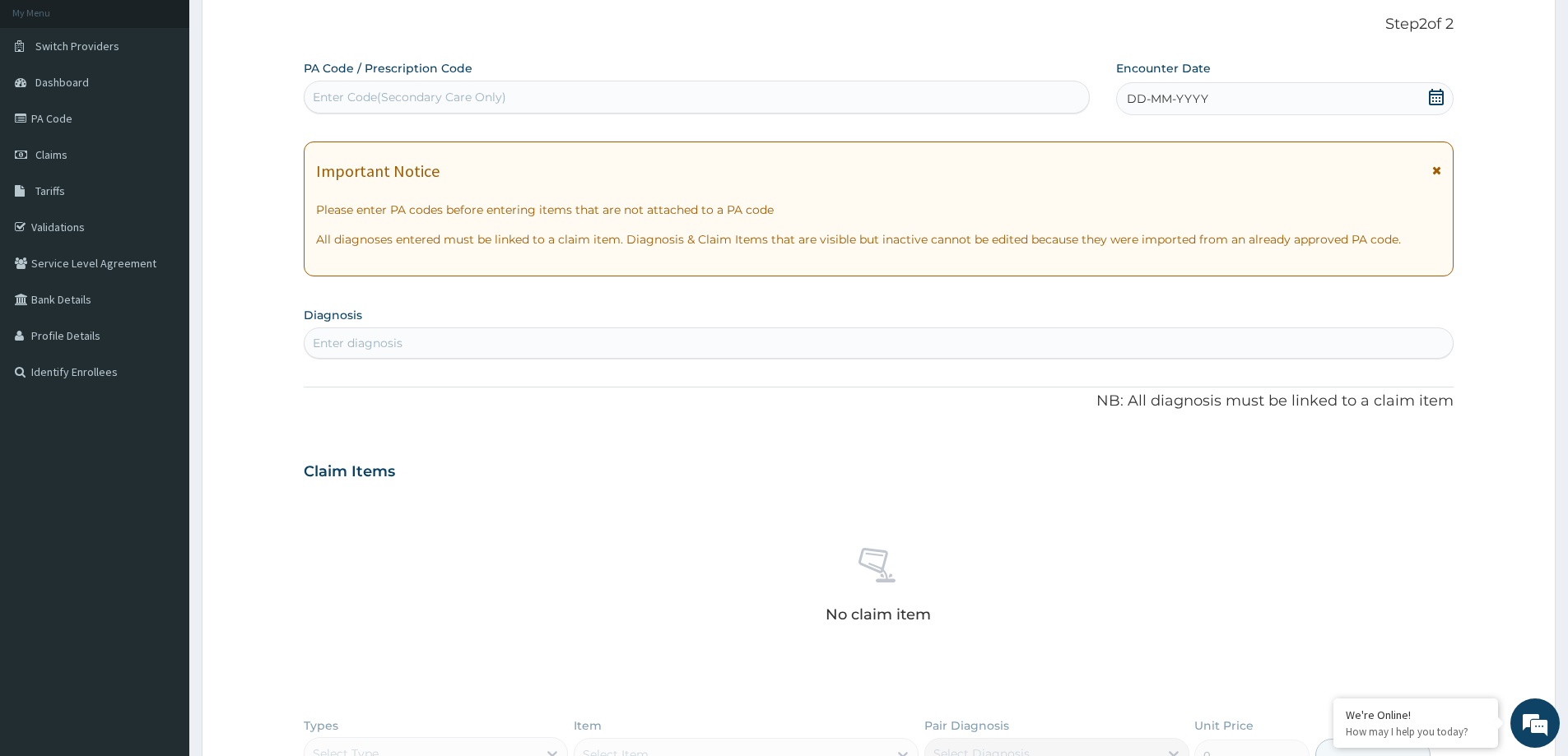
click at [404, 96] on div "Enter Code(Secondary Care Only)" at bounding box center [409, 97] width 193 height 16
paste input "PA/3683FD"
type input "PA/3683FD"
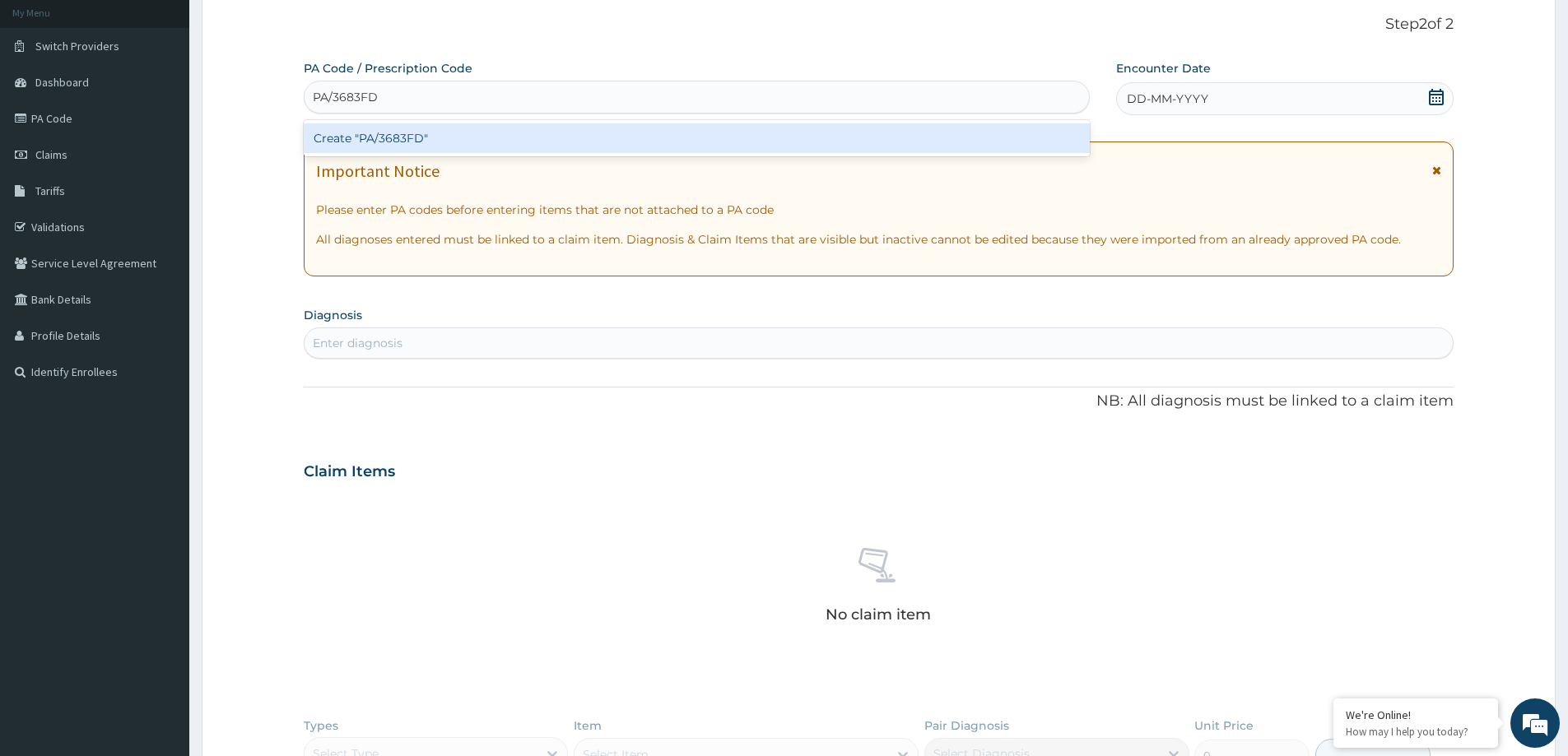
click at [382, 142] on div "Create "PA/3683FD"" at bounding box center [697, 138] width 786 height 30
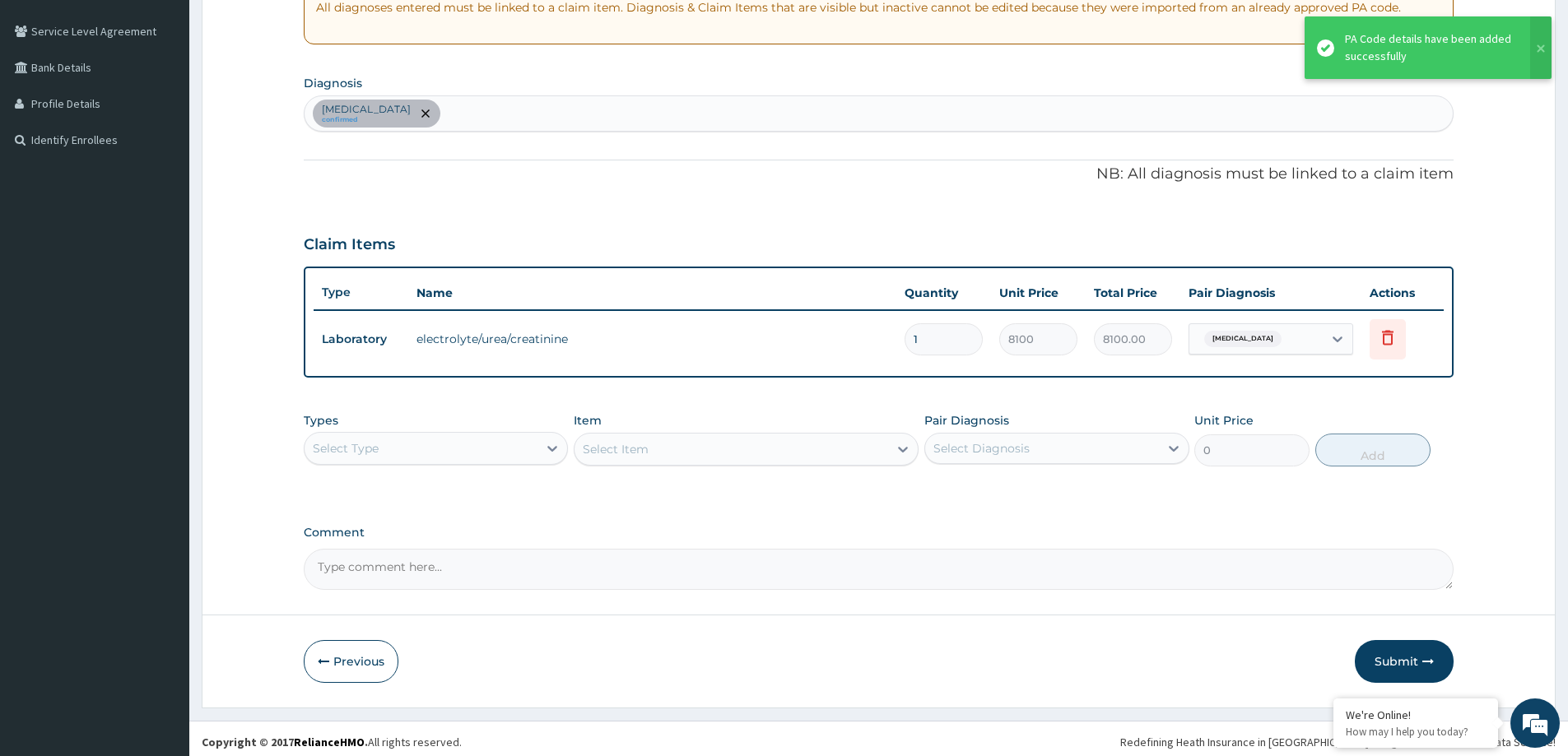
scroll to position [335, 0]
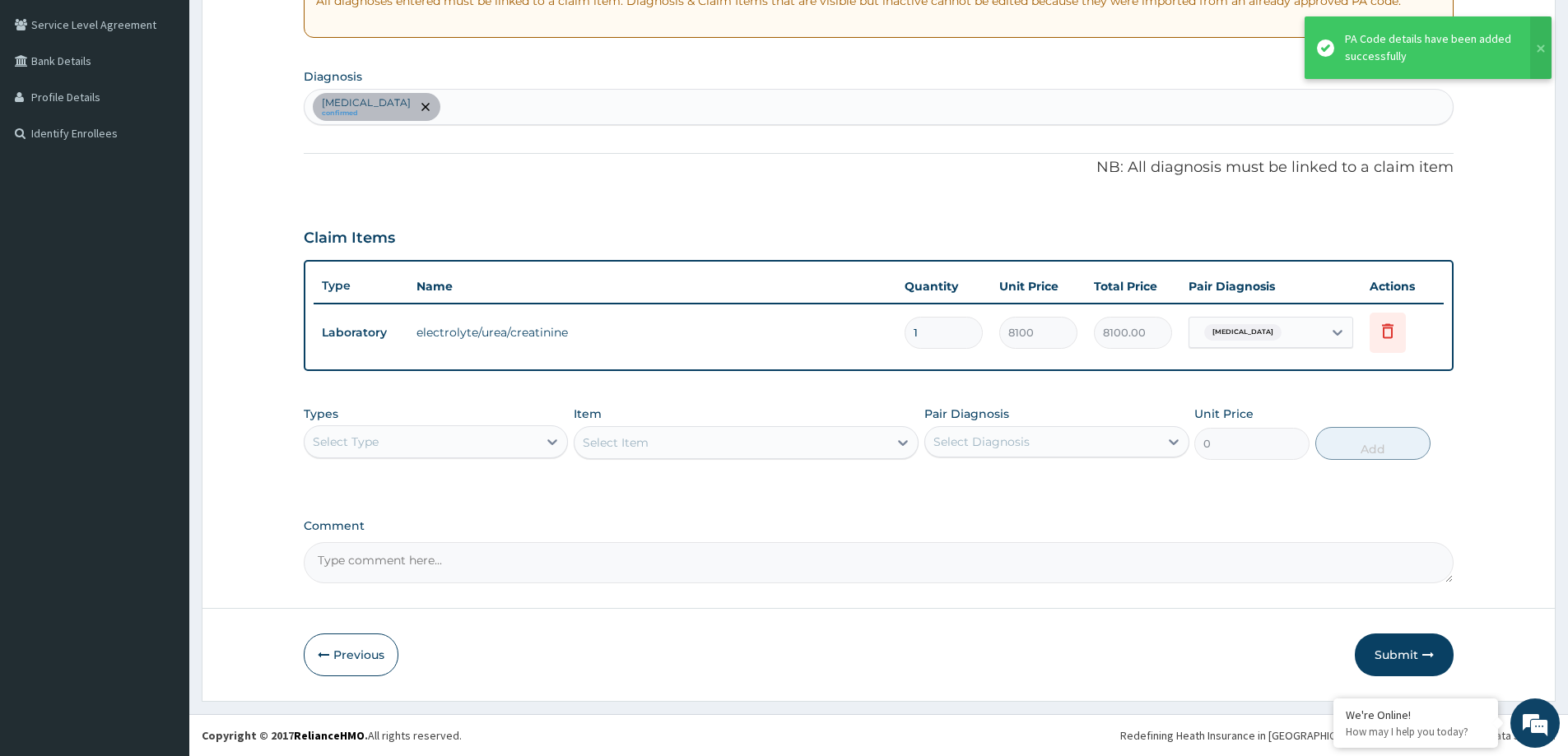
click at [410, 448] on div "Select Type" at bounding box center [420, 441] width 233 height 26
click at [432, 534] on div "Procedures" at bounding box center [436, 542] width 264 height 30
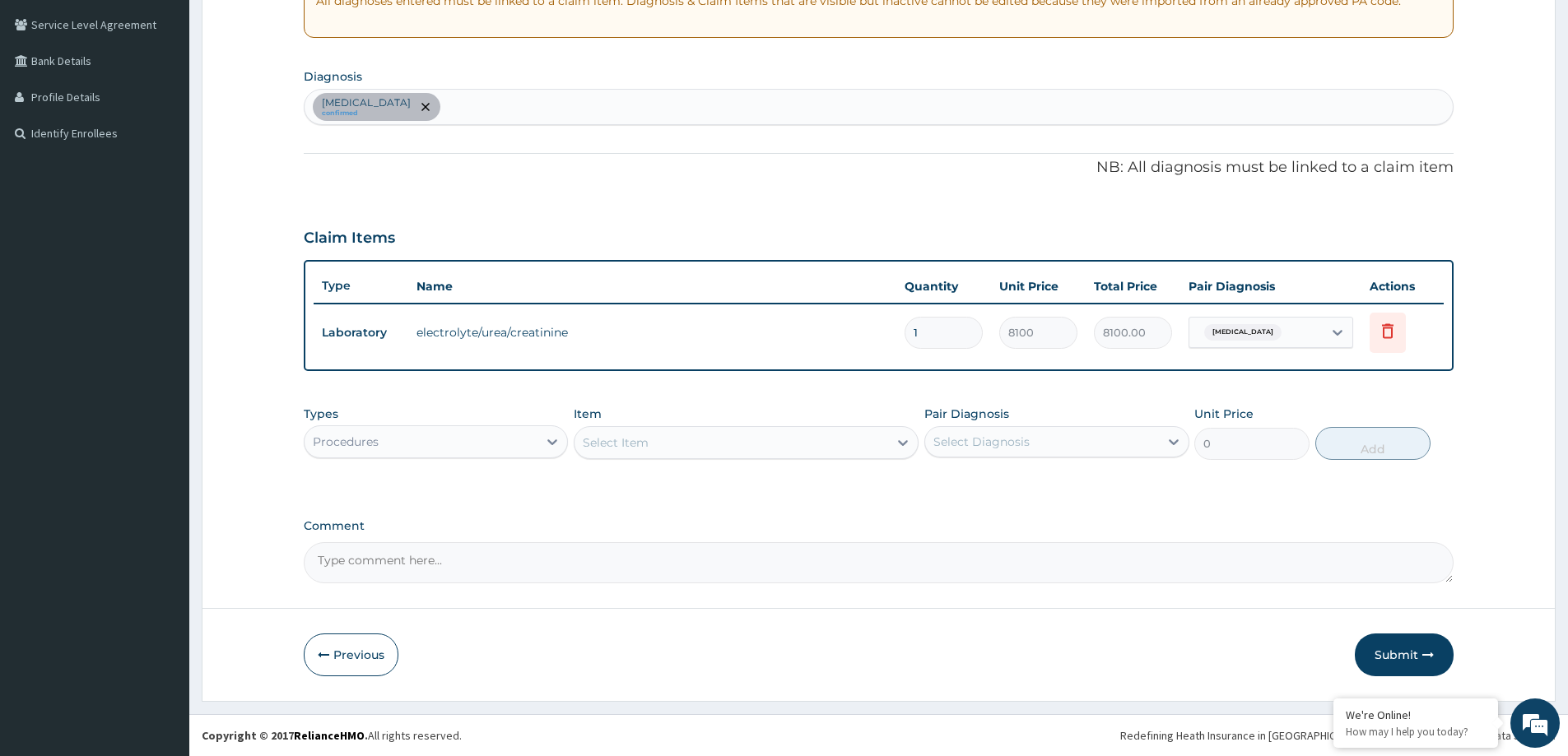
click at [721, 444] on div "Select Item" at bounding box center [731, 442] width 313 height 26
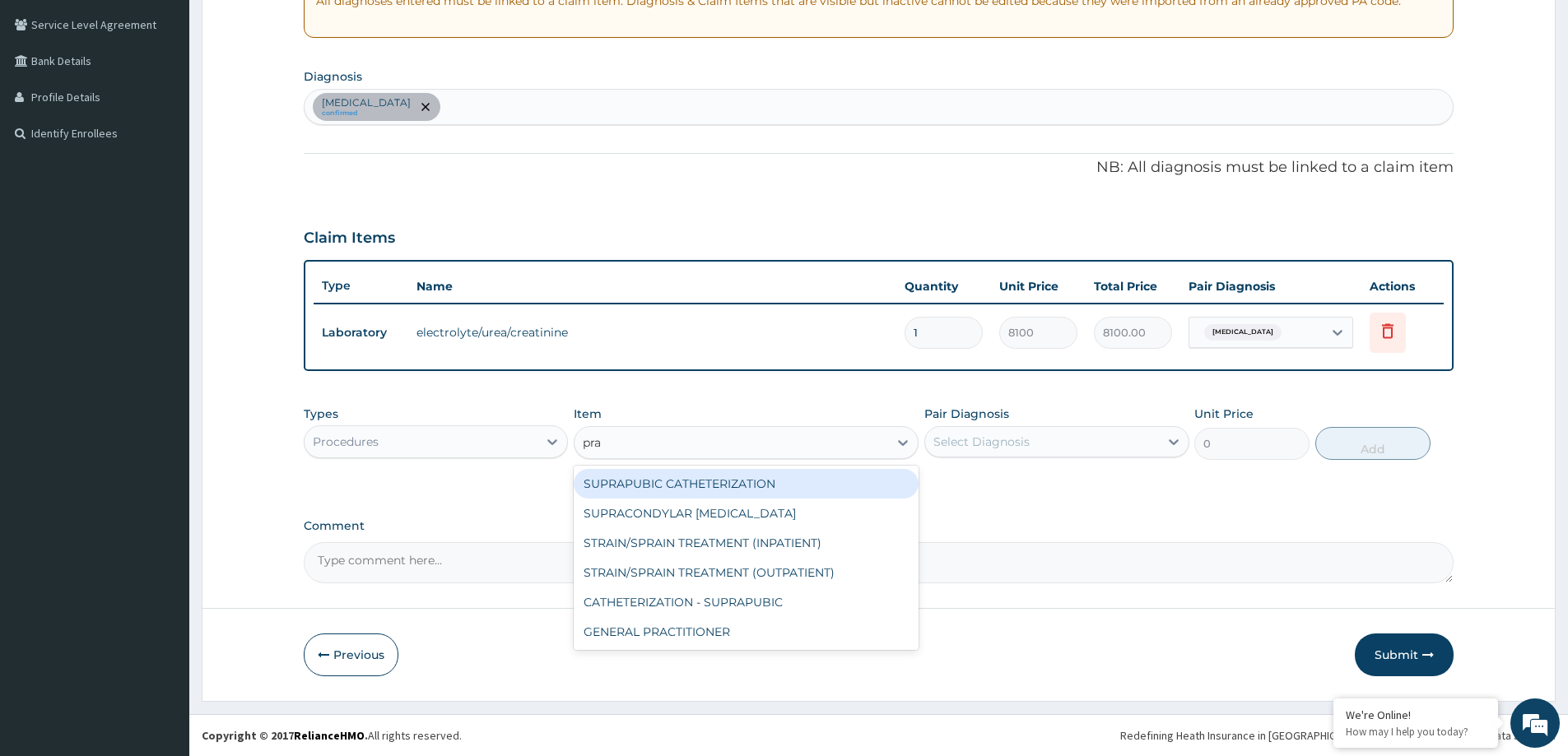
type input "prac"
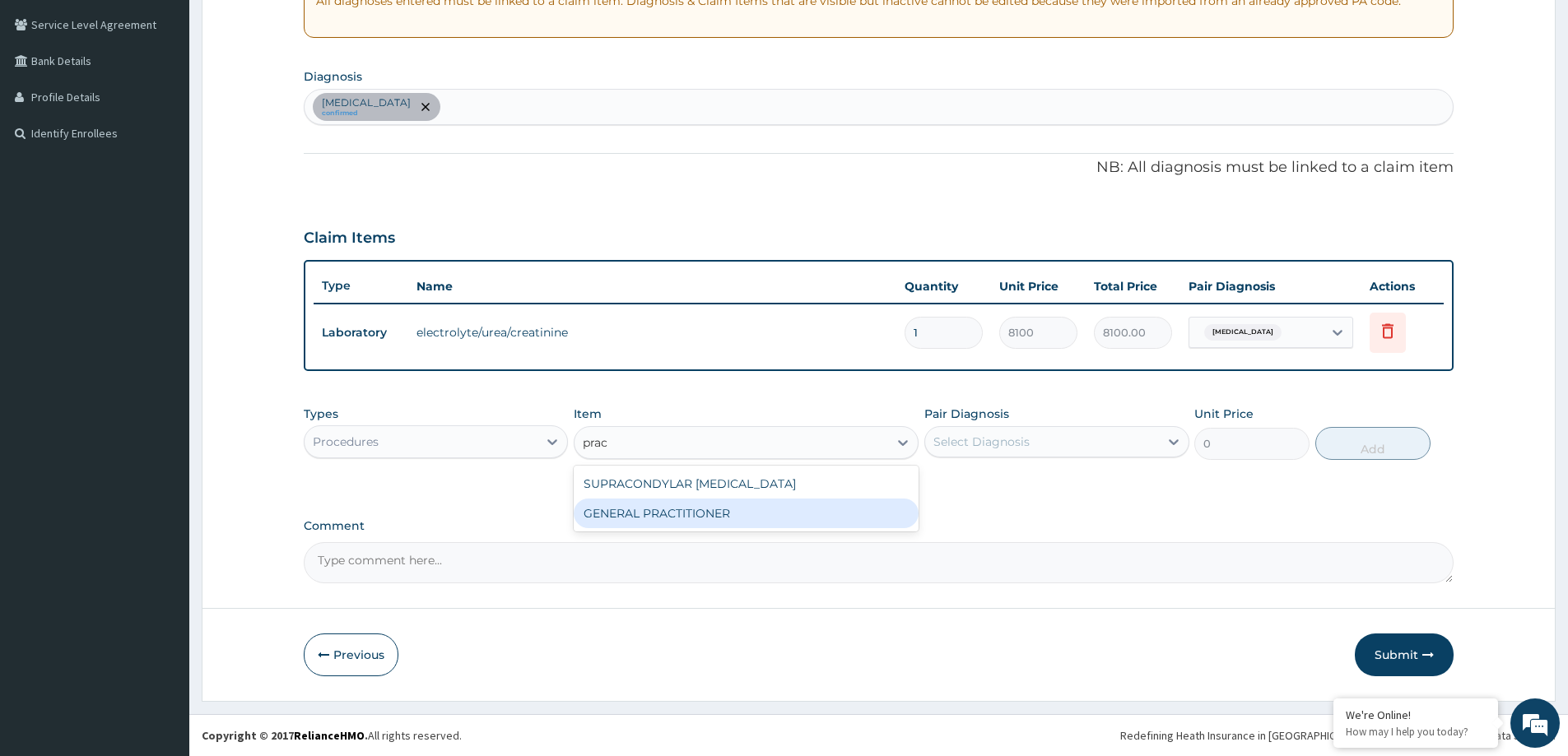
click at [704, 517] on div "GENERAL PRACTITIONER" at bounding box center [745, 513] width 345 height 30
type input "3125"
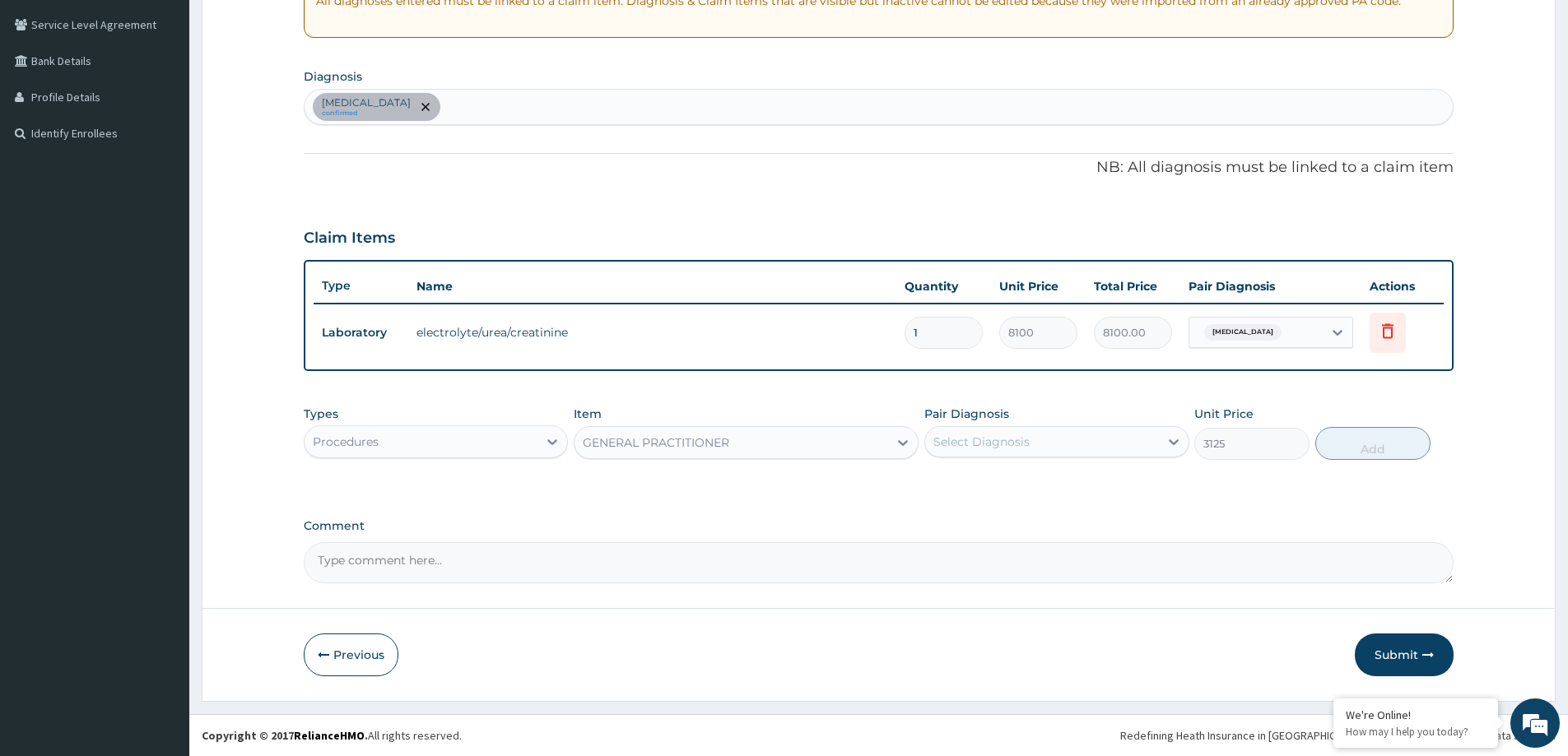
click at [983, 432] on div "Select Diagnosis" at bounding box center [1041, 441] width 233 height 26
click at [974, 489] on label "Disorder of electrolytes" at bounding box center [1002, 482] width 102 height 16
checkbox input "true"
click at [1349, 444] on button "Add" at bounding box center [1373, 443] width 115 height 33
type input "0"
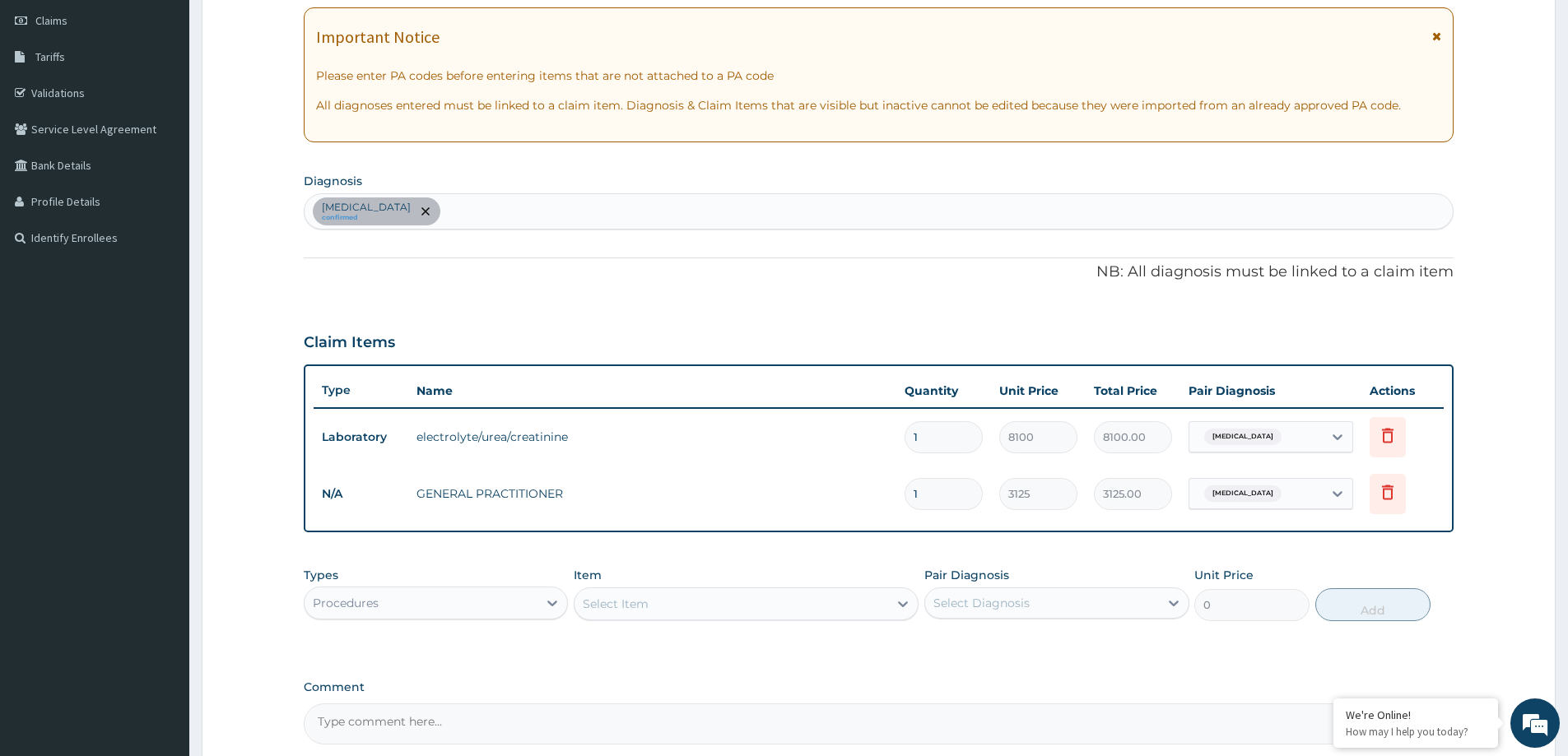
scroll to position [392, 0]
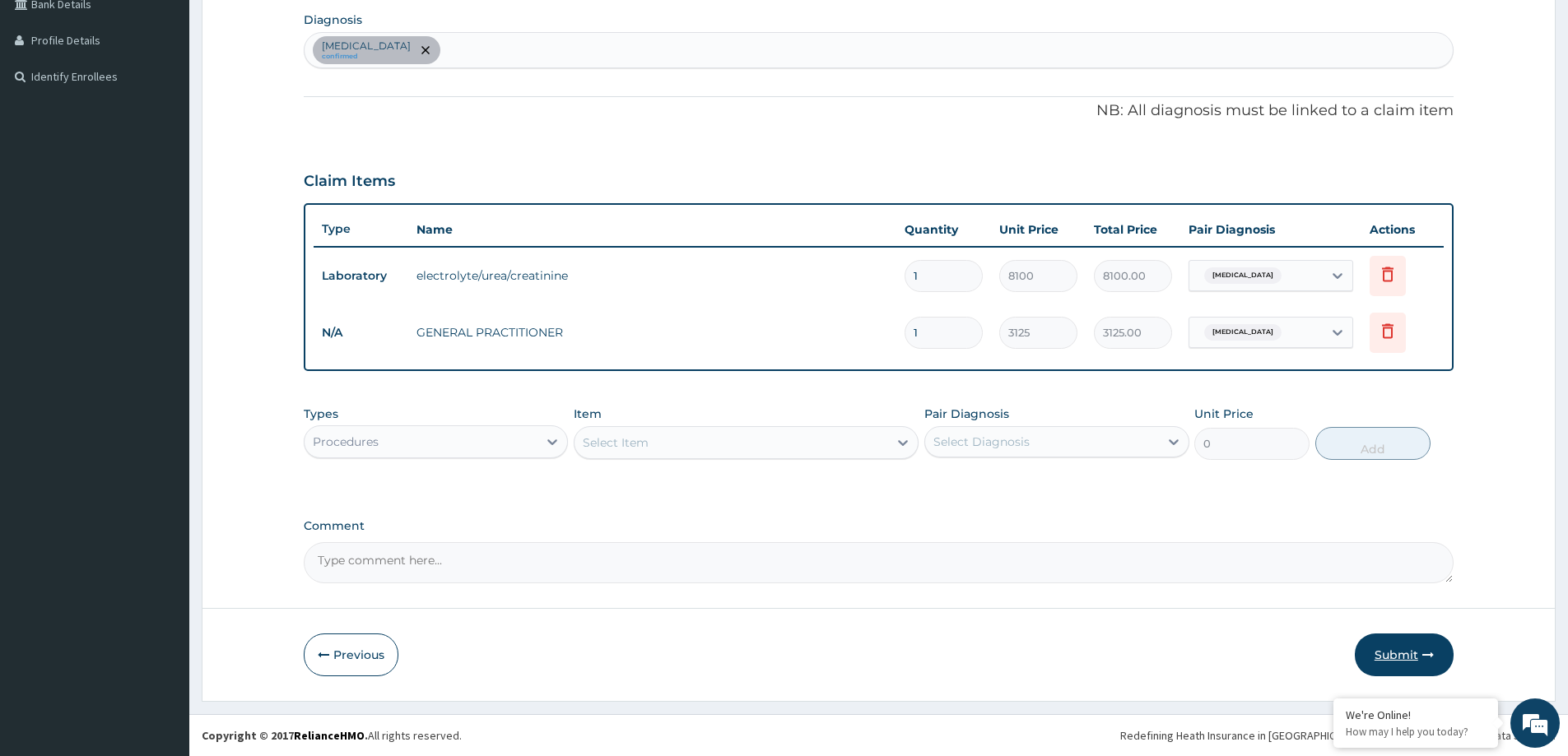
click at [1399, 654] on button "Submit" at bounding box center [1404, 654] width 99 height 43
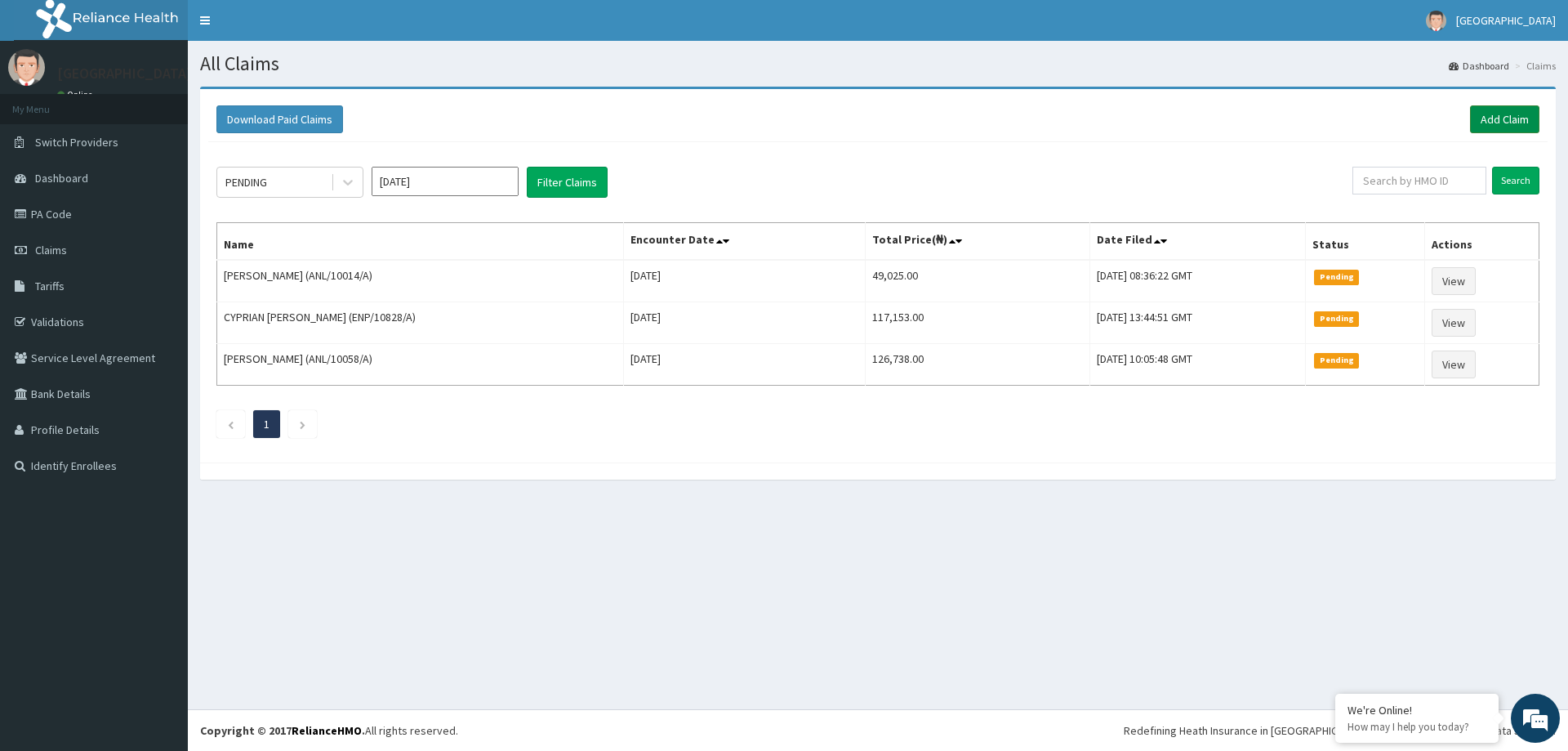
click at [1484, 114] on link "Add Claim" at bounding box center [1505, 119] width 70 height 28
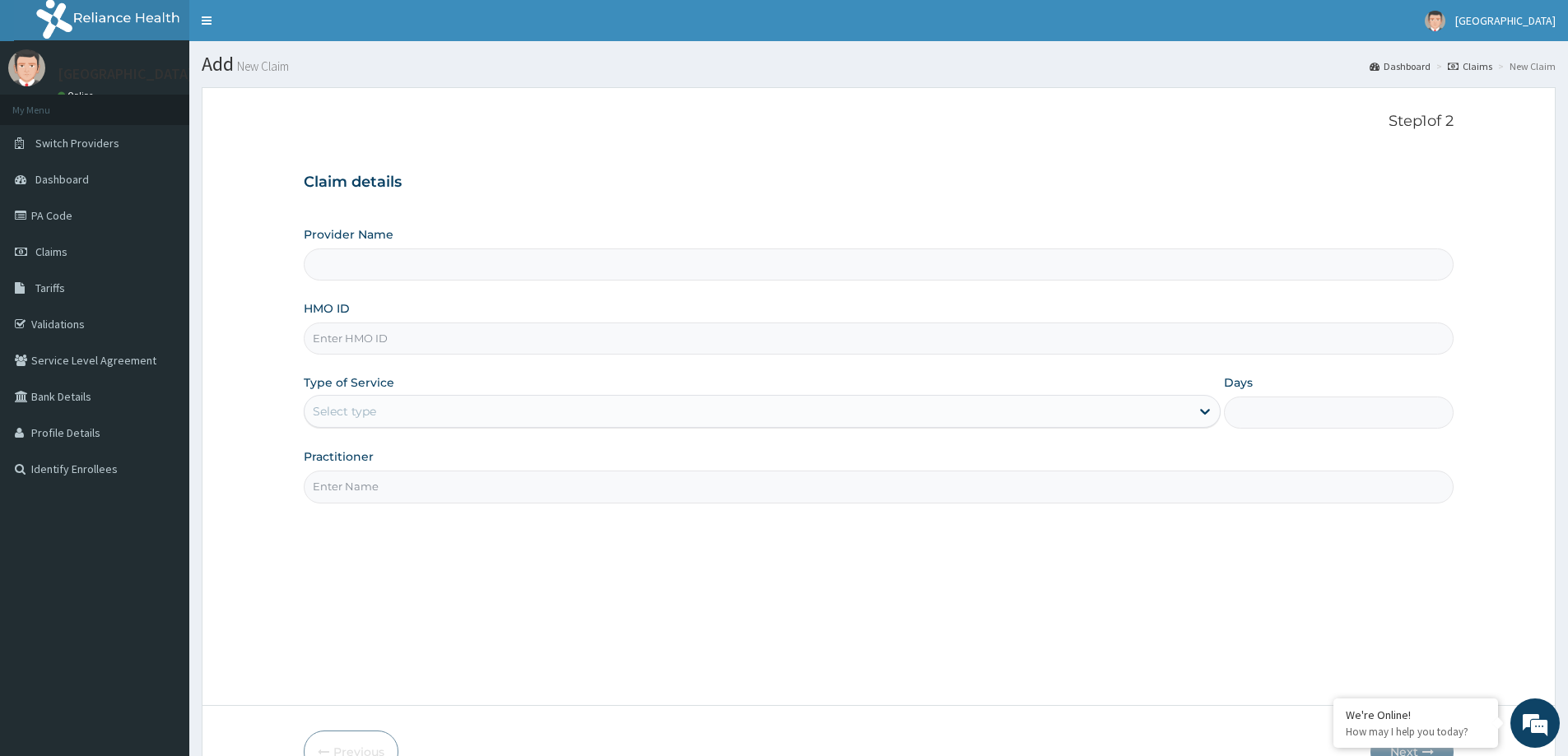
type input "LILY HOSPITAL-WARRI"
click at [350, 326] on input "HMO ID" at bounding box center [878, 339] width 1150 height 32
paste input "MCM/10019/B"
type input "MCM/10019/B"
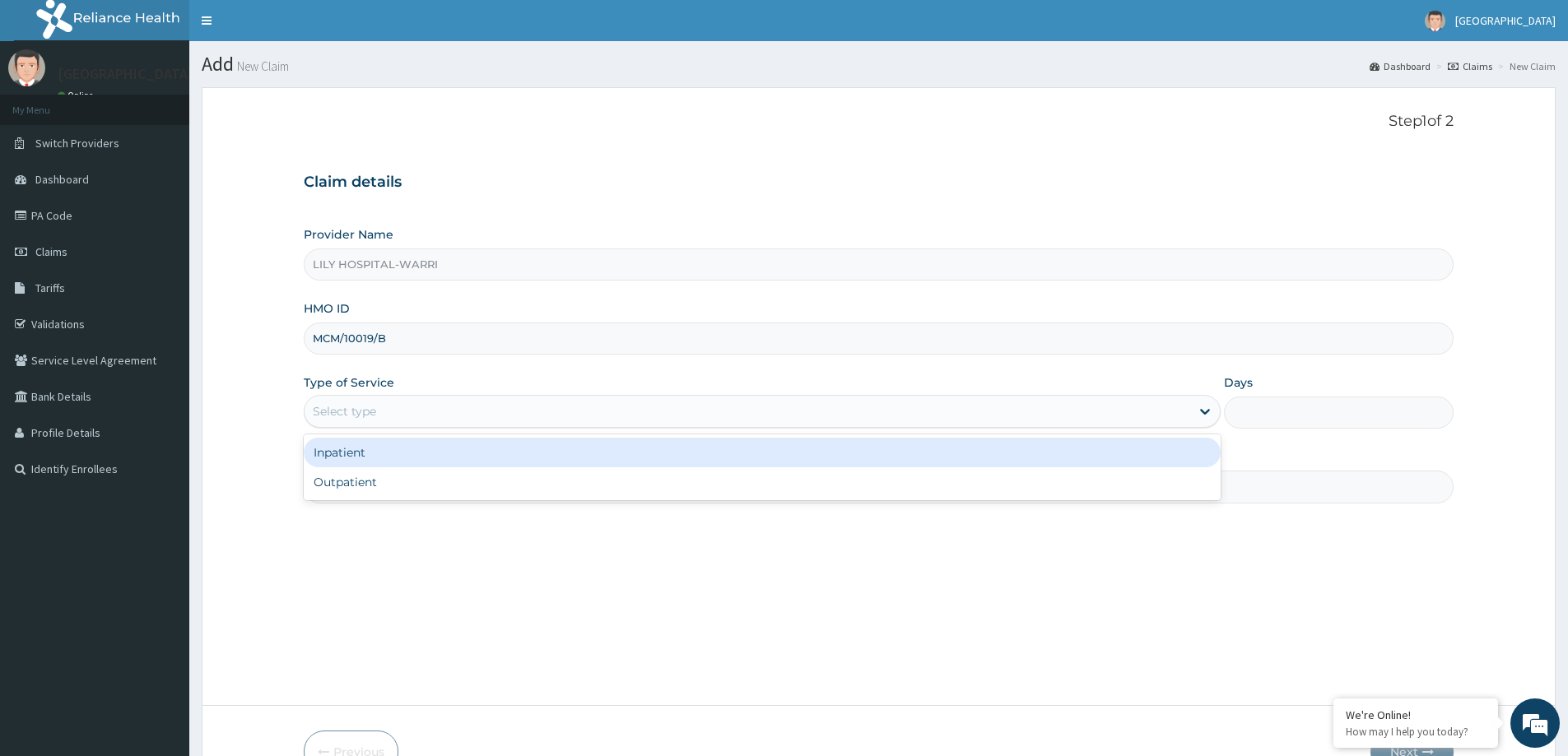
click at [349, 411] on div "Select type" at bounding box center [344, 411] width 64 height 16
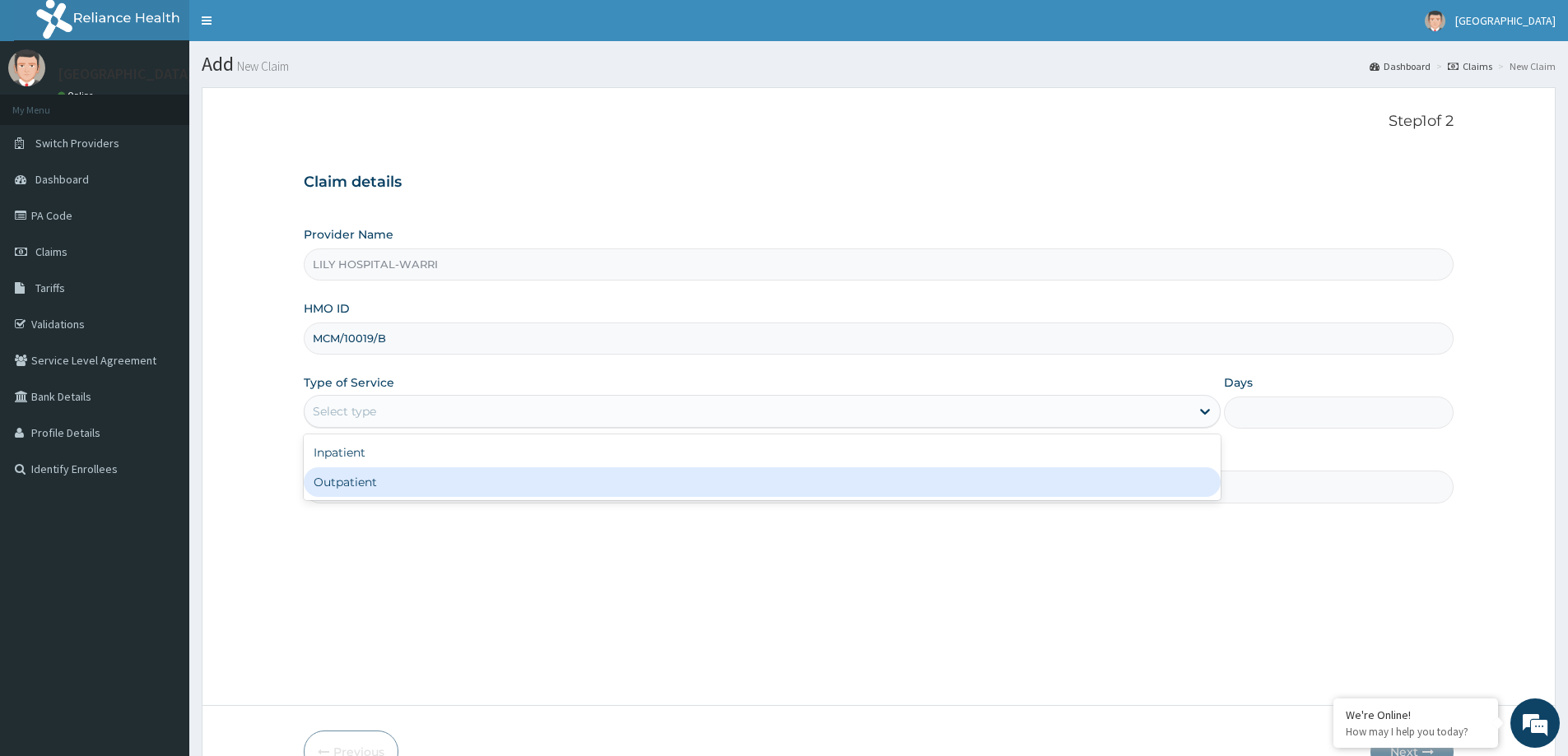
click at [333, 488] on div "Outpatient" at bounding box center [762, 482] width 917 height 30
type input "1"
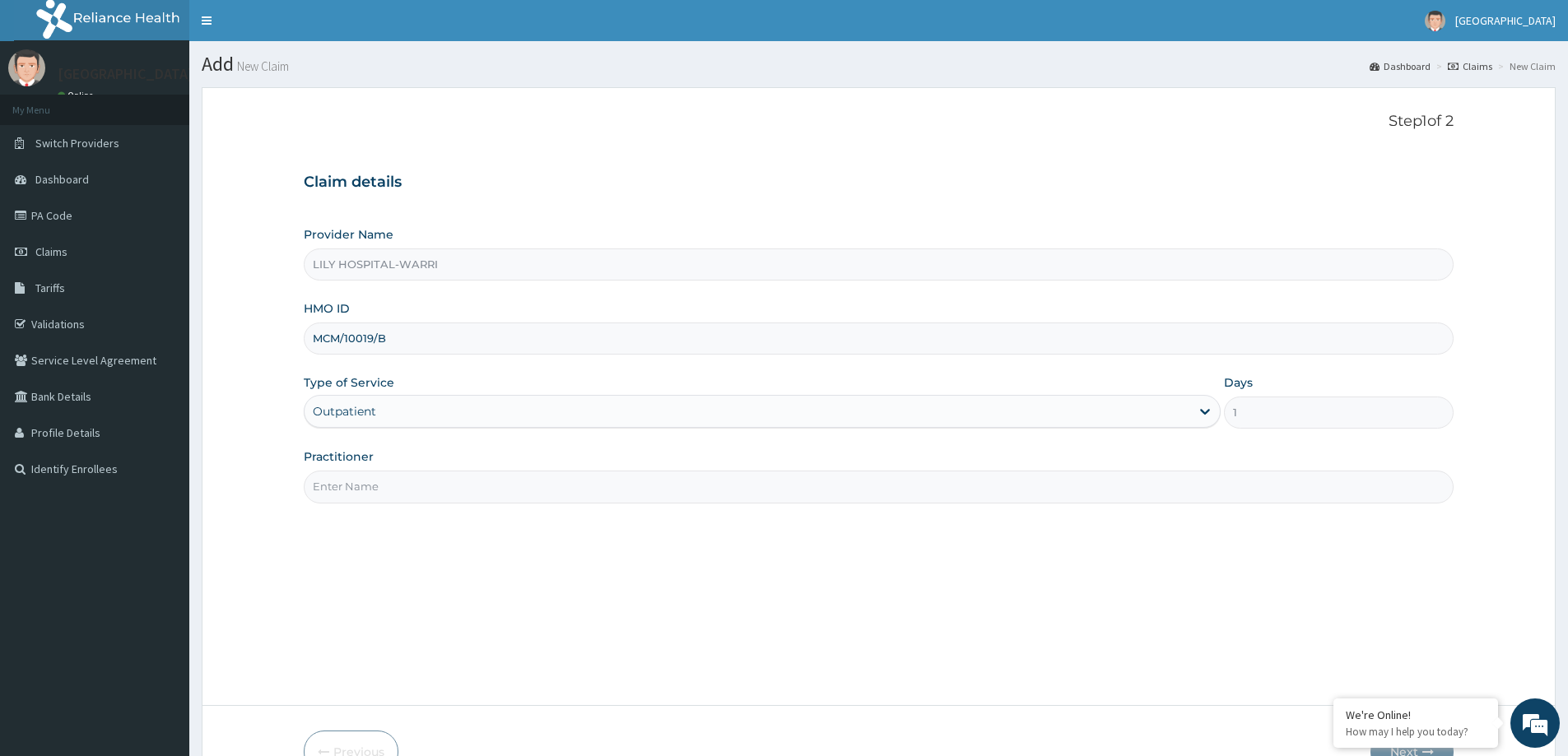
click at [386, 497] on input "Practitioner" at bounding box center [878, 487] width 1150 height 32
type input "General practitioner"
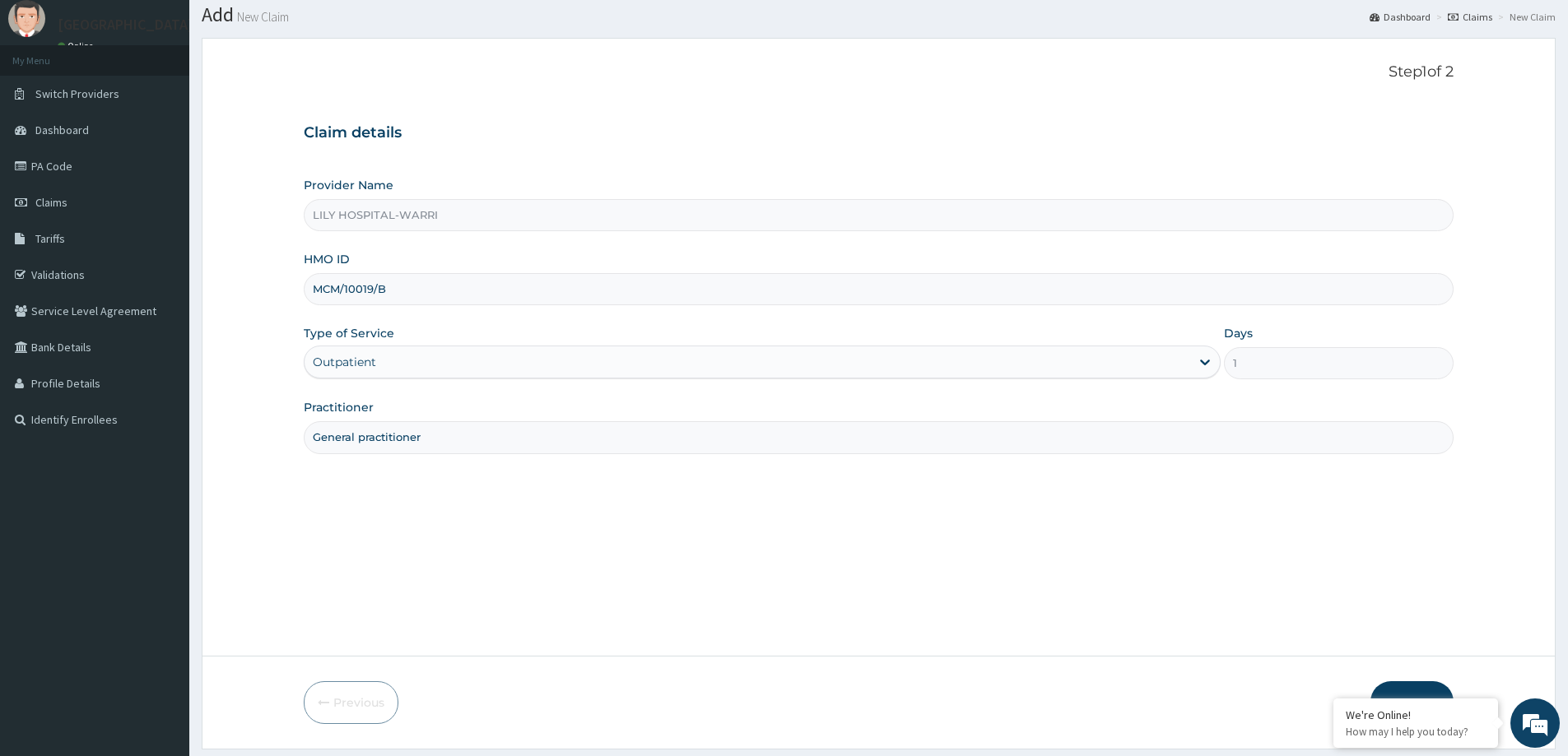
scroll to position [97, 0]
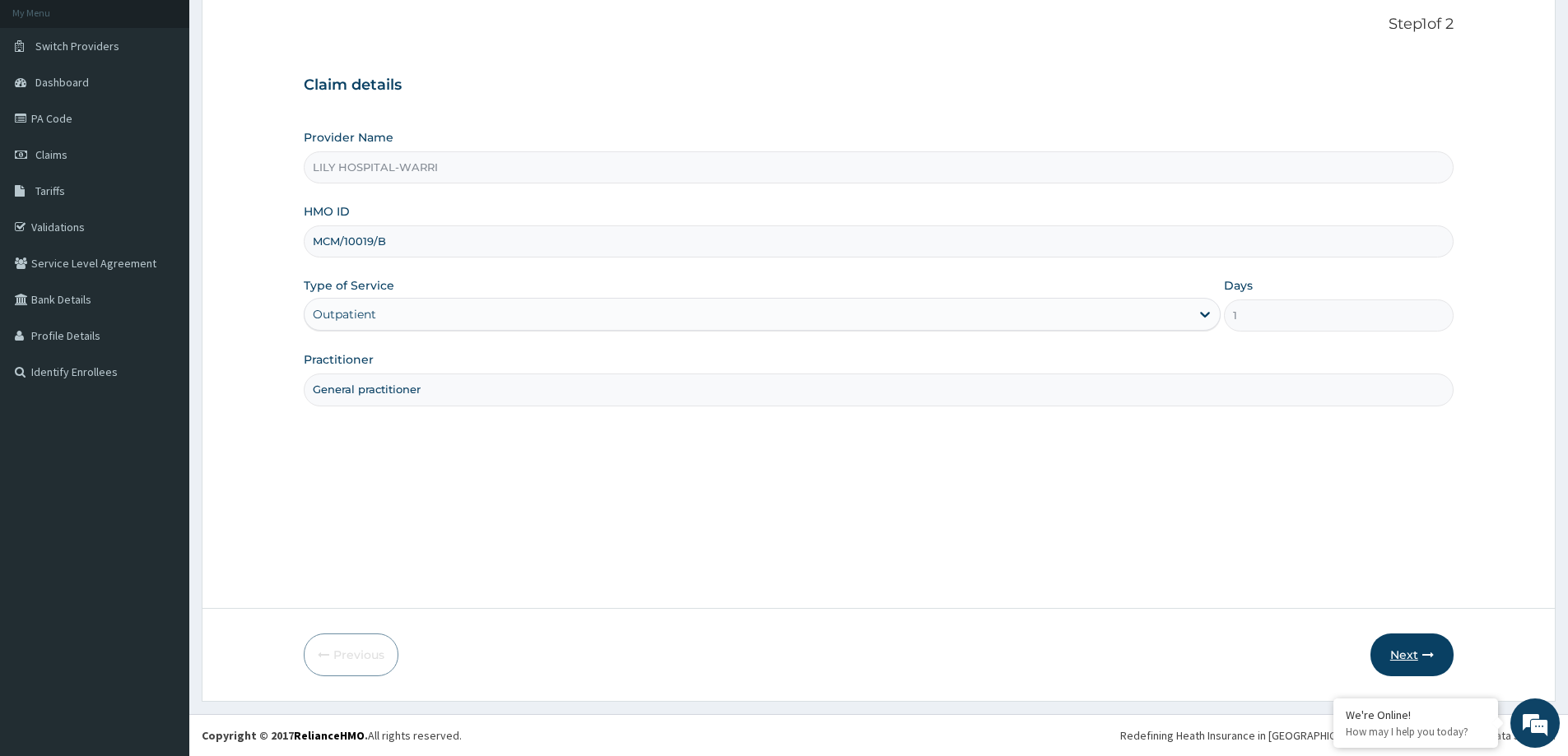
click at [1414, 659] on button "Next" at bounding box center [1412, 654] width 83 height 43
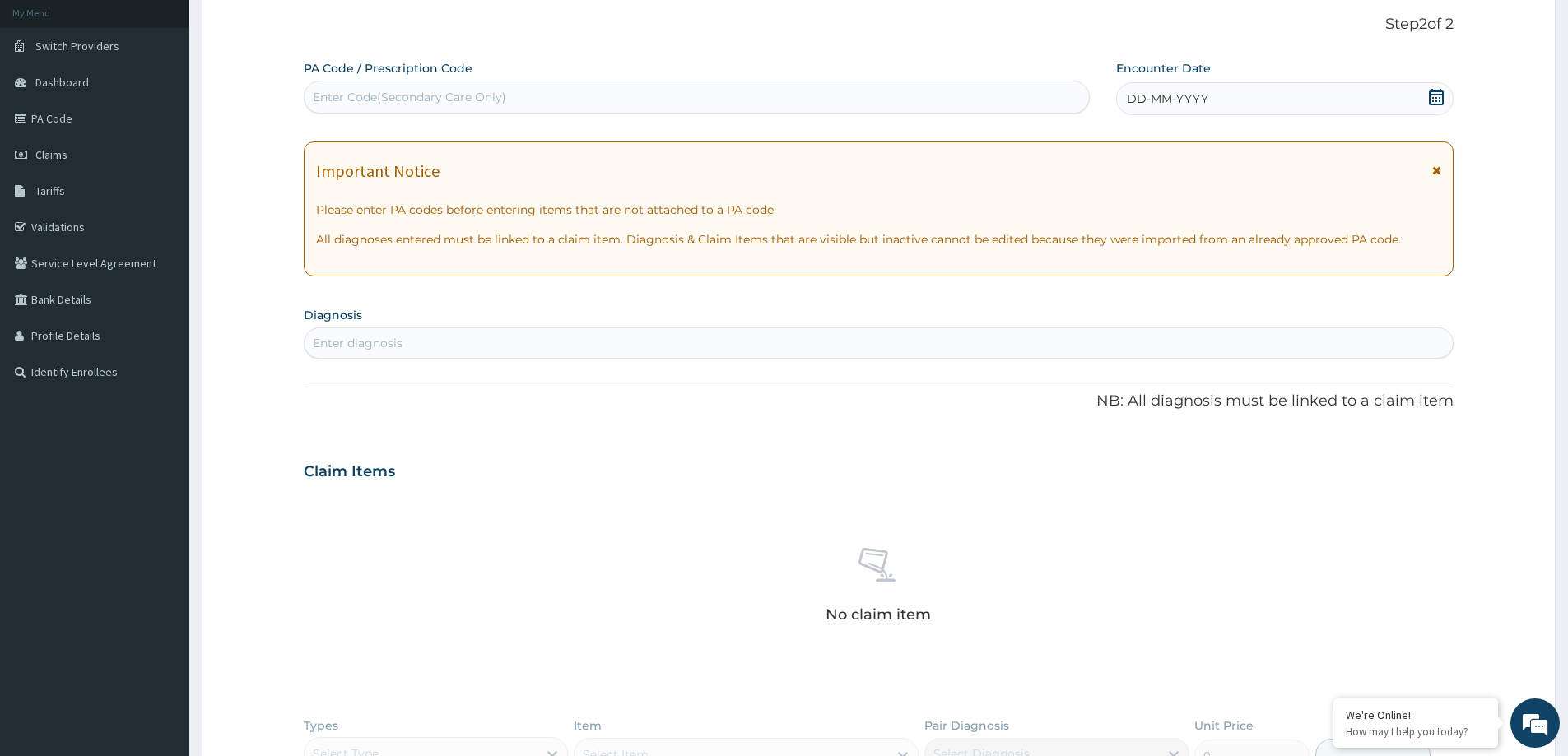
scroll to position [0, 0]
click at [1169, 105] on span "DD-MM-YYYY" at bounding box center [1167, 98] width 81 height 16
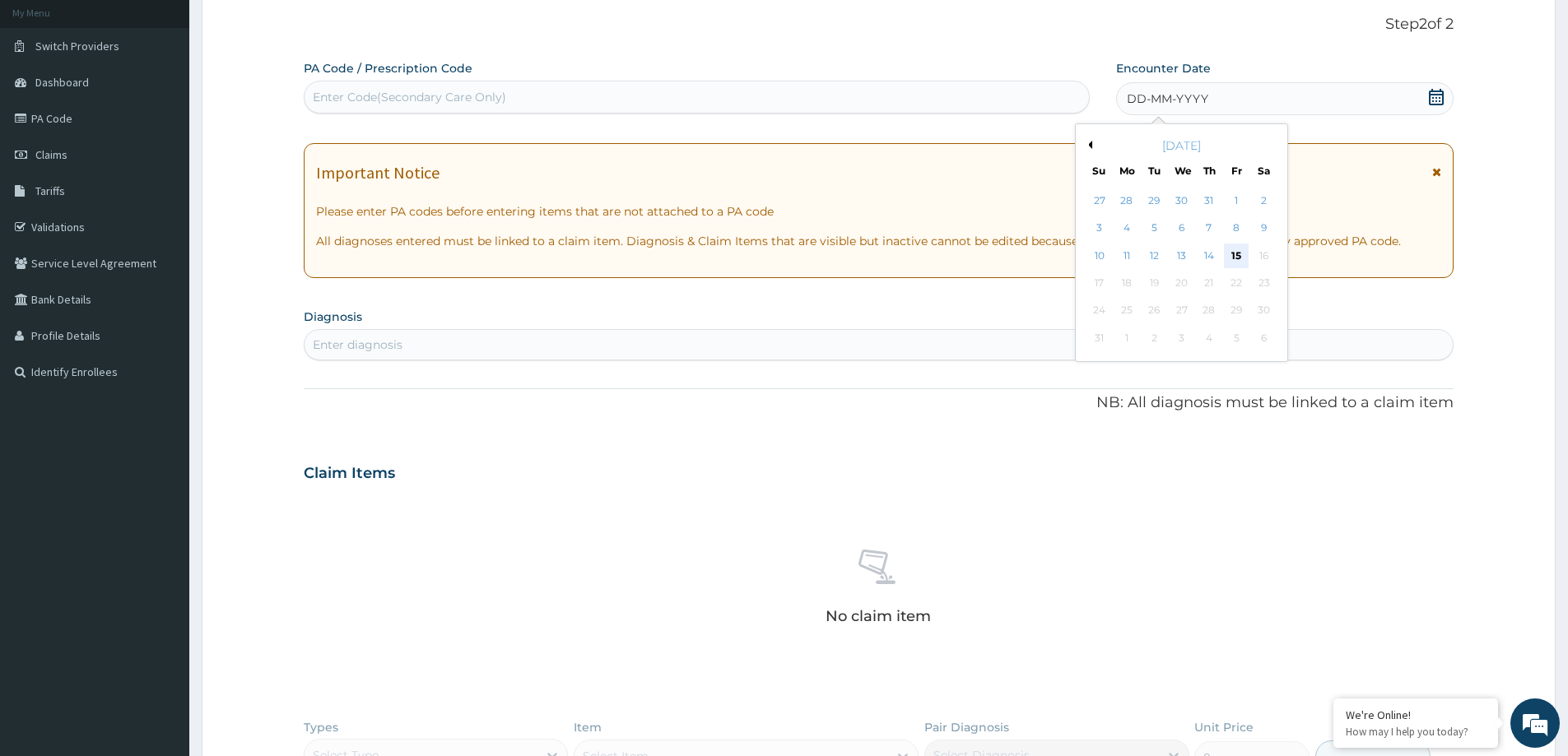
click at [1232, 257] on div "15" at bounding box center [1237, 256] width 25 height 25
click at [1232, 257] on div "Important Notice Please enter PA codes before entering items that are not attac…" at bounding box center [878, 210] width 1150 height 135
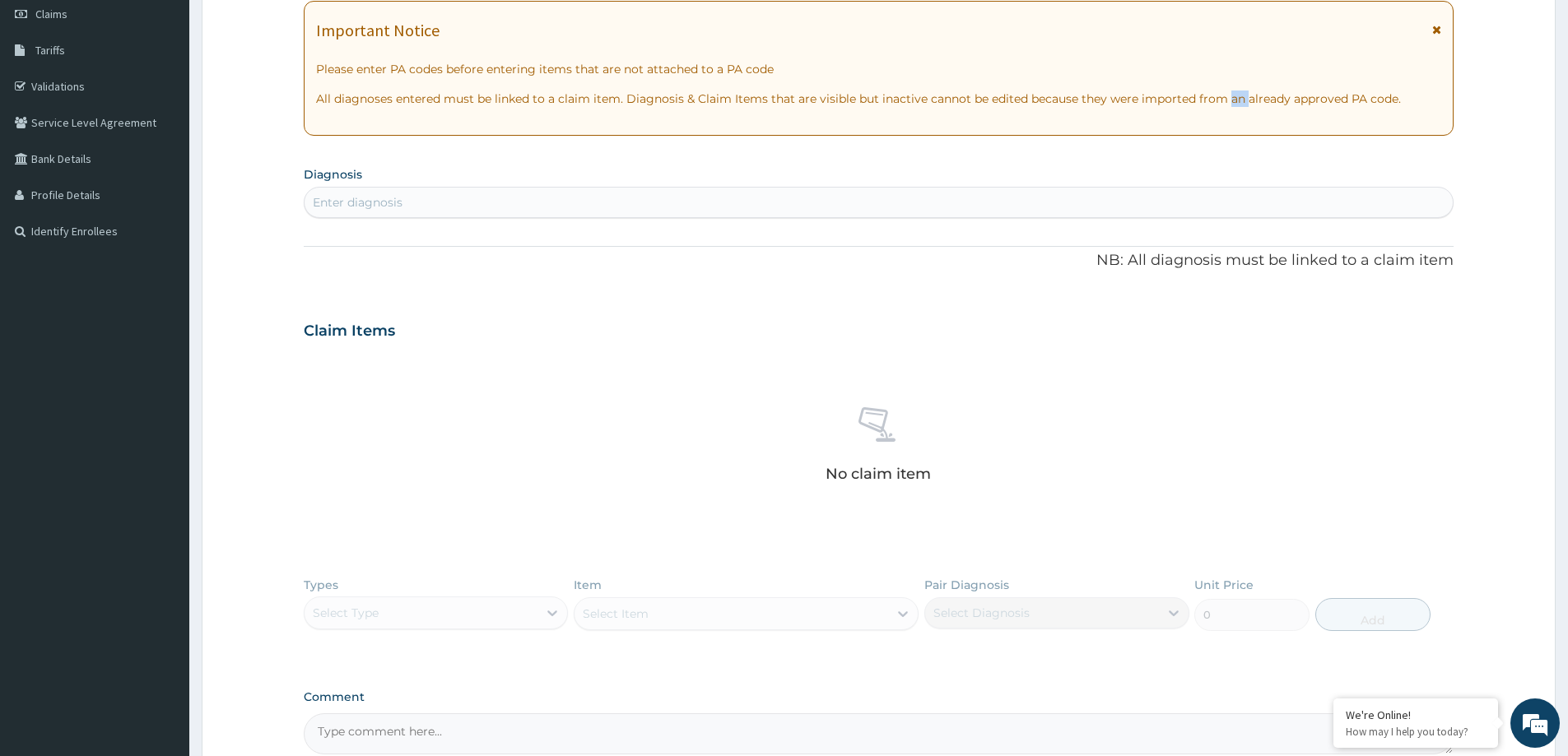
scroll to position [262, 0]
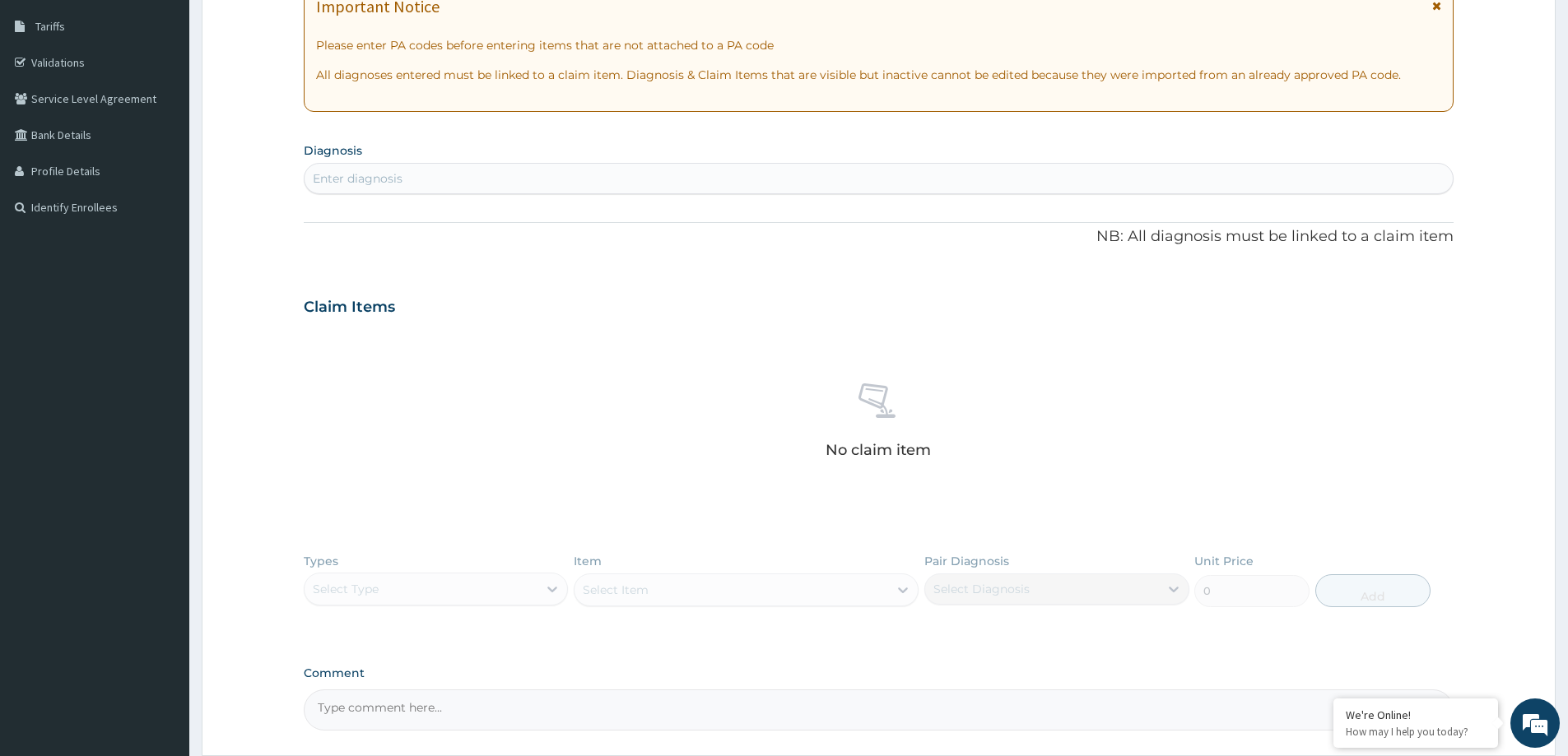
click at [519, 183] on div "Enter diagnosis" at bounding box center [878, 178] width 1148 height 26
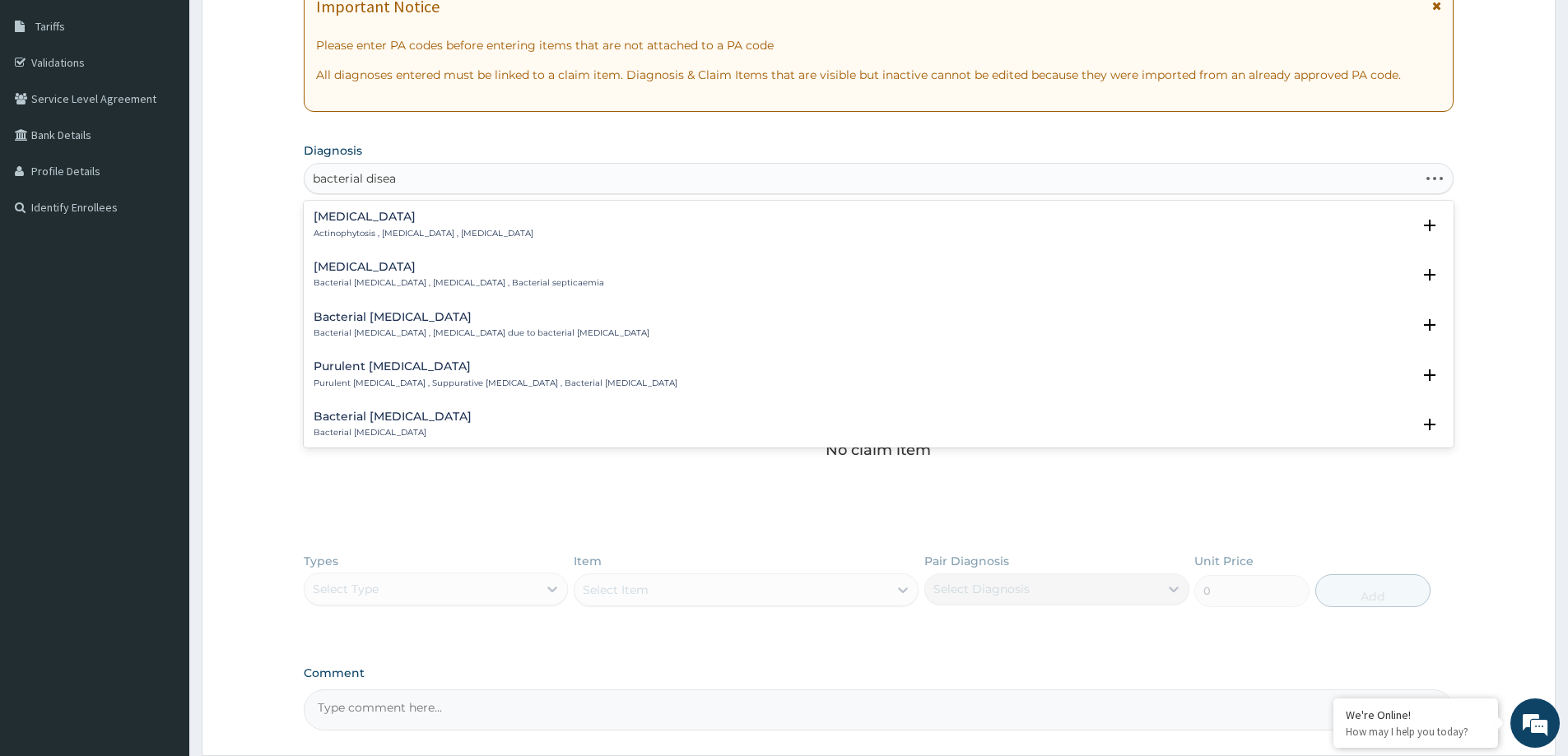
type input "bacterial diseas"
click at [458, 222] on h4 "[MEDICAL_DATA]" at bounding box center [491, 217] width 357 height 13
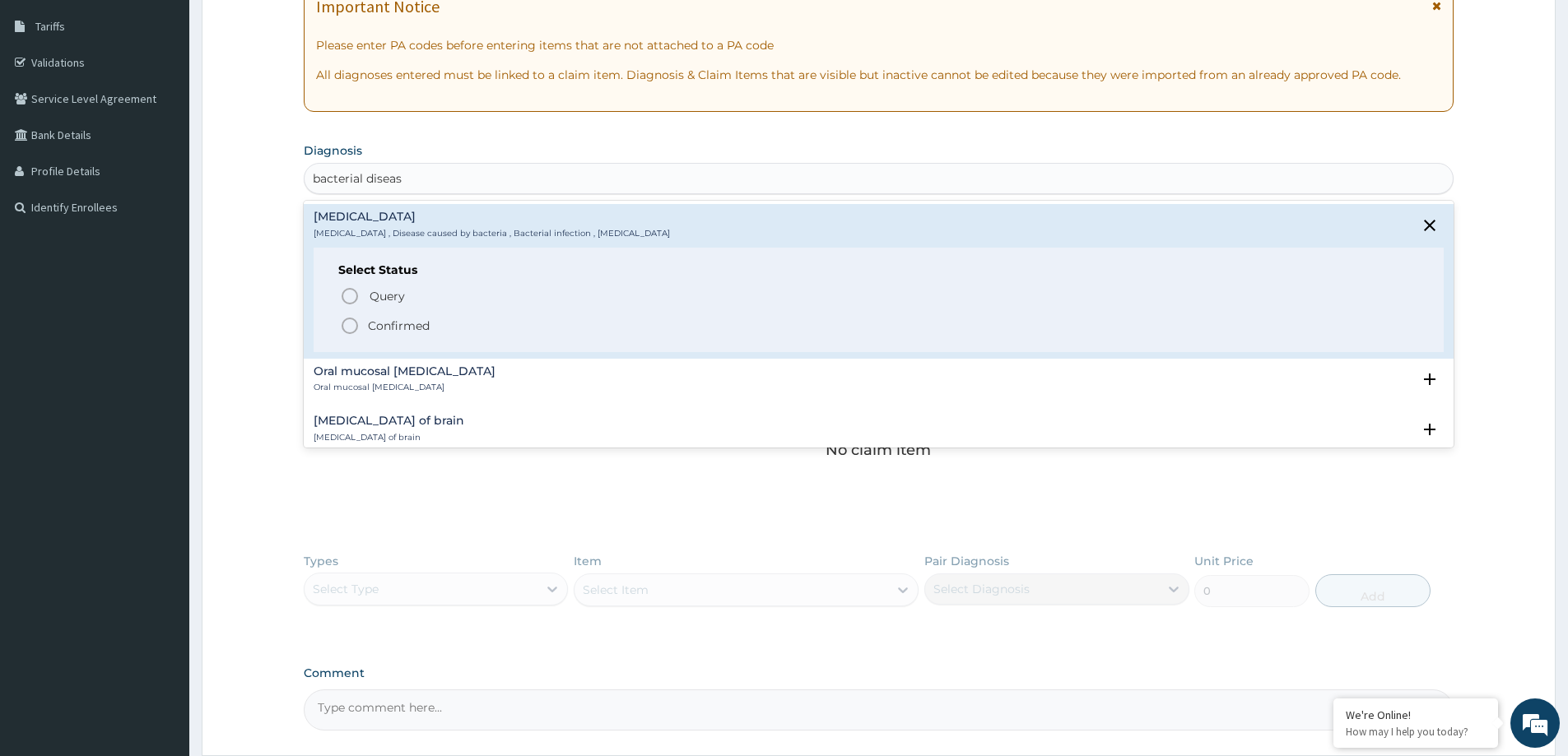
click at [407, 325] on p "Confirmed" at bounding box center [398, 325] width 62 height 16
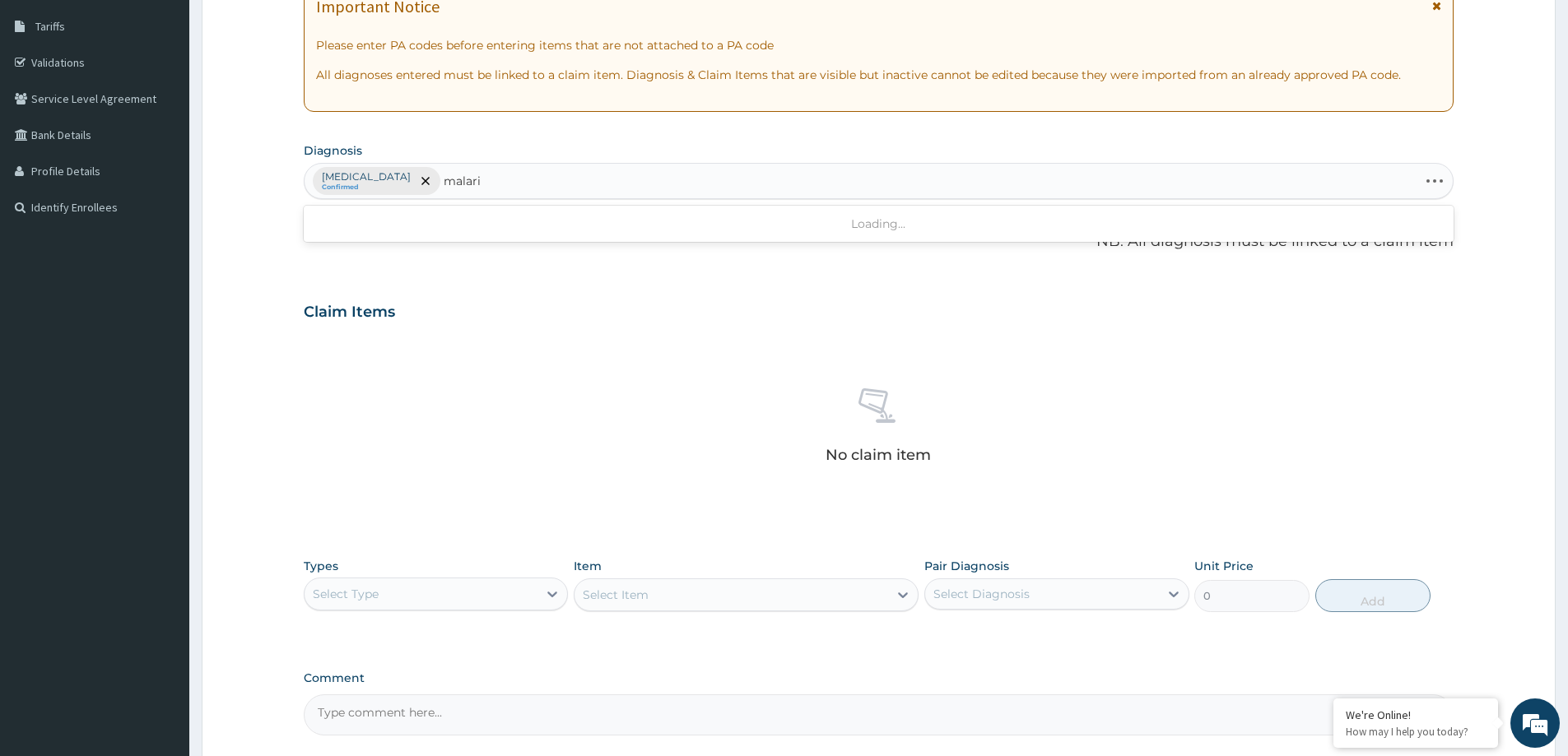
type input "malaria"
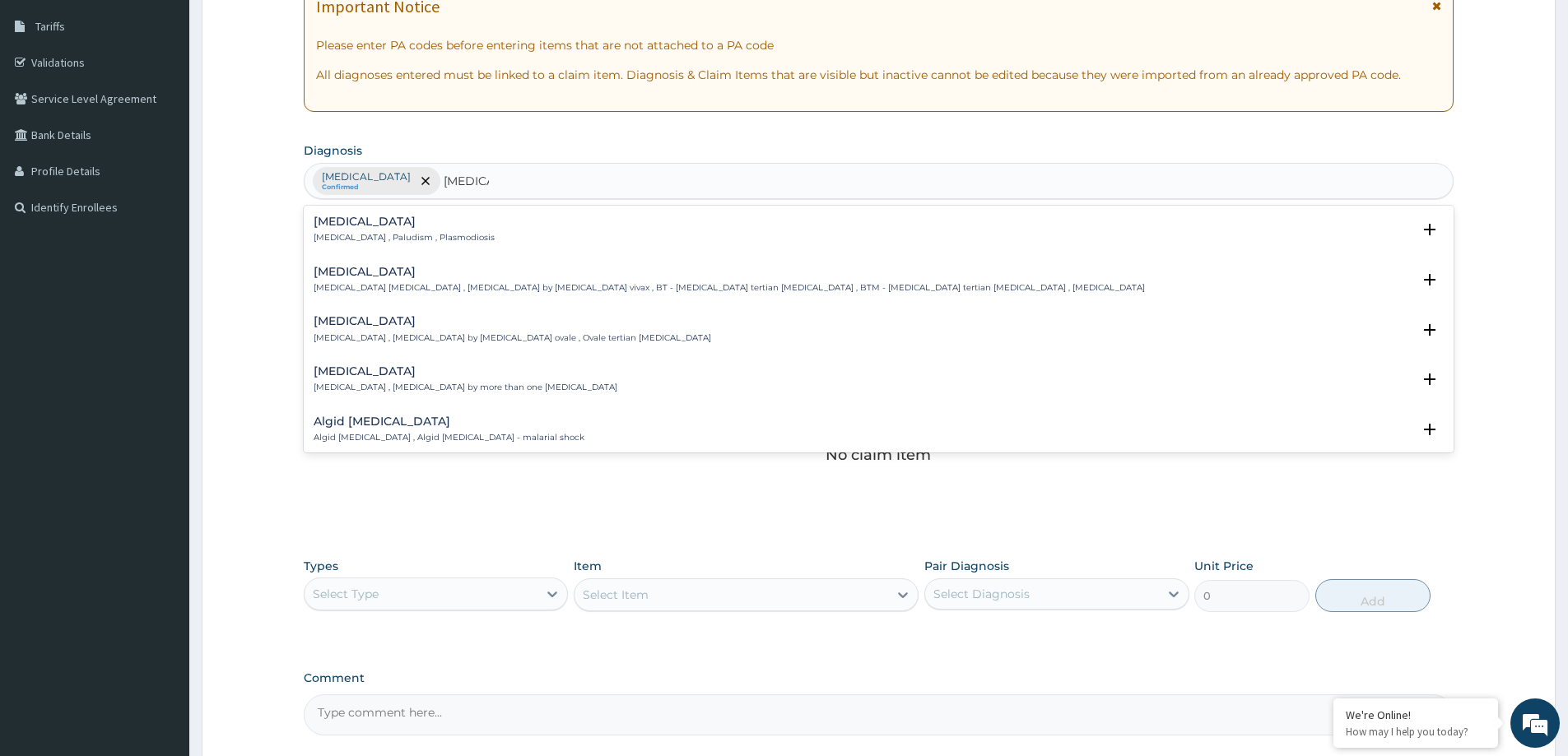
click at [376, 234] on p "Malaria , Paludism , Plasmodiosis" at bounding box center [404, 238] width 181 height 12
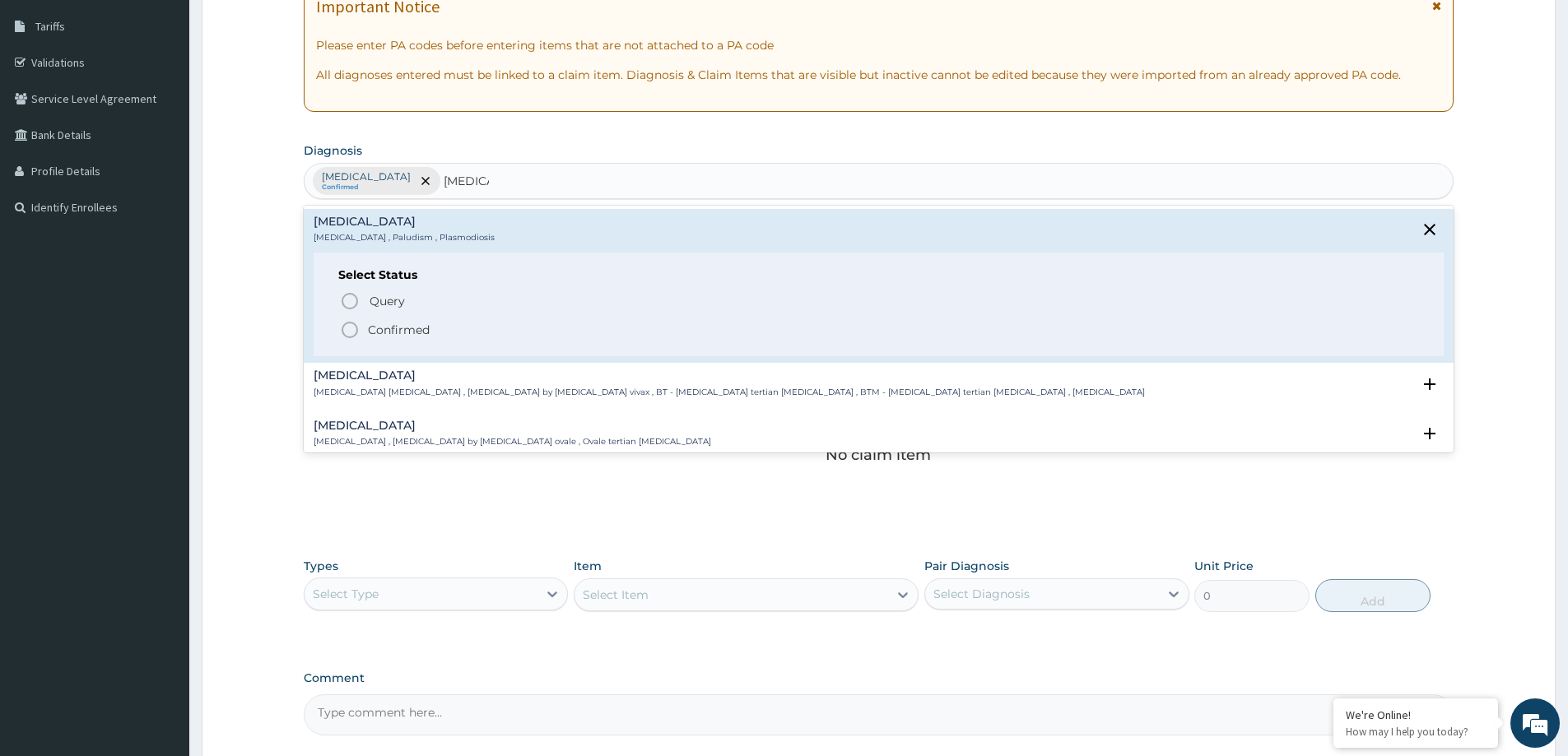
click at [396, 330] on p "Confirmed" at bounding box center [398, 329] width 62 height 16
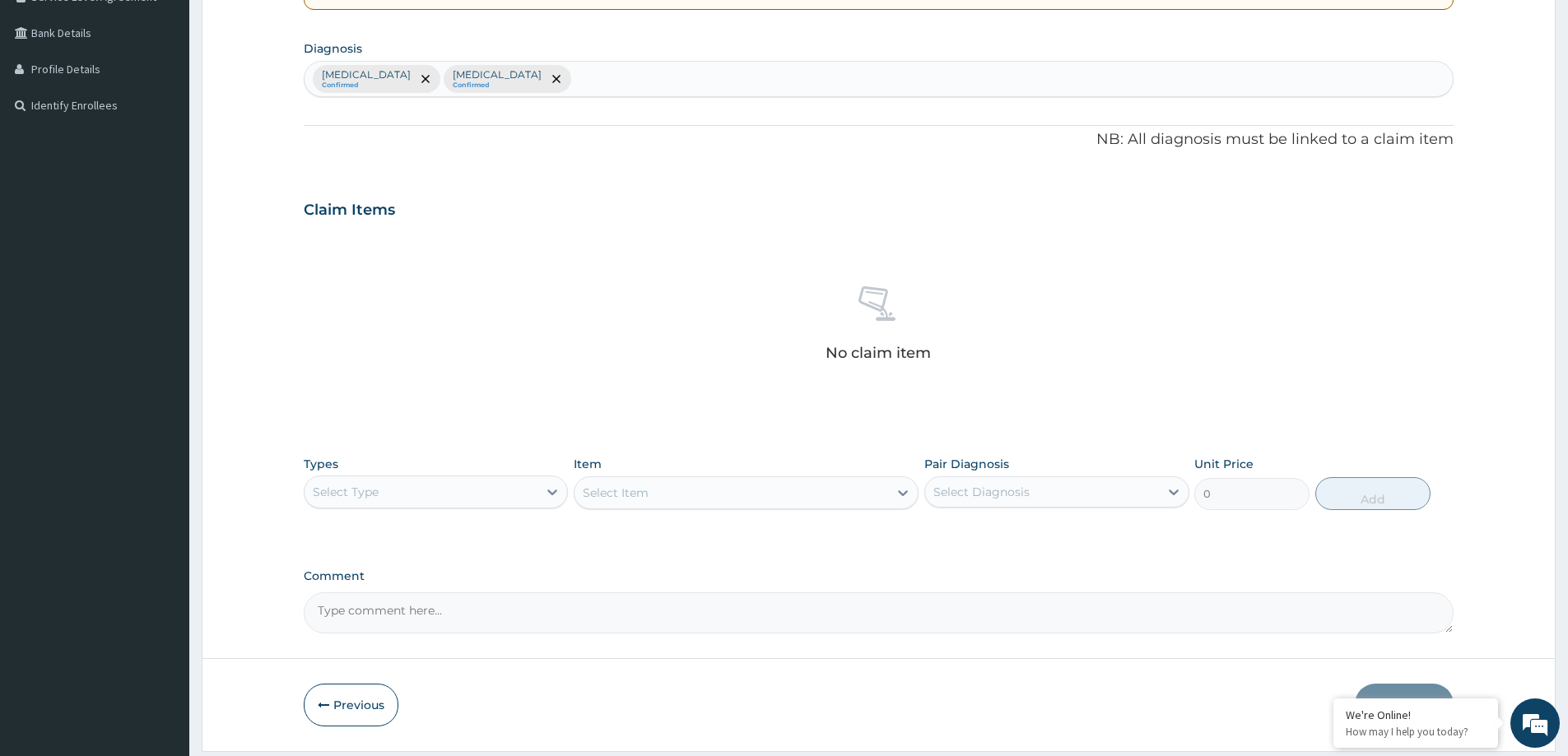
scroll to position [414, 0]
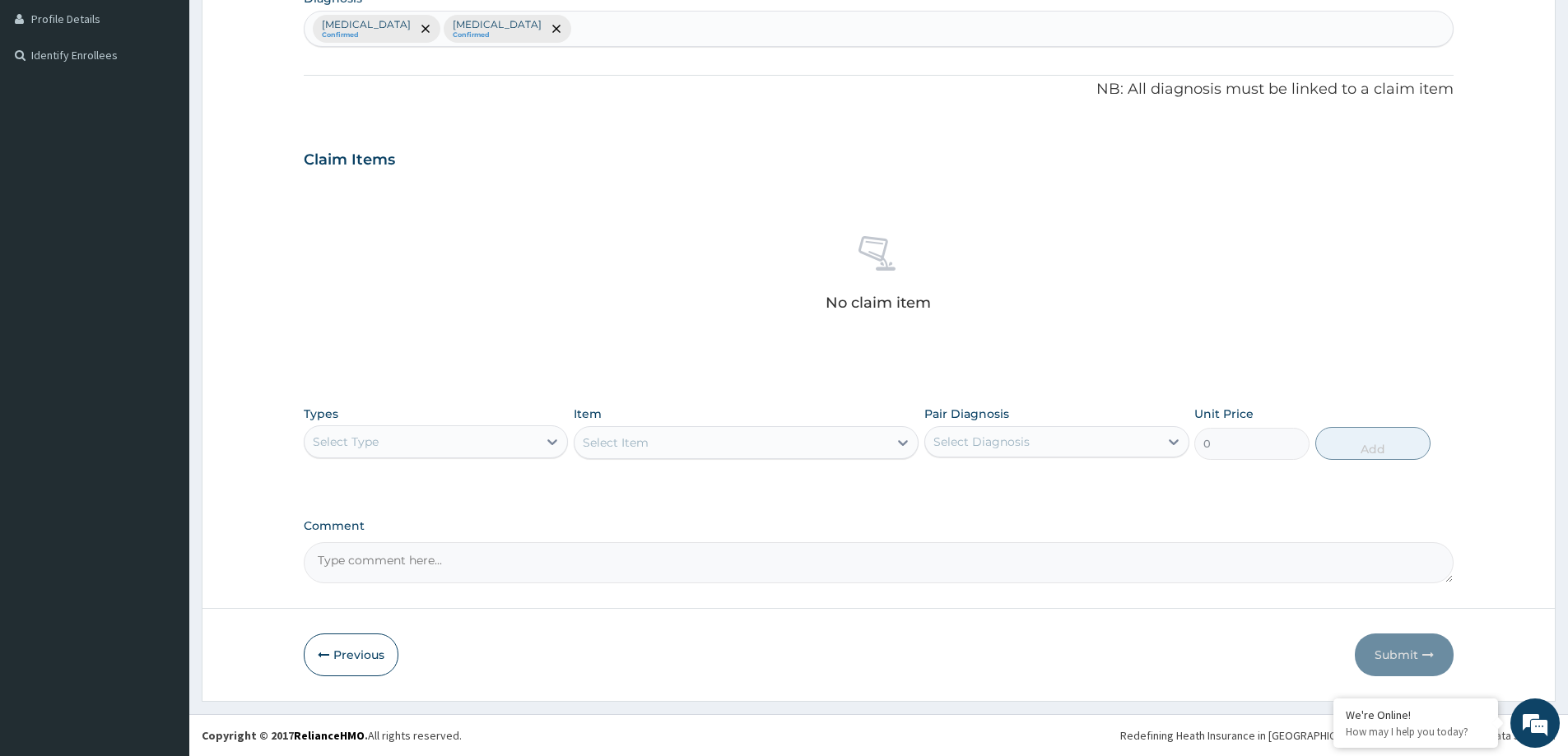
click at [452, 456] on div "Select Type" at bounding box center [436, 441] width 264 height 33
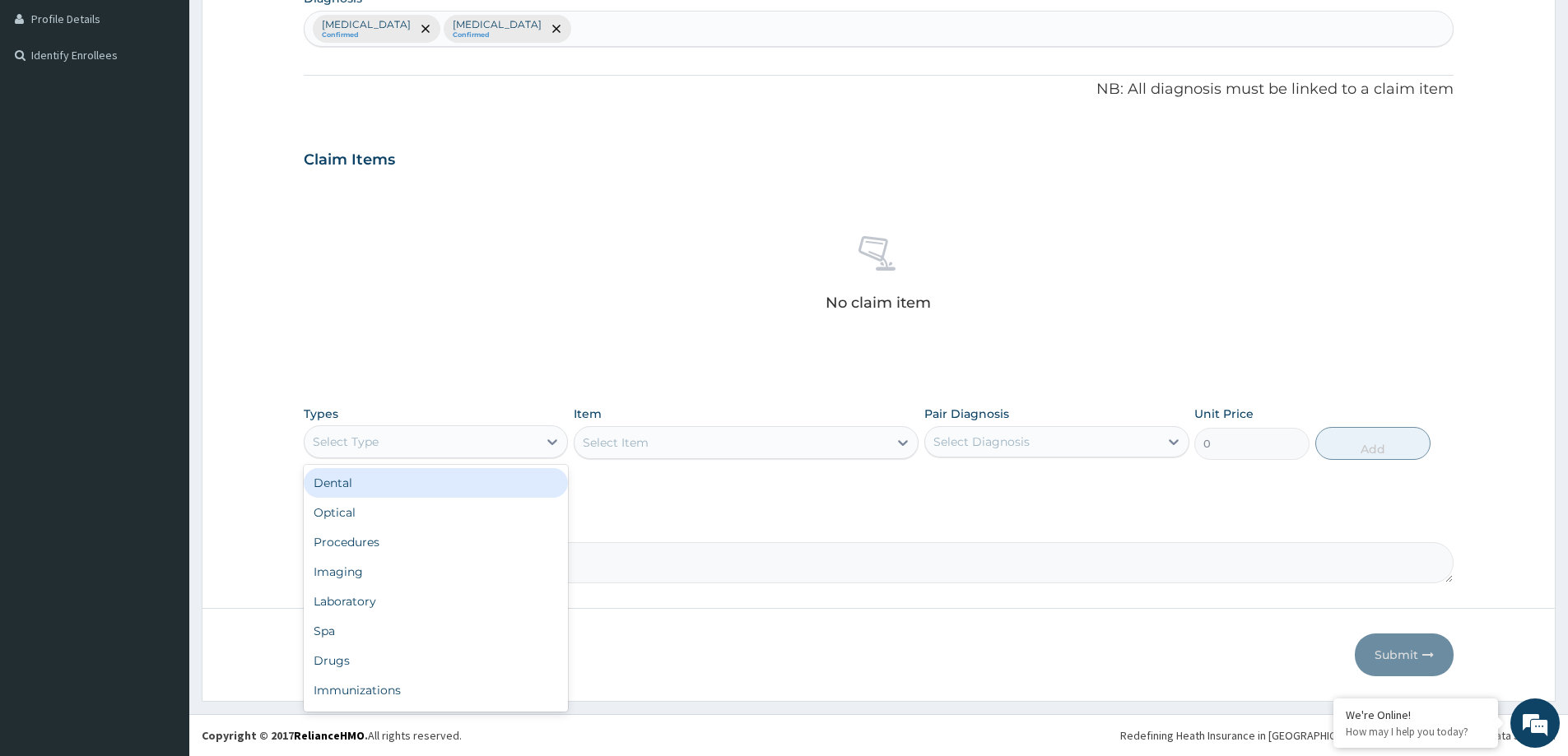
click at [452, 456] on div "Select Type" at bounding box center [436, 441] width 264 height 33
click at [424, 455] on div "Select Type" at bounding box center [436, 441] width 264 height 33
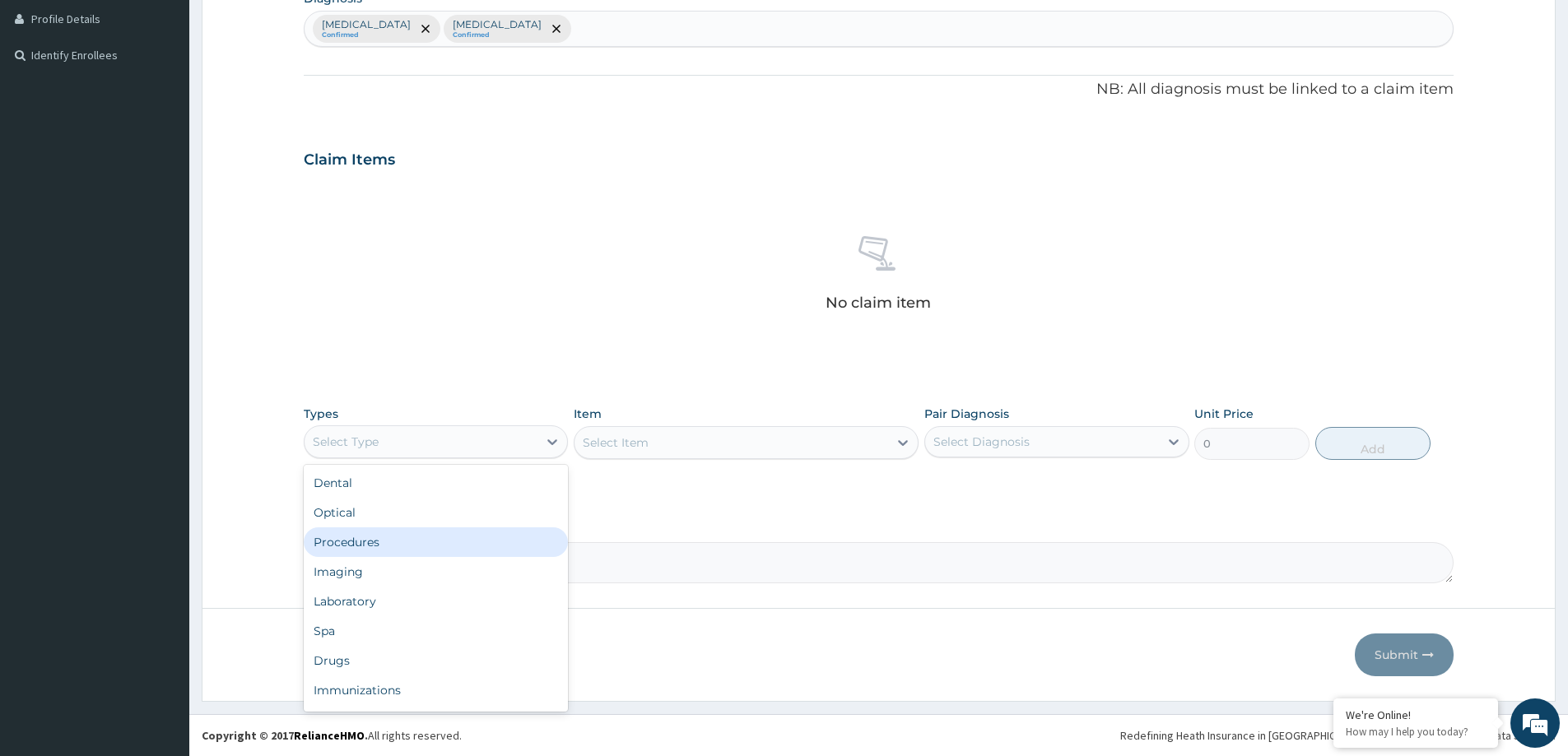
click at [430, 530] on div "Procedures" at bounding box center [436, 542] width 264 height 30
click at [690, 437] on div "Select Item" at bounding box center [731, 442] width 313 height 26
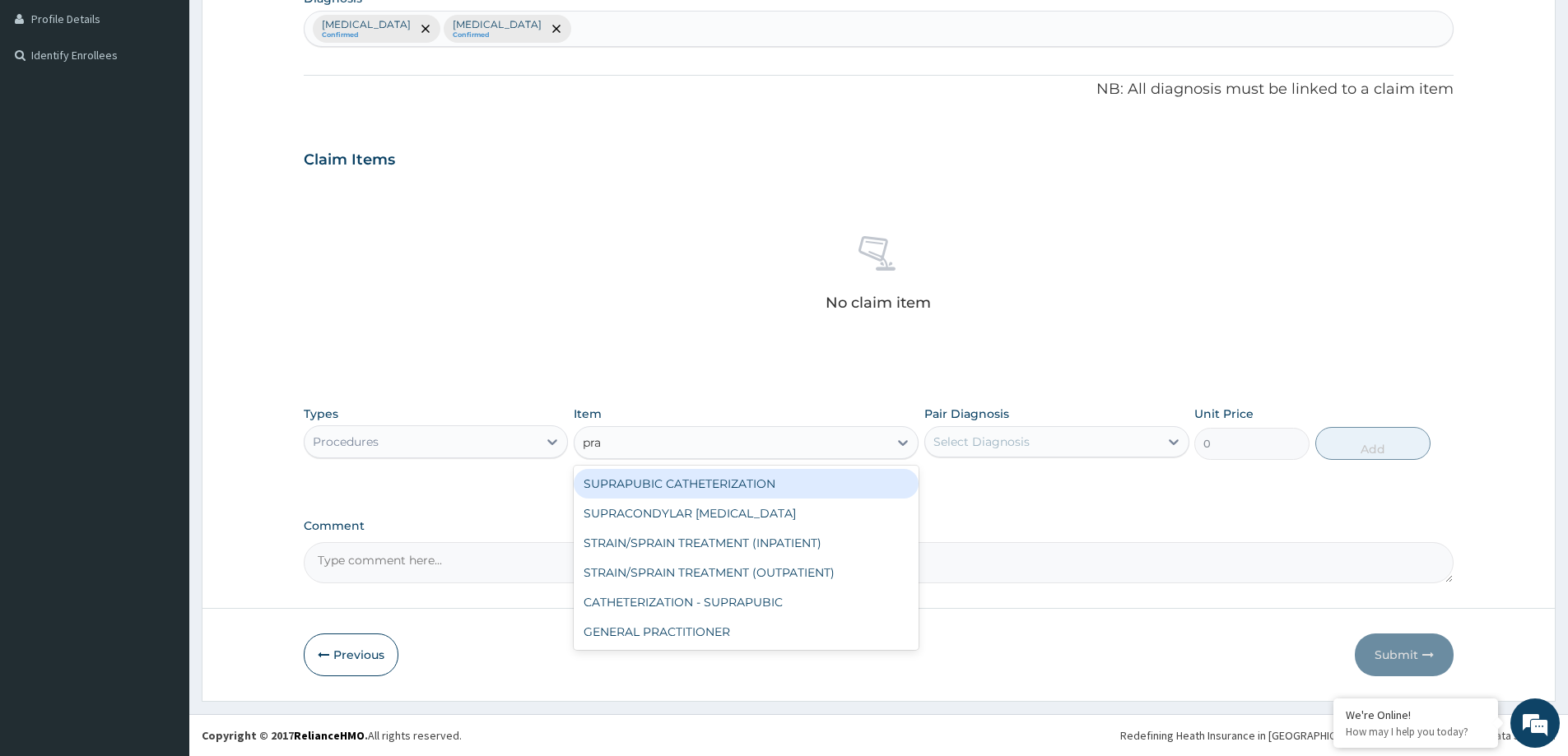
type input "prac"
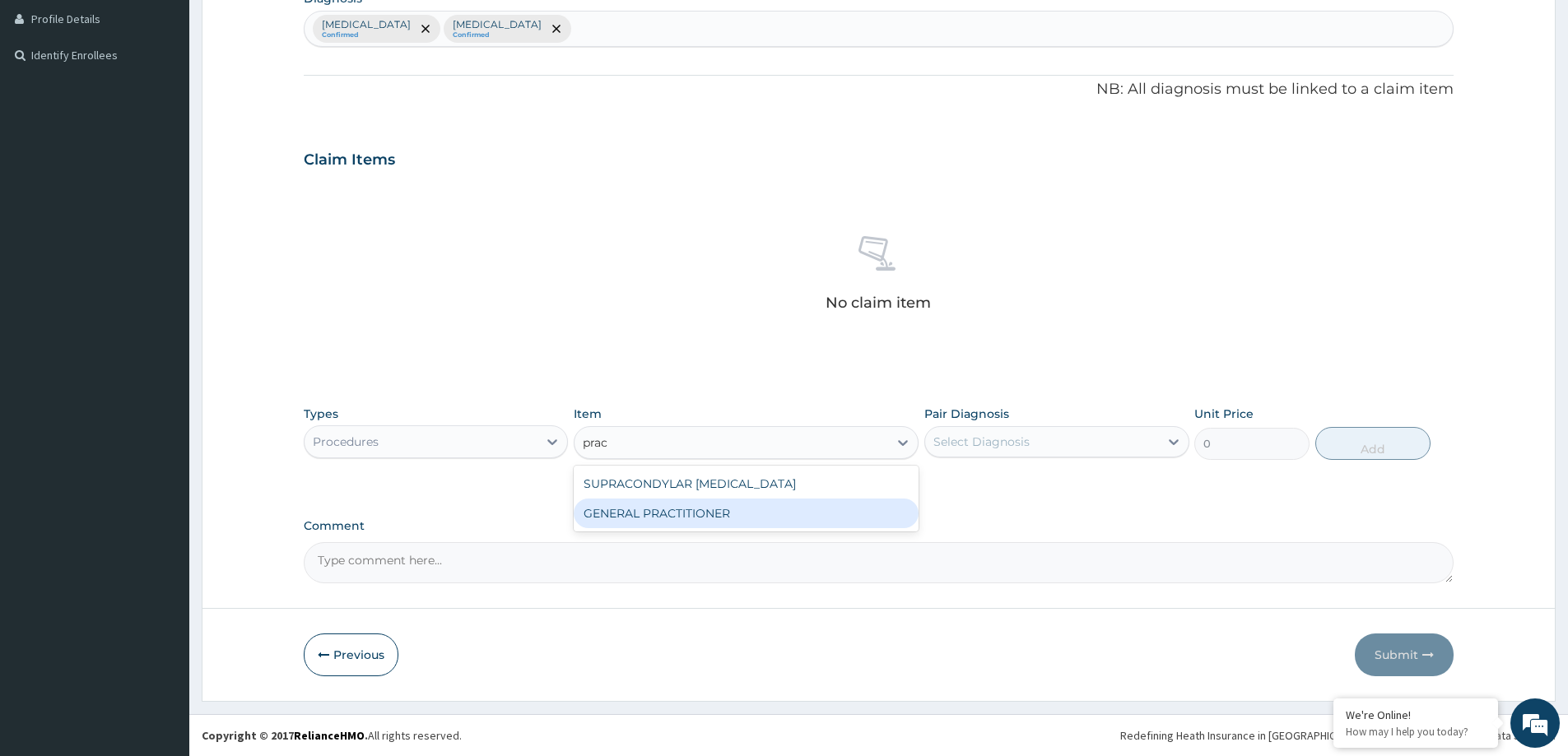
click at [703, 521] on div "GENERAL PRACTITIONER" at bounding box center [745, 513] width 345 height 30
type input "3125"
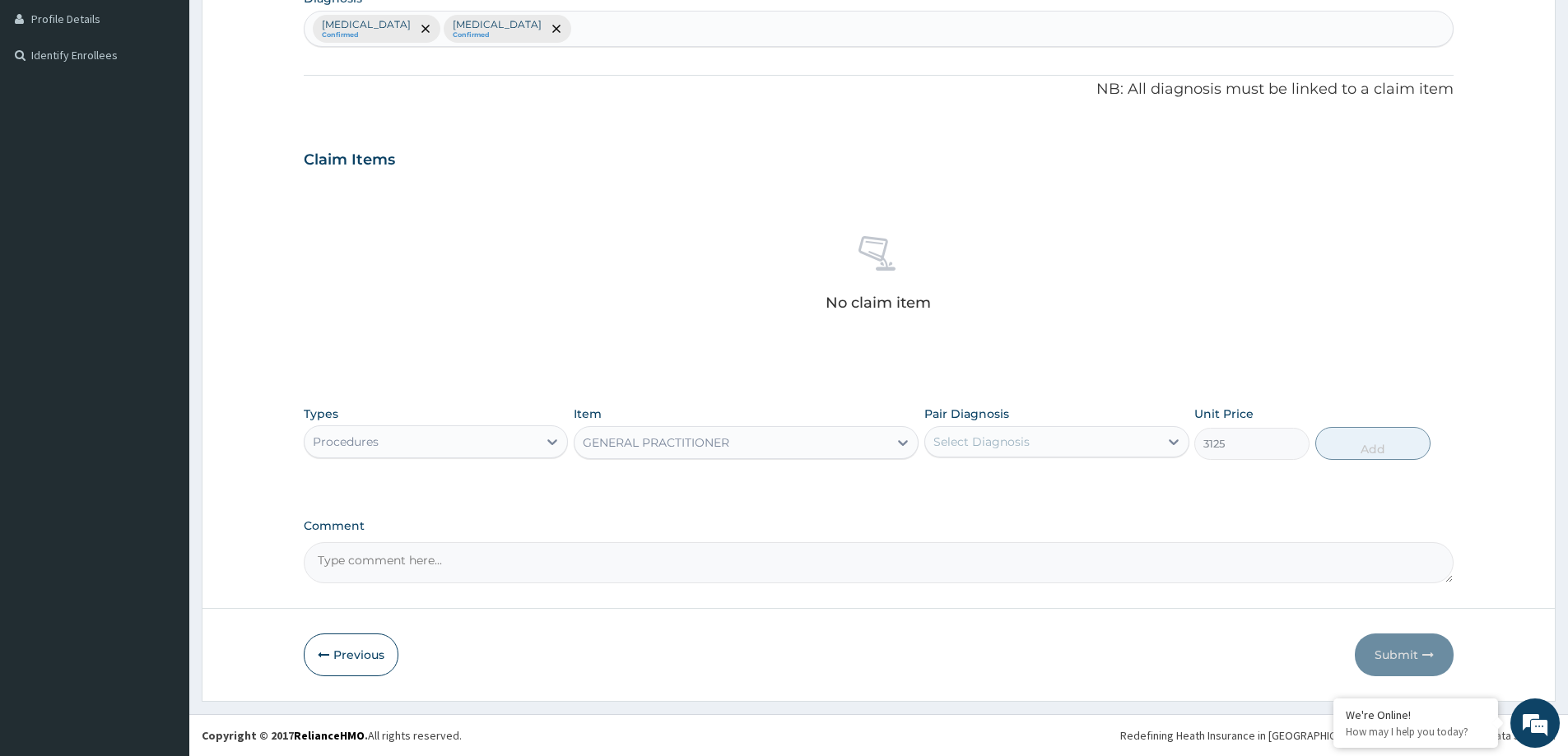
click at [1112, 417] on div "Pair Diagnosis Select Diagnosis" at bounding box center [1056, 433] width 264 height 54
click at [1111, 417] on div "Pair Diagnosis Select Diagnosis" at bounding box center [1056, 433] width 264 height 54
click at [1027, 440] on div "Select Diagnosis" at bounding box center [982, 441] width 97 height 16
click at [984, 514] on label "Malaria" at bounding box center [1002, 515] width 102 height 16
checkbox input "true"
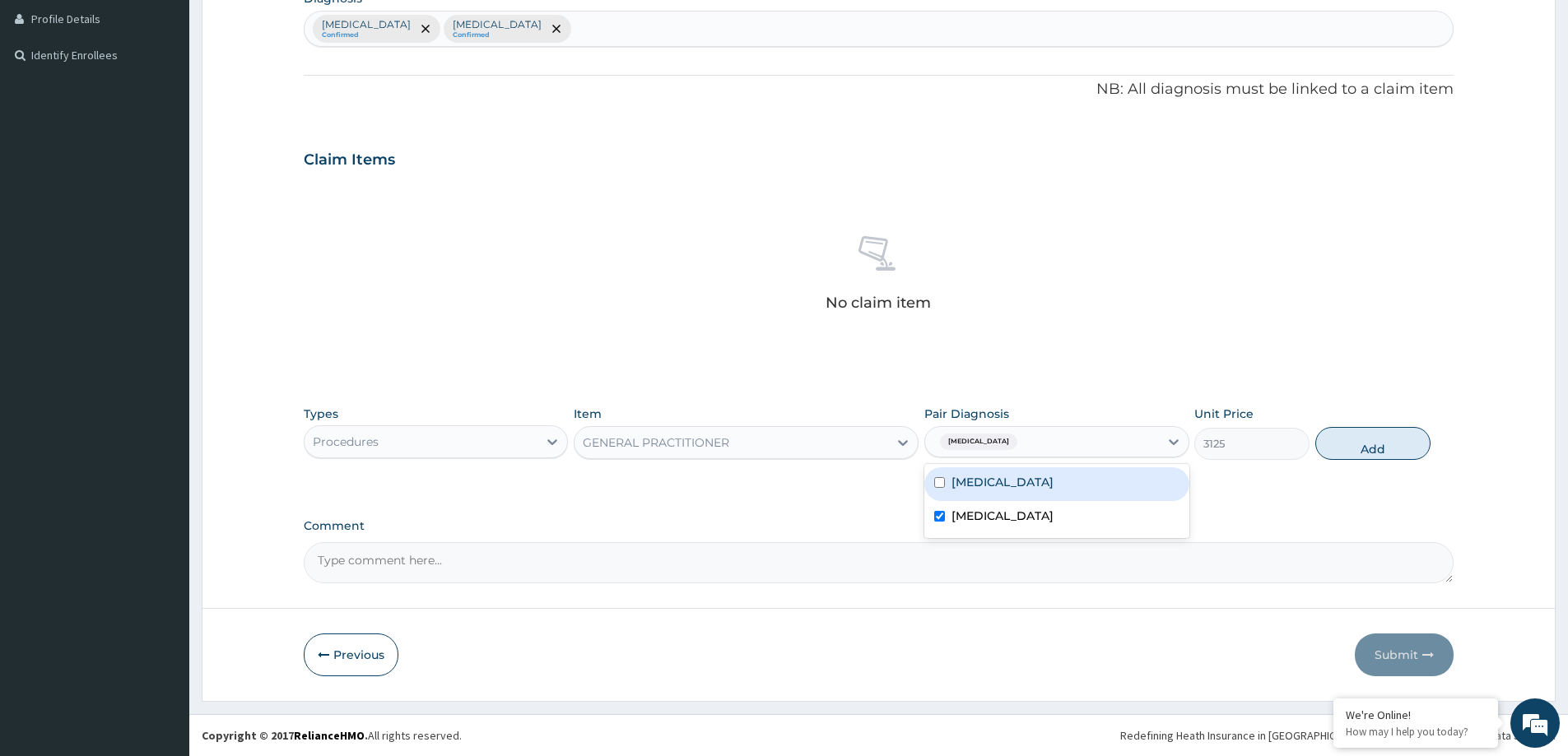
click at [998, 482] on label "Bacterial infectious disease" at bounding box center [1002, 482] width 102 height 16
checkbox input "true"
click at [1365, 440] on button "Add" at bounding box center [1373, 443] width 115 height 33
type input "0"
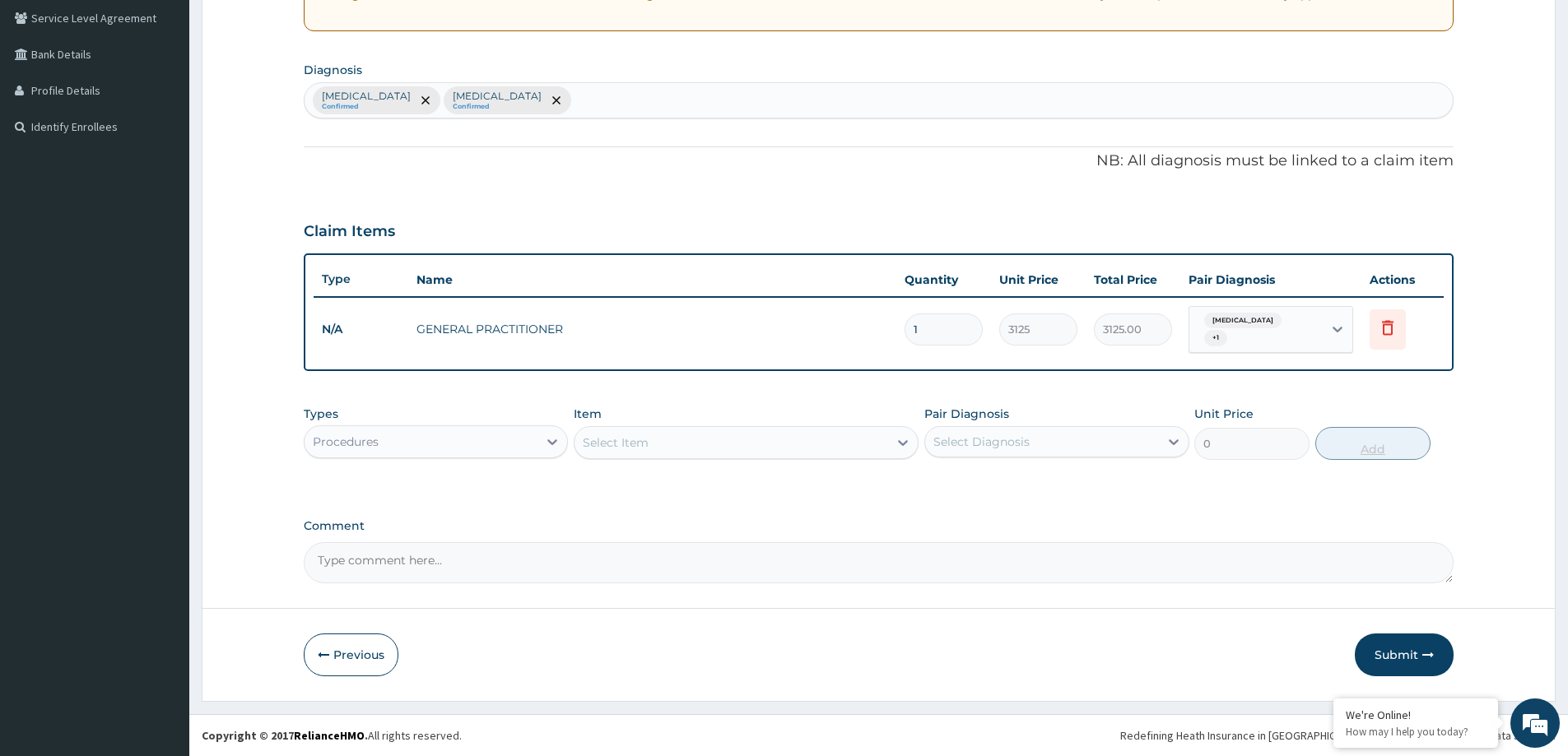
scroll to position [335, 0]
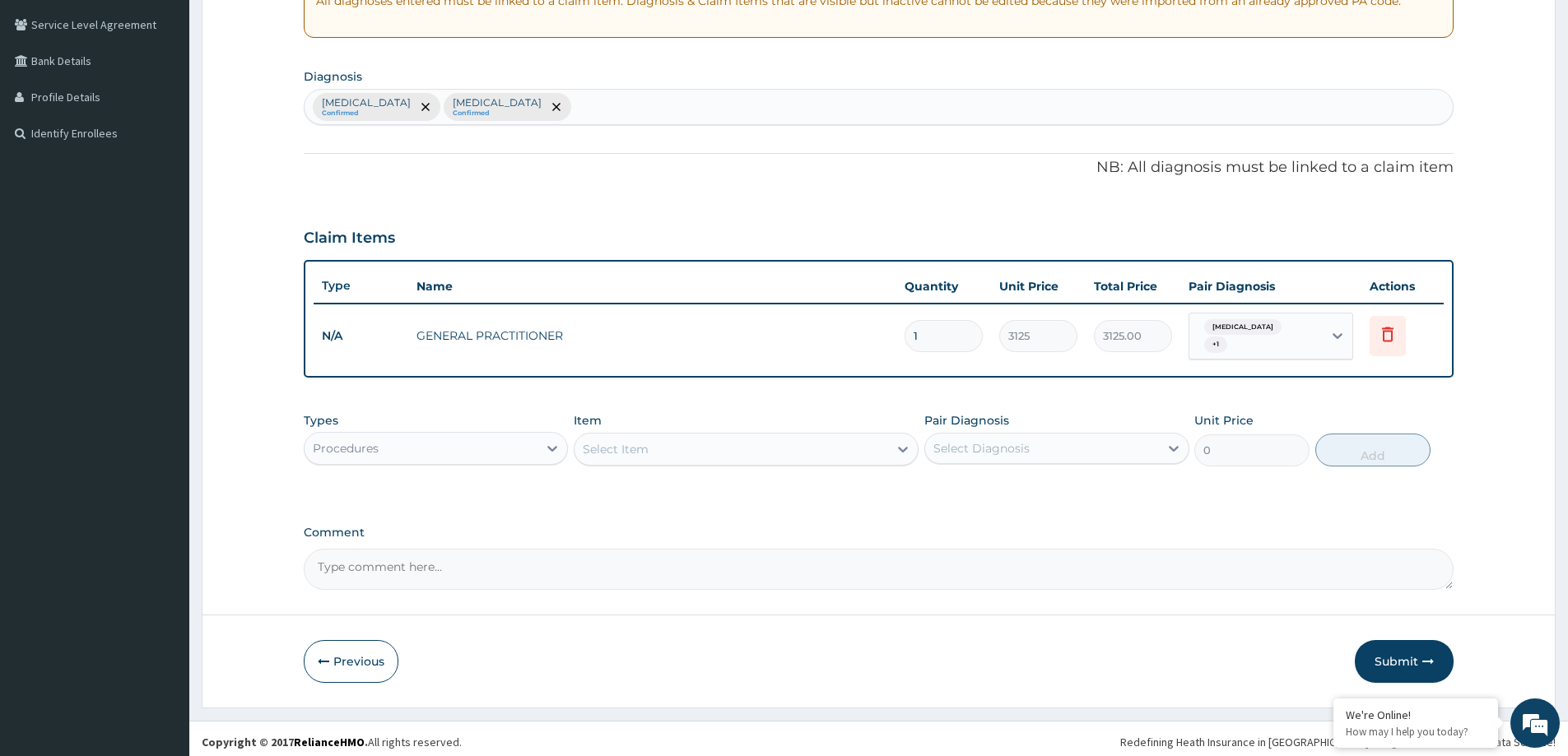
click at [453, 444] on div "Procedures" at bounding box center [420, 448] width 233 height 26
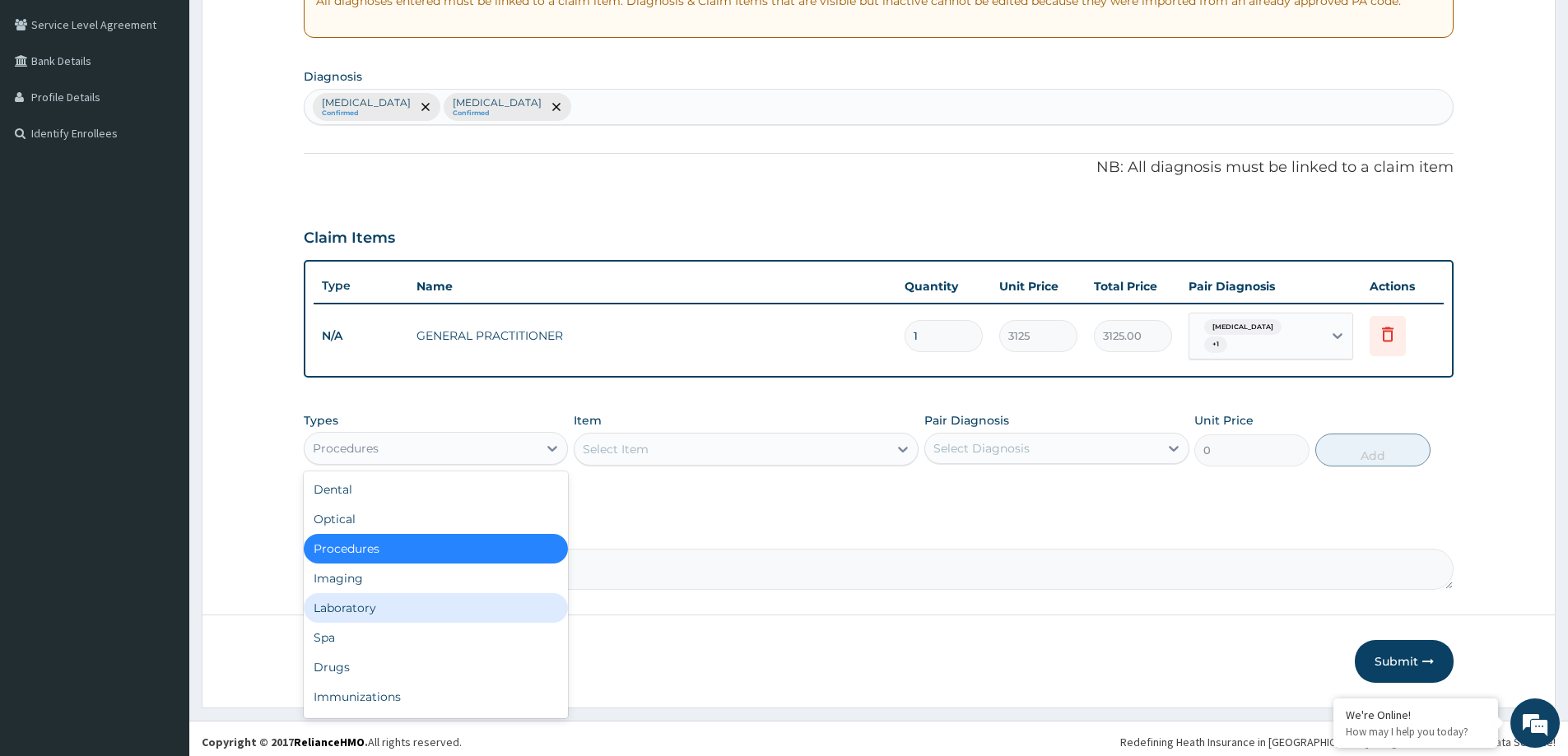
click at [394, 615] on div "Laboratory" at bounding box center [436, 607] width 264 height 30
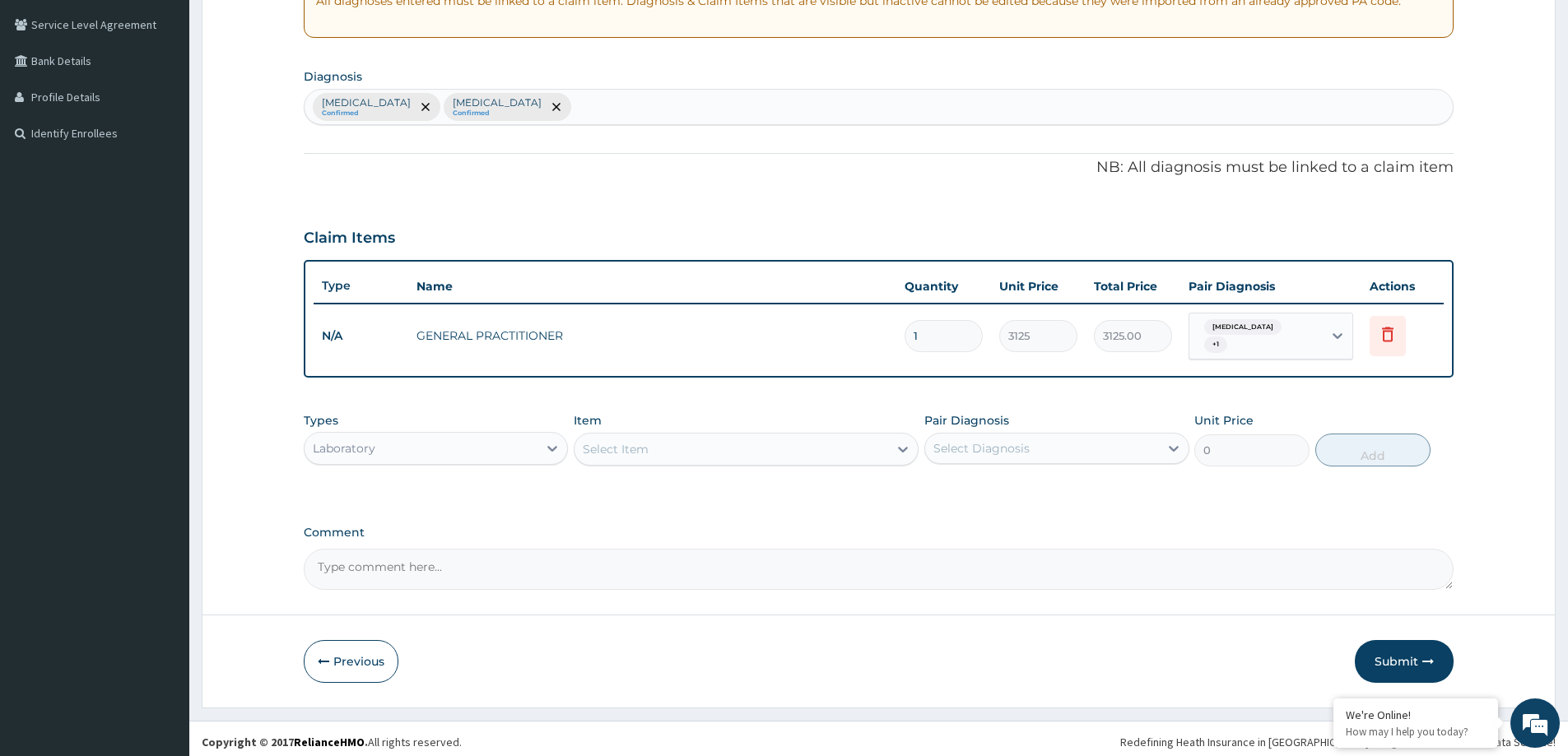
click at [668, 445] on div "Select Item" at bounding box center [731, 449] width 313 height 26
type input "full blood"
click at [684, 478] on div "FULL BLOOD COUNT" at bounding box center [745, 490] width 345 height 30
type input "3375"
click at [978, 440] on div "Select Diagnosis" at bounding box center [982, 448] width 97 height 16
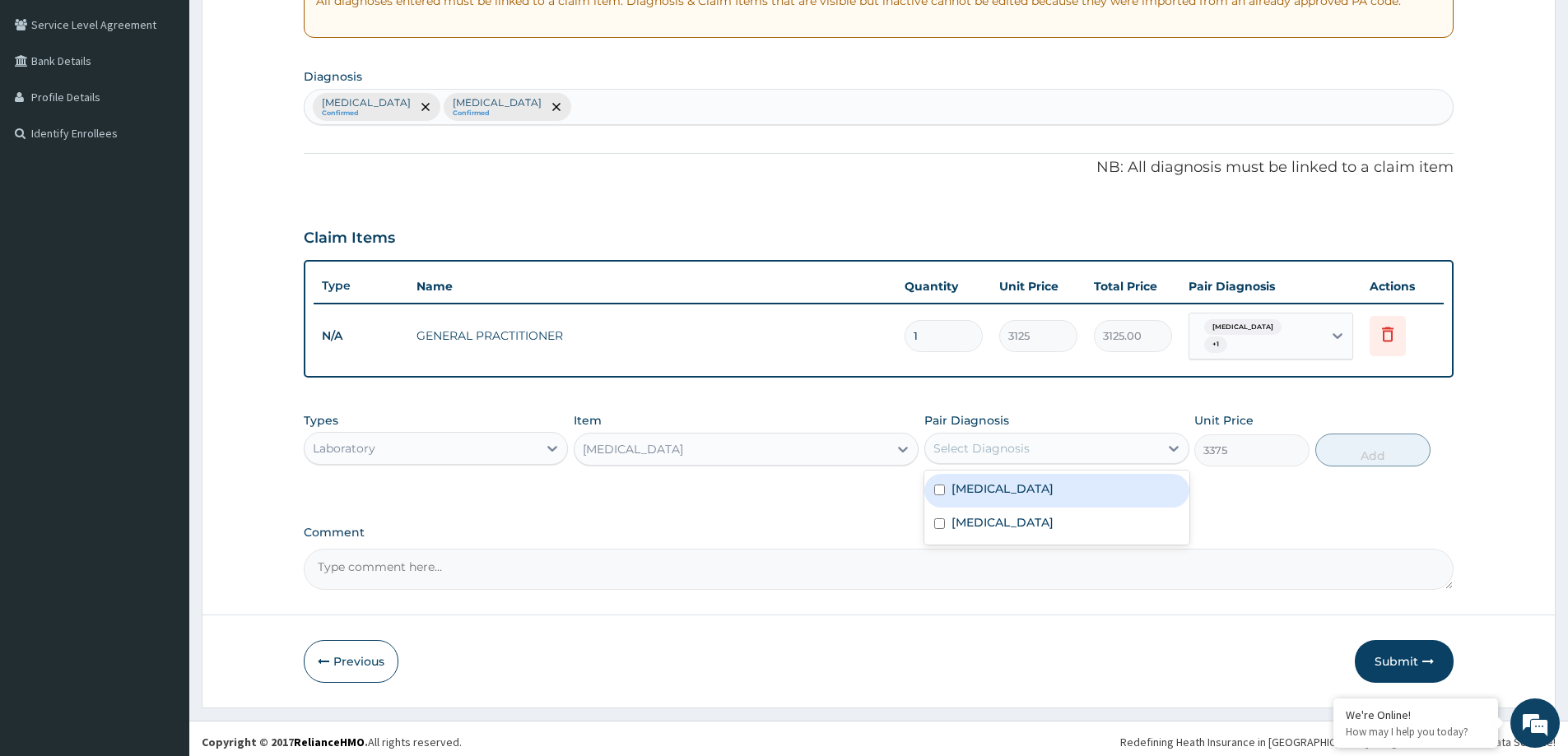
click at [1013, 488] on label "Bacterial infectious disease" at bounding box center [1002, 488] width 102 height 16
checkbox input "true"
click at [1382, 444] on button "Add" at bounding box center [1373, 450] width 115 height 33
type input "0"
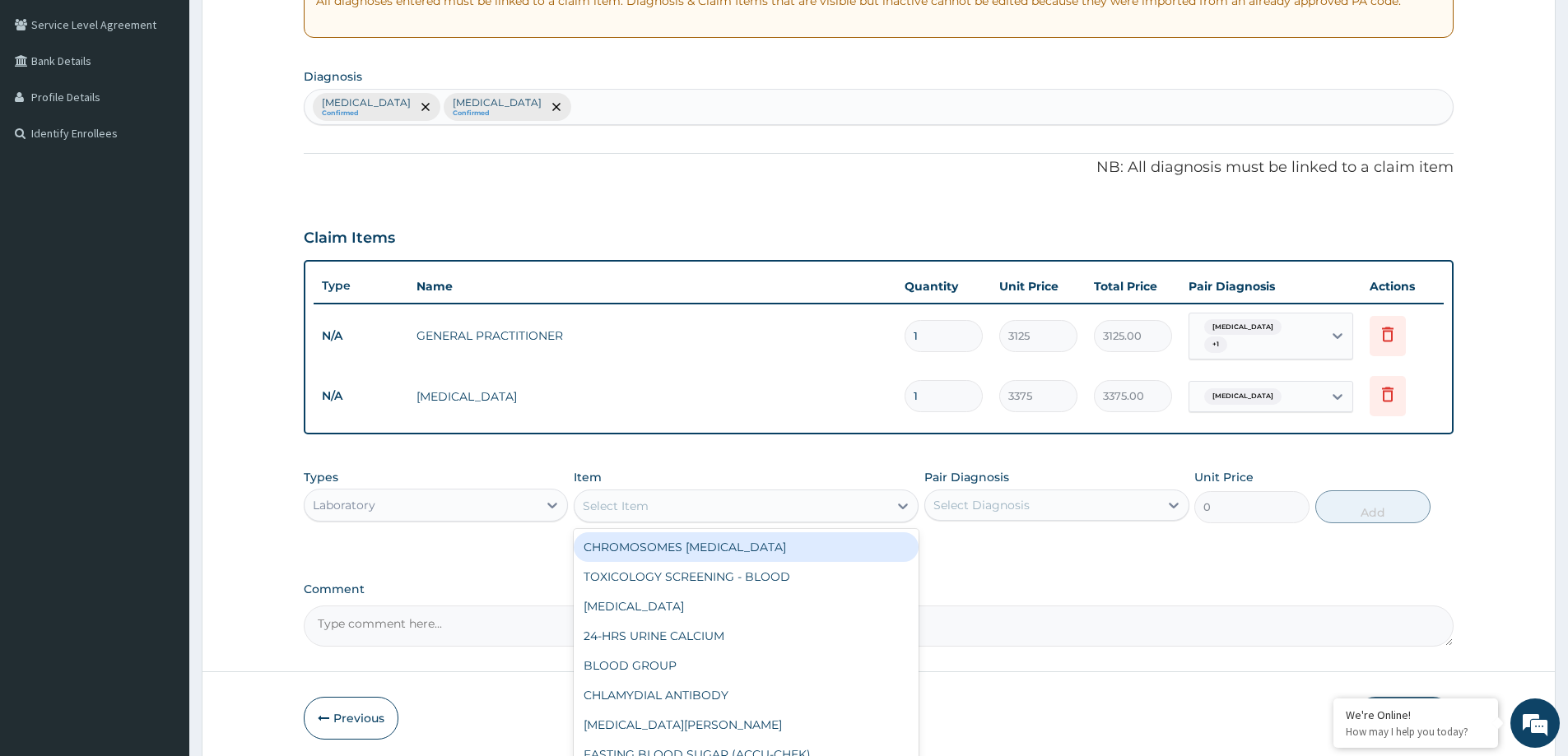
click at [645, 498] on div "Select Item" at bounding box center [616, 505] width 66 height 16
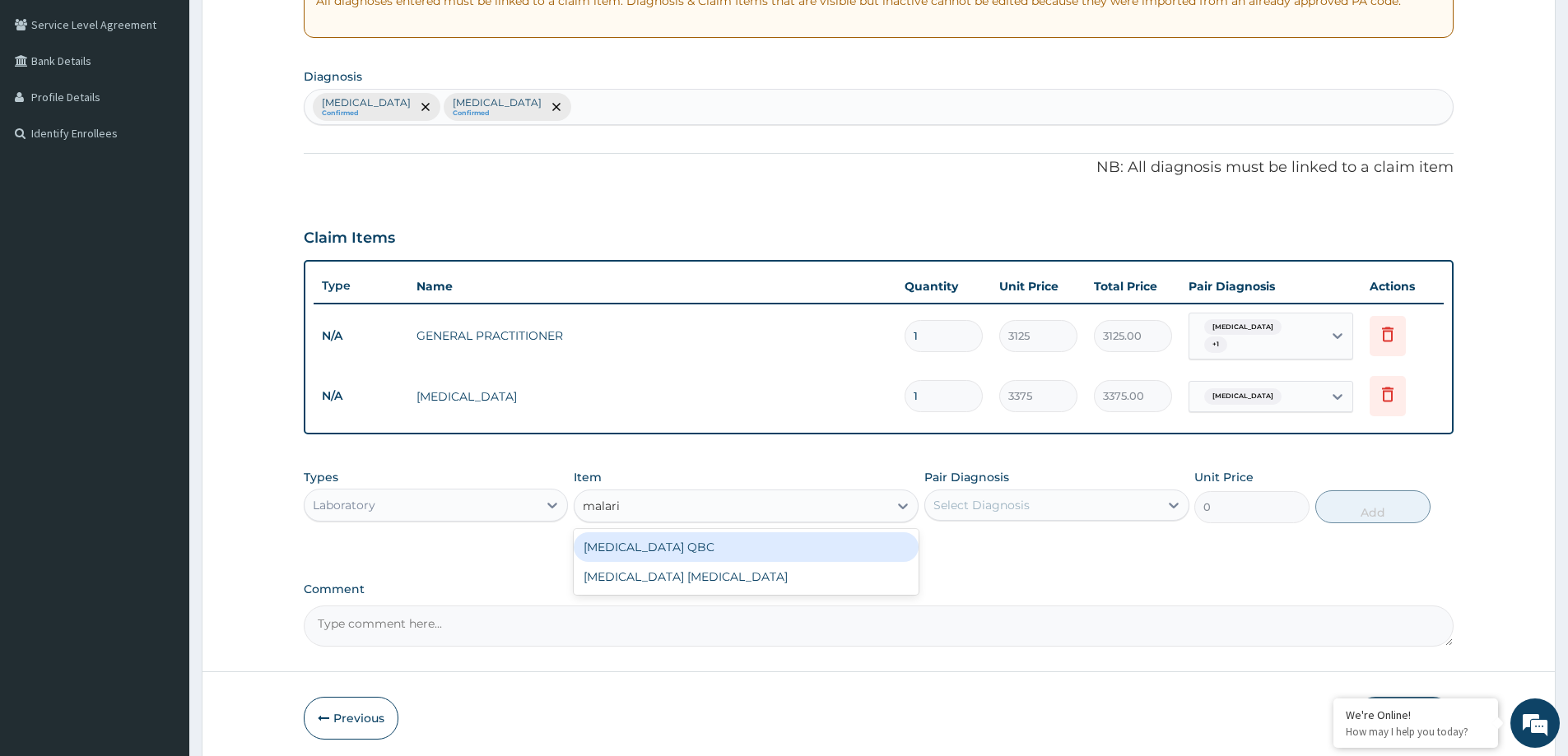
type input "malaria"
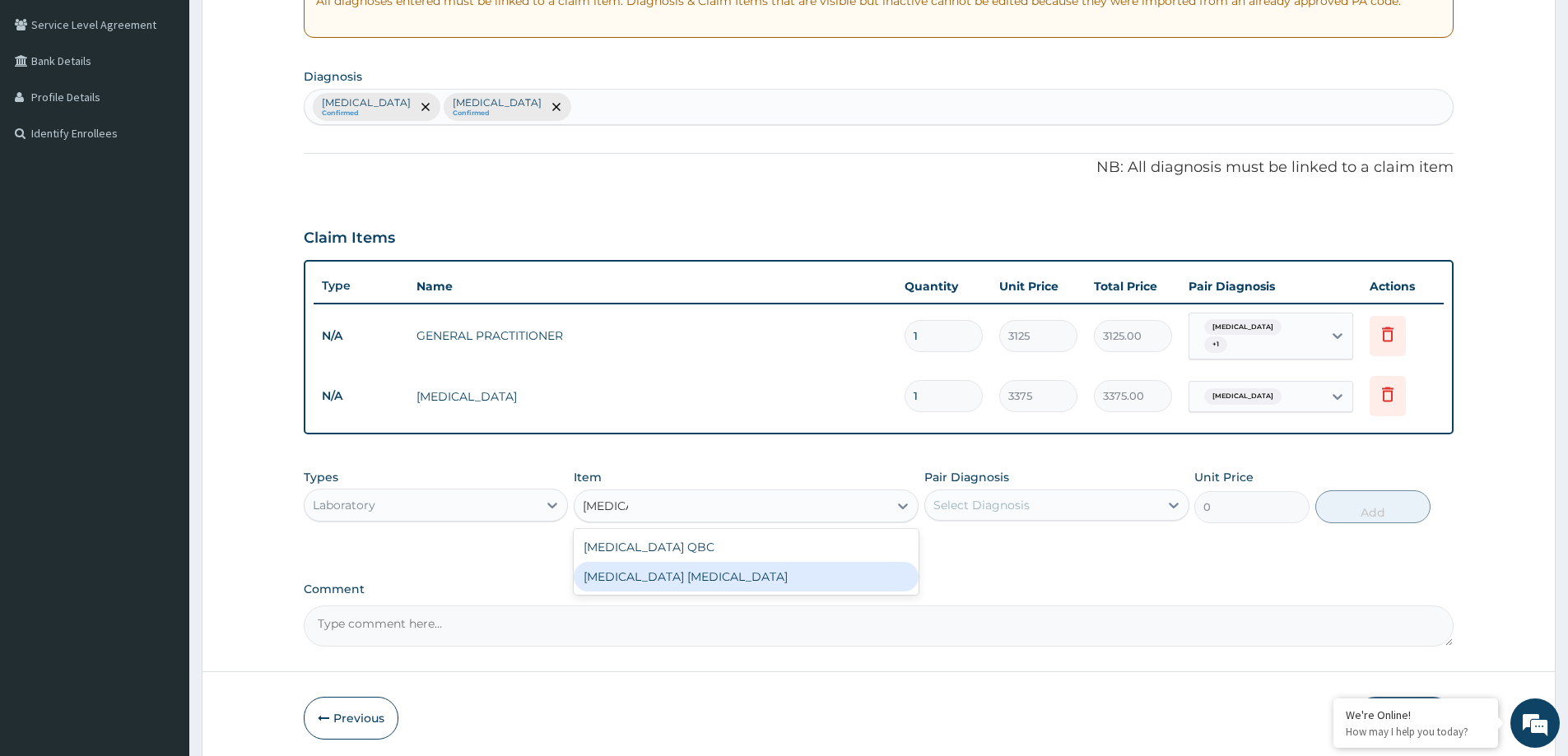
click at [670, 567] on div "MALARIA PARASITE" at bounding box center [745, 577] width 345 height 30
type input "2025"
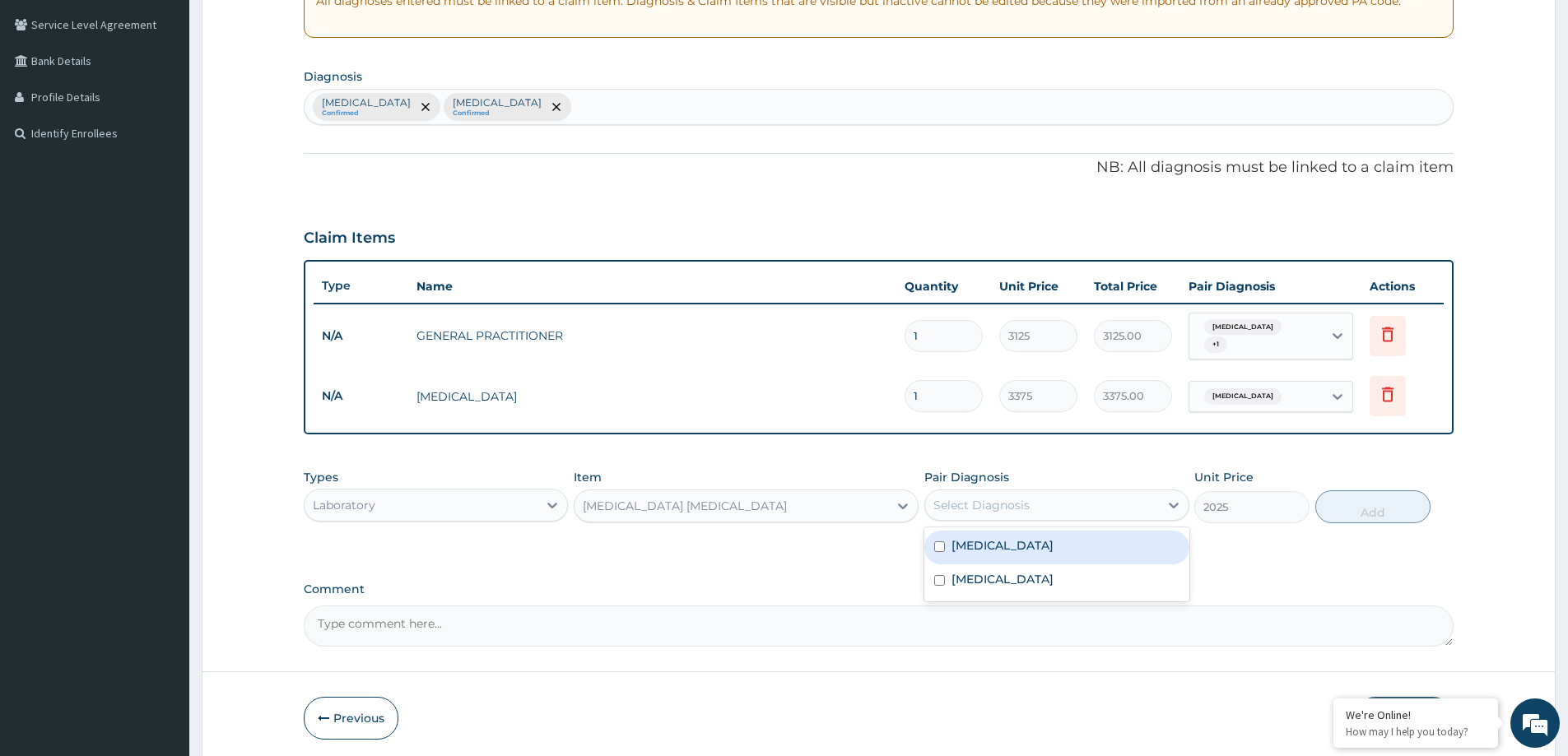
click at [1013, 506] on div "Select Diagnosis" at bounding box center [982, 505] width 97 height 16
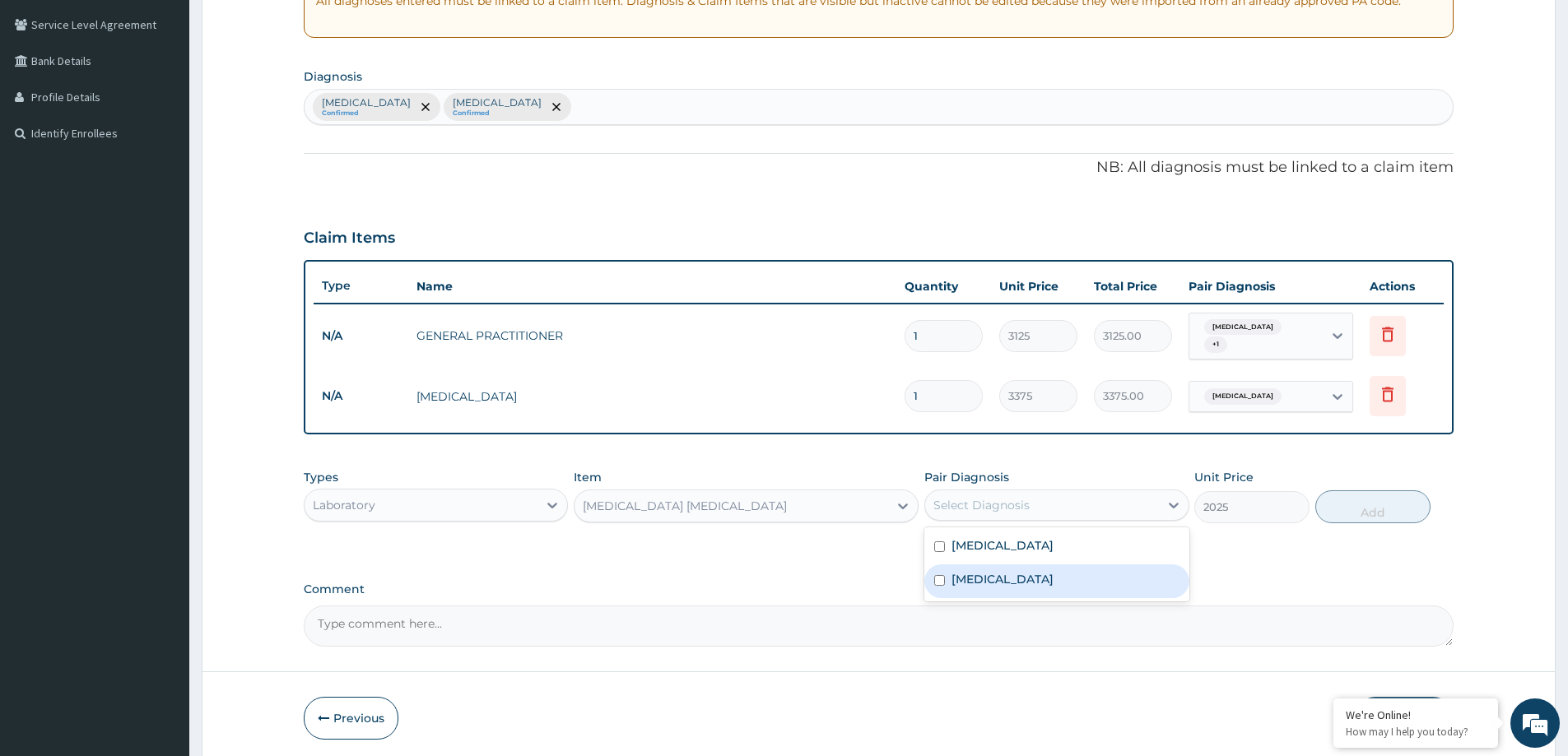
click at [1016, 585] on div "Malaria" at bounding box center [1056, 581] width 264 height 34
checkbox input "true"
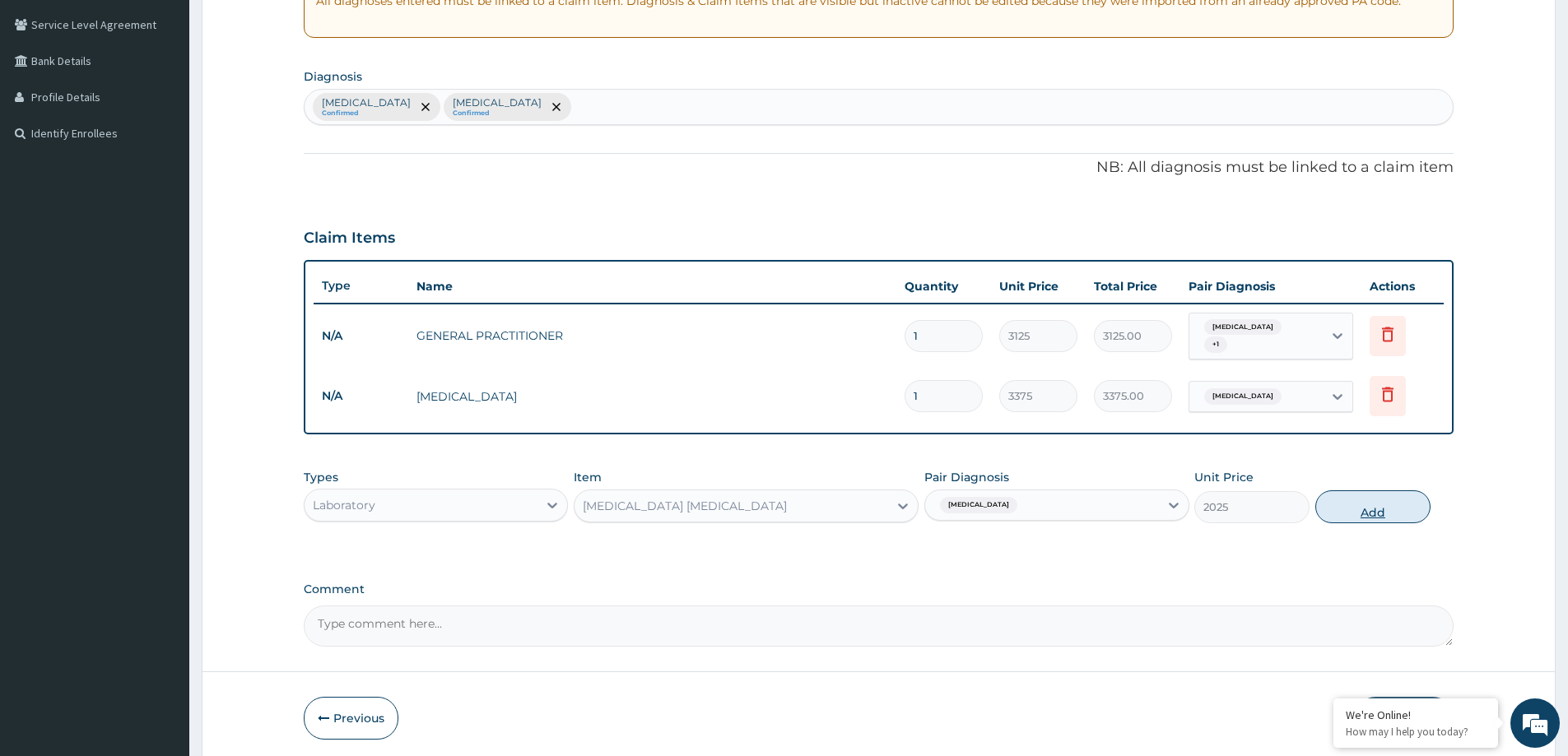
click at [1346, 495] on button "Add" at bounding box center [1373, 506] width 115 height 33
type input "0"
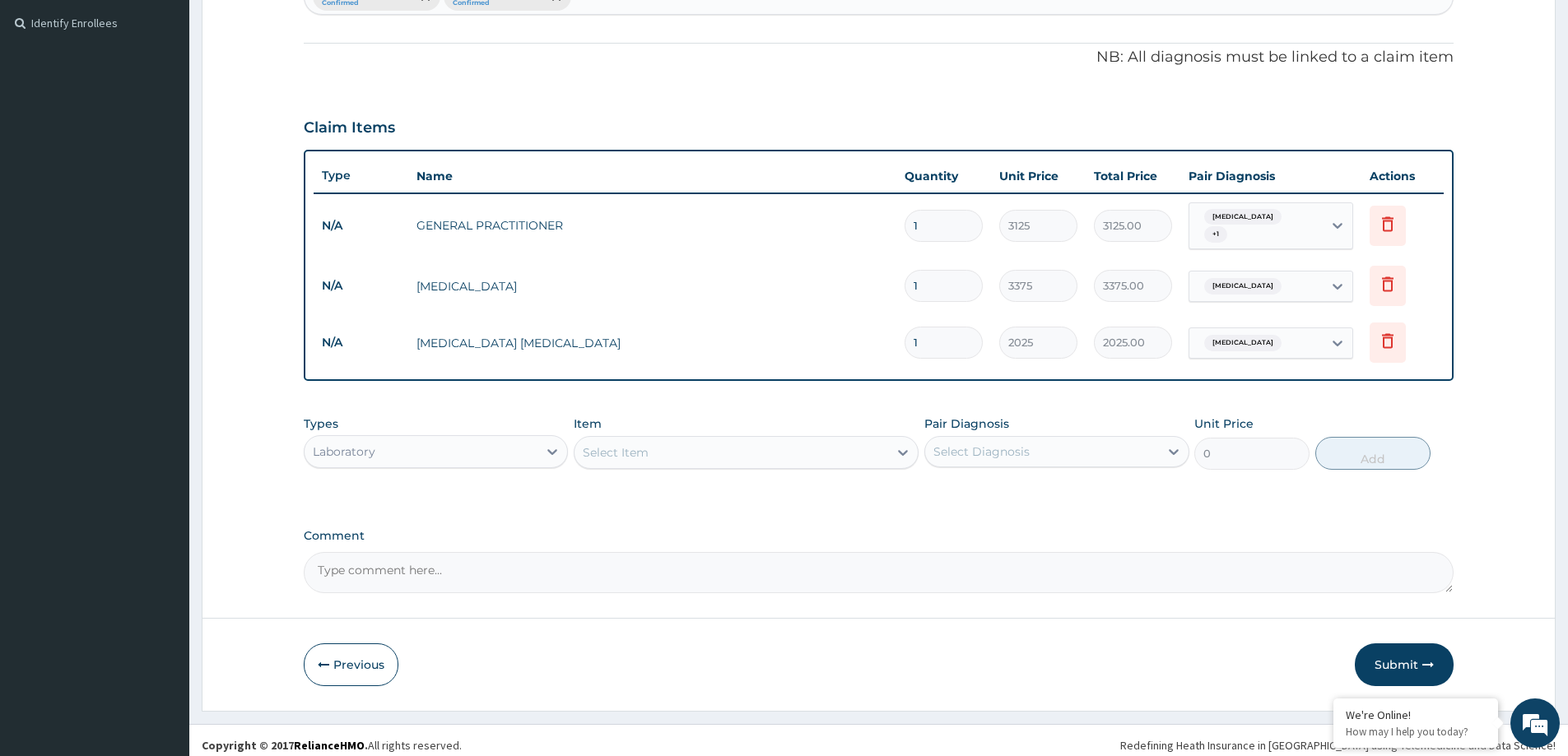
scroll to position [449, 0]
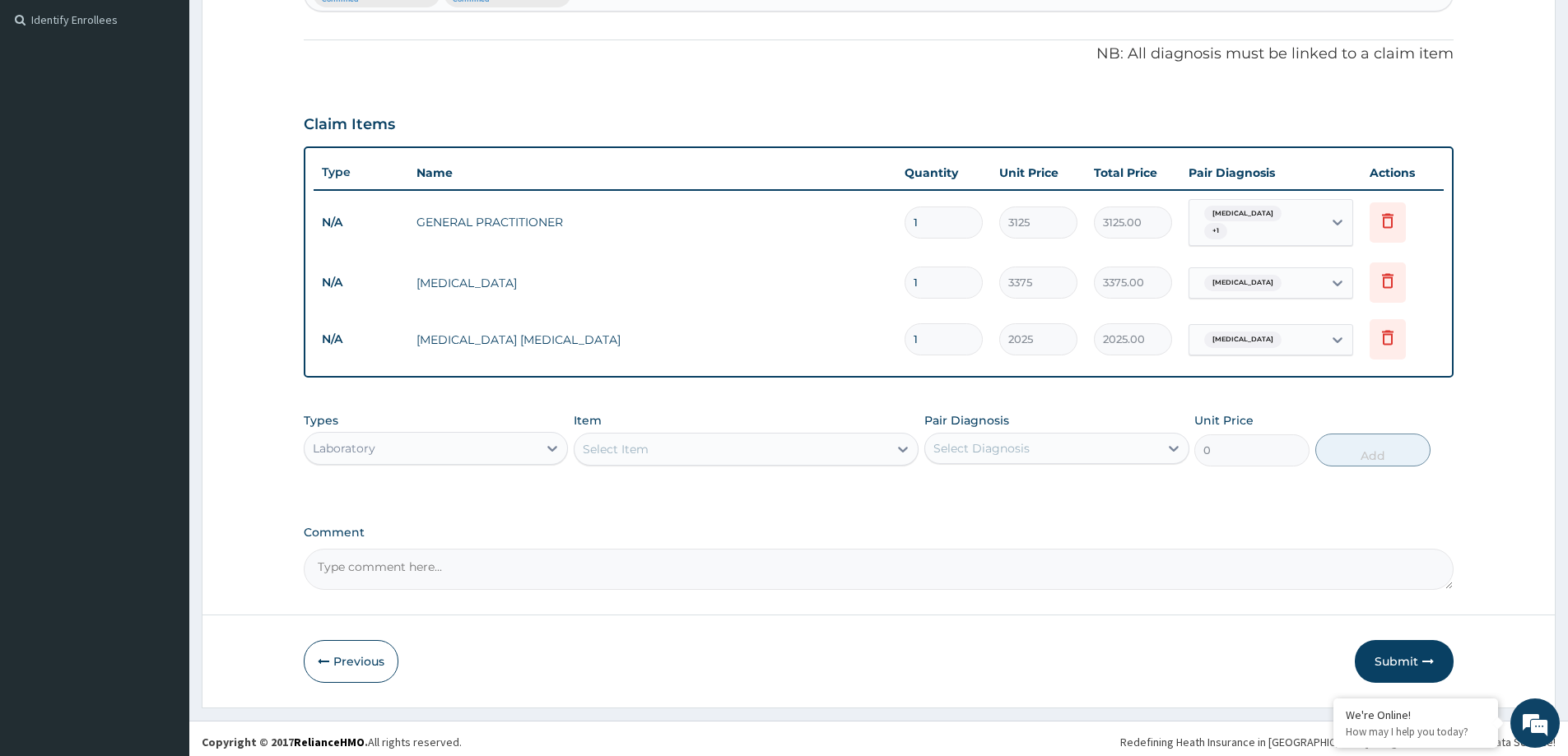
click at [409, 435] on div "Laboratory" at bounding box center [420, 448] width 233 height 26
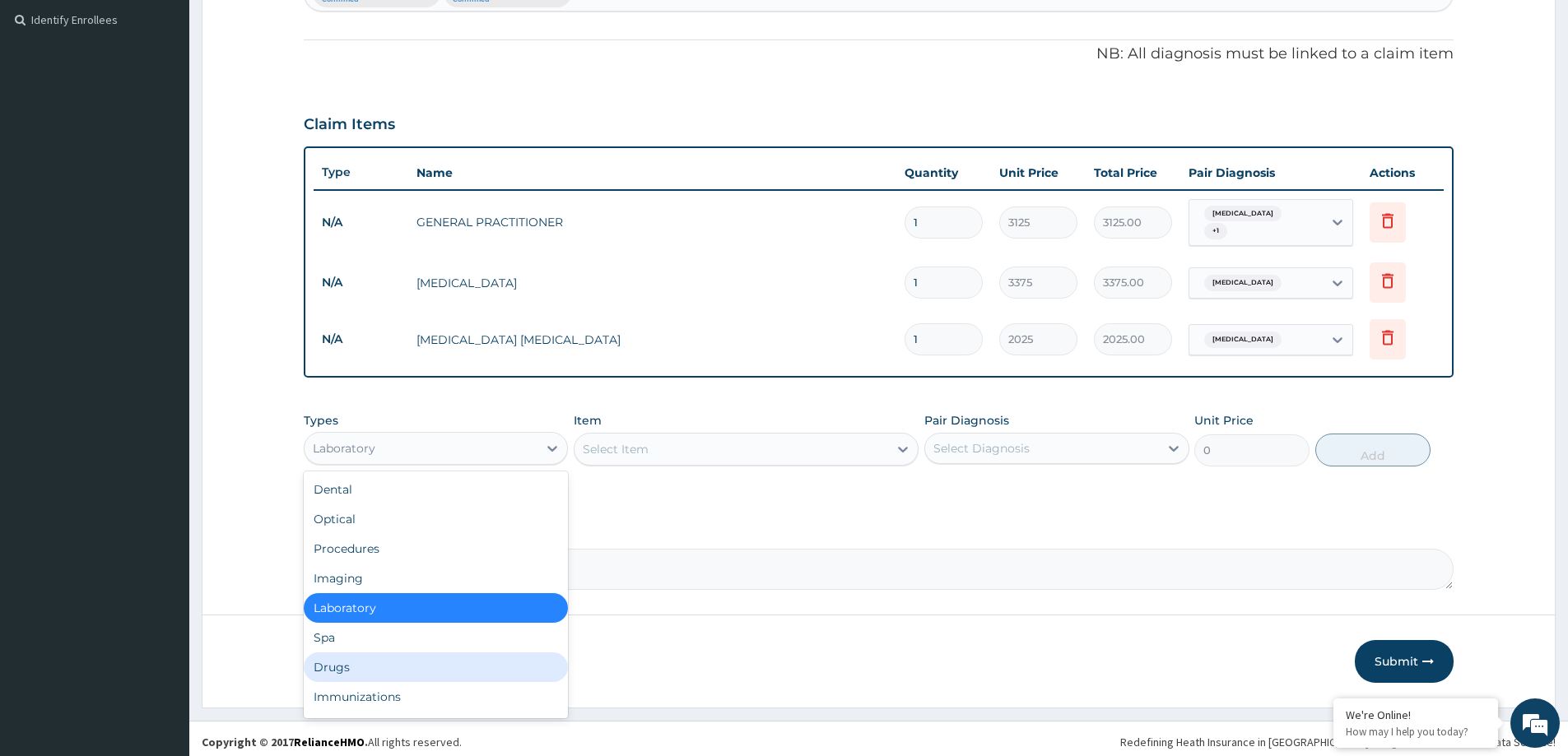
click at [372, 652] on div "Drugs" at bounding box center [436, 666] width 264 height 30
click at [372, 649] on button "Previous" at bounding box center [352, 661] width 95 height 43
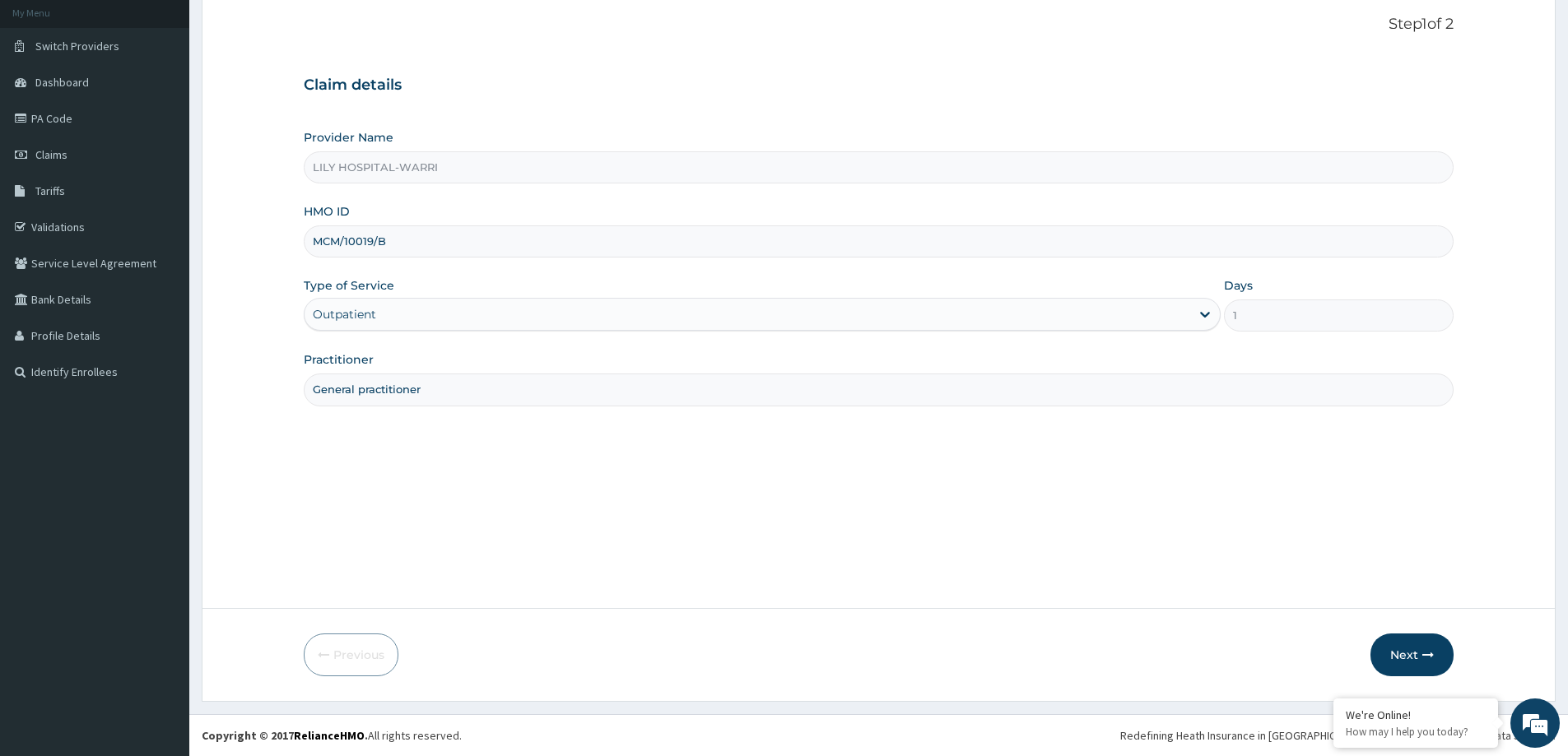
scroll to position [97, 0]
click at [1394, 650] on button "Next" at bounding box center [1412, 654] width 83 height 43
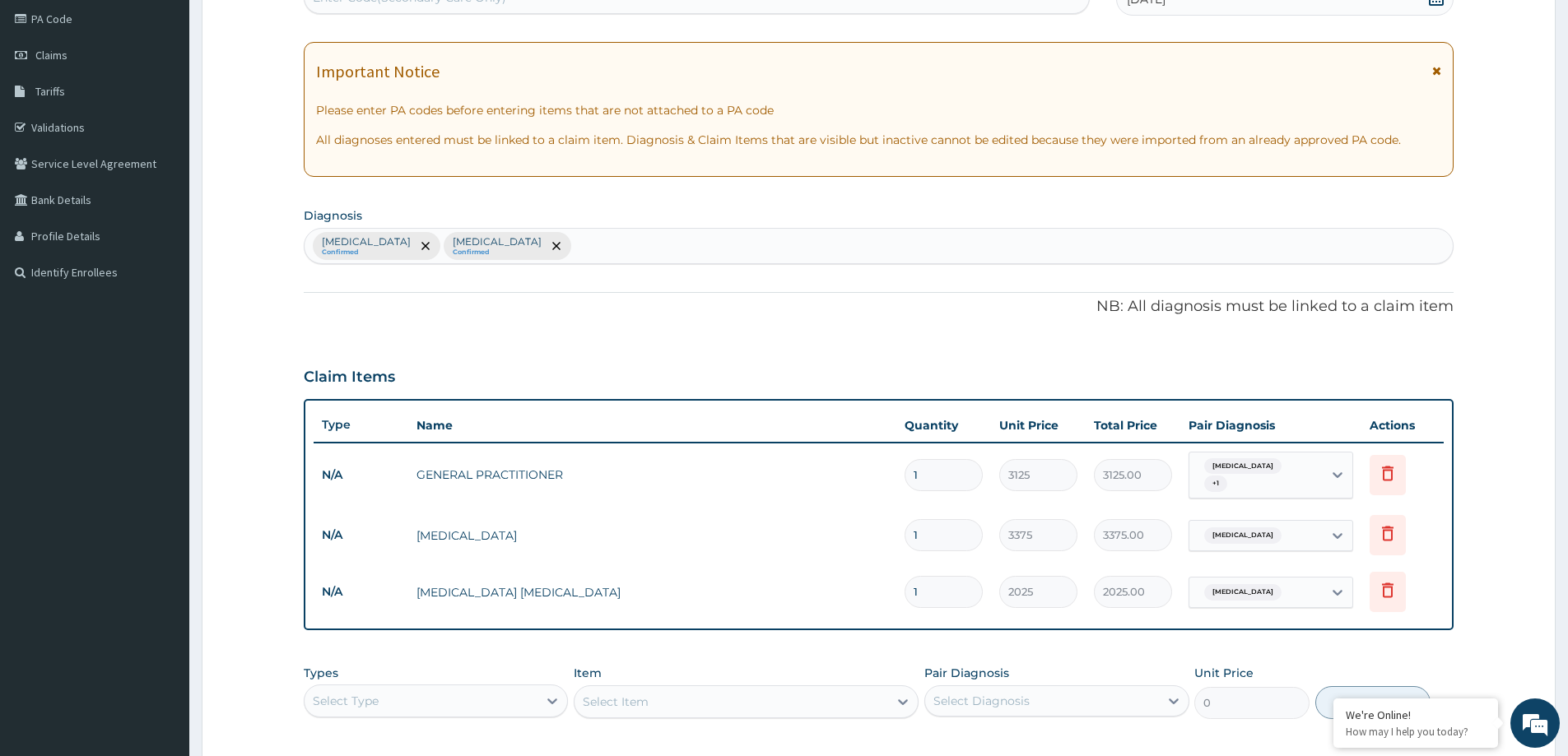
scroll to position [449, 0]
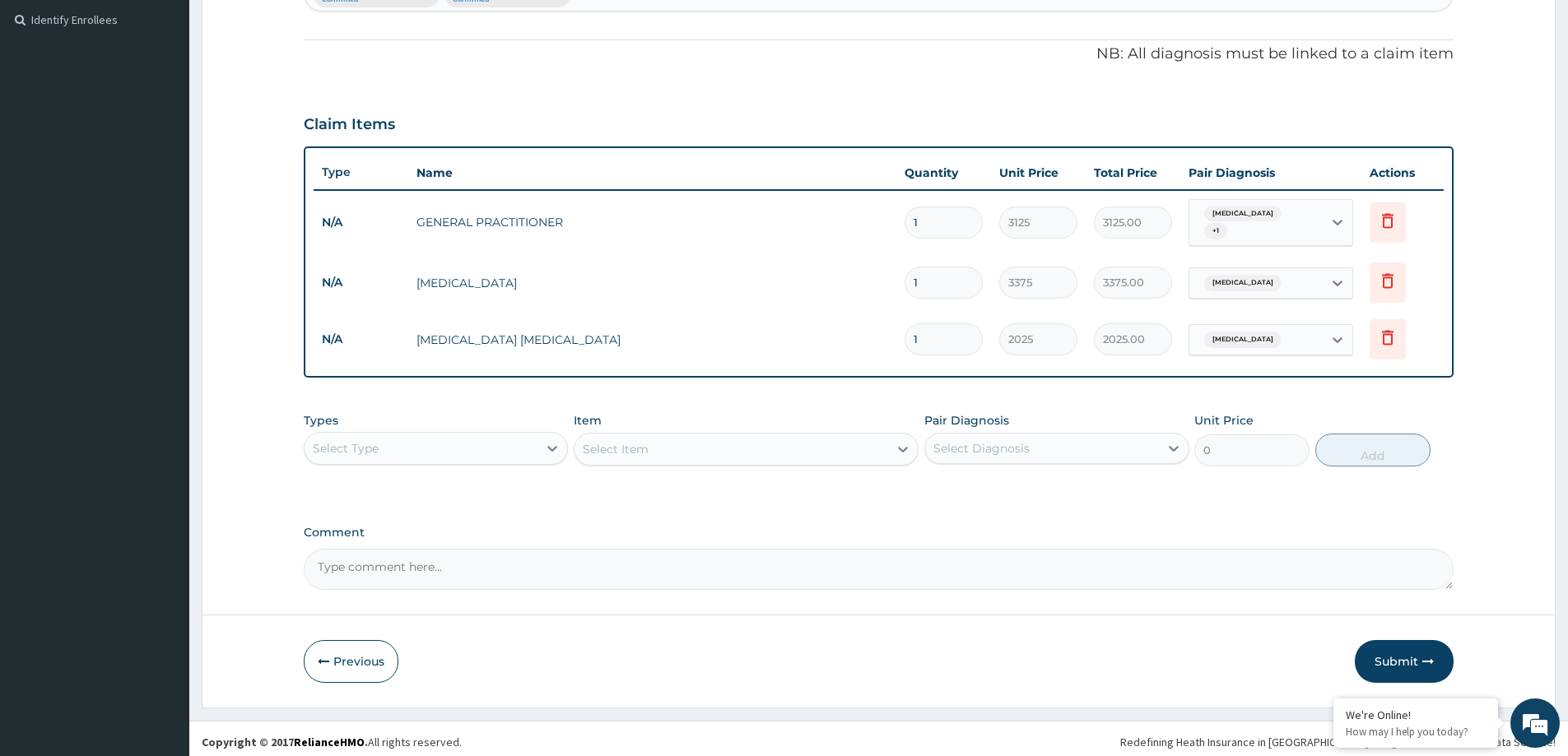
click at [391, 450] on div "Select Type" at bounding box center [420, 448] width 233 height 26
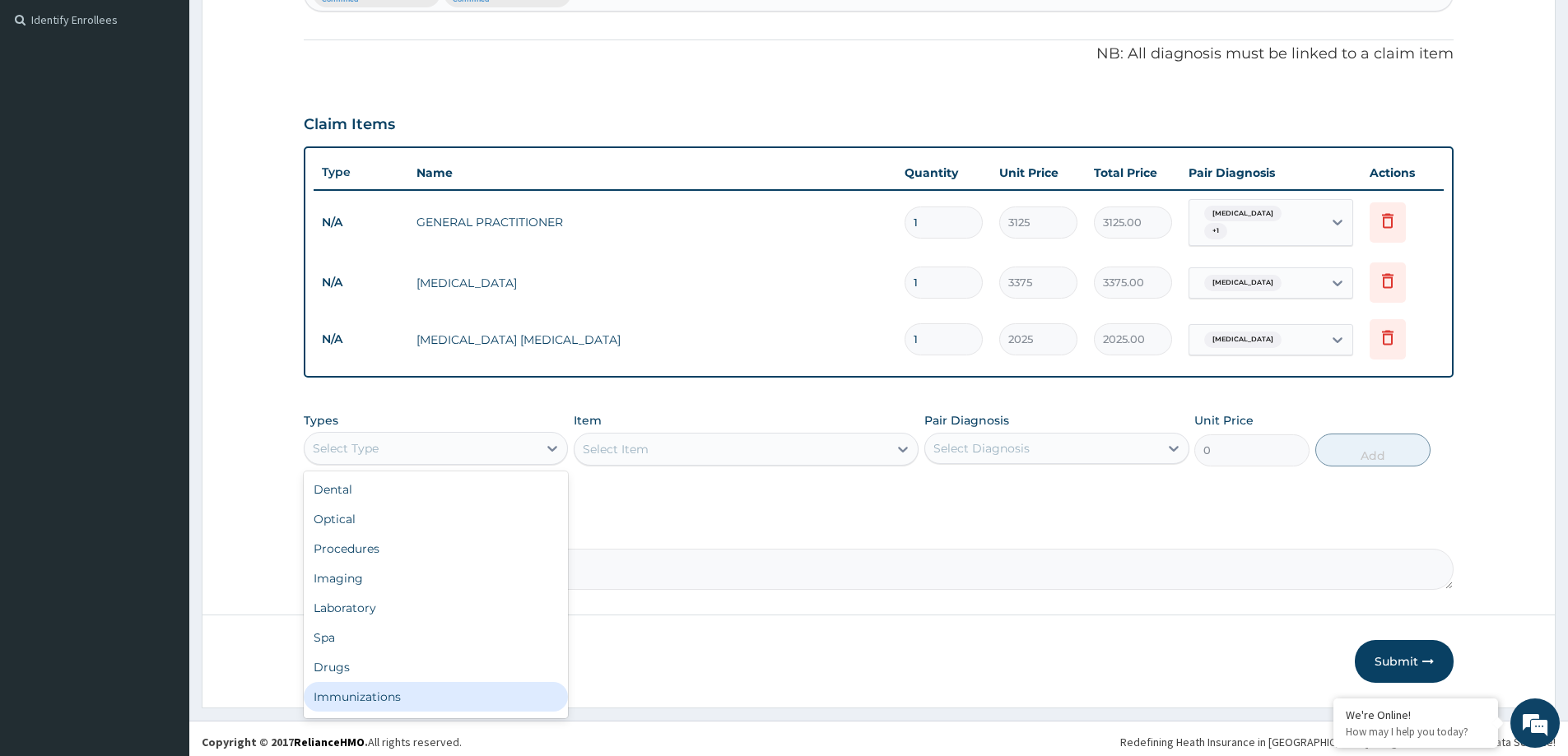
click at [360, 682] on div "Immunizations" at bounding box center [436, 696] width 264 height 30
click at [441, 457] on div "Immunizations" at bounding box center [436, 448] width 264 height 33
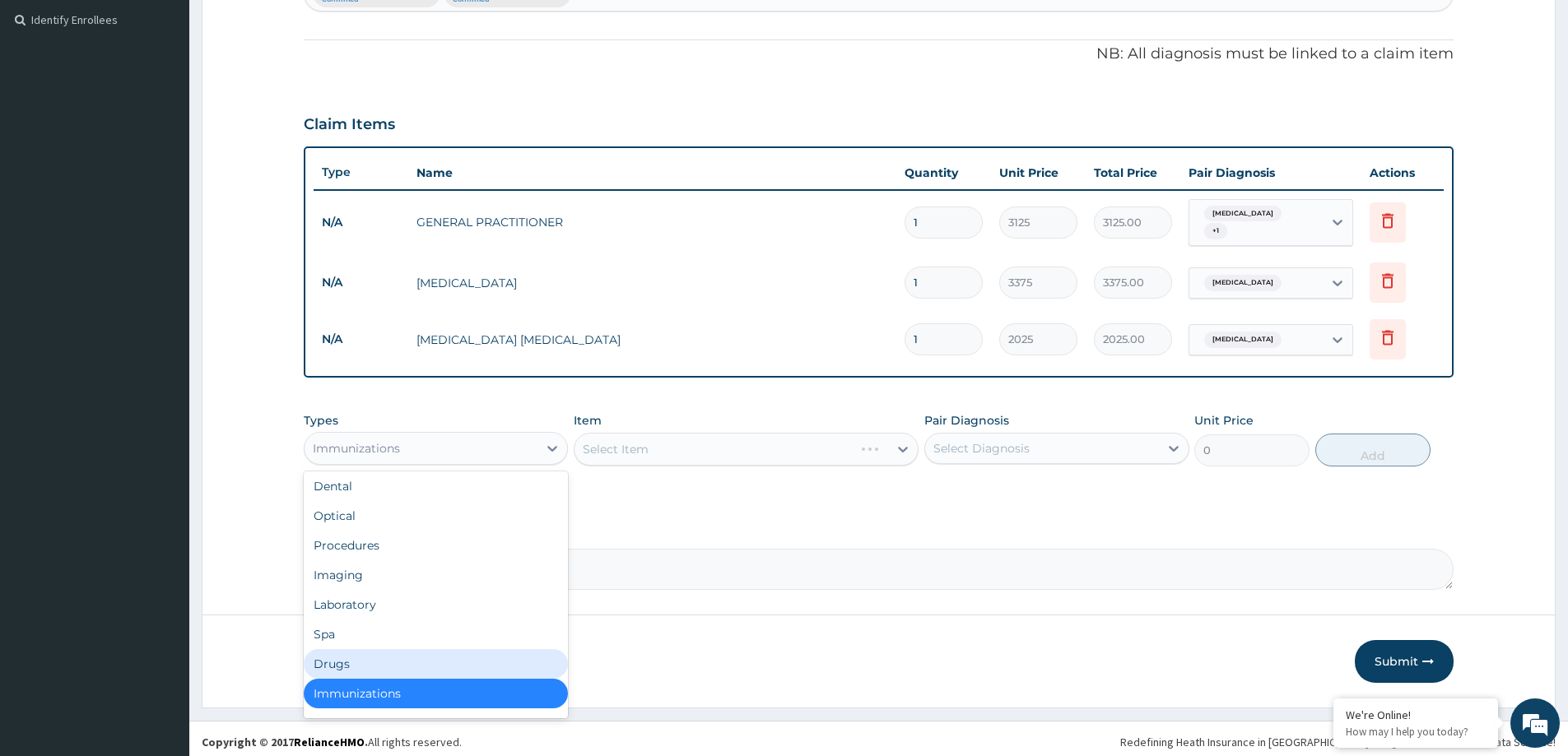
click at [378, 656] on div "Drugs" at bounding box center [436, 664] width 264 height 30
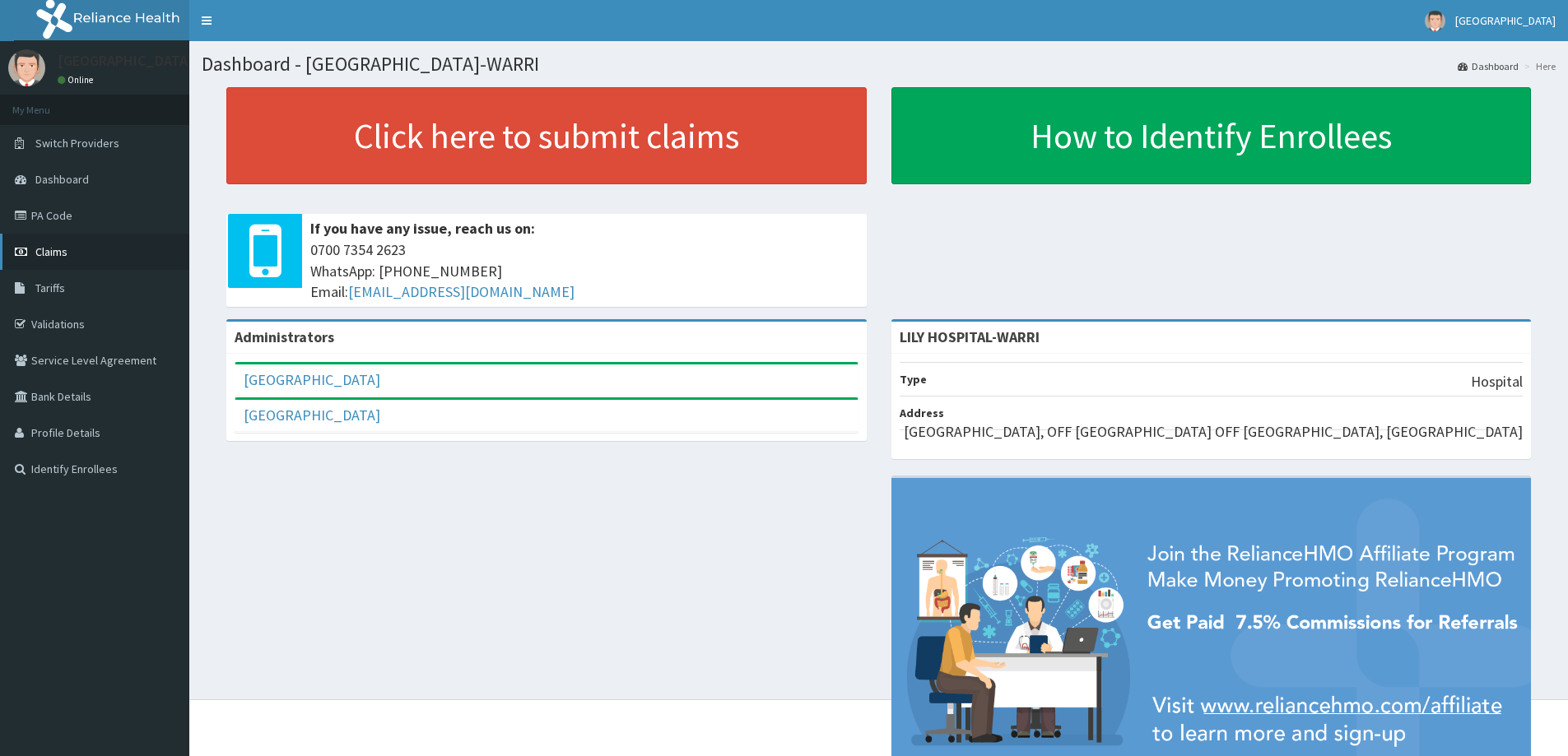
click at [62, 262] on link "Claims" at bounding box center [94, 251] width 189 height 36
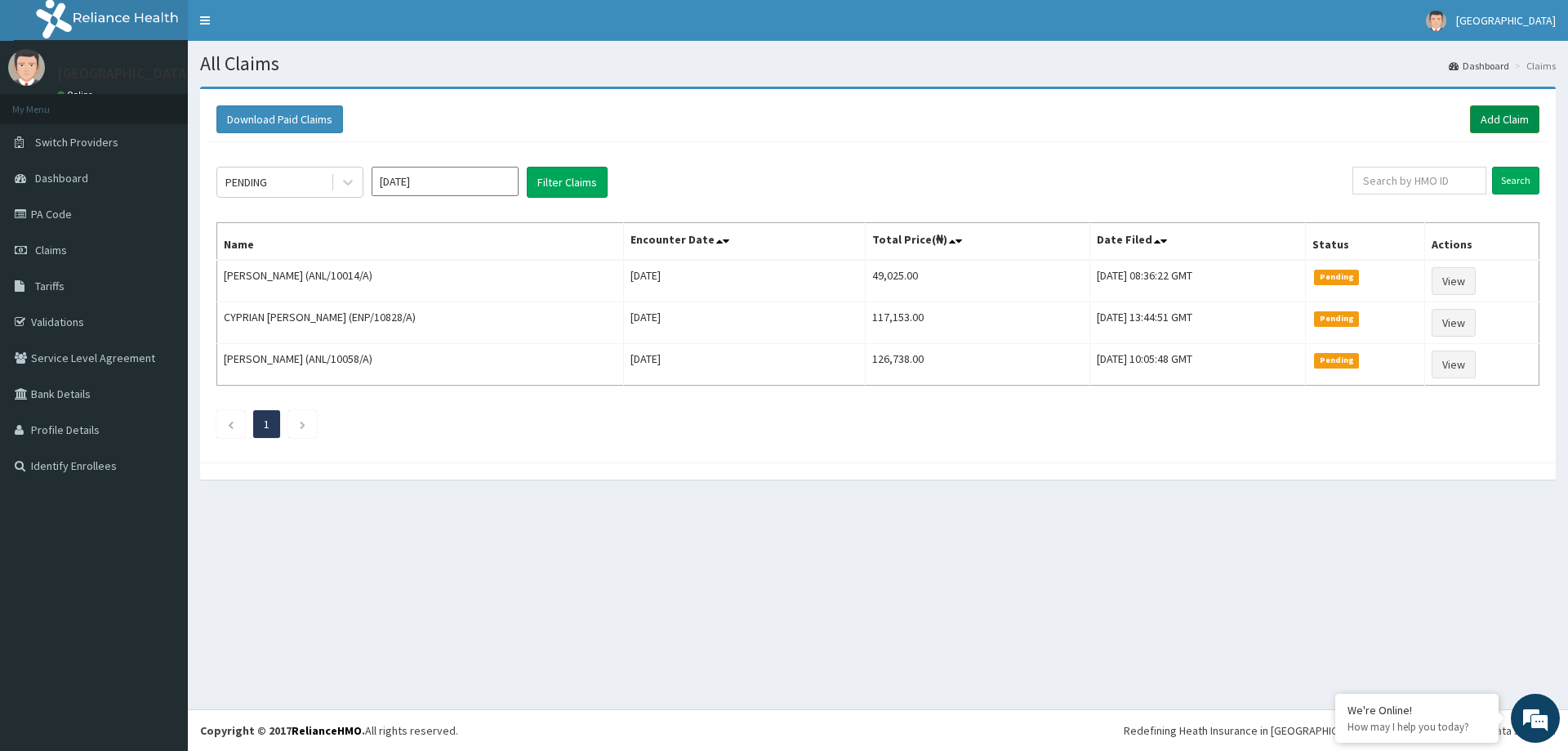
click at [1497, 113] on link "Add Claim" at bounding box center [1505, 119] width 70 height 28
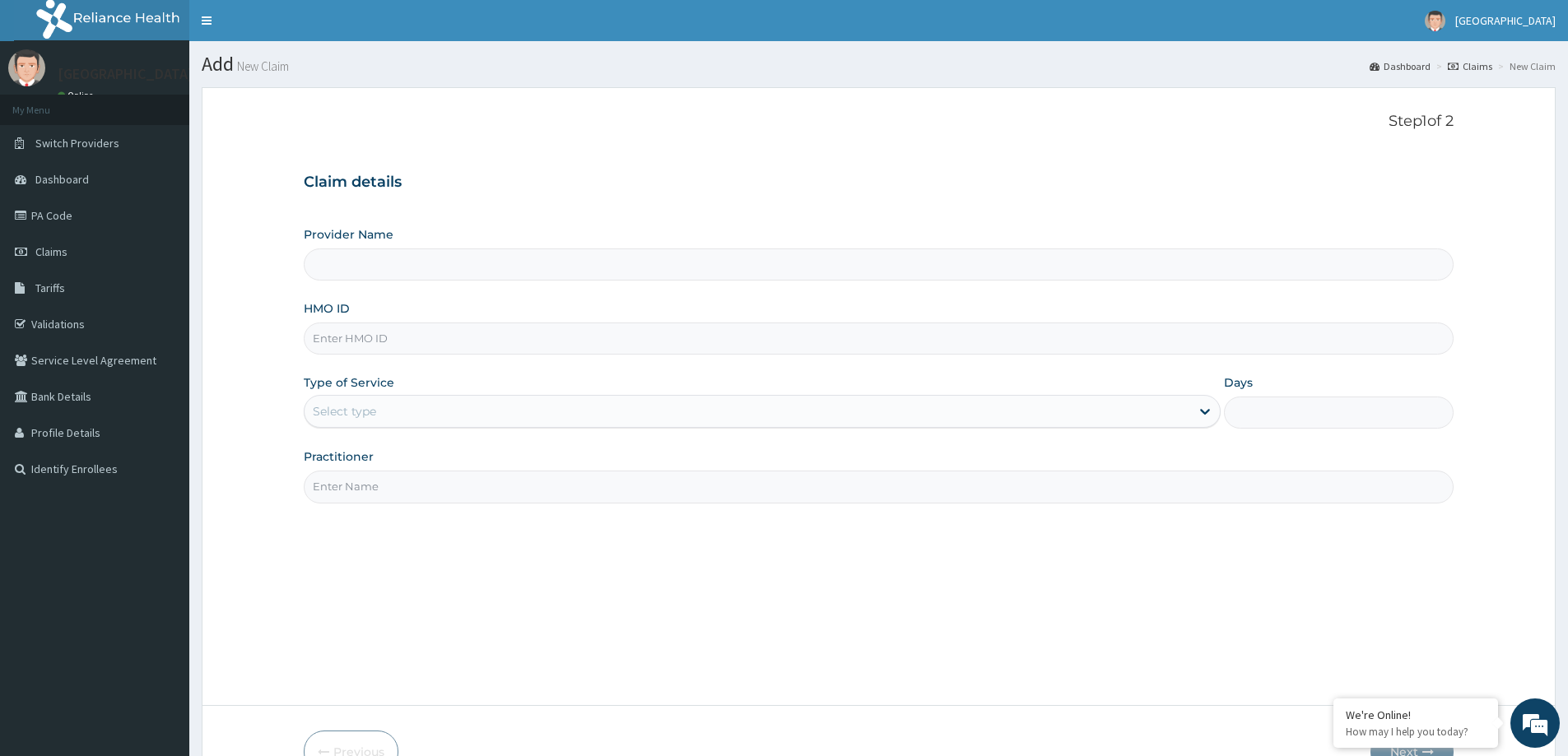
click at [332, 339] on input "HMO ID" at bounding box center [878, 339] width 1150 height 32
paste input "MCM/10019/B"
type input "MCM/10019/B"
type input "LILY HOSPITAL-WARRI"
type input "MCM/10019/B"
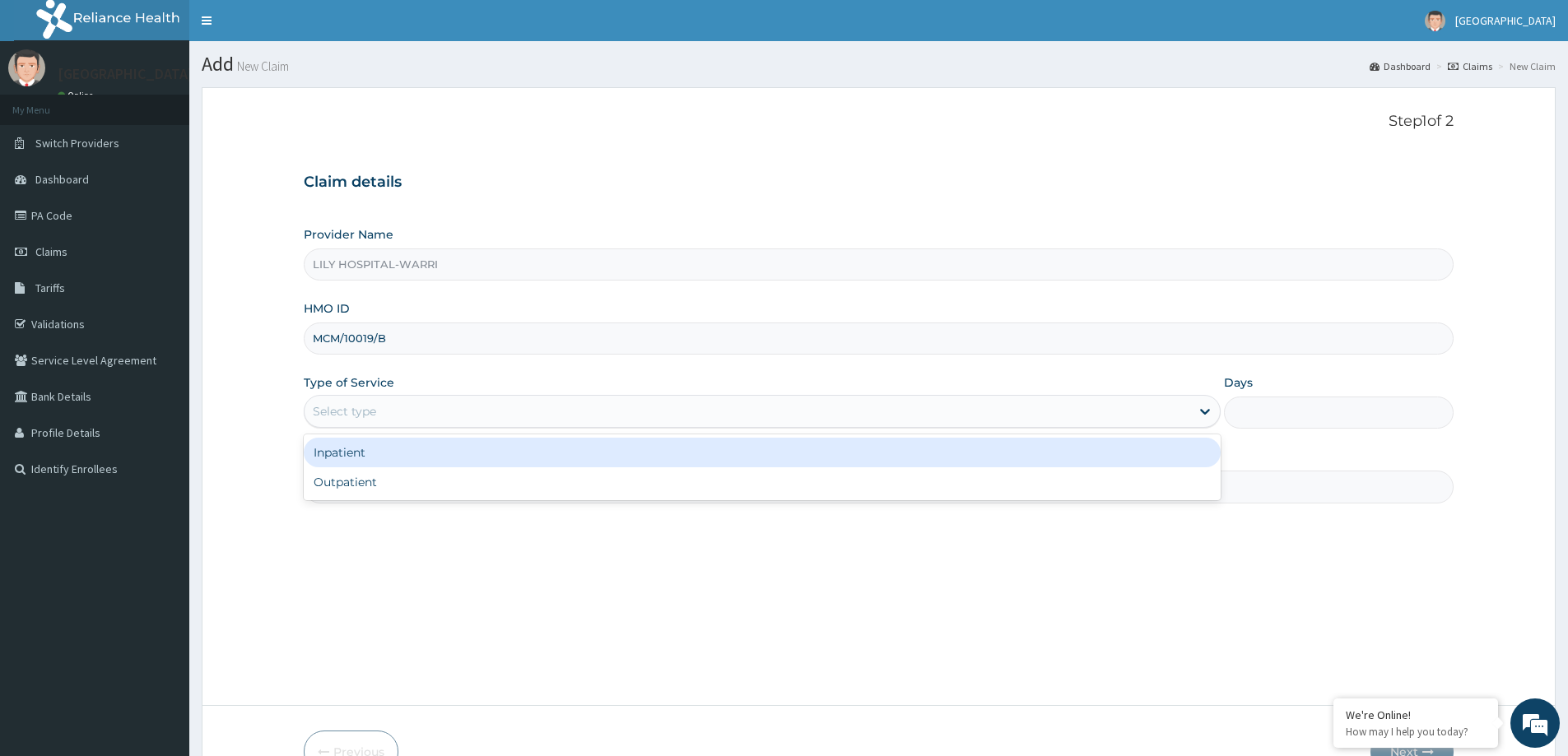
click at [311, 410] on div "Select type" at bounding box center [746, 411] width 885 height 26
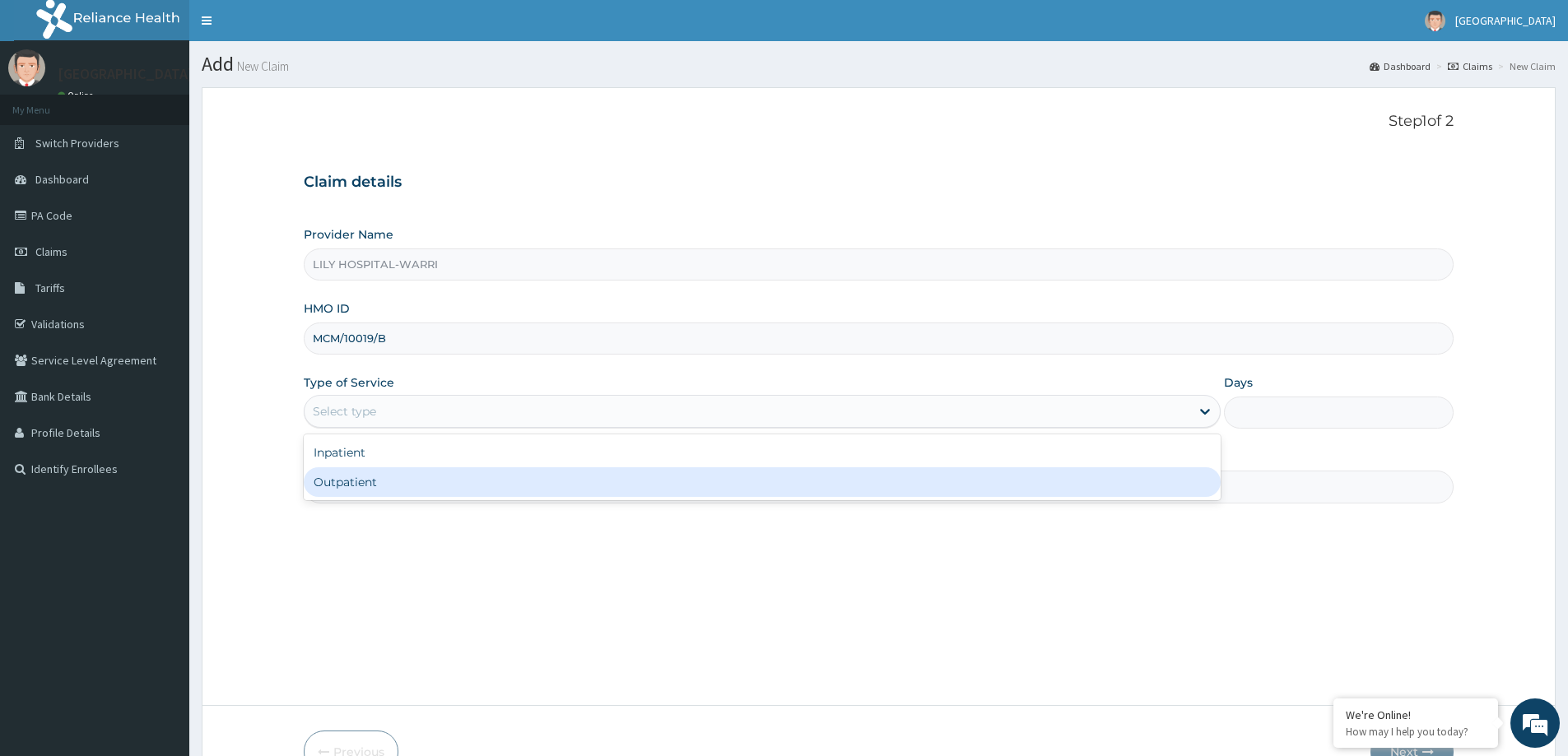
click at [331, 488] on div "Outpatient" at bounding box center [762, 482] width 917 height 30
type input "1"
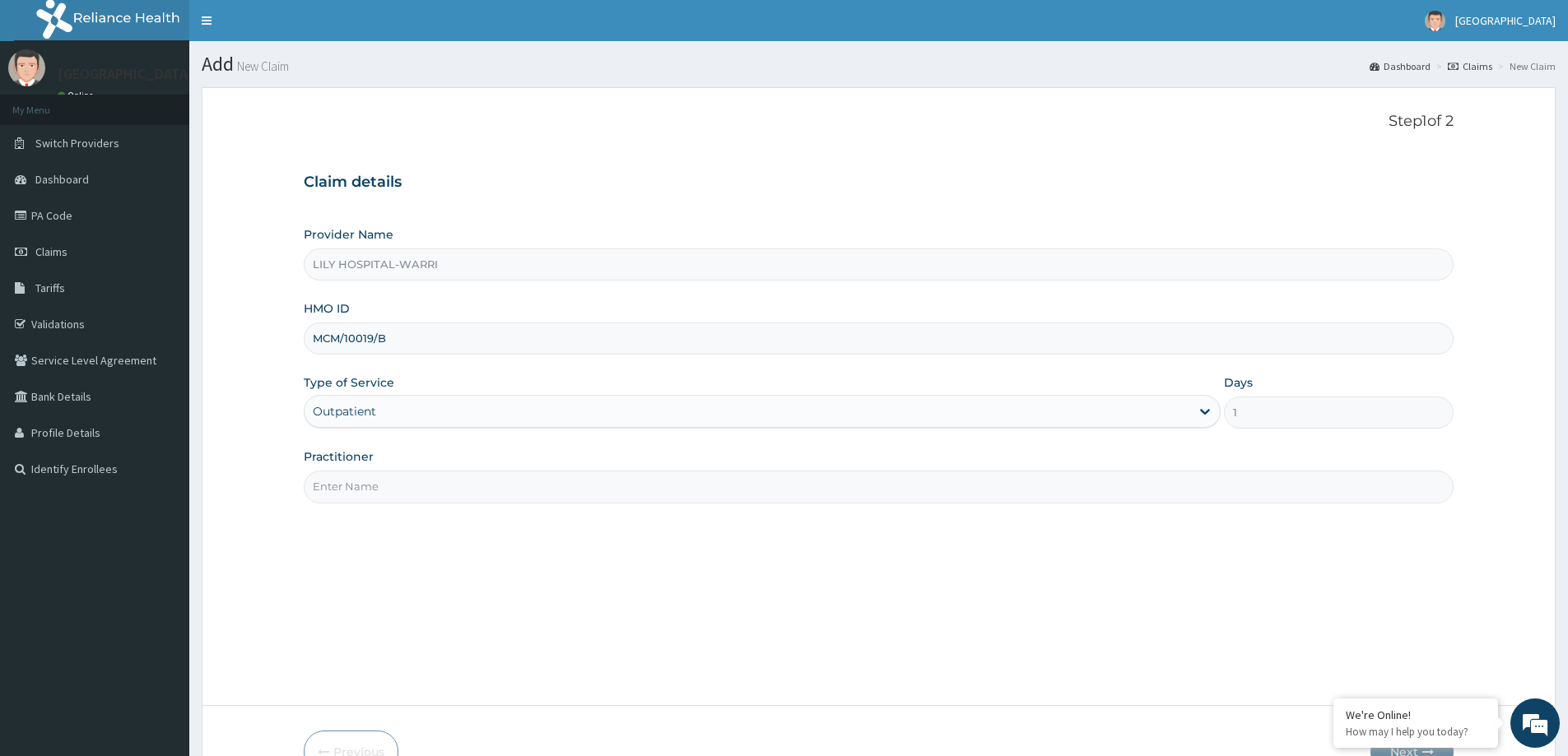
click at [361, 465] on label "Practitioner" at bounding box center [339, 456] width 70 height 16
click at [361, 471] on input "Practitioner" at bounding box center [878, 487] width 1150 height 32
click at [345, 493] on input "Practitioner" at bounding box center [878, 487] width 1150 height 32
type input "General practitioner"
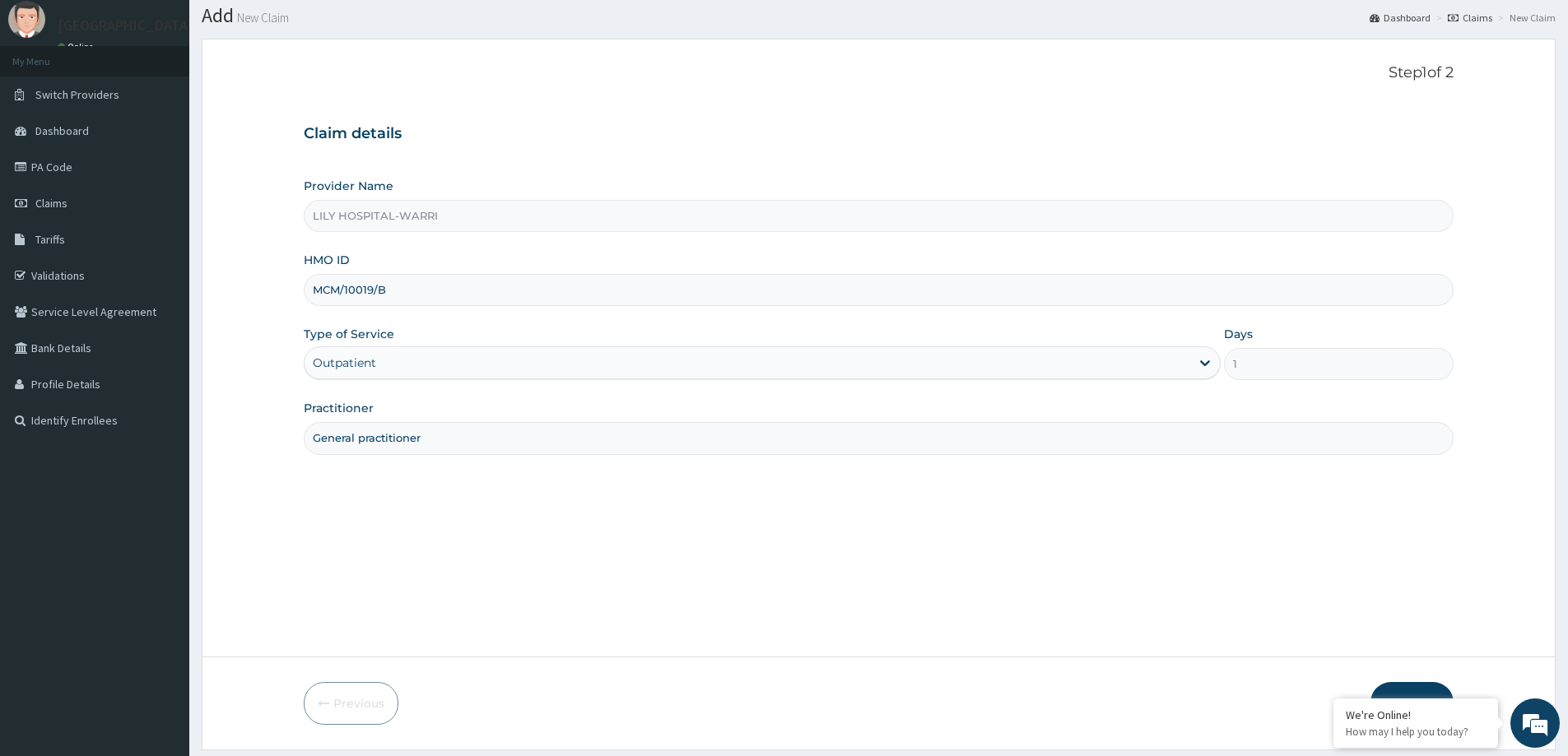
scroll to position [97, 0]
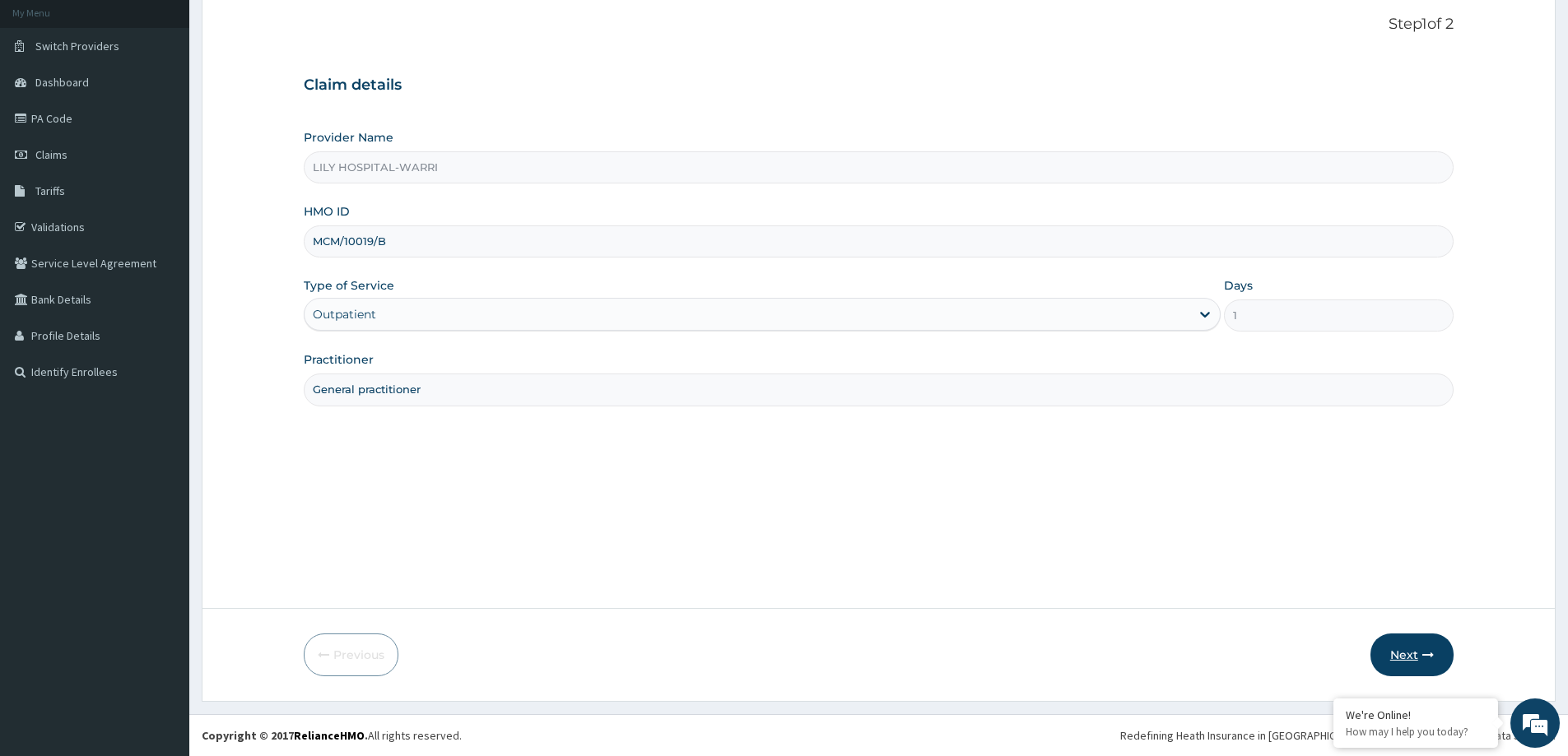
click at [1413, 651] on button "Next" at bounding box center [1412, 654] width 83 height 43
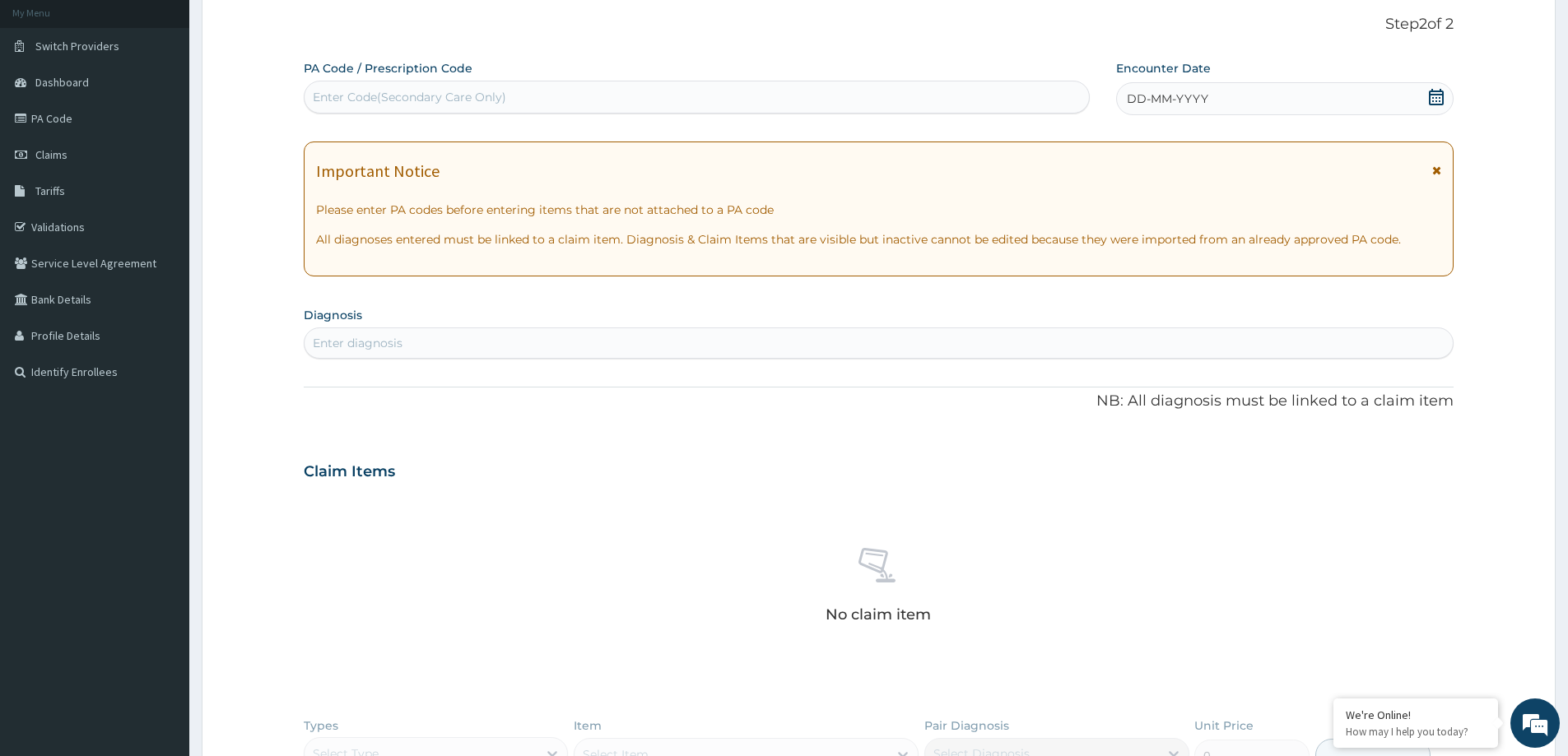
scroll to position [0, 0]
click at [1225, 88] on div "DD-MM-YYYY" at bounding box center [1283, 98] width 336 height 33
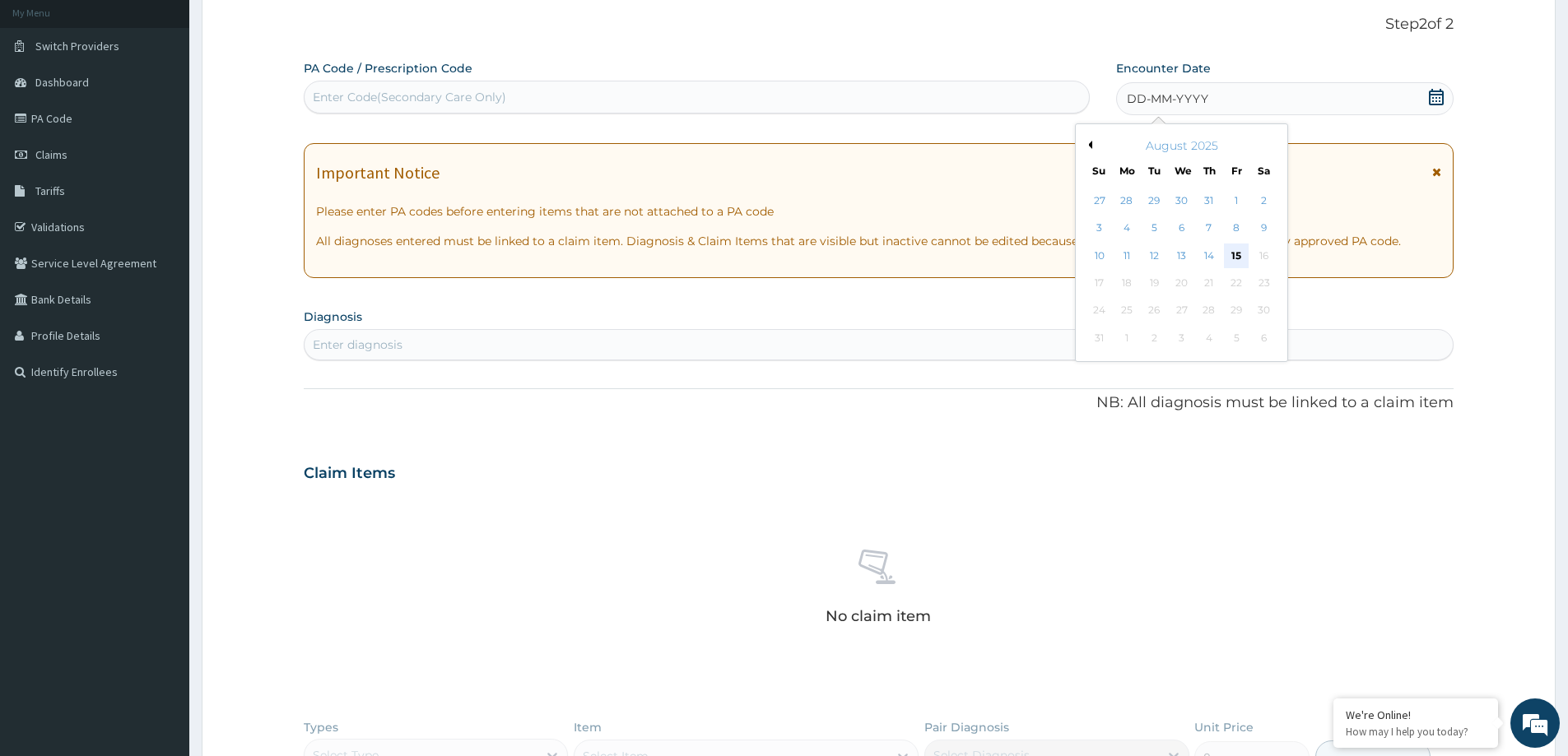
click at [1227, 248] on div "15" at bounding box center [1237, 256] width 25 height 25
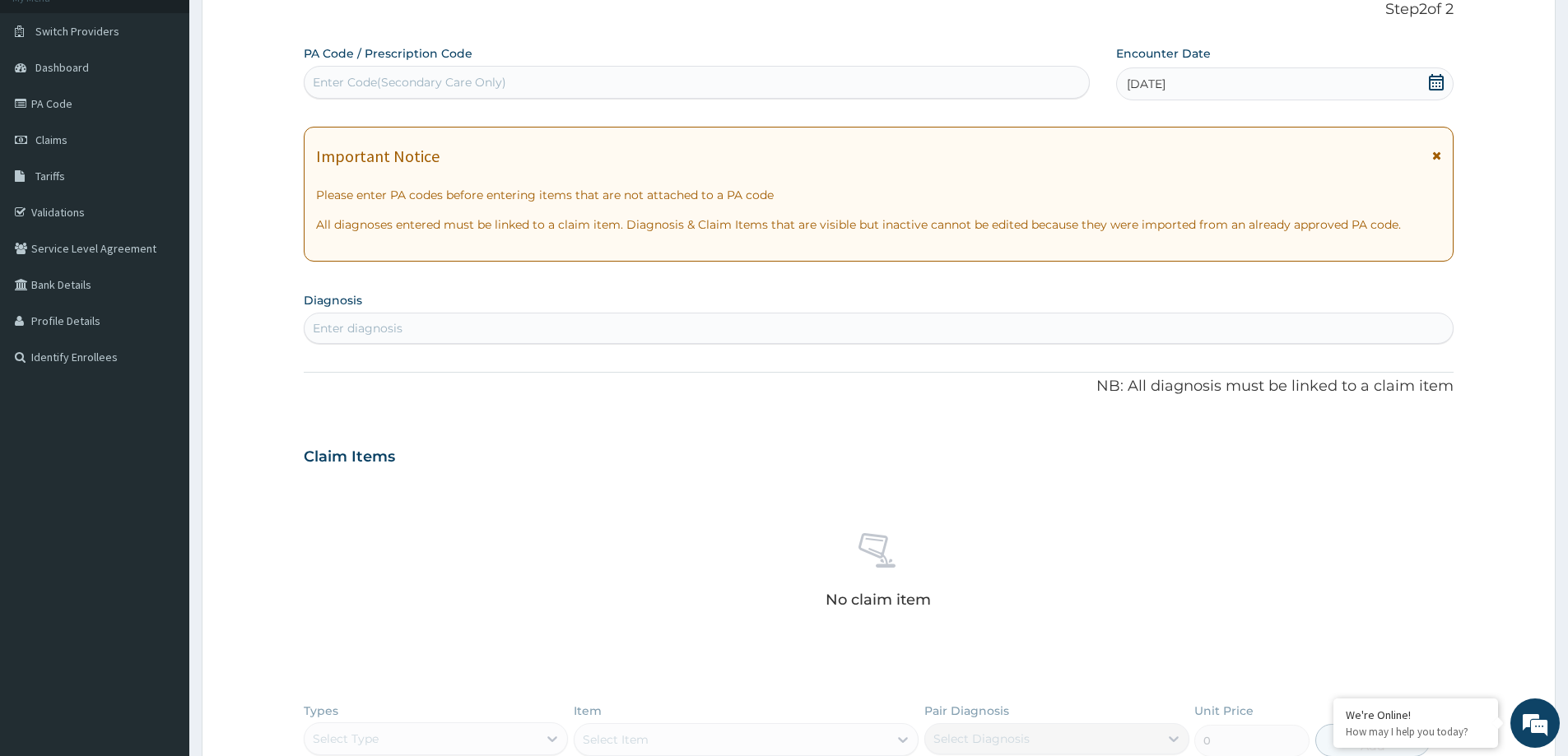
scroll to position [409, 0]
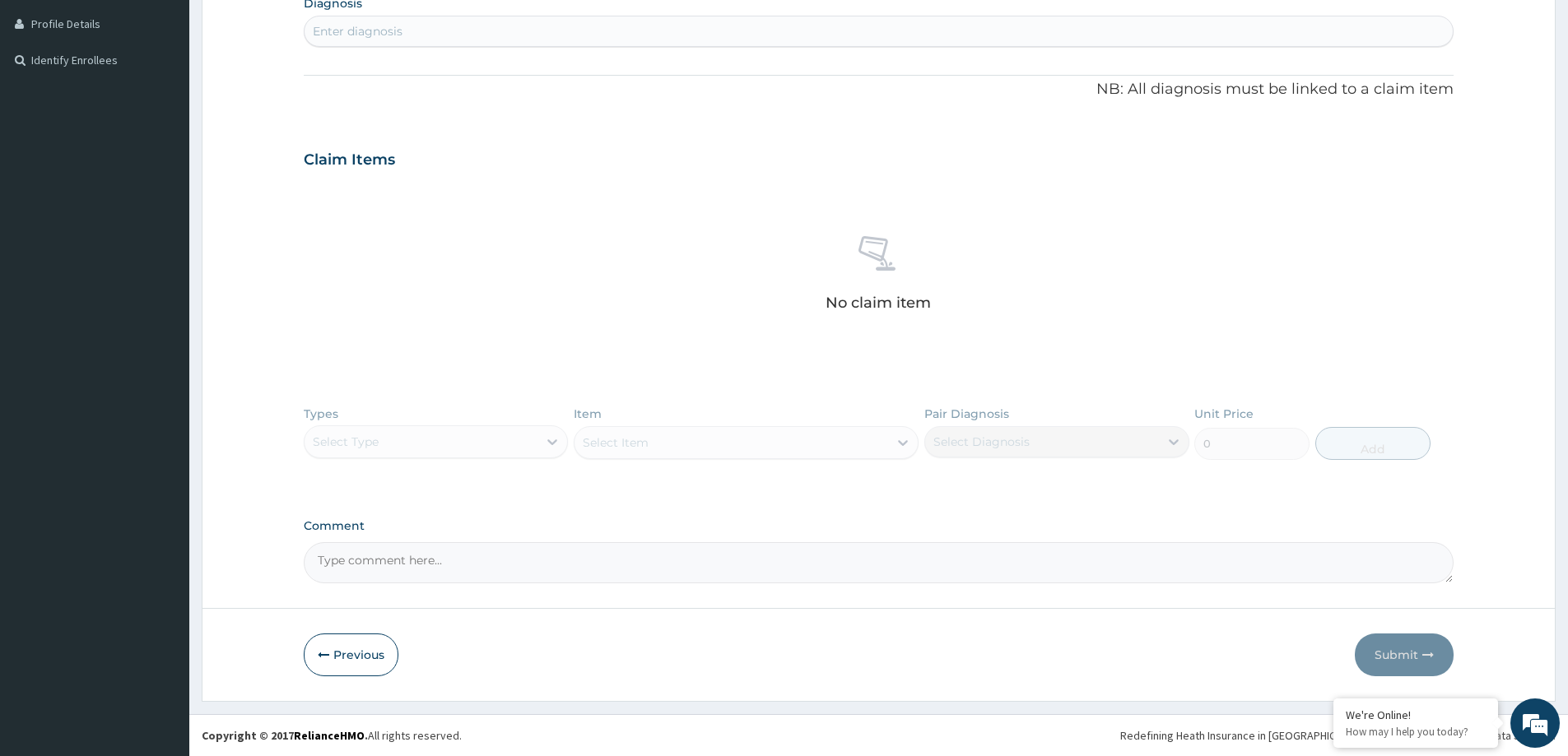
click at [371, 25] on div "Enter diagnosis" at bounding box center [357, 30] width 90 height 16
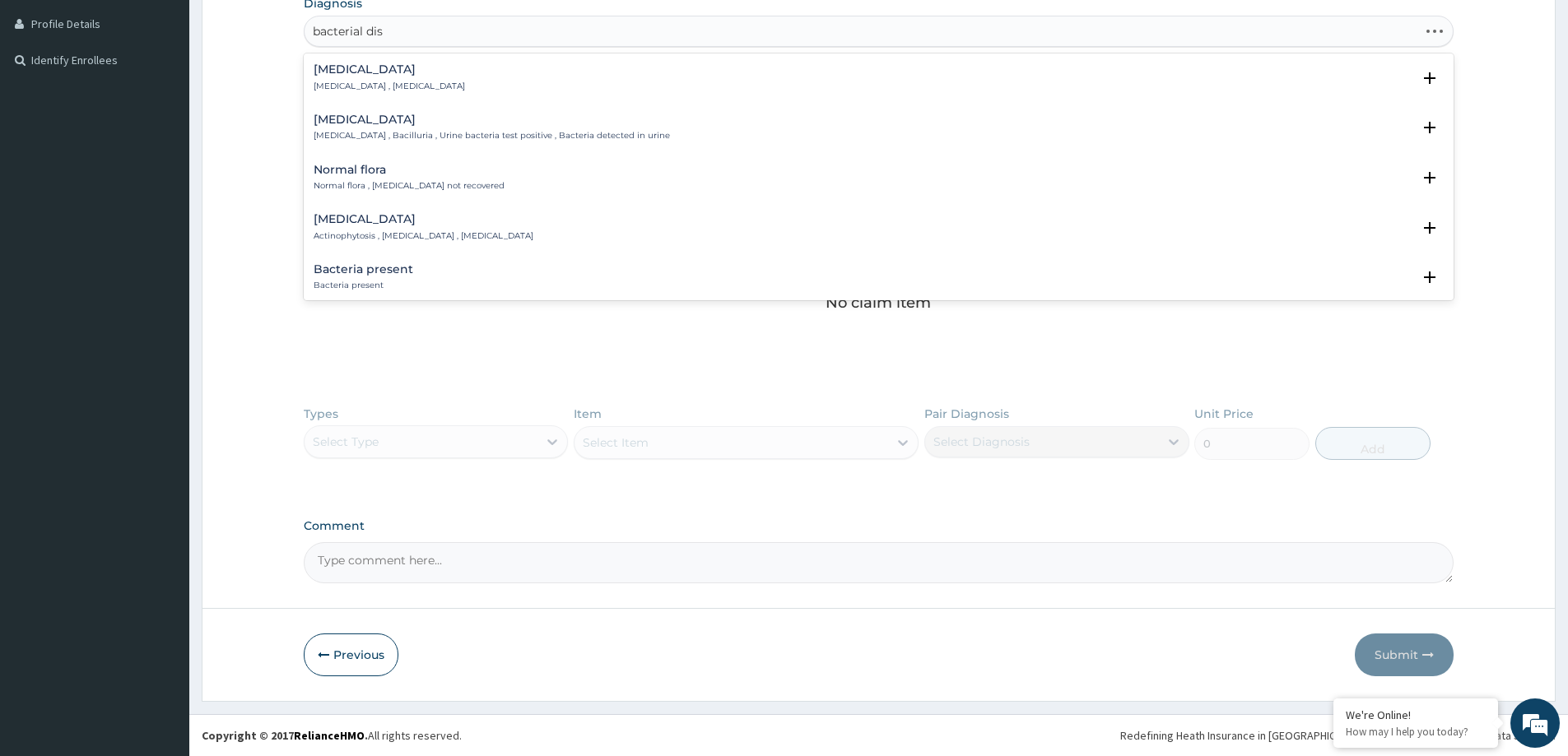
type input "bacterial dise"
click at [402, 78] on div "[MEDICAL_DATA] [MEDICAL_DATA] , Disease caused by bacteria , Bacterial infectio…" at bounding box center [491, 78] width 357 height 29
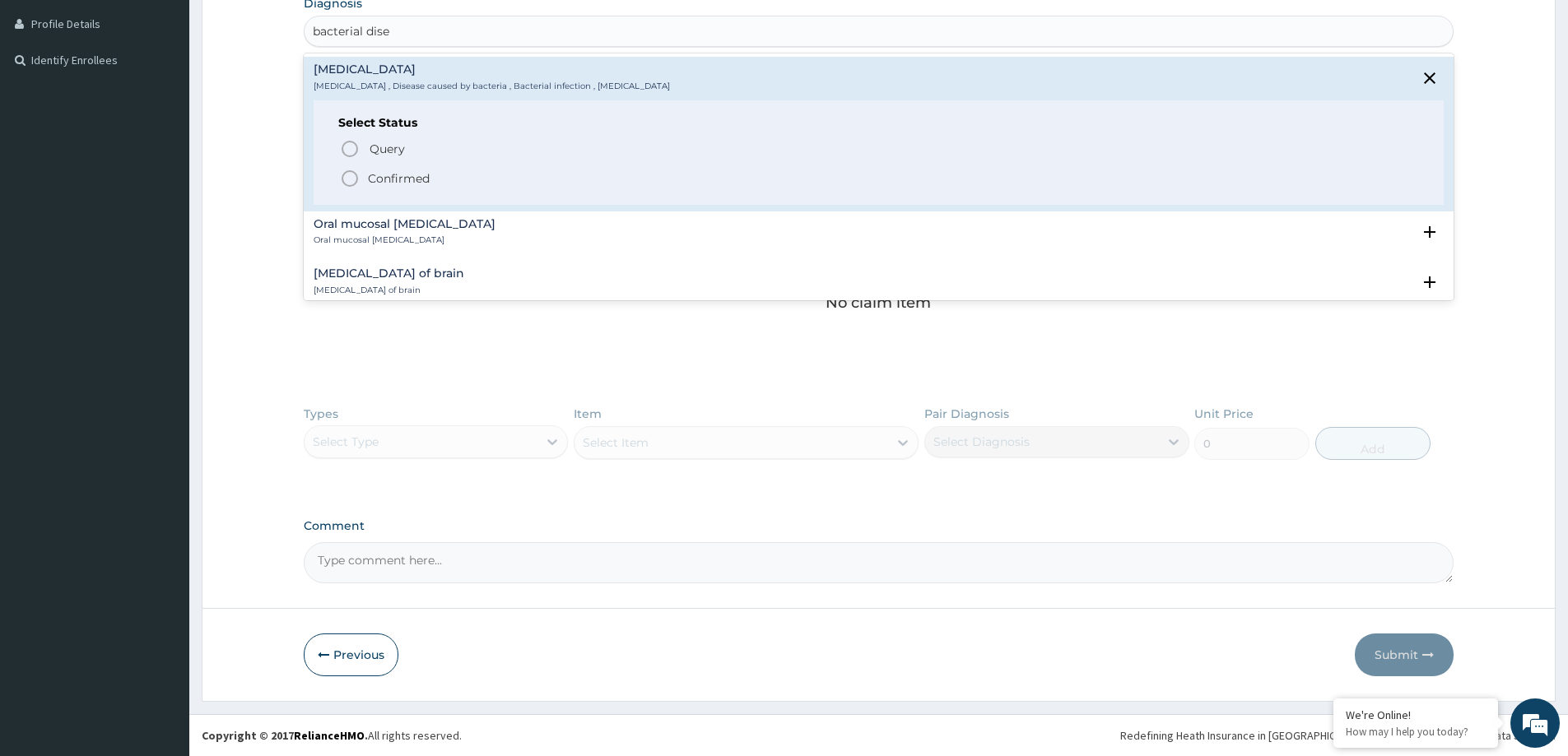
click at [405, 179] on p "Confirmed" at bounding box center [398, 178] width 62 height 16
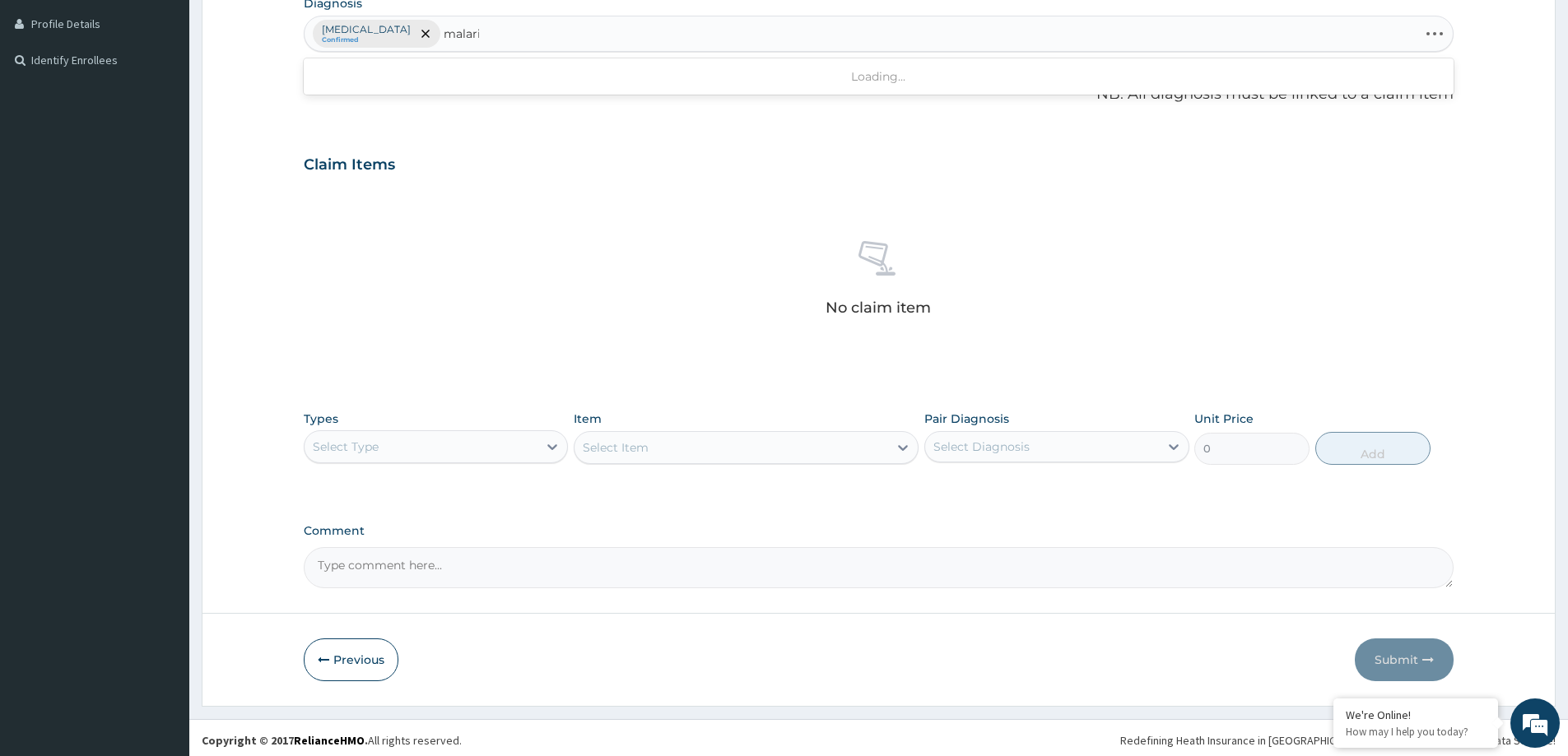
type input "[MEDICAL_DATA]"
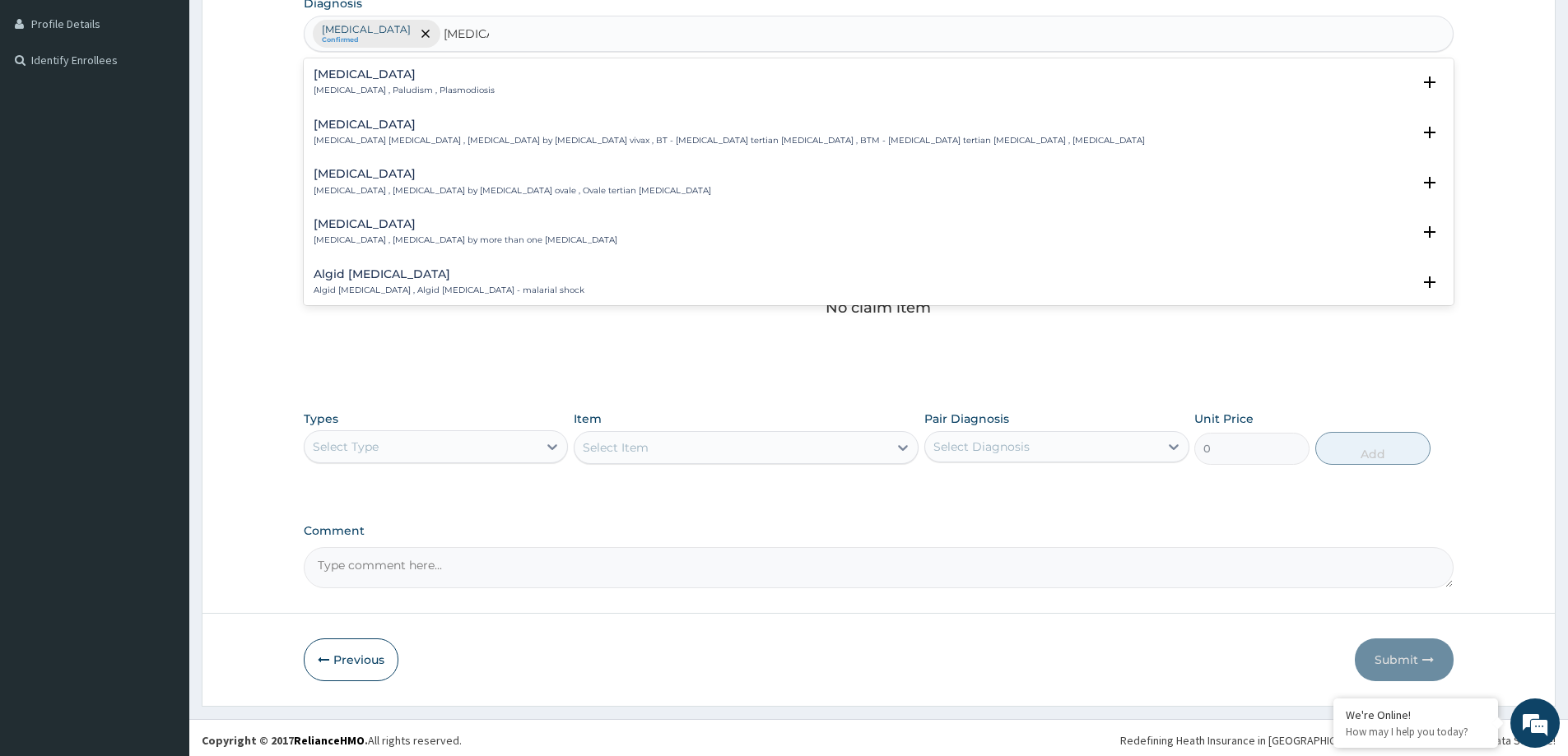
click at [384, 97] on div "[MEDICAL_DATA] [MEDICAL_DATA] , Paludism , Plasmodiosis Select Status Query Que…" at bounding box center [878, 87] width 1130 height 37
click at [373, 68] on div "[MEDICAL_DATA] [MEDICAL_DATA] , Paludism , Plasmodiosis Select Status Query Que…" at bounding box center [878, 86] width 1150 height 50
click at [326, 80] on h4 "[MEDICAL_DATA]" at bounding box center [404, 74] width 181 height 13
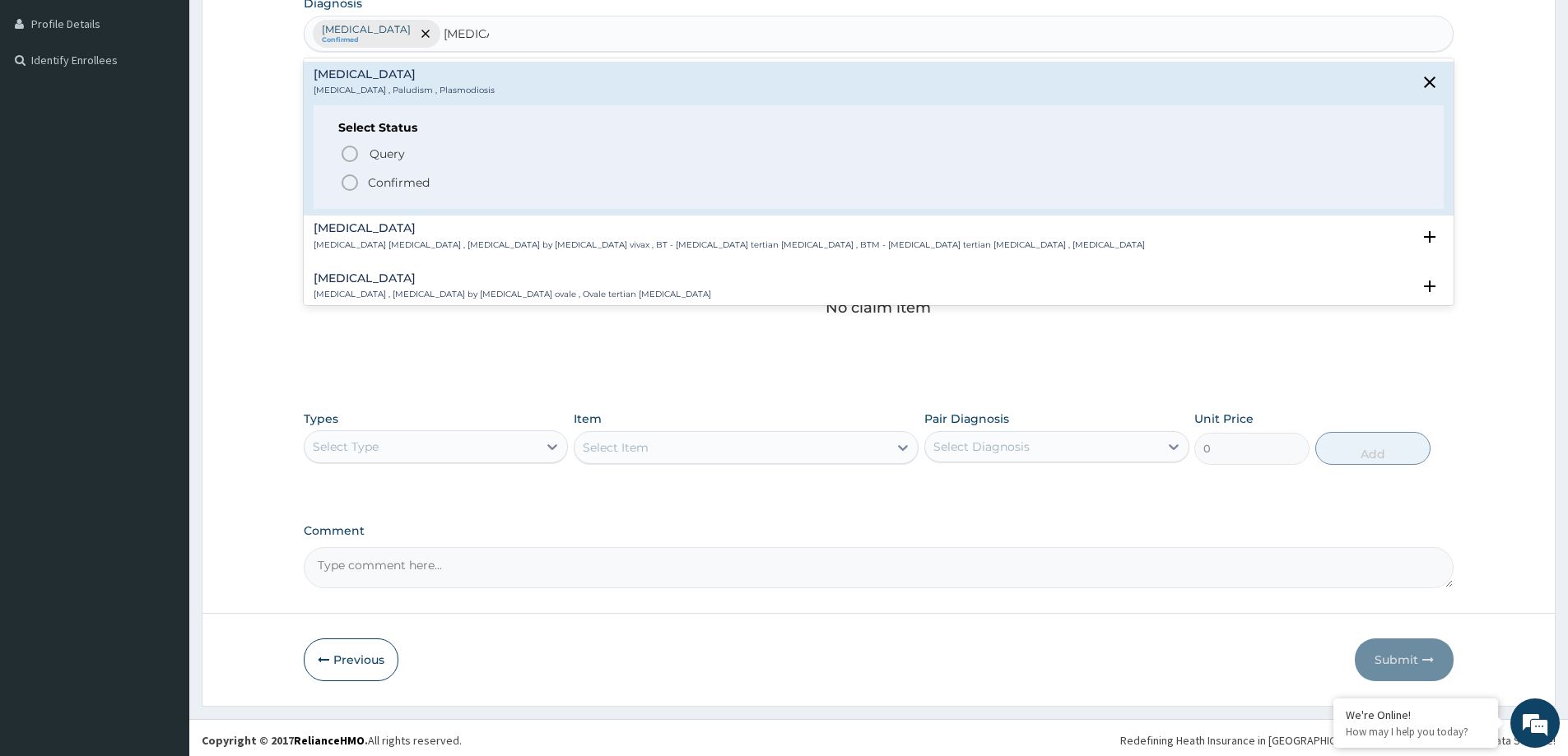
click at [383, 185] on p "Confirmed" at bounding box center [398, 182] width 62 height 16
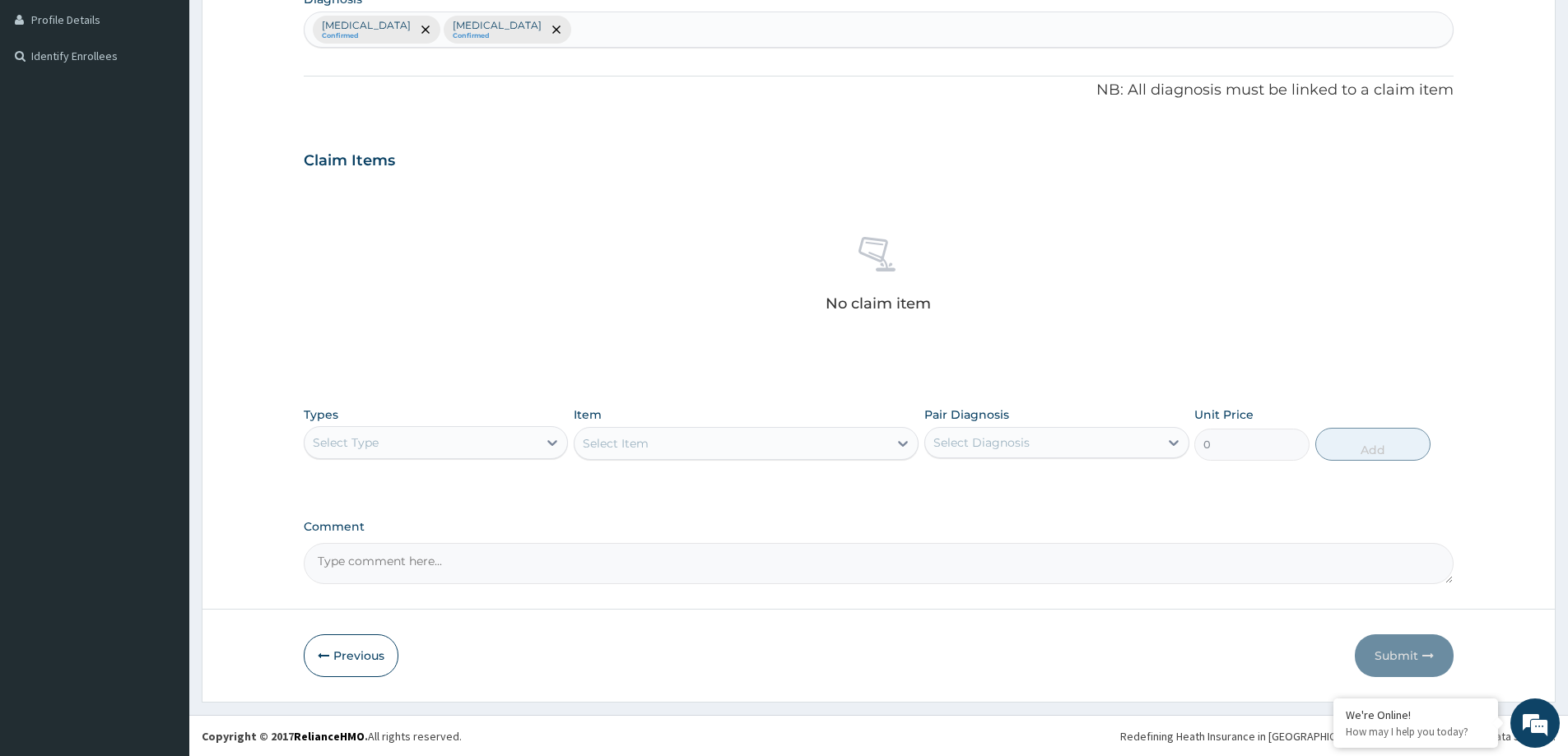
scroll to position [414, 0]
click at [457, 443] on div "Select Type" at bounding box center [420, 441] width 233 height 26
click at [426, 545] on div "Procedures" at bounding box center [436, 542] width 264 height 30
click at [801, 439] on div "Select Item" at bounding box center [731, 442] width 313 height 26
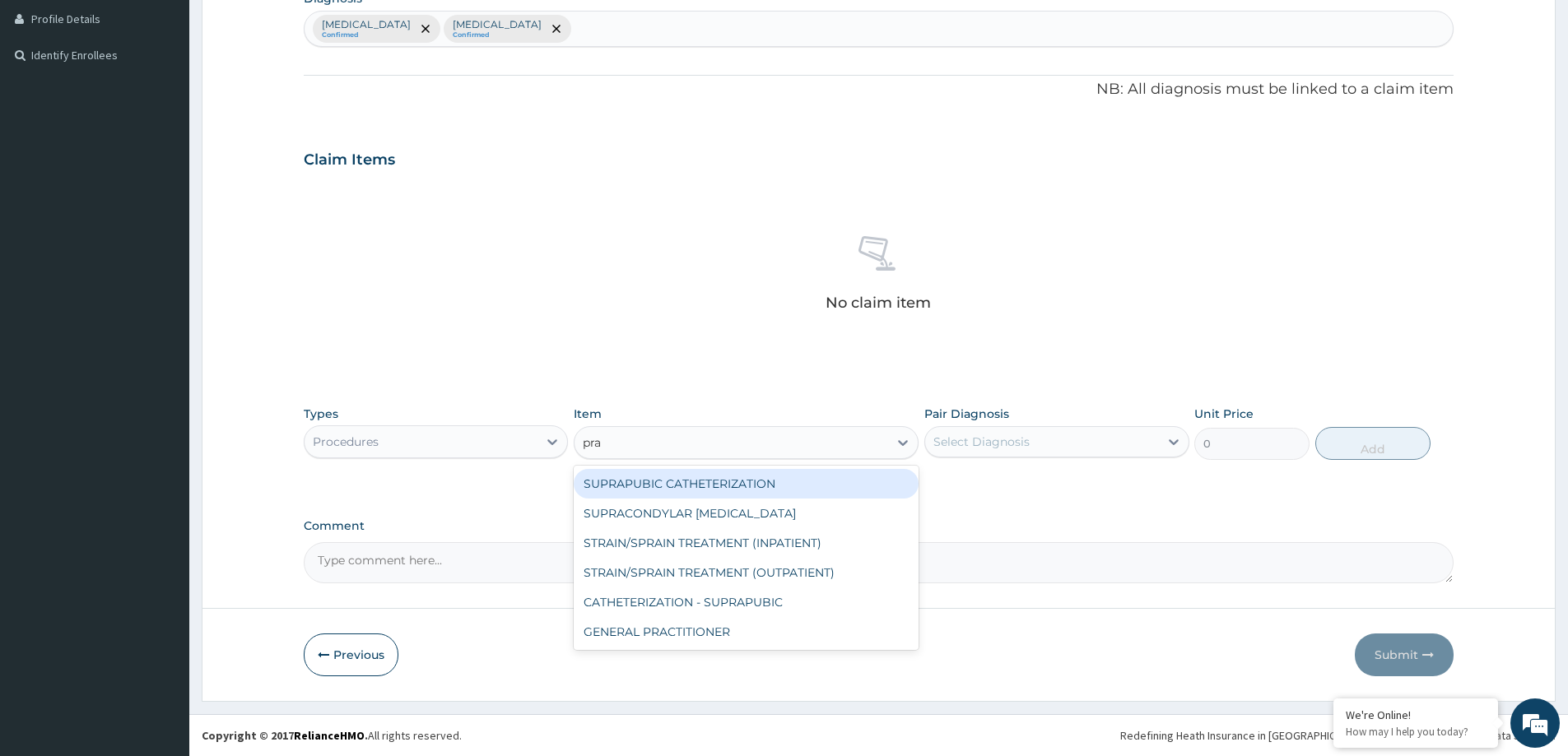
type input "prac"
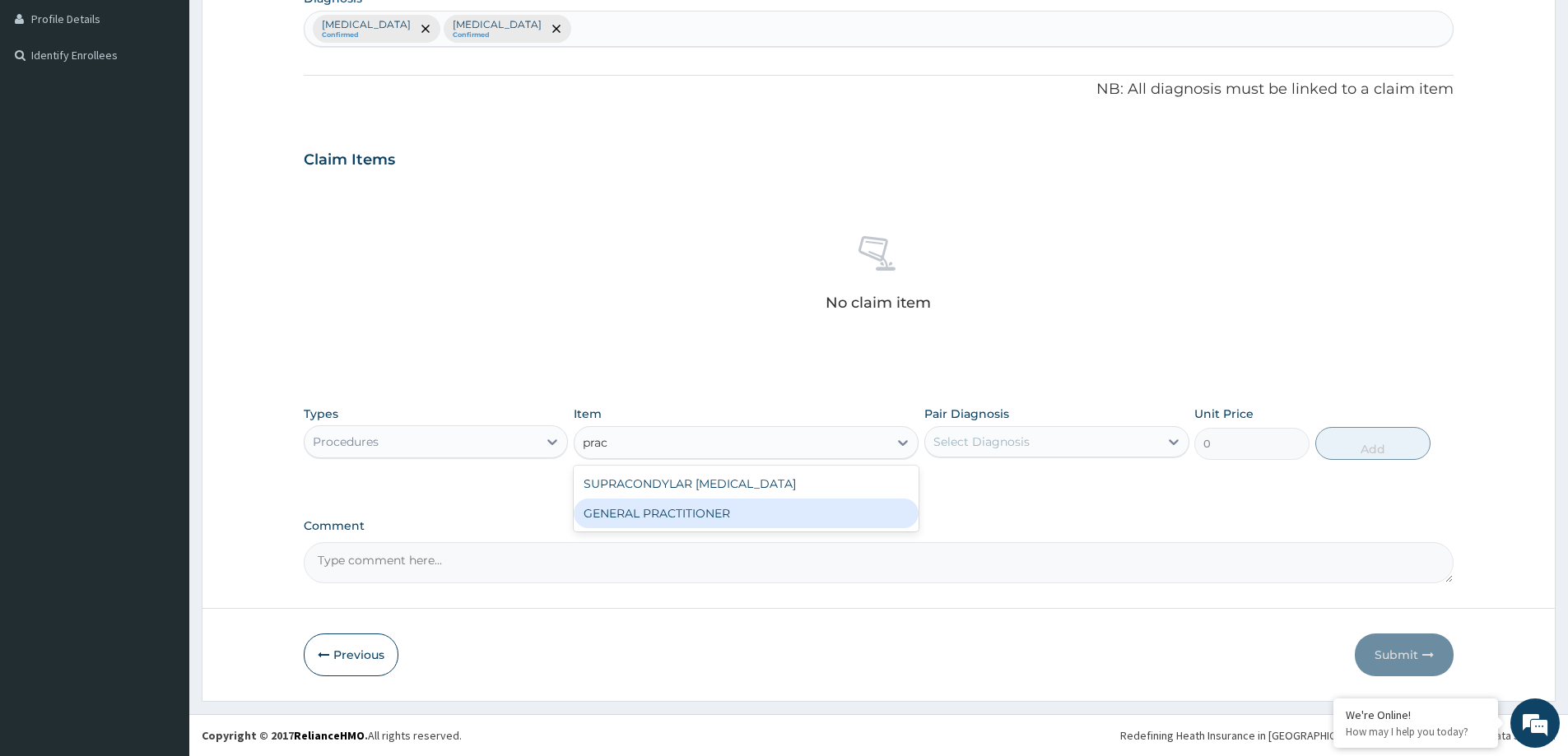
click at [780, 522] on div "GENERAL PRACTITIONER" at bounding box center [745, 513] width 345 height 30
type input "3125"
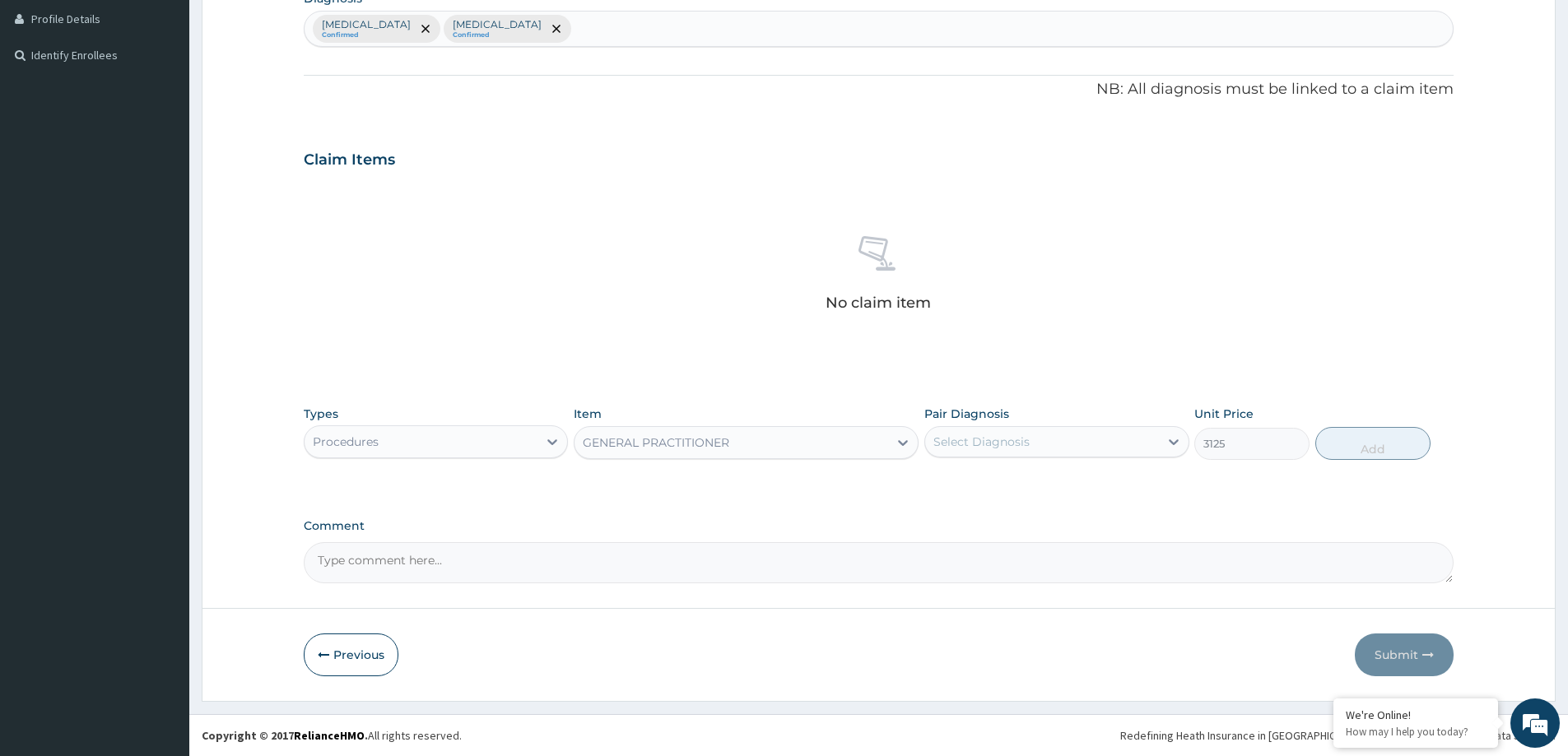
click at [1000, 443] on div "Select Diagnosis" at bounding box center [982, 441] width 97 height 16
click at [1015, 488] on label "[MEDICAL_DATA]" at bounding box center [1002, 482] width 102 height 16
checkbox input "true"
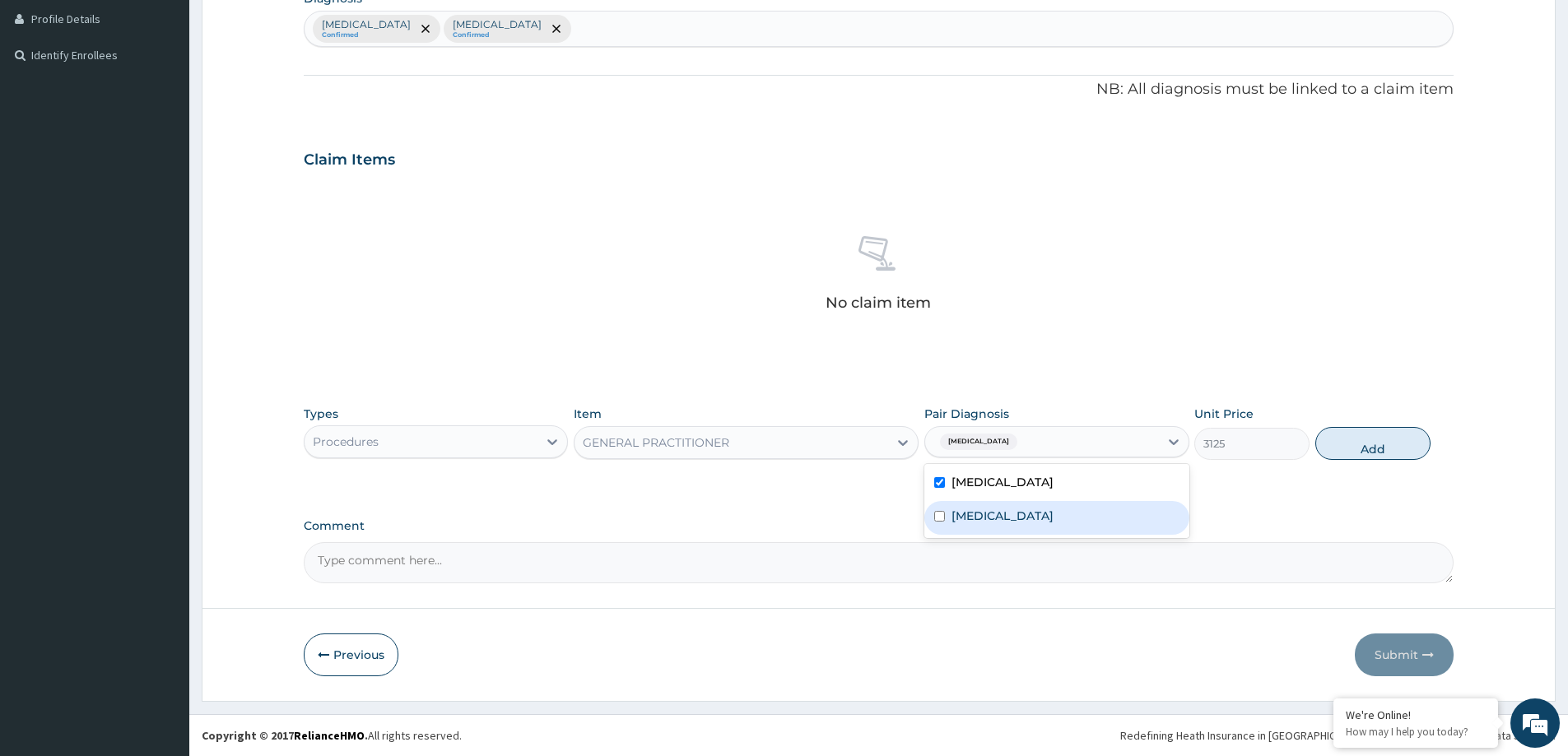
click at [1006, 516] on div "[MEDICAL_DATA]" at bounding box center [1056, 518] width 264 height 34
checkbox input "true"
click at [1392, 441] on button "Add" at bounding box center [1373, 443] width 115 height 33
type input "0"
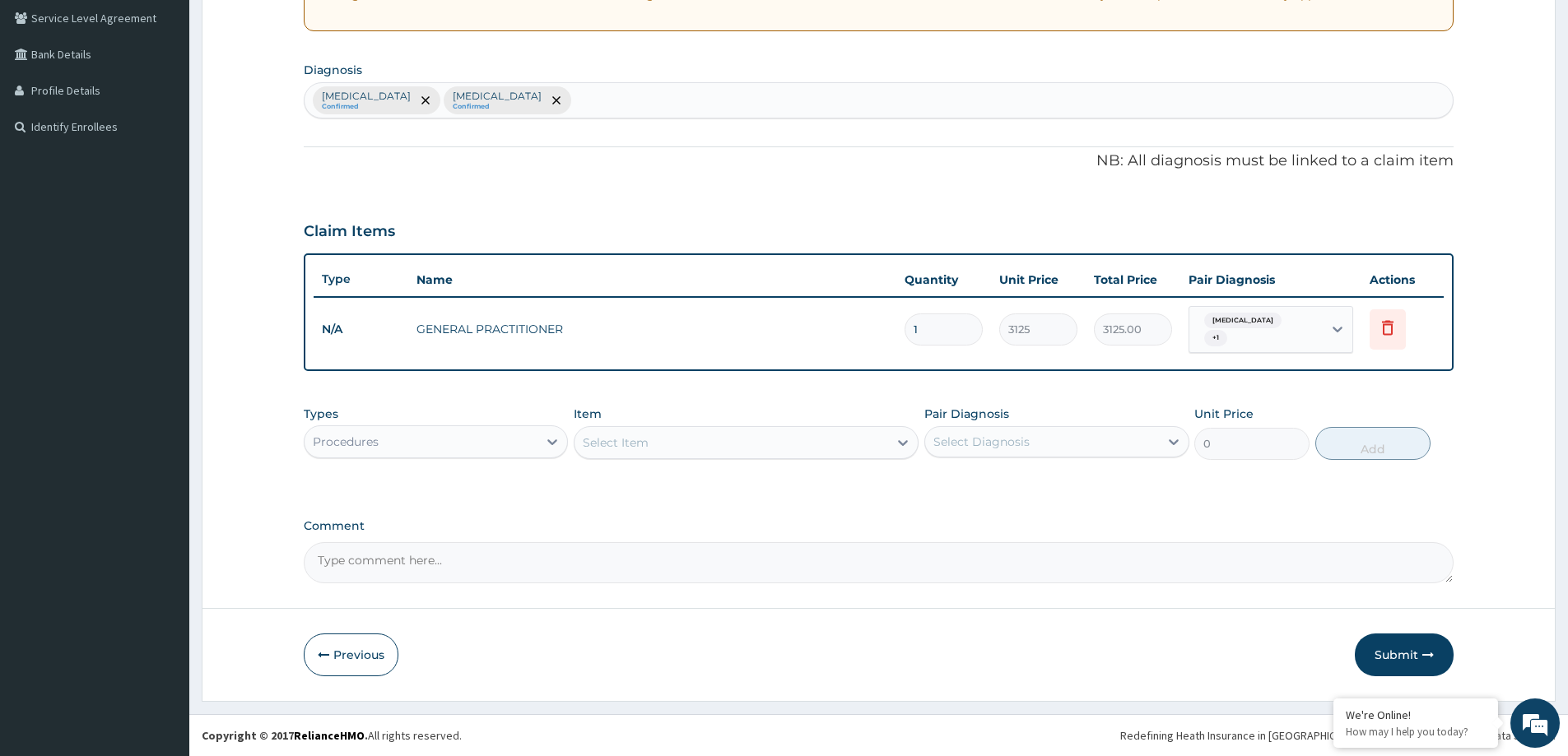
click at [457, 440] on div "Procedures" at bounding box center [420, 441] width 233 height 26
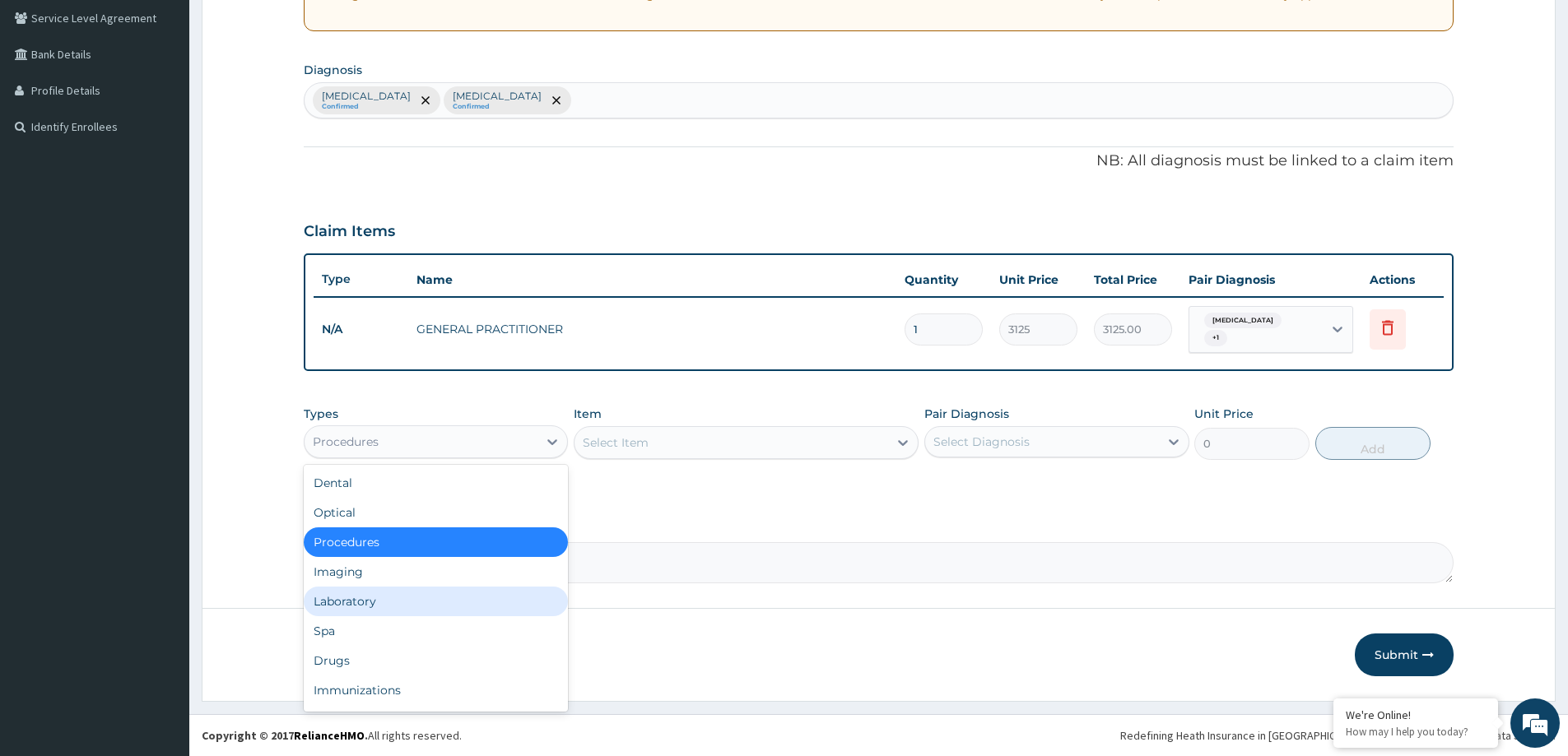
click at [396, 596] on div "Laboratory" at bounding box center [436, 601] width 264 height 30
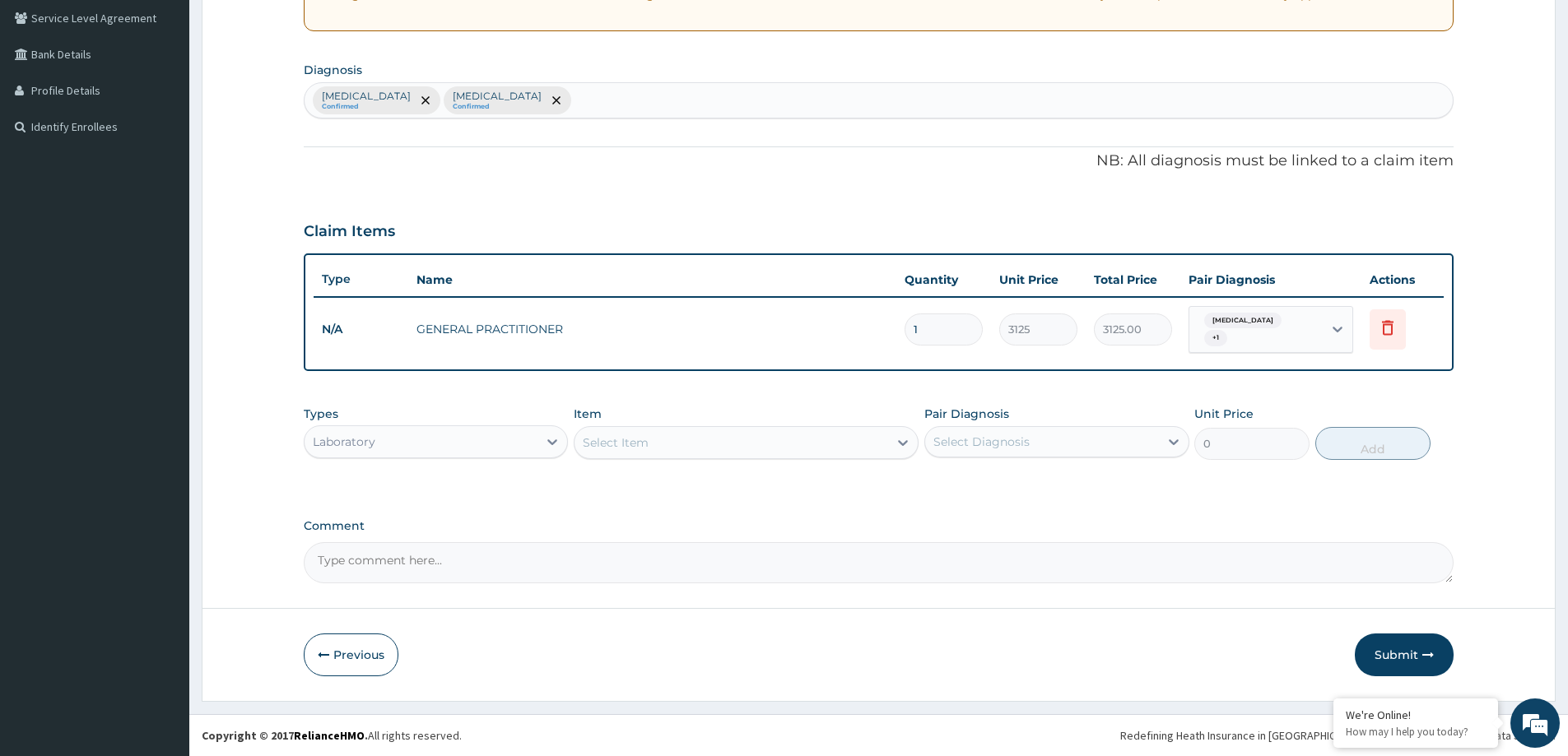
click at [742, 443] on div "Select Item" at bounding box center [731, 442] width 313 height 26
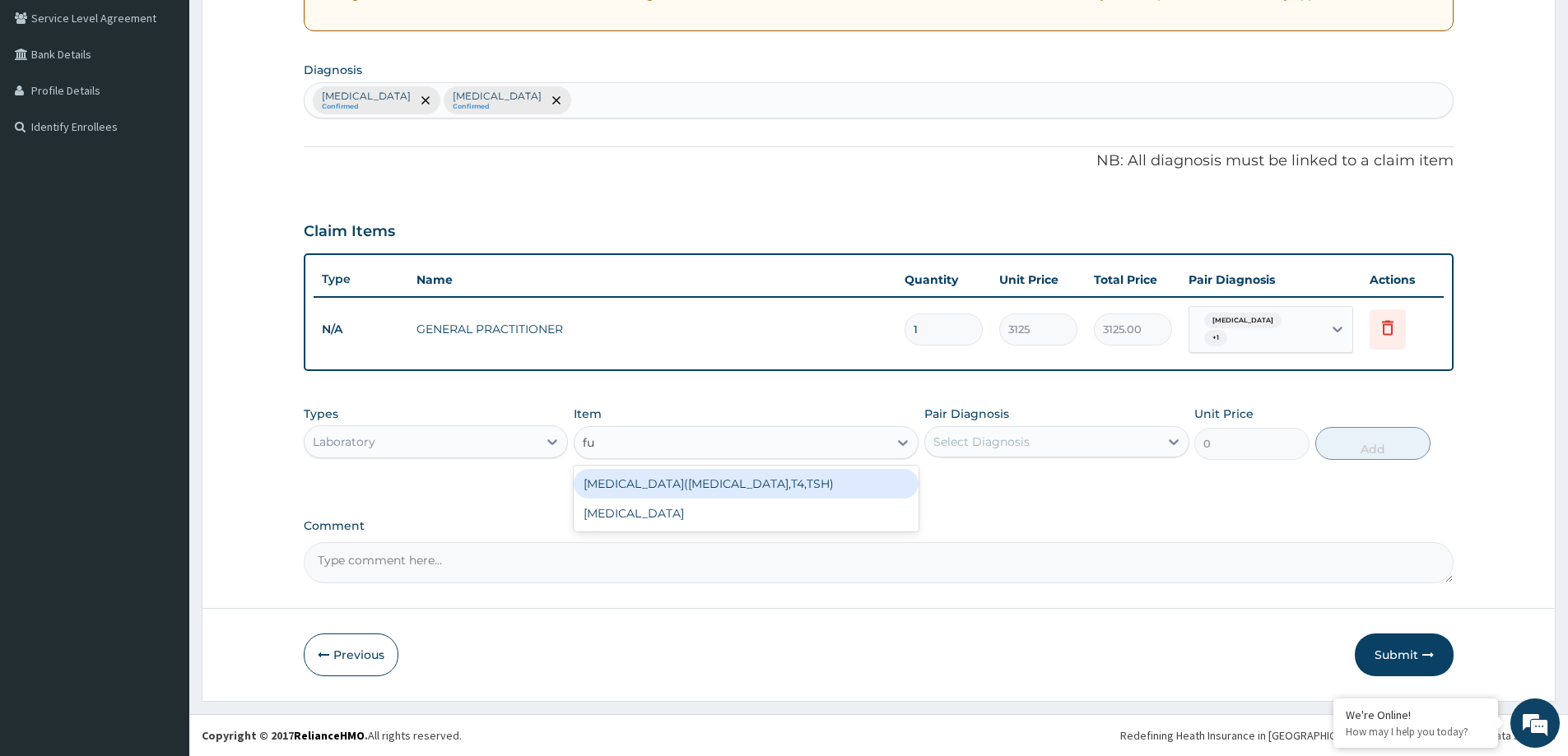
type input "ful"
click at [745, 489] on div "FULL BLOOD COUNT" at bounding box center [745, 483] width 345 height 30
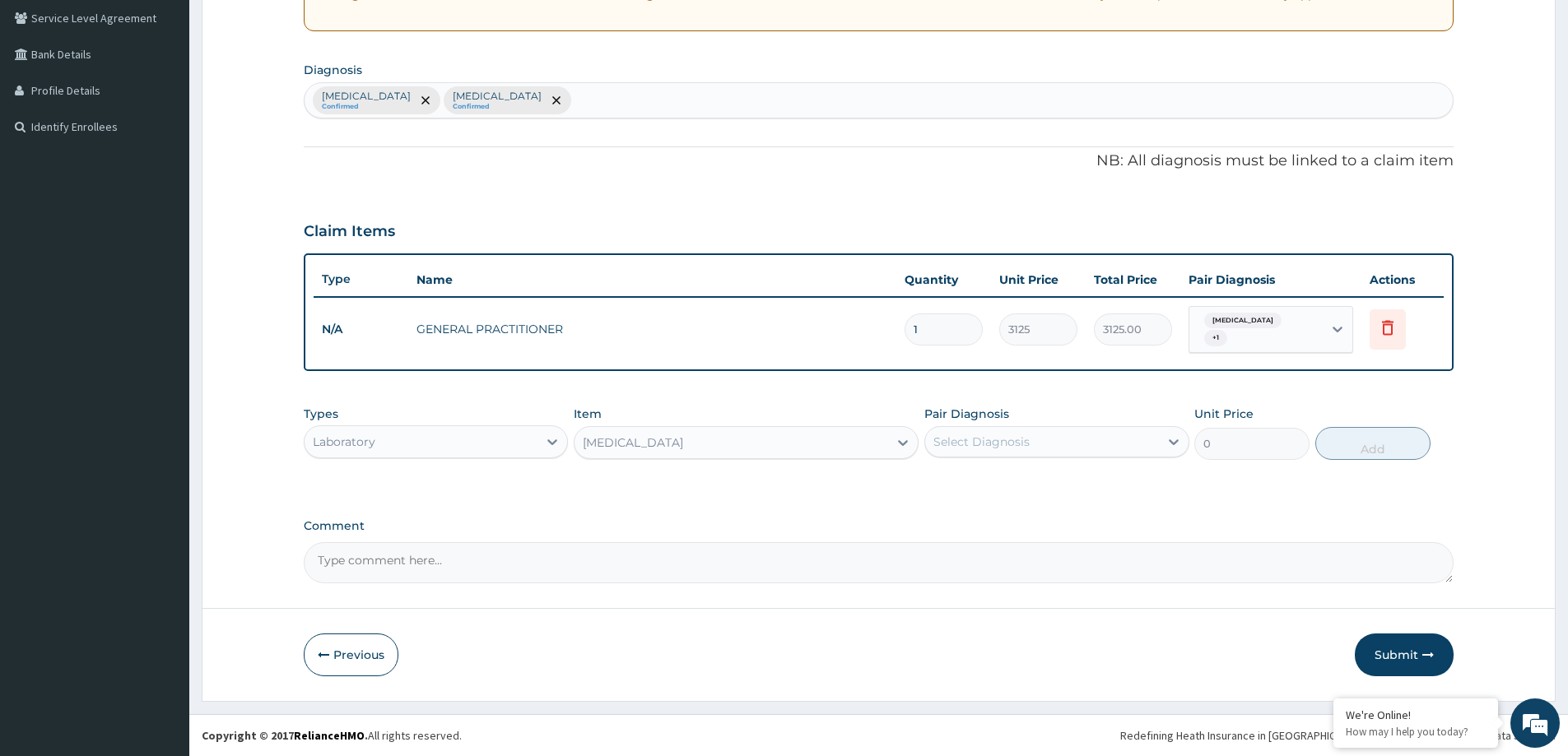
type input "3375"
click at [945, 443] on div "Select Diagnosis" at bounding box center [982, 441] width 97 height 16
click at [993, 489] on label "Bacterial infectious disease" at bounding box center [1002, 482] width 102 height 16
checkbox input "true"
click at [1357, 432] on button "Add" at bounding box center [1373, 443] width 115 height 33
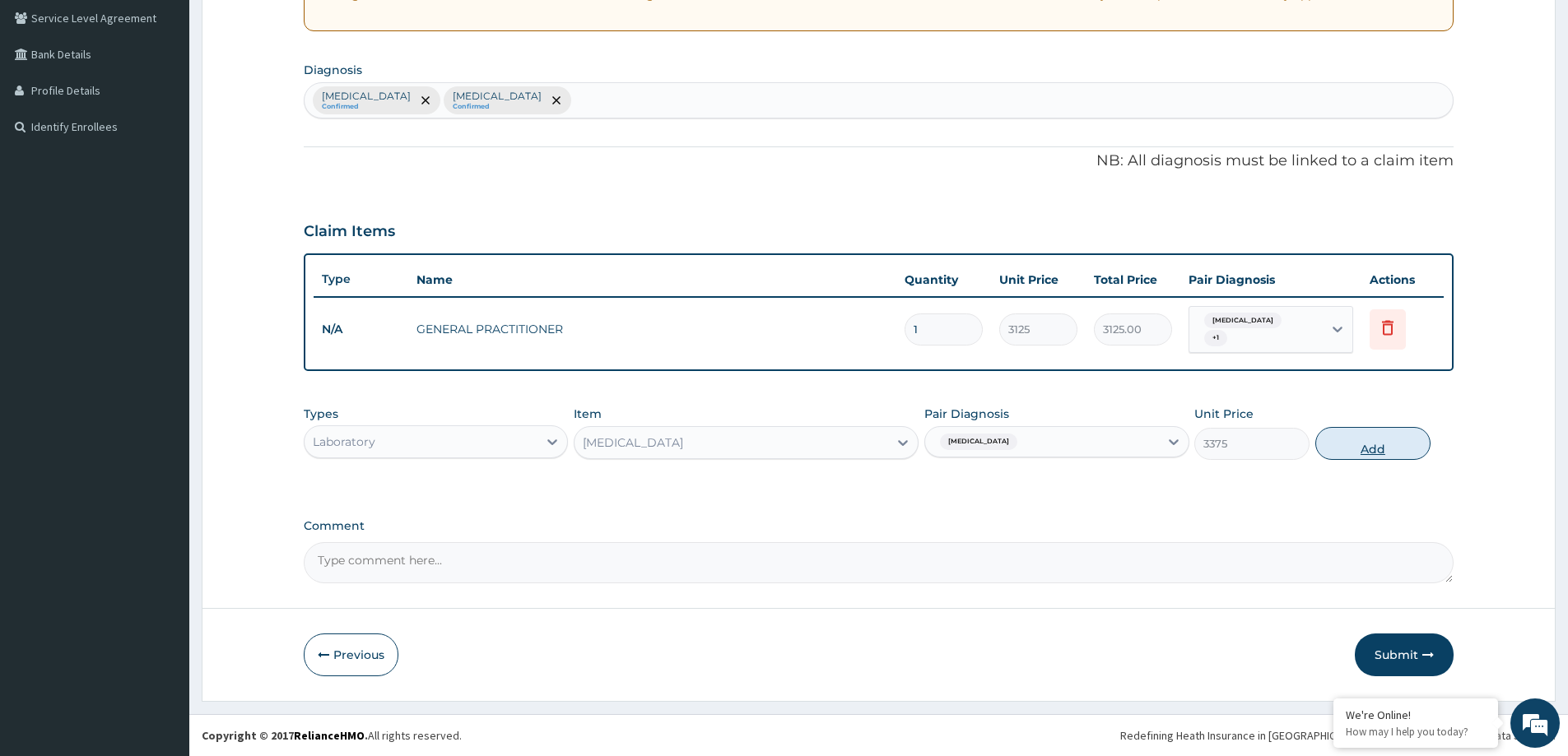
type input "0"
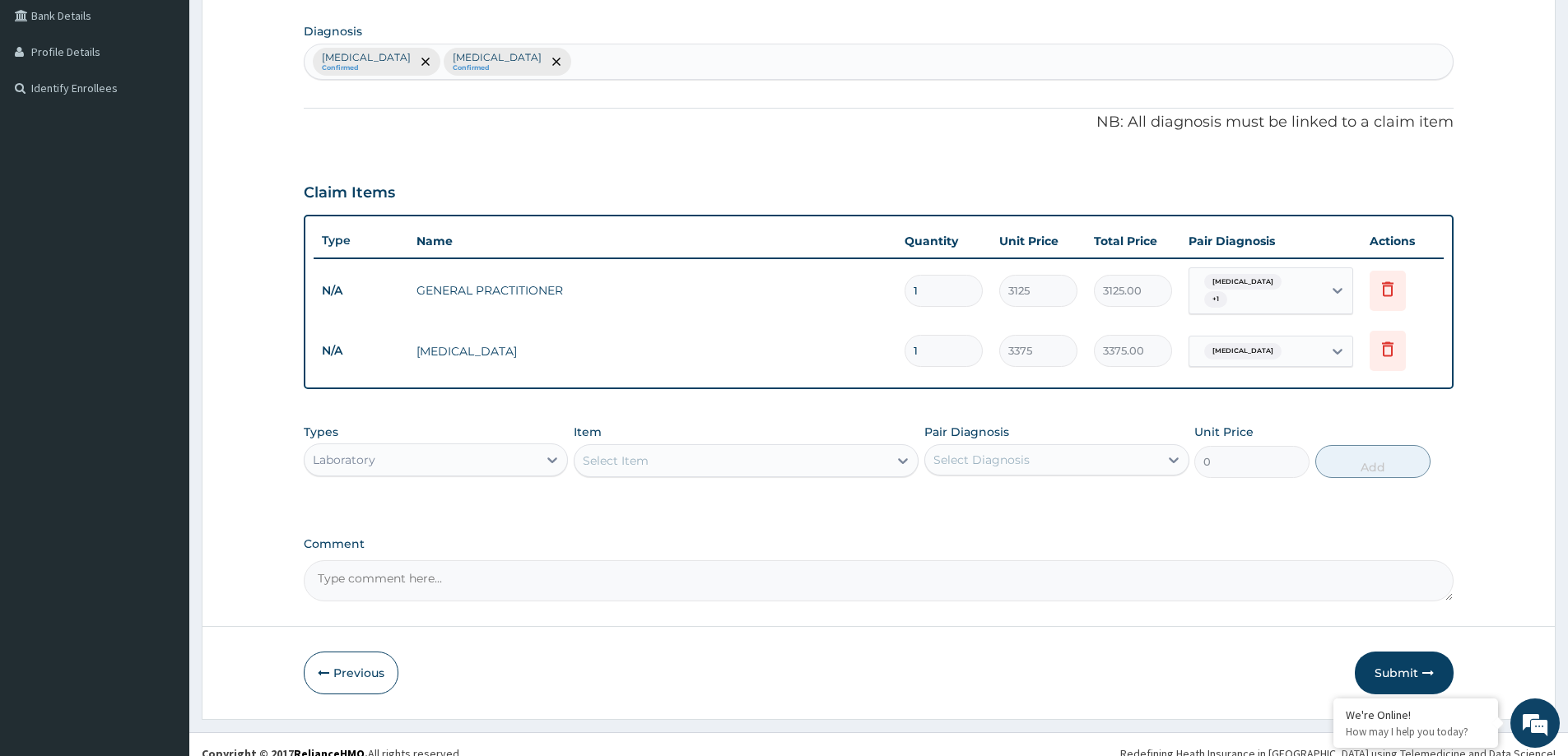
scroll to position [399, 0]
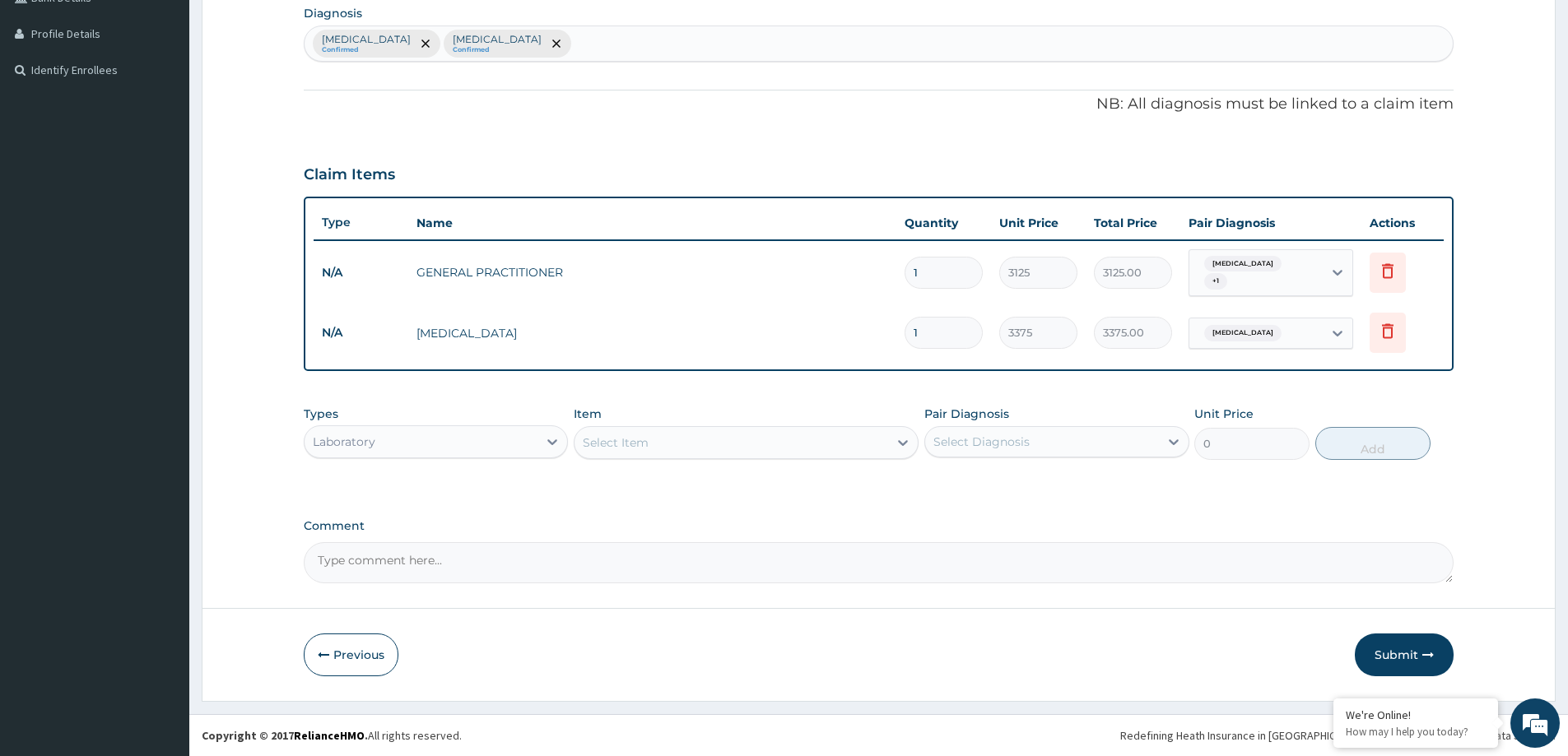
click at [590, 443] on div "Select Item" at bounding box center [616, 442] width 66 height 16
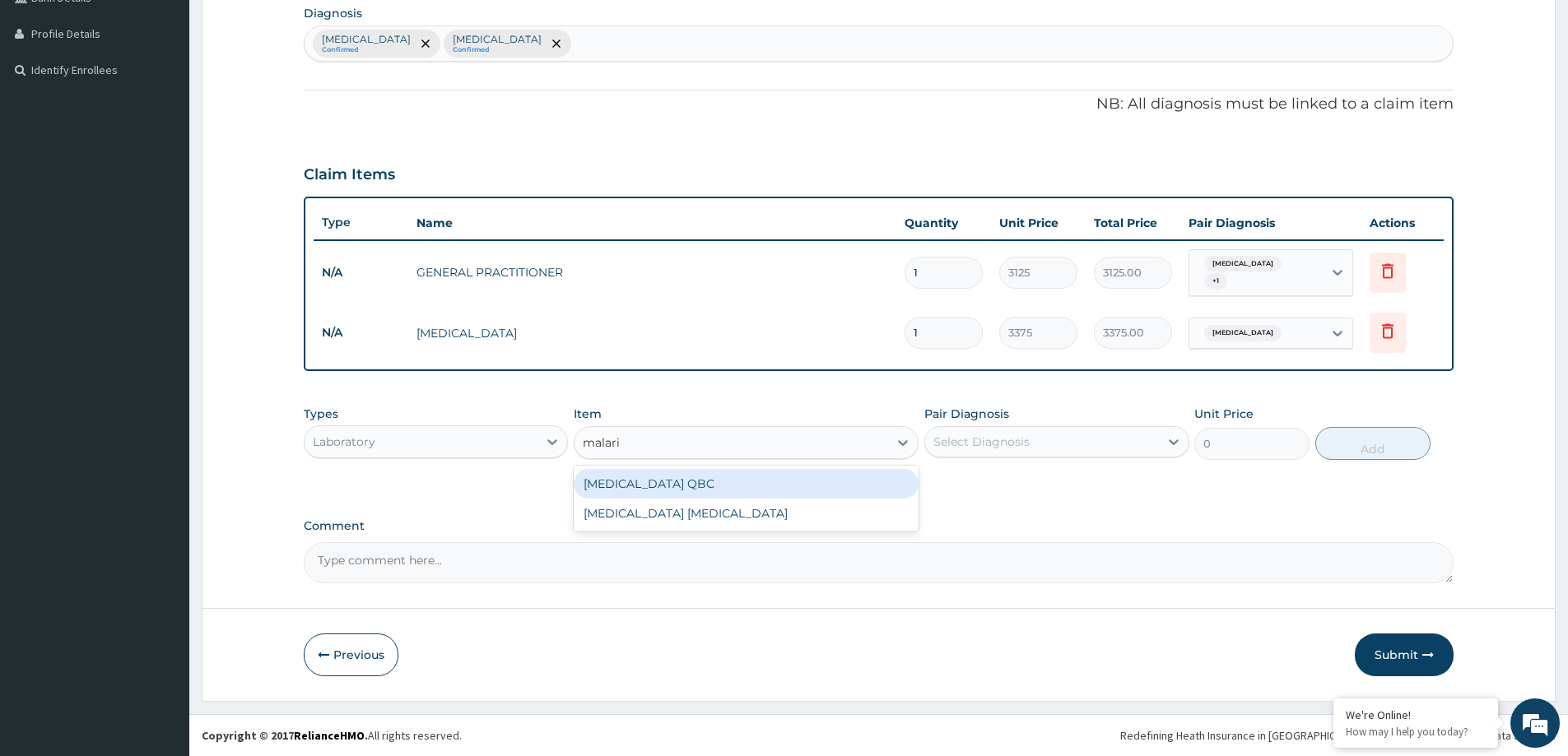
type input "malaria"
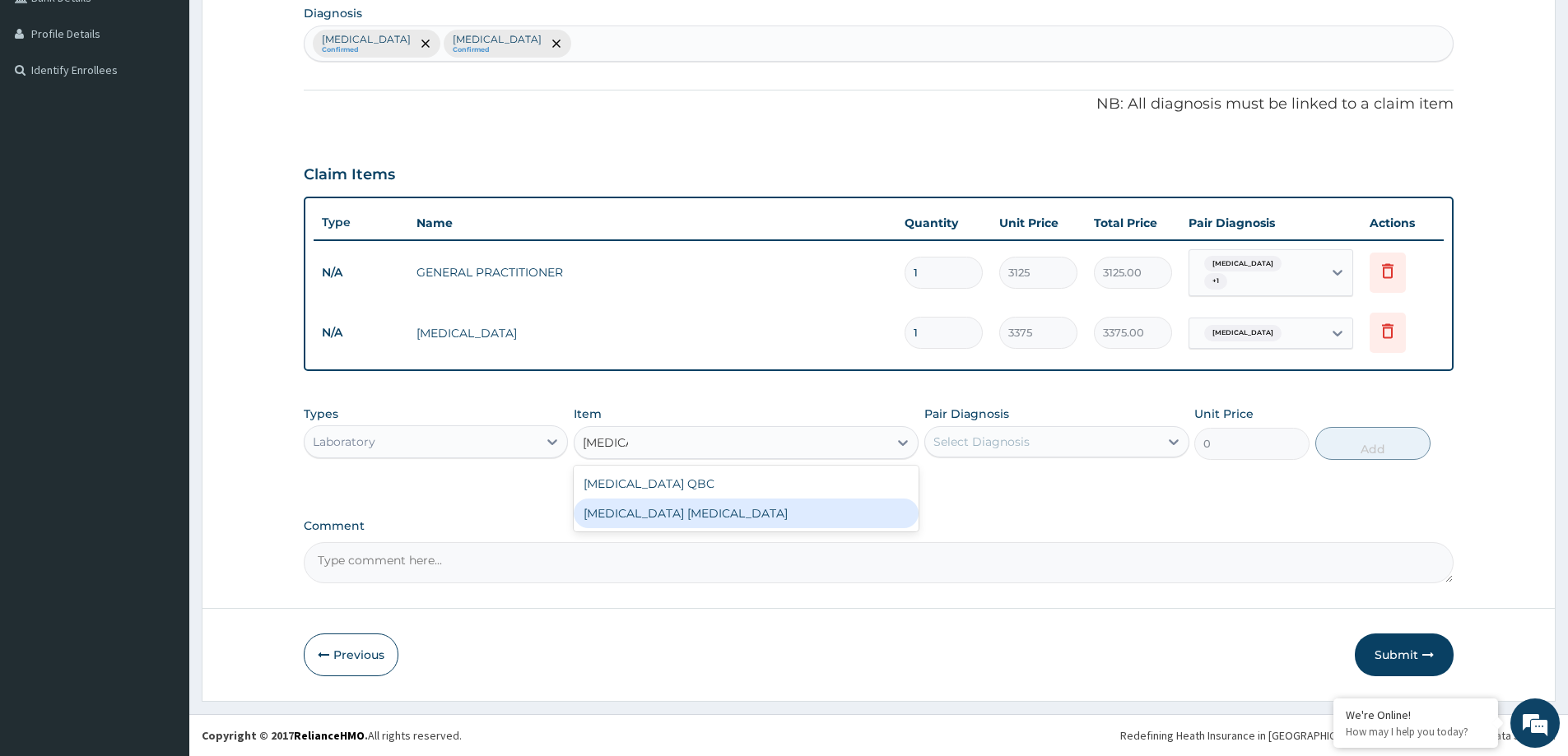
click at [701, 521] on div "MALARIA PARASITE" at bounding box center [745, 513] width 345 height 30
type input "2025"
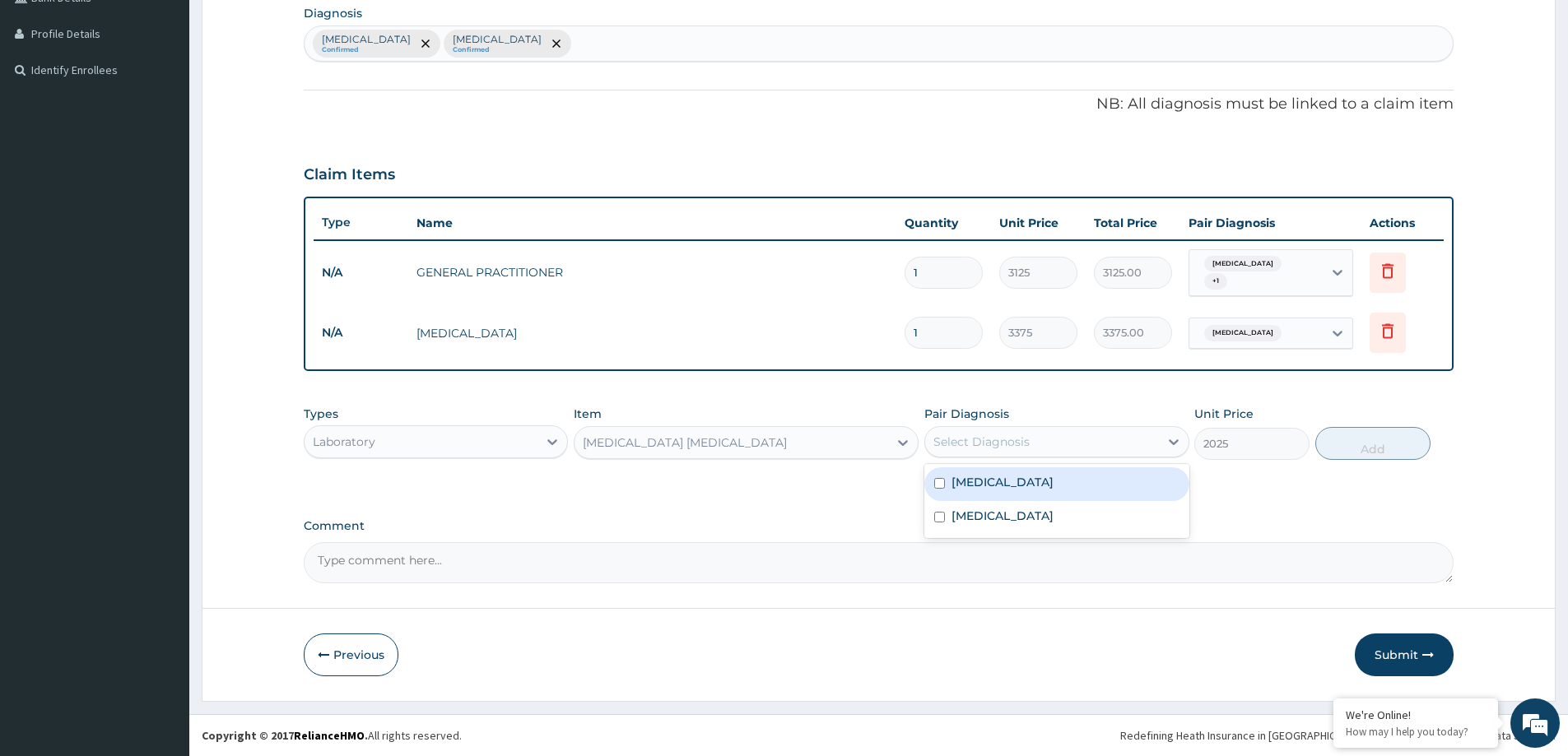
click at [1090, 447] on div "Select Diagnosis" at bounding box center [1041, 441] width 233 height 26
click at [1074, 527] on div "Malaria" at bounding box center [1056, 518] width 264 height 34
checkbox input "true"
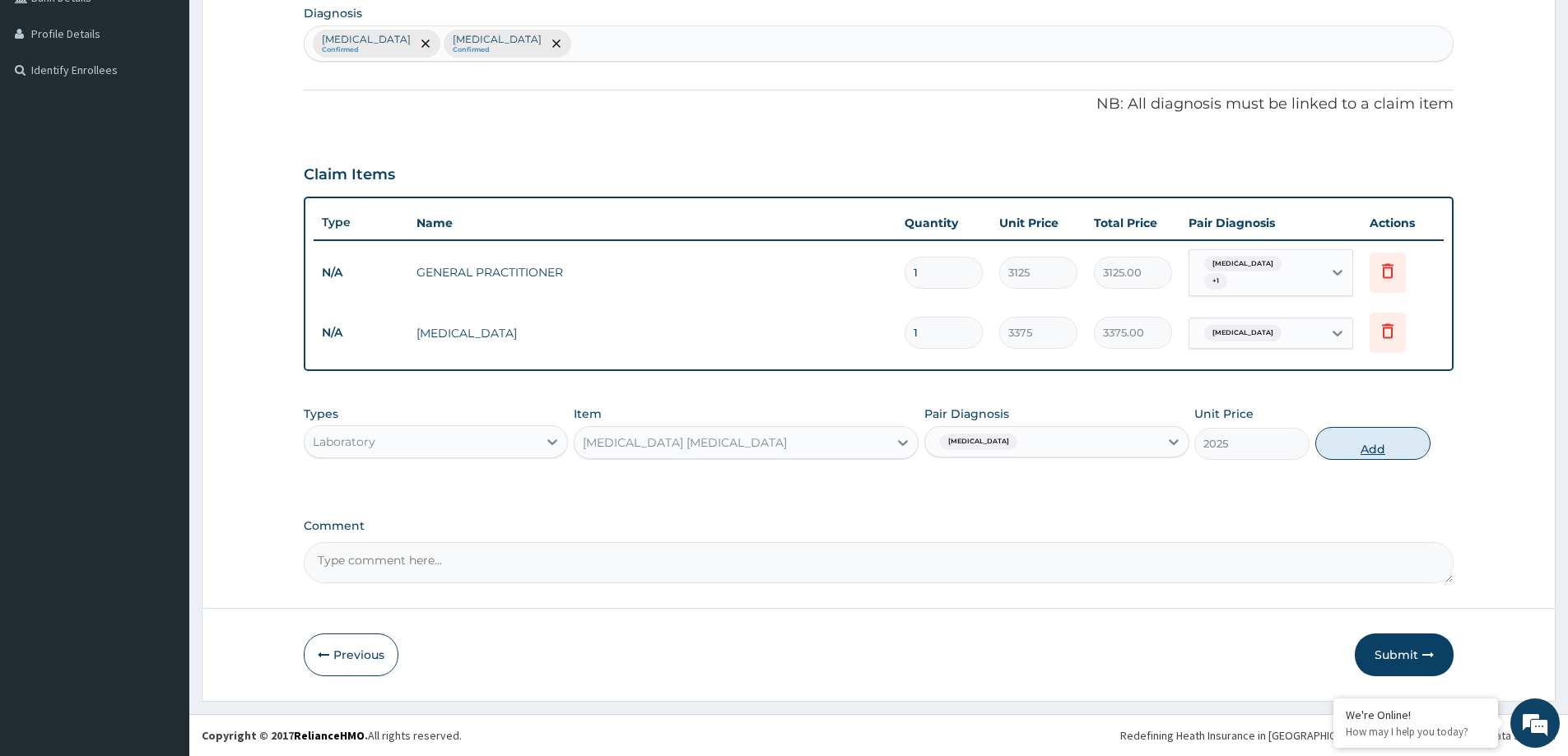
click at [1357, 444] on button "Add" at bounding box center [1373, 443] width 115 height 33
type input "0"
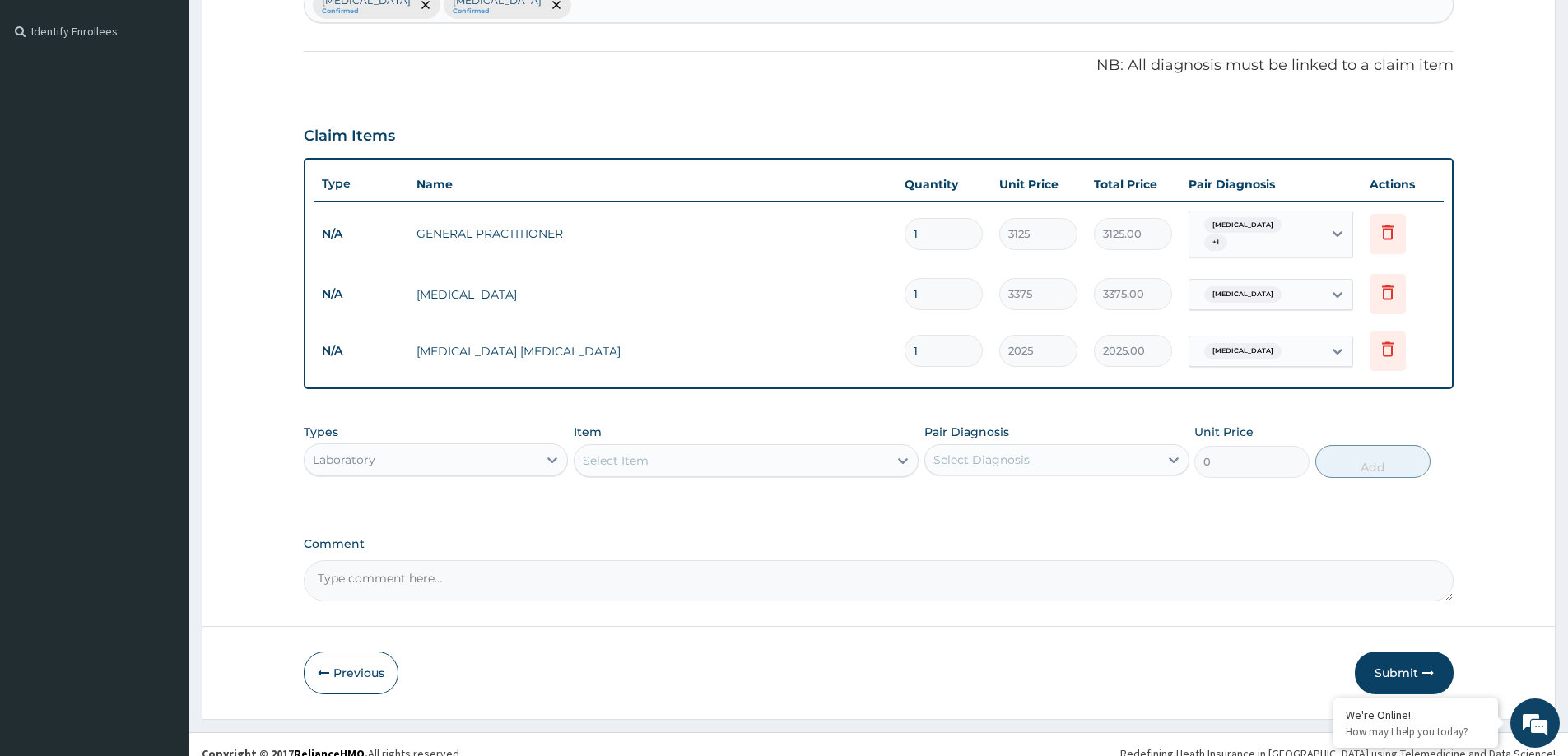
scroll to position [455, 0]
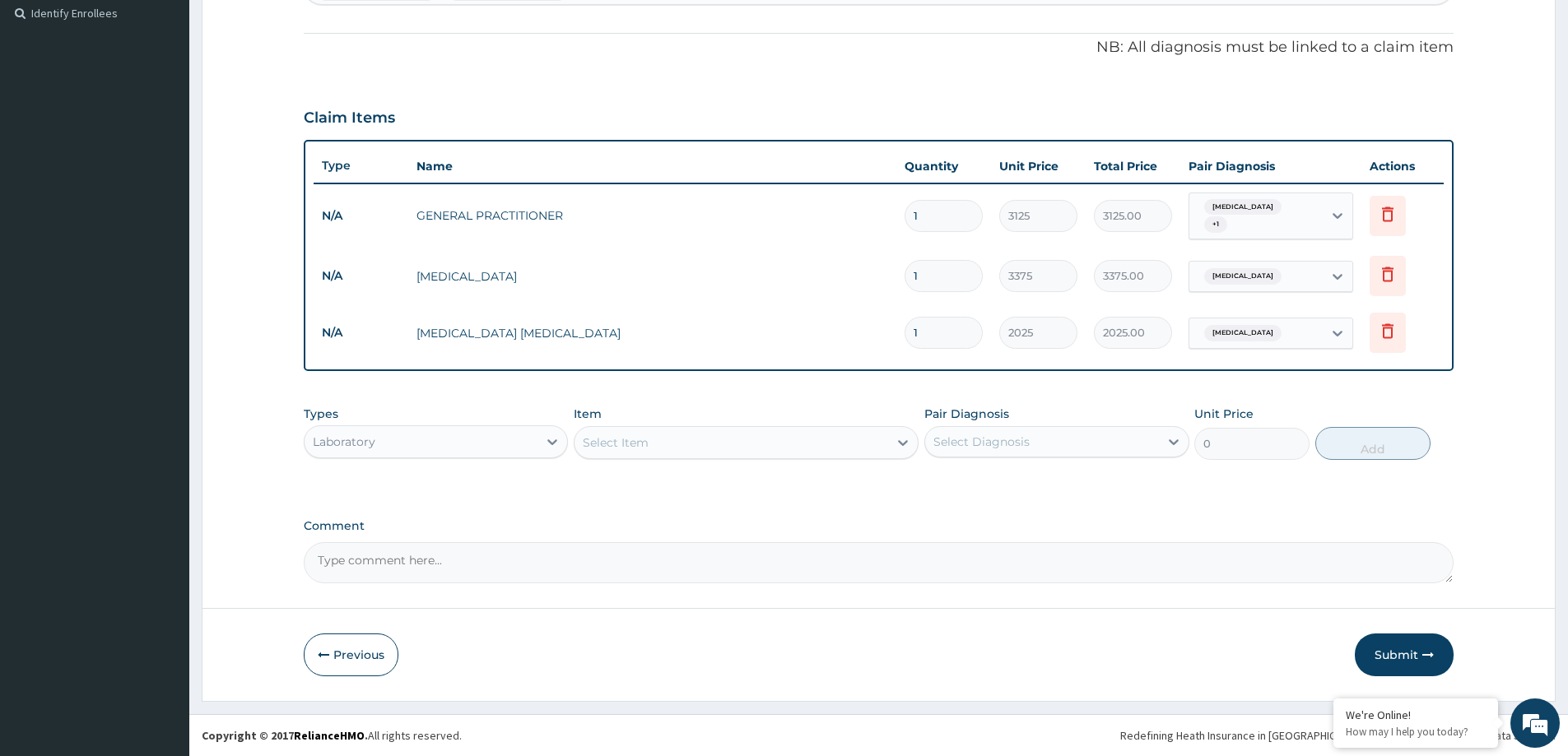
click at [455, 449] on div "Laboratory" at bounding box center [420, 441] width 233 height 26
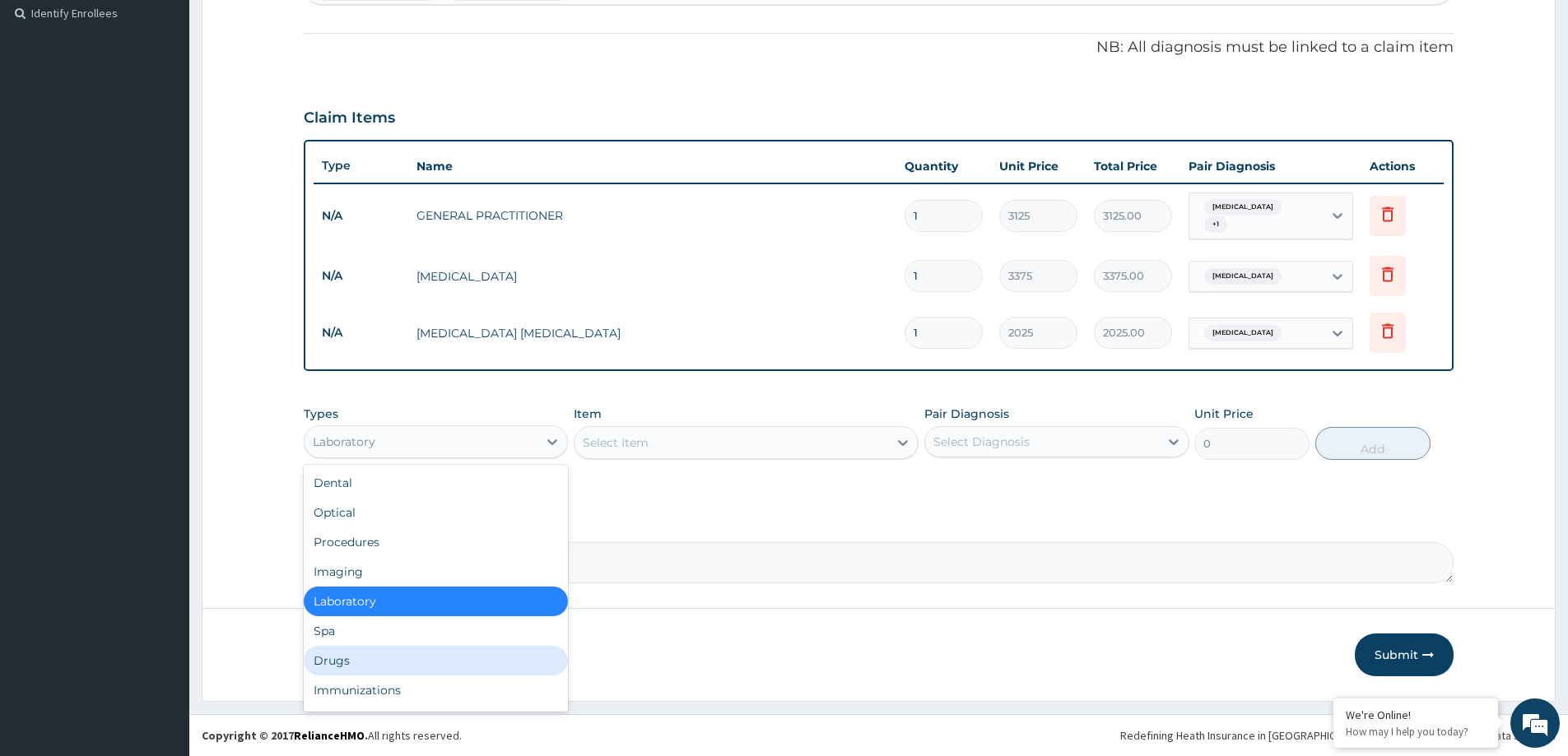
click at [386, 673] on div "Drugs" at bounding box center [436, 660] width 264 height 30
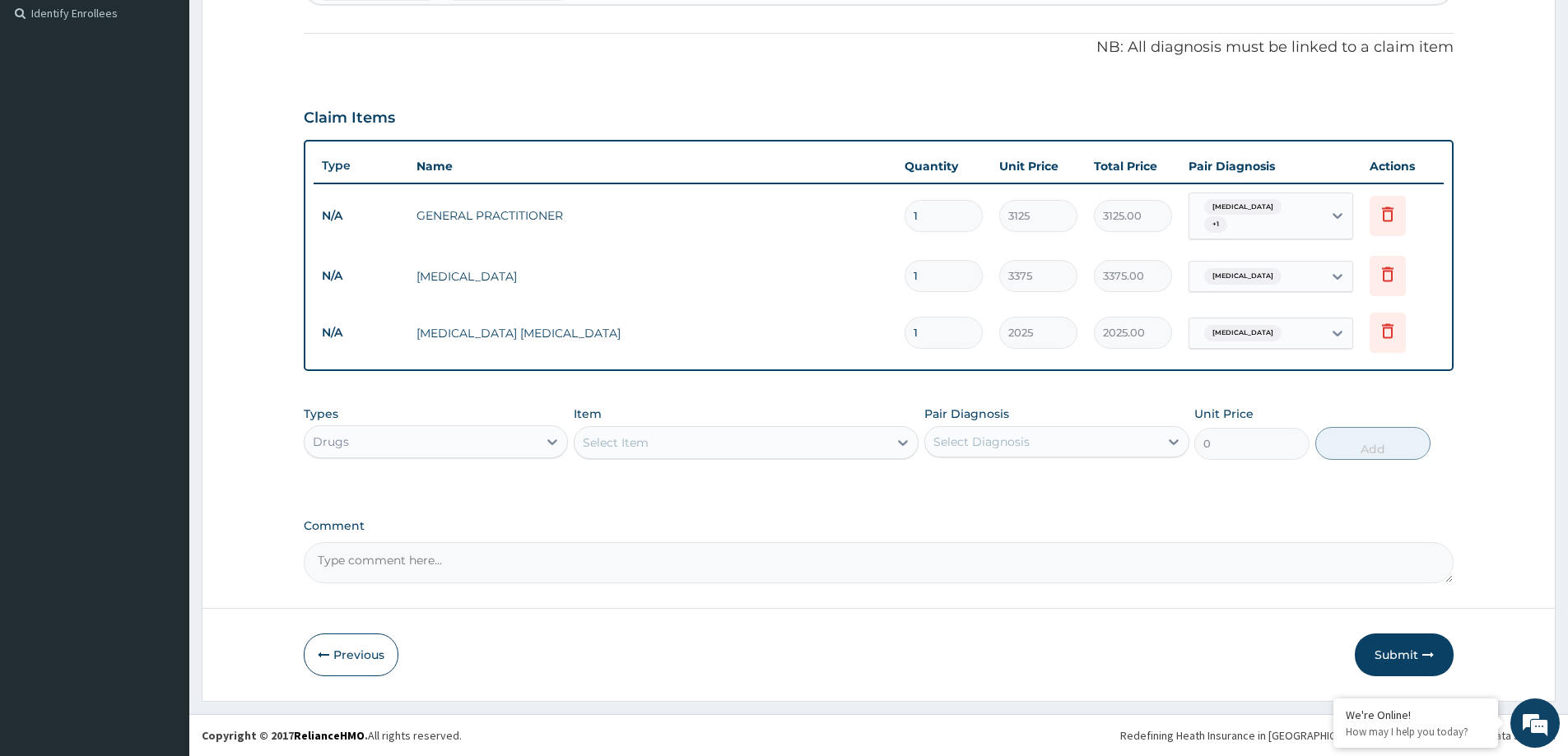
click at [655, 449] on div "Select Item" at bounding box center [731, 442] width 313 height 26
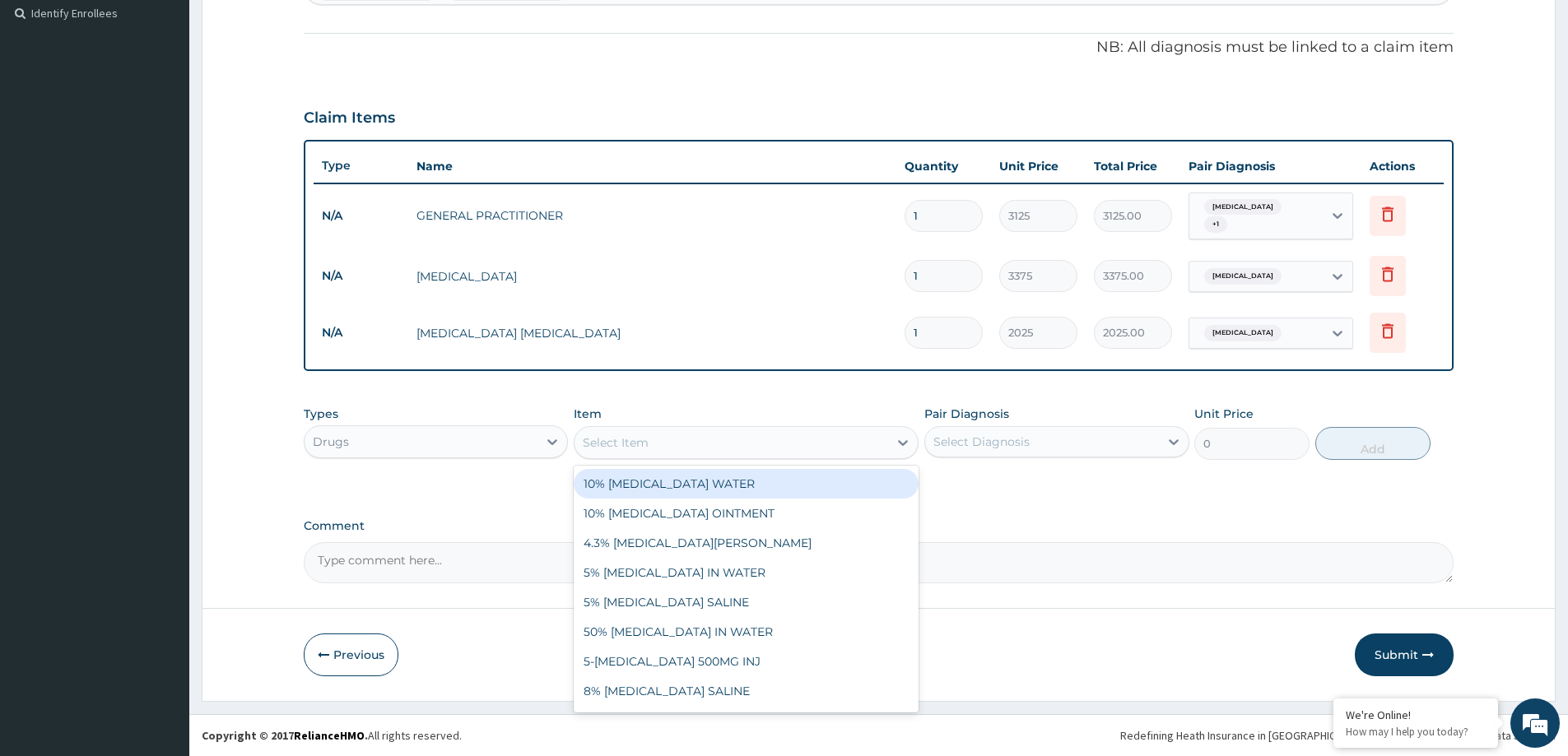
paste input "NEEDLE AND SYRINGE 5ML"
type input "NEEDLE AND SYRINGE 5ML"
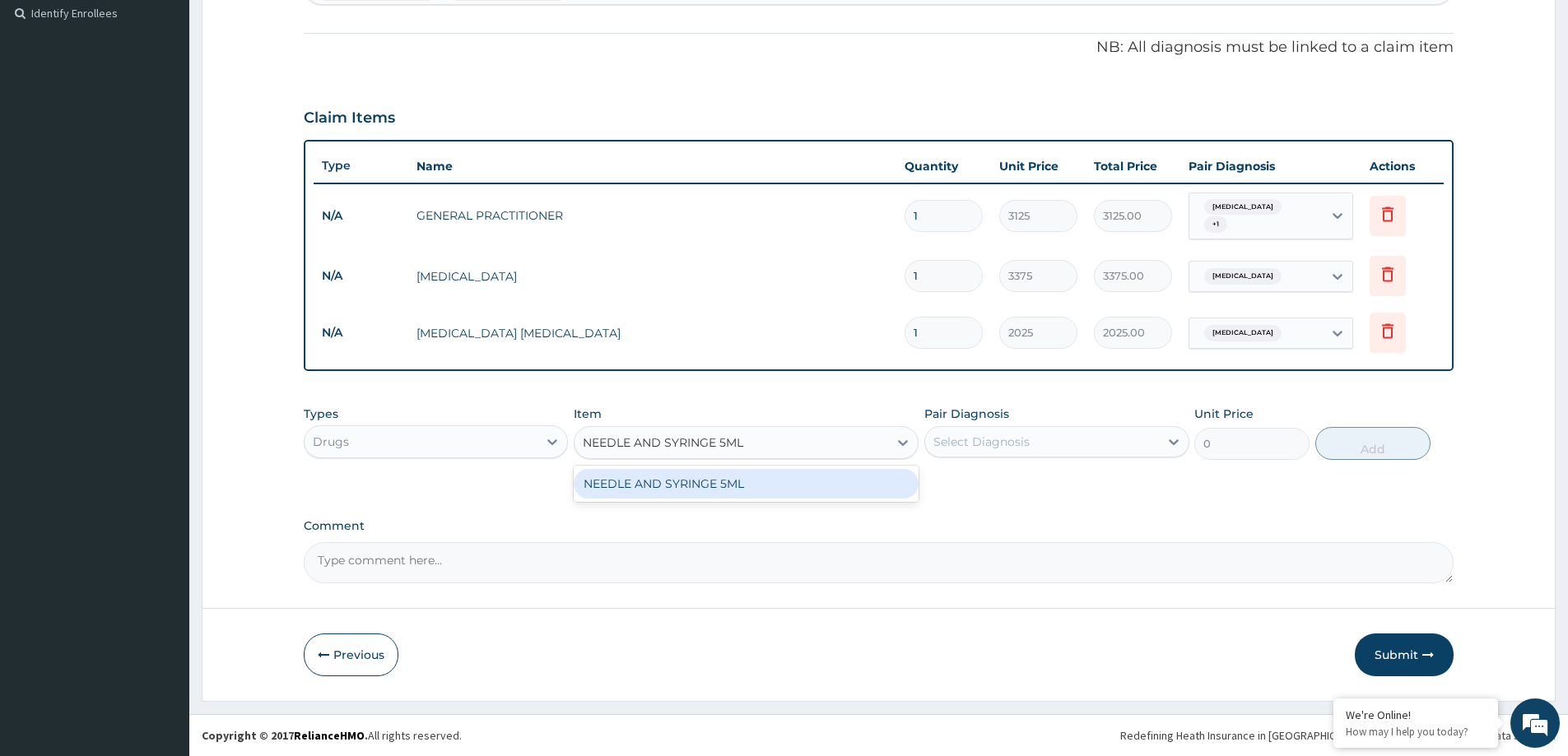
click at [648, 486] on div "NEEDLE AND SYRINGE 5ML" at bounding box center [745, 483] width 345 height 30
type input "100"
click at [984, 449] on div "Select Diagnosis" at bounding box center [982, 441] width 97 height 16
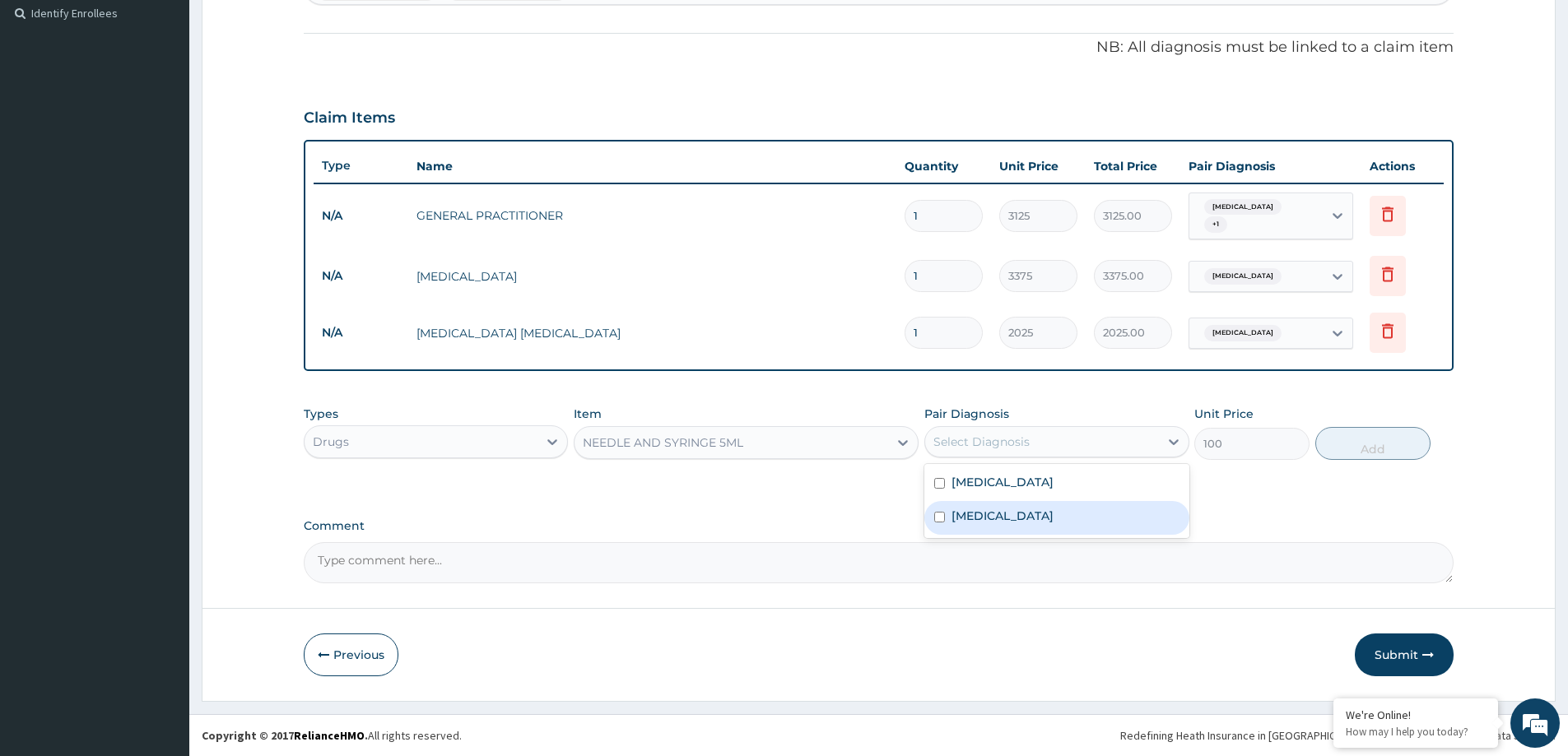
click at [1008, 506] on div "Malaria" at bounding box center [1056, 518] width 264 height 34
checkbox input "true"
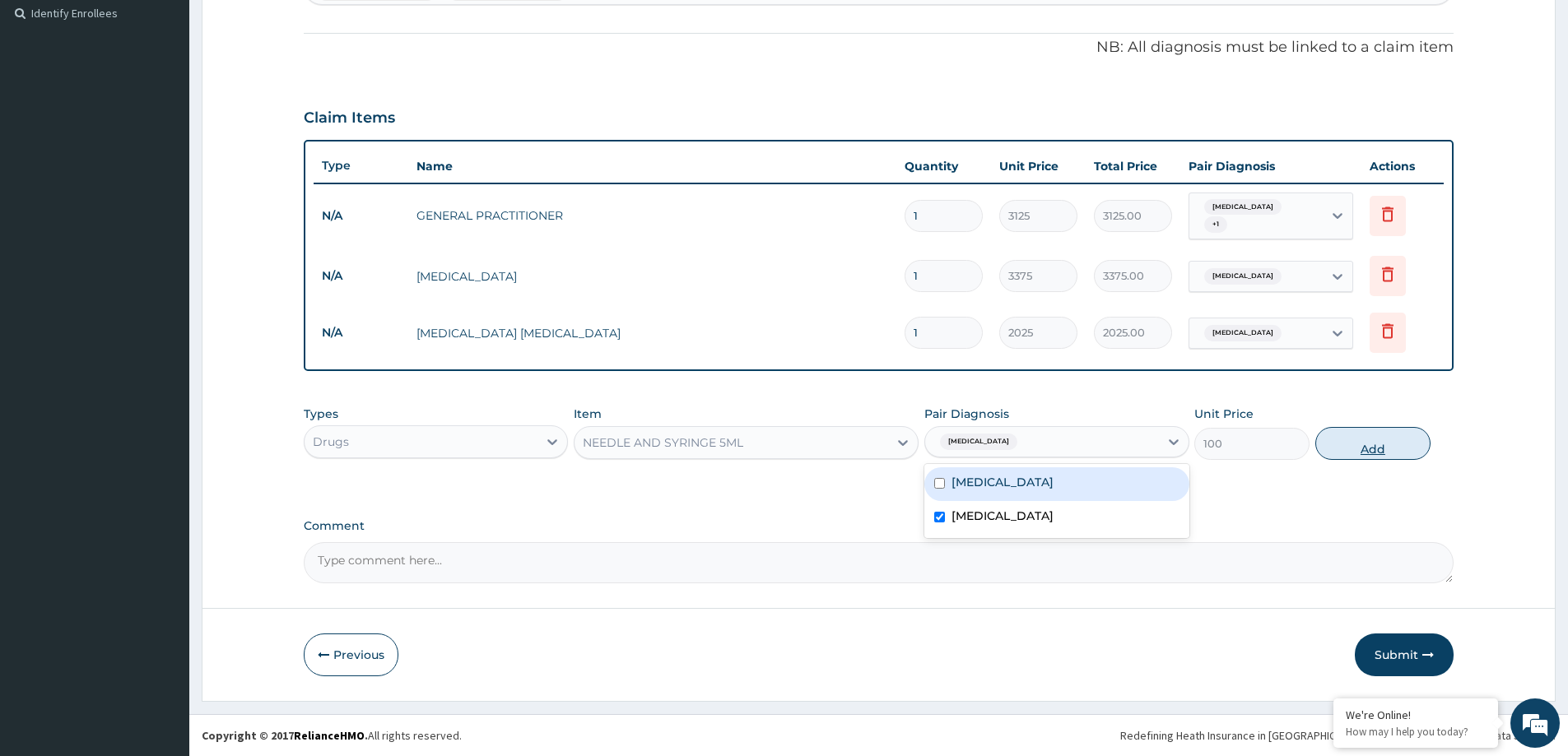
click at [1366, 450] on button "Add" at bounding box center [1373, 443] width 115 height 33
type input "0"
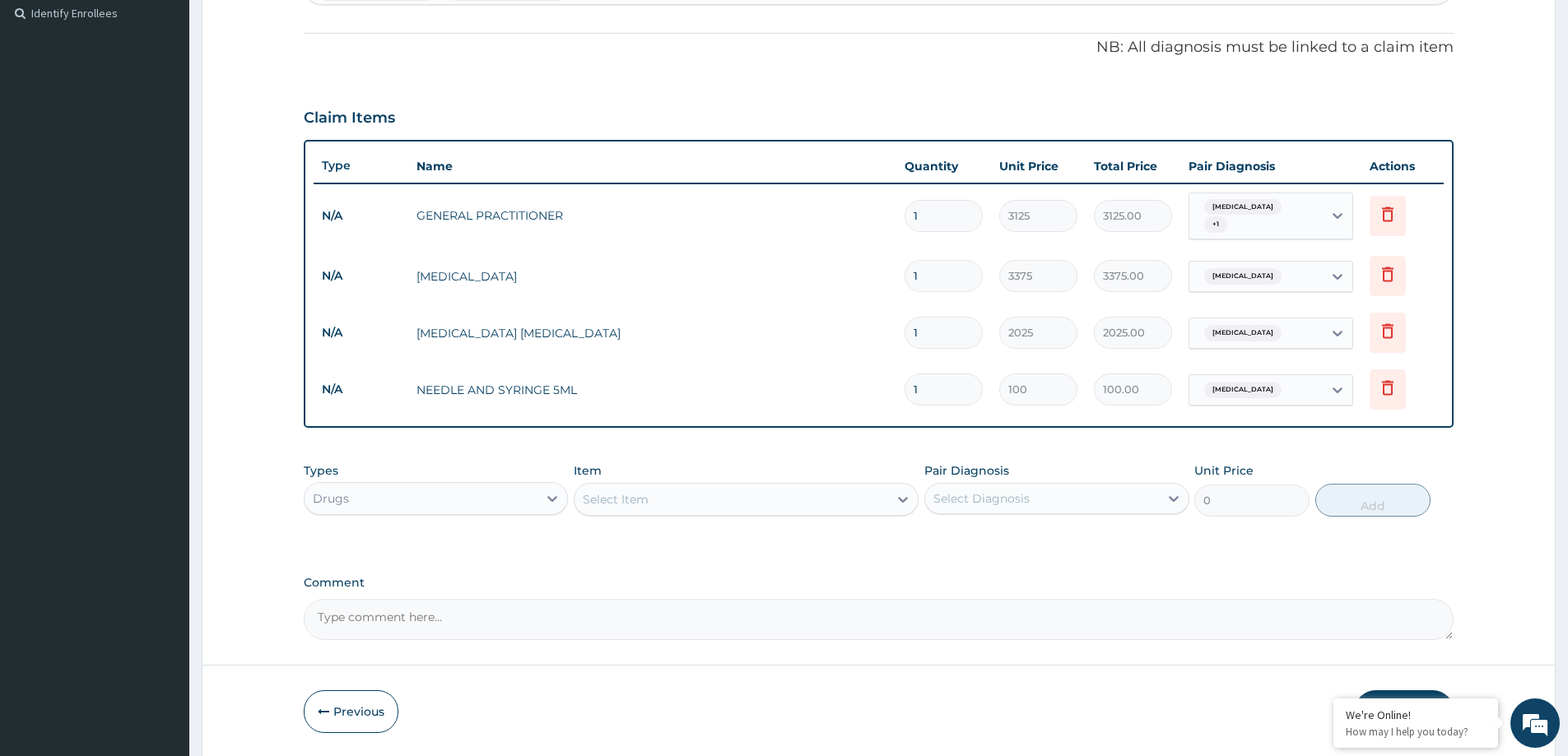
click at [606, 514] on div "Select Item" at bounding box center [745, 499] width 345 height 33
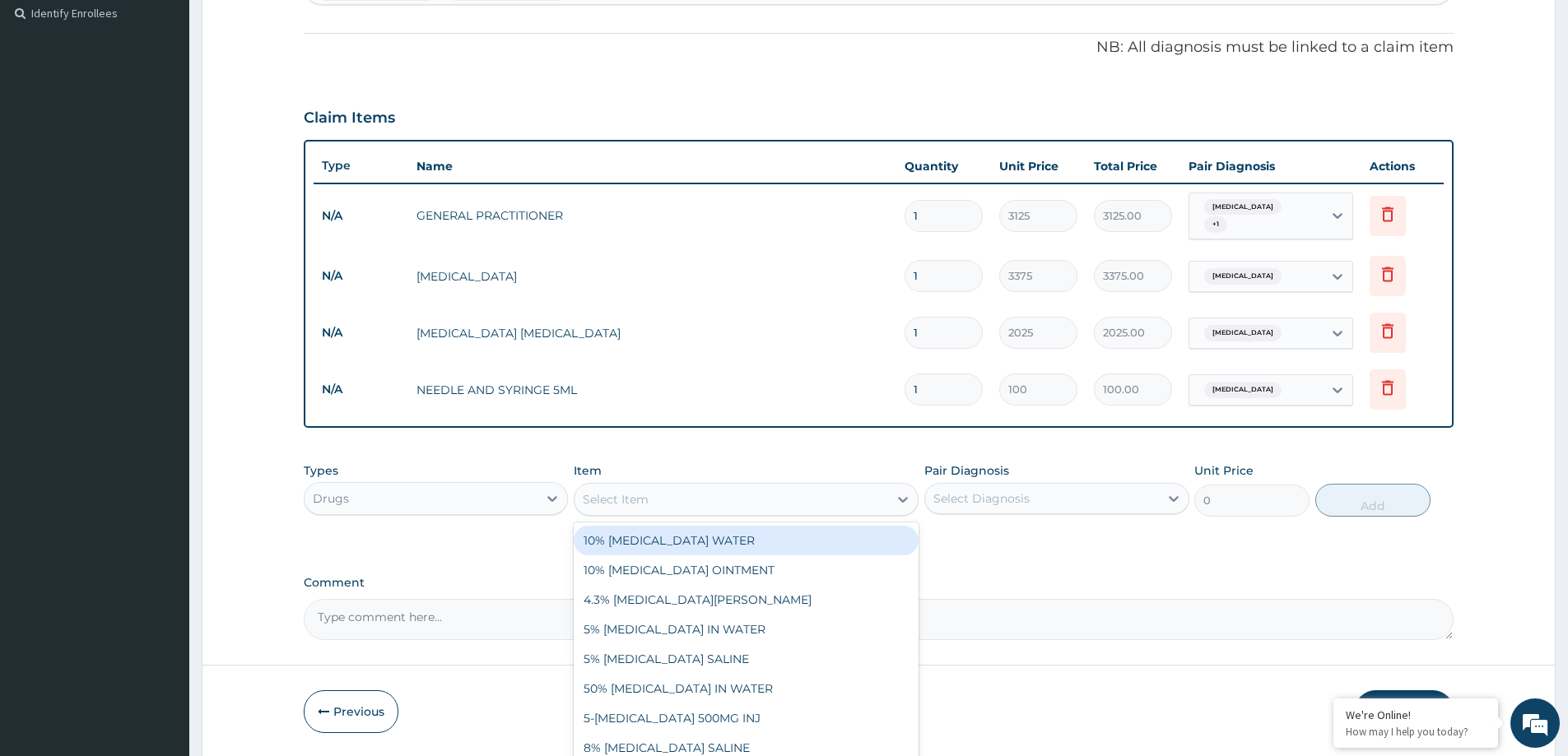
paste input "FREE NEEDLE (23G)"
type input "FREE NEEDLE (23G)"
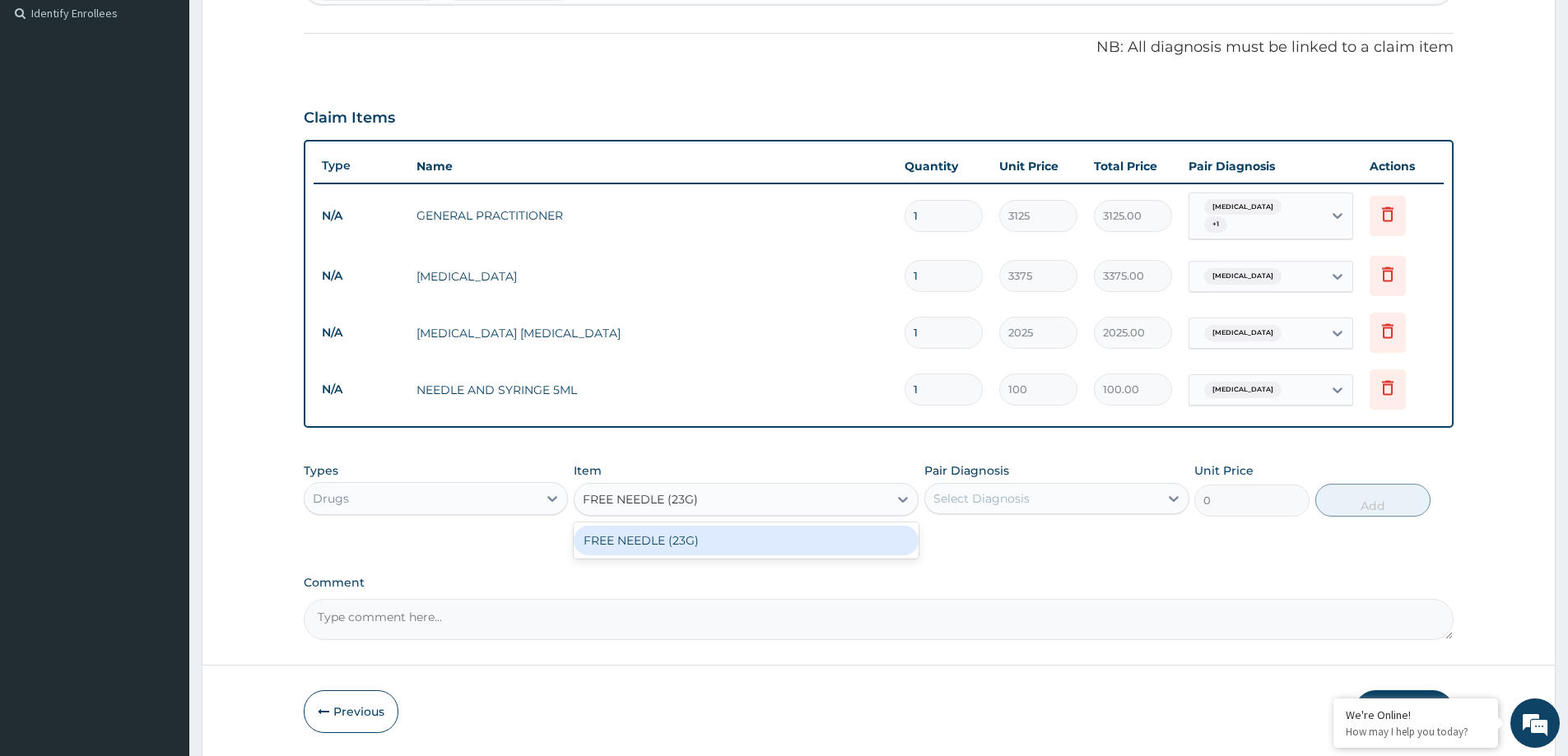
click at [712, 549] on div "FREE NEEDLE (23G)" at bounding box center [745, 540] width 345 height 30
type input "30"
click at [990, 499] on div "Select Diagnosis" at bounding box center [982, 498] width 97 height 16
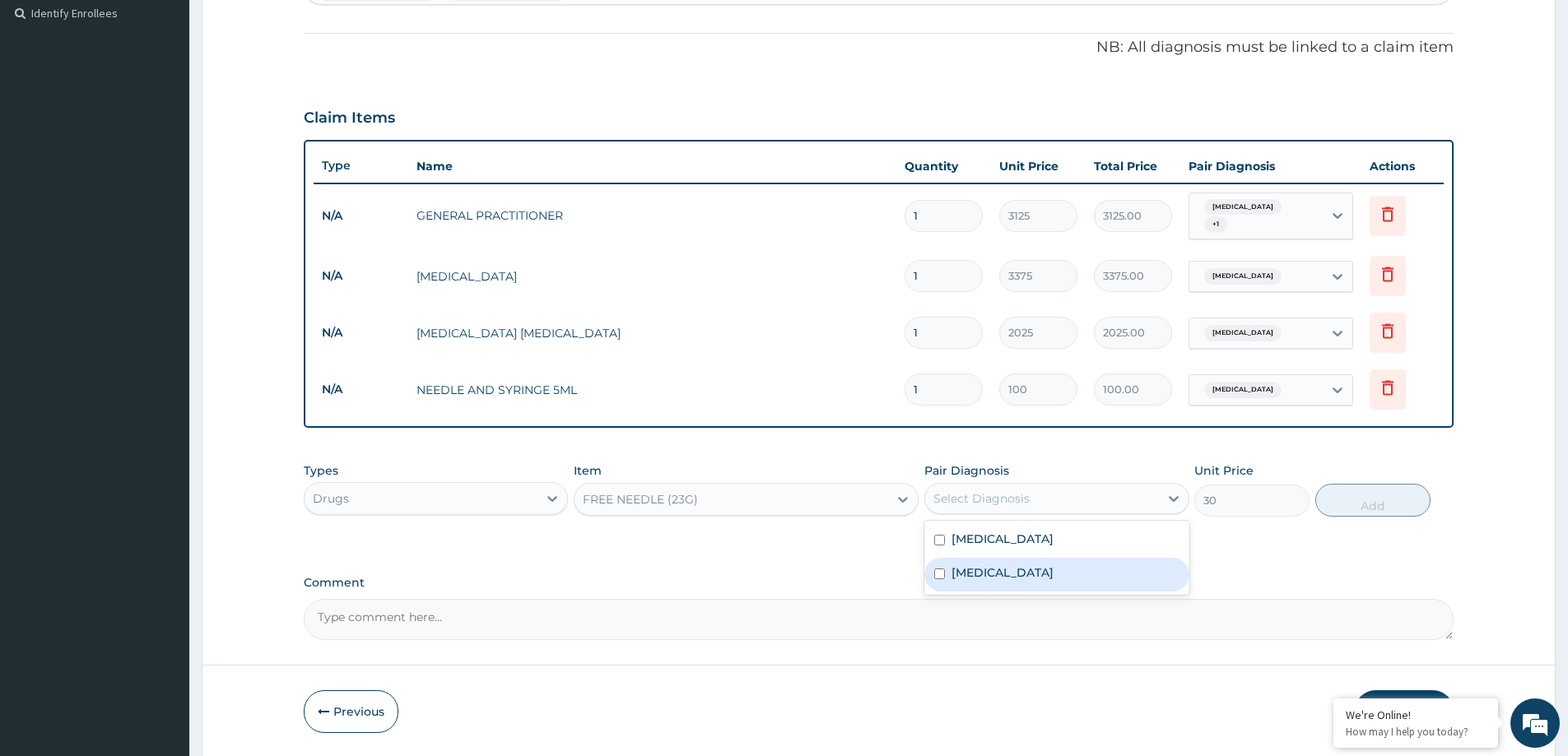
click at [1028, 572] on div "Malaria" at bounding box center [1056, 575] width 264 height 34
checkbox input "true"
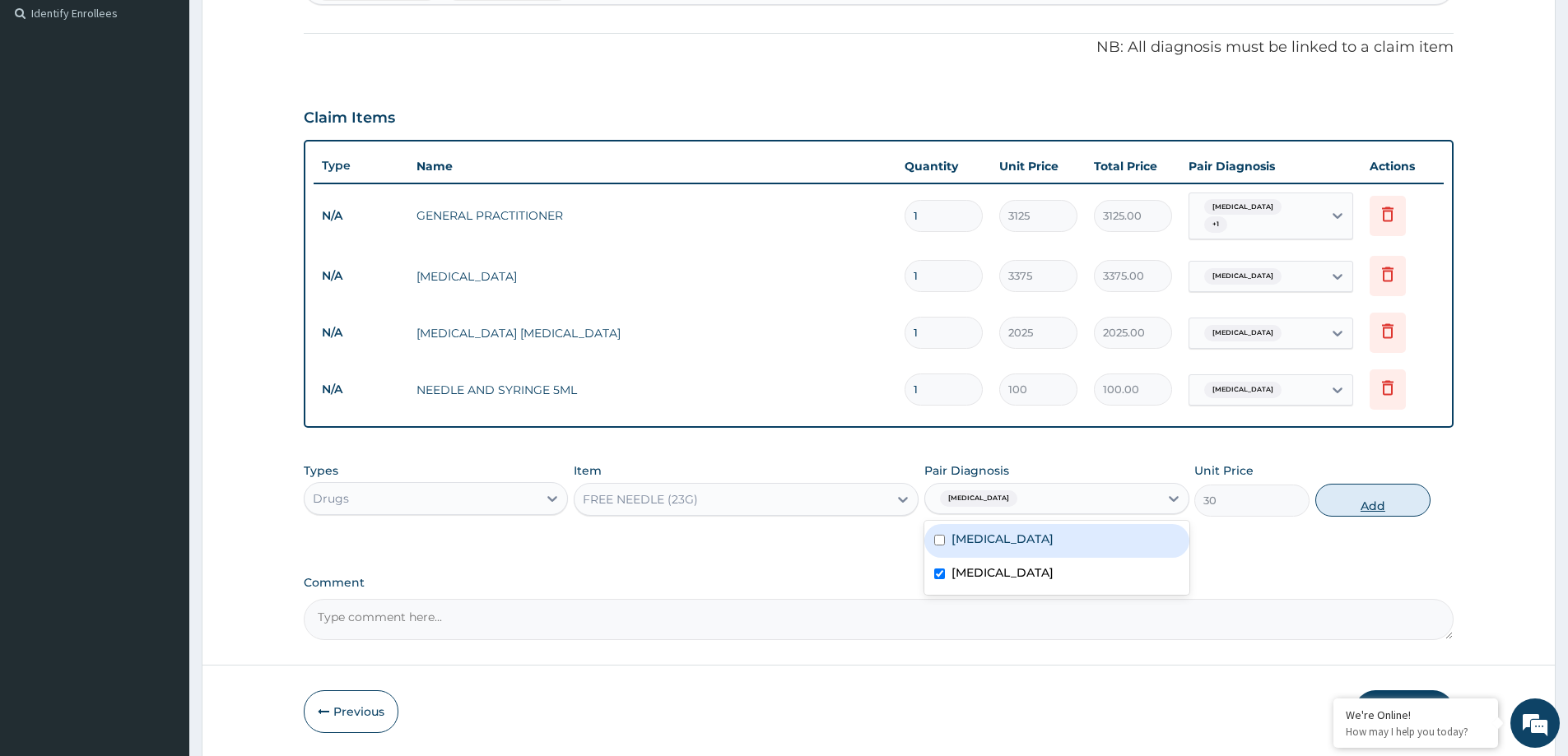
click at [1370, 495] on button "Add" at bounding box center [1373, 499] width 115 height 33
type input "0"
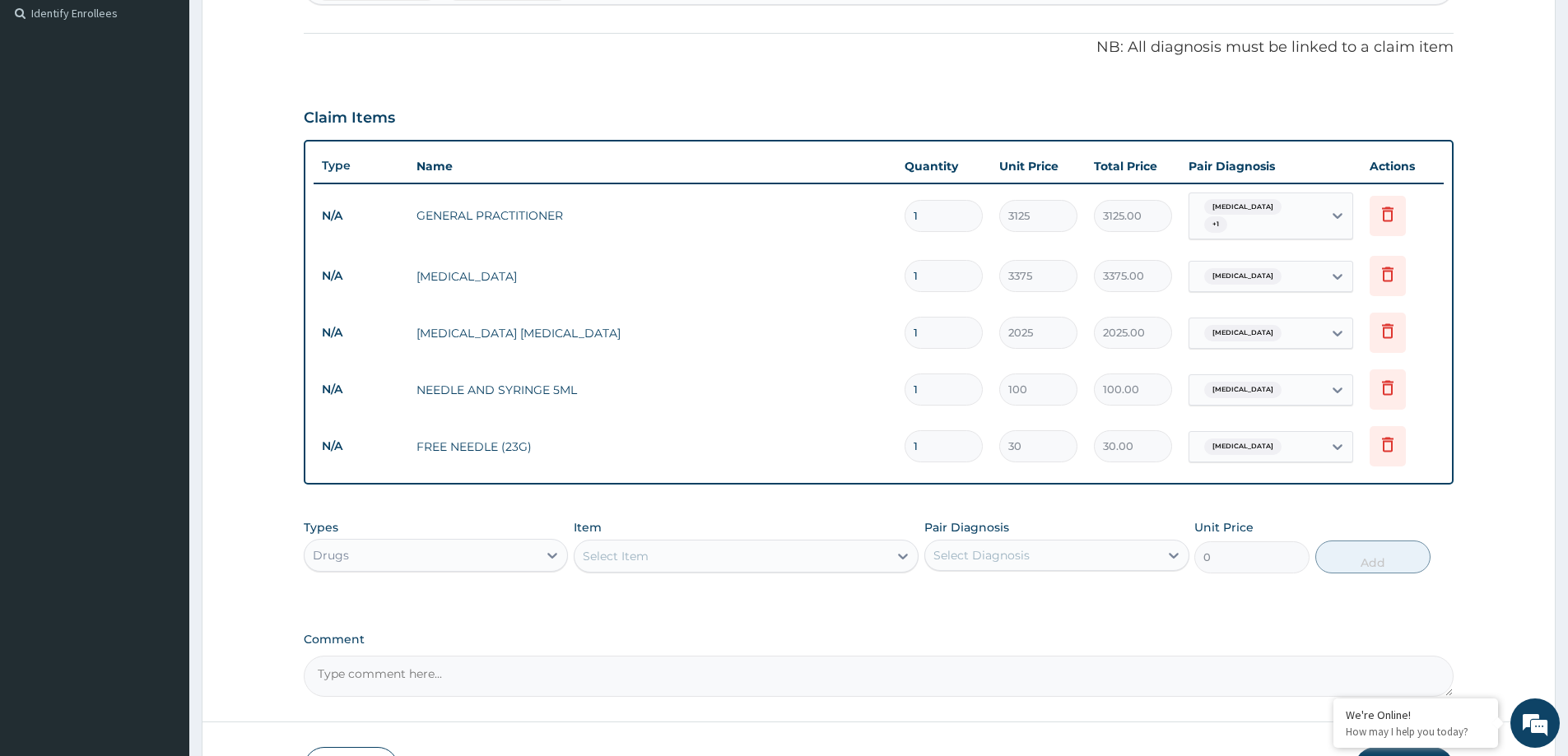
click at [662, 557] on div "Select Item" at bounding box center [731, 555] width 313 height 26
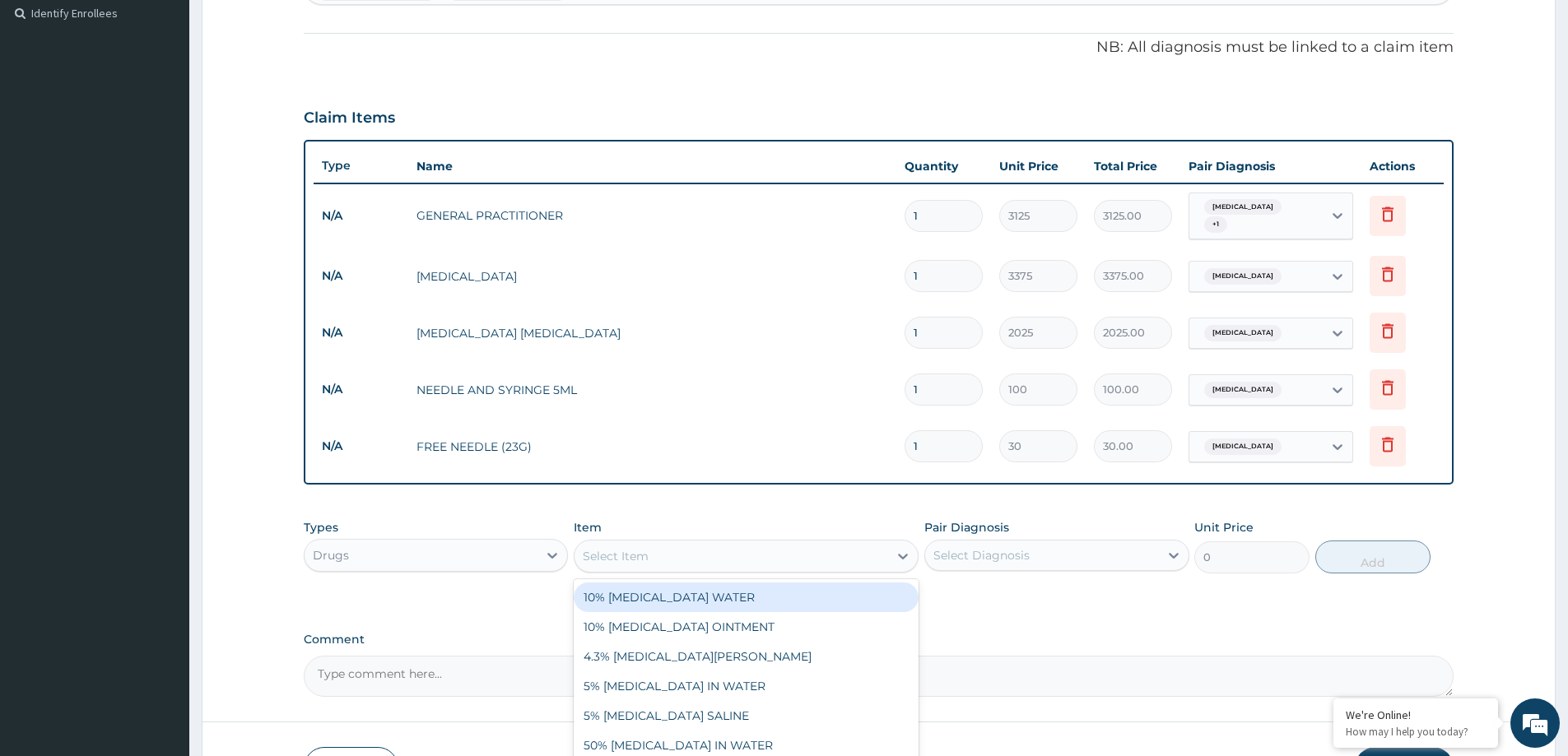
paste input "PARACETAMOL 150MG/ML INJ (PER ML)"
type input "PARACETAMOL 150MG/ML INJ (PER ML)"
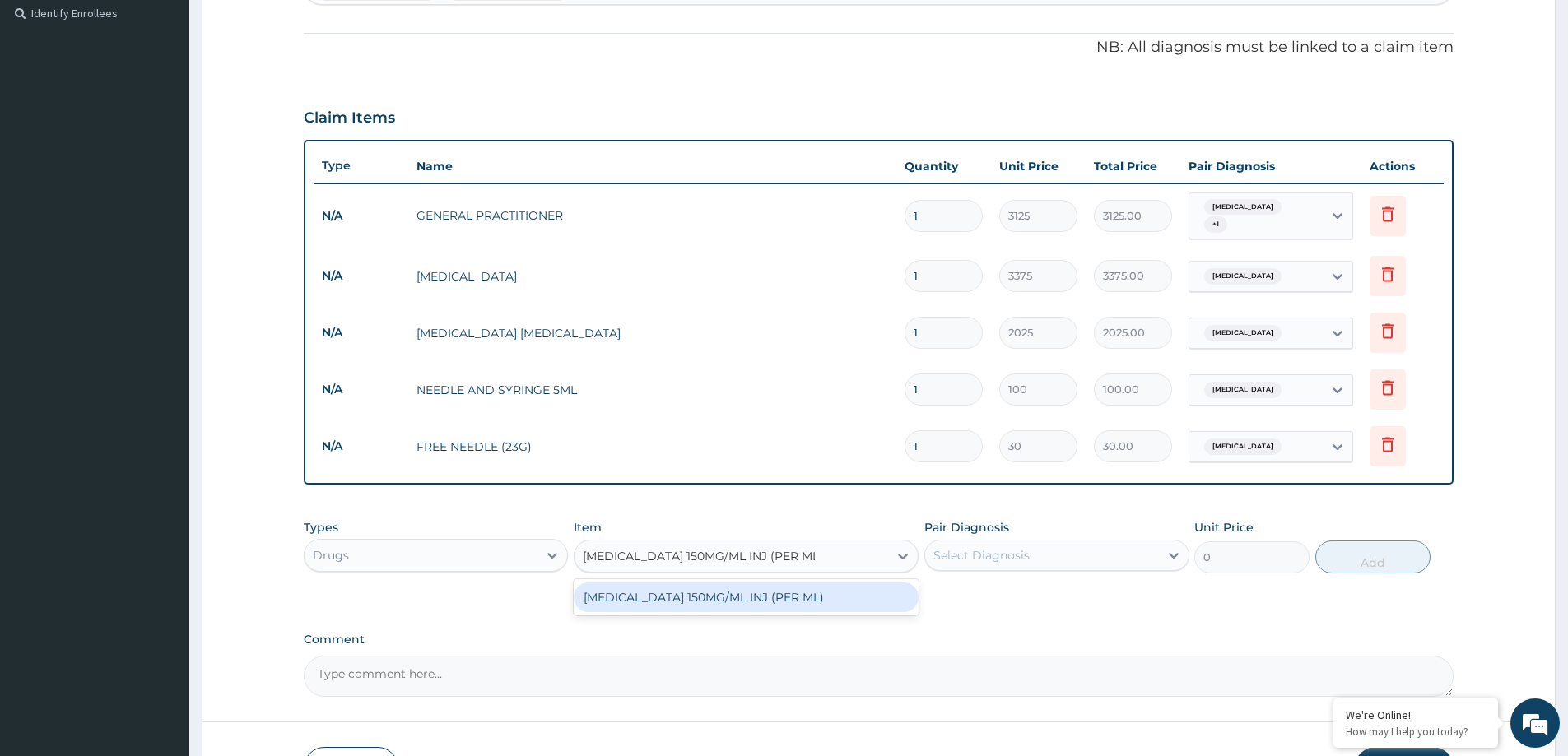
click at [749, 600] on div "PARACETAMOL 150MG/ML INJ (PER ML)" at bounding box center [745, 597] width 345 height 30
type input "90"
click at [1053, 564] on div "Select Diagnosis" at bounding box center [1041, 555] width 233 height 26
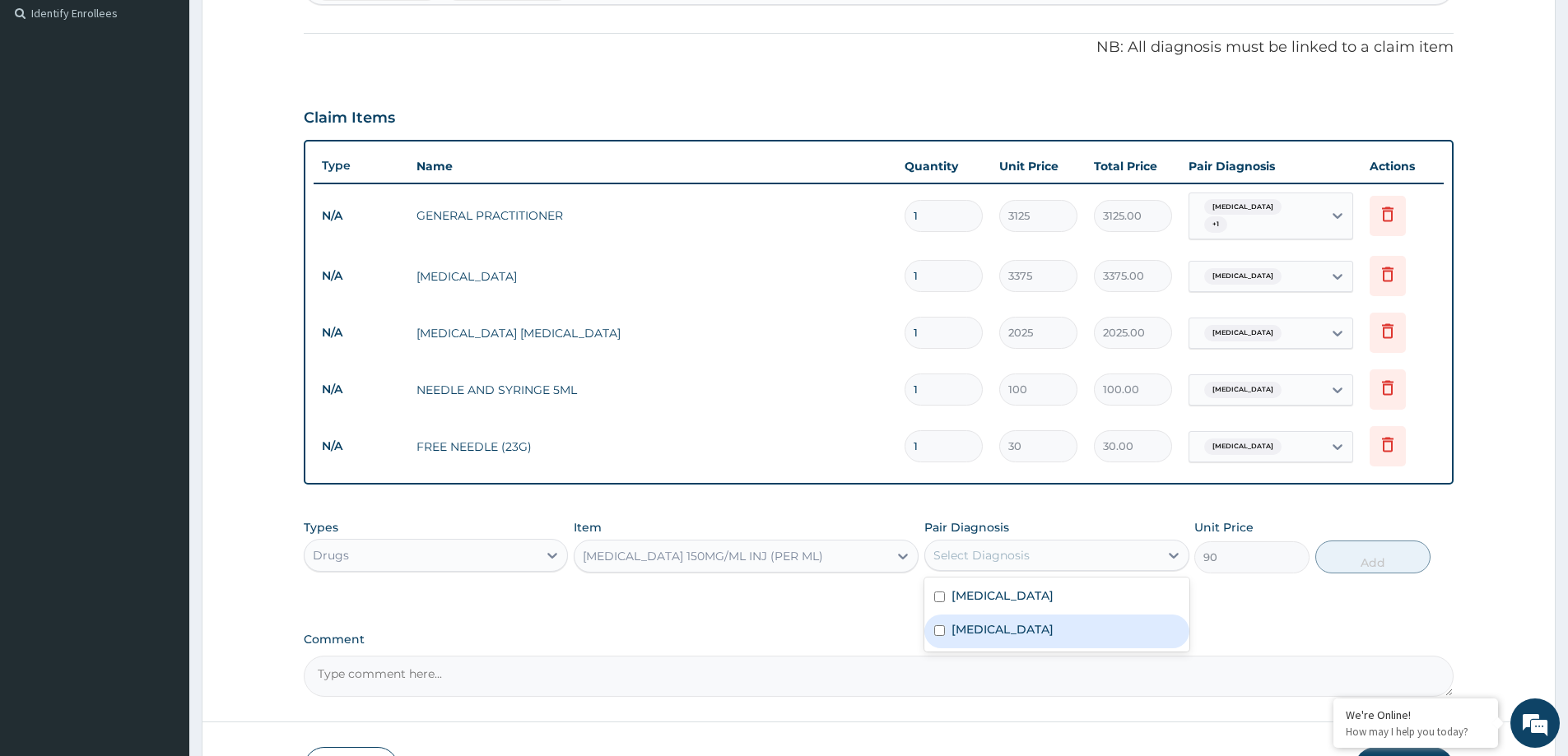
click at [1053, 639] on div "Malaria" at bounding box center [1056, 632] width 264 height 34
checkbox input "true"
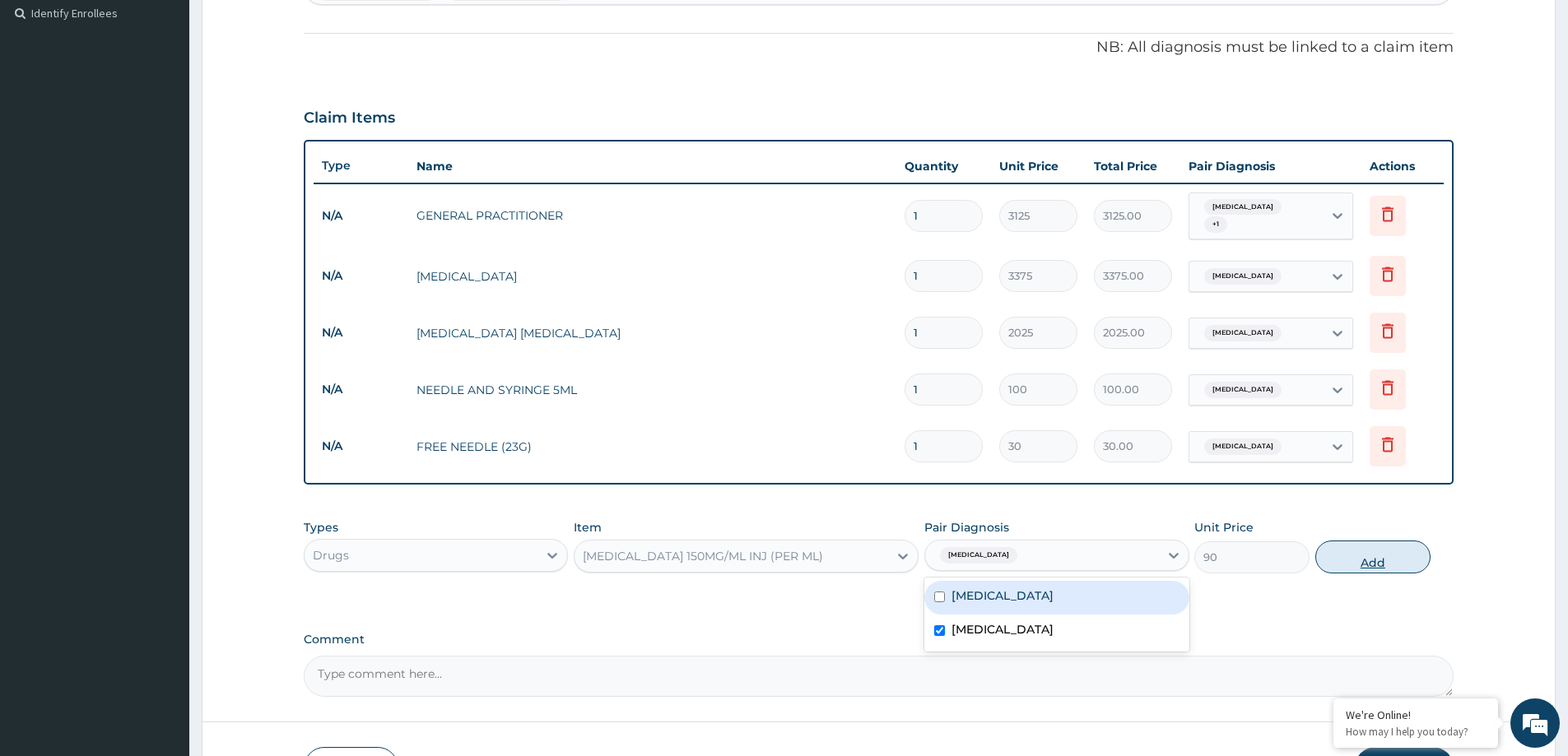
click at [1385, 555] on button "Add" at bounding box center [1373, 556] width 115 height 33
type input "0"
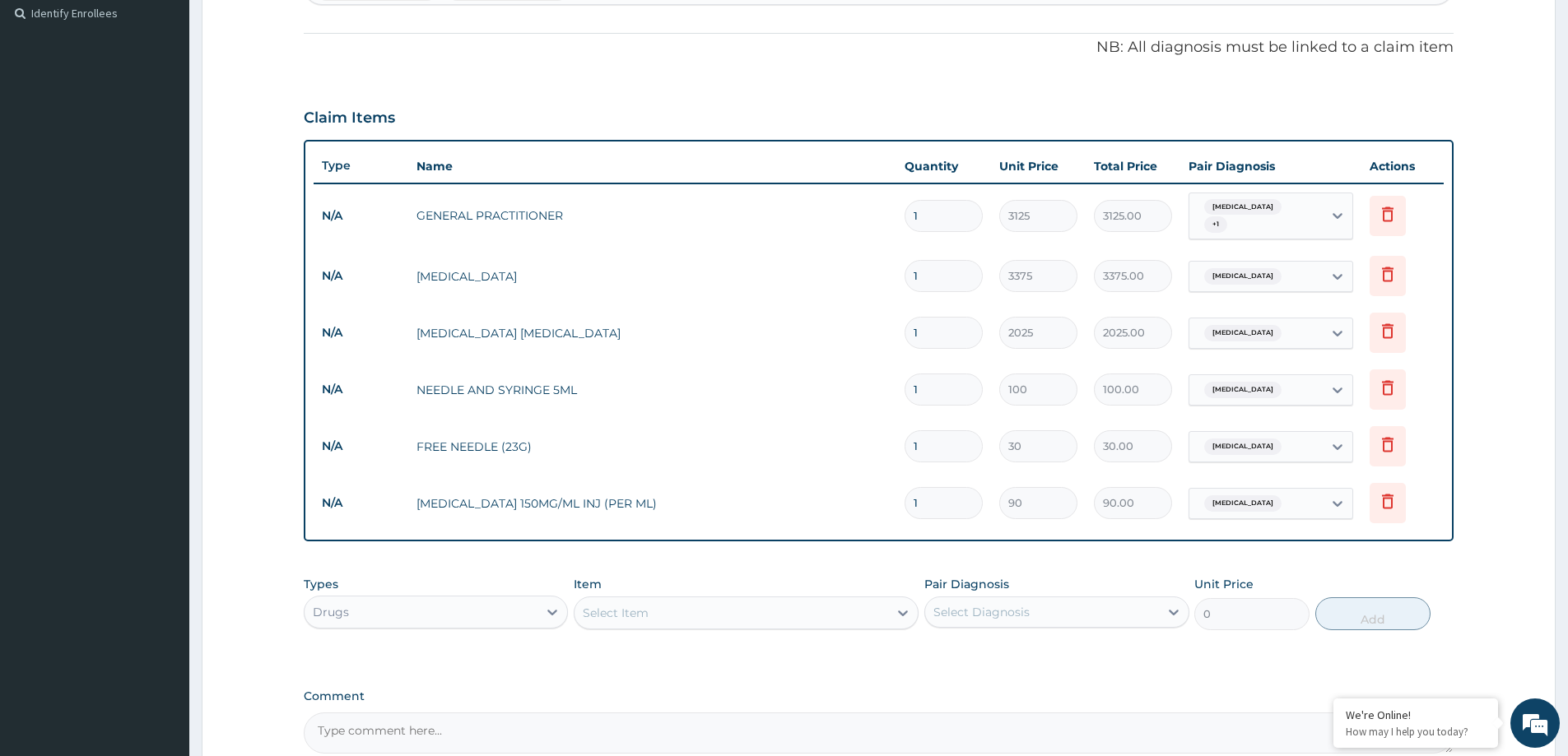
type input "0.00"
type input "4"
type input "360.00"
type input "4"
click at [856, 682] on div "PA Code / Prescription Code Enter Code(Secondary Care Only) Encounter Date 15-0…" at bounding box center [878, 227] width 1150 height 1052
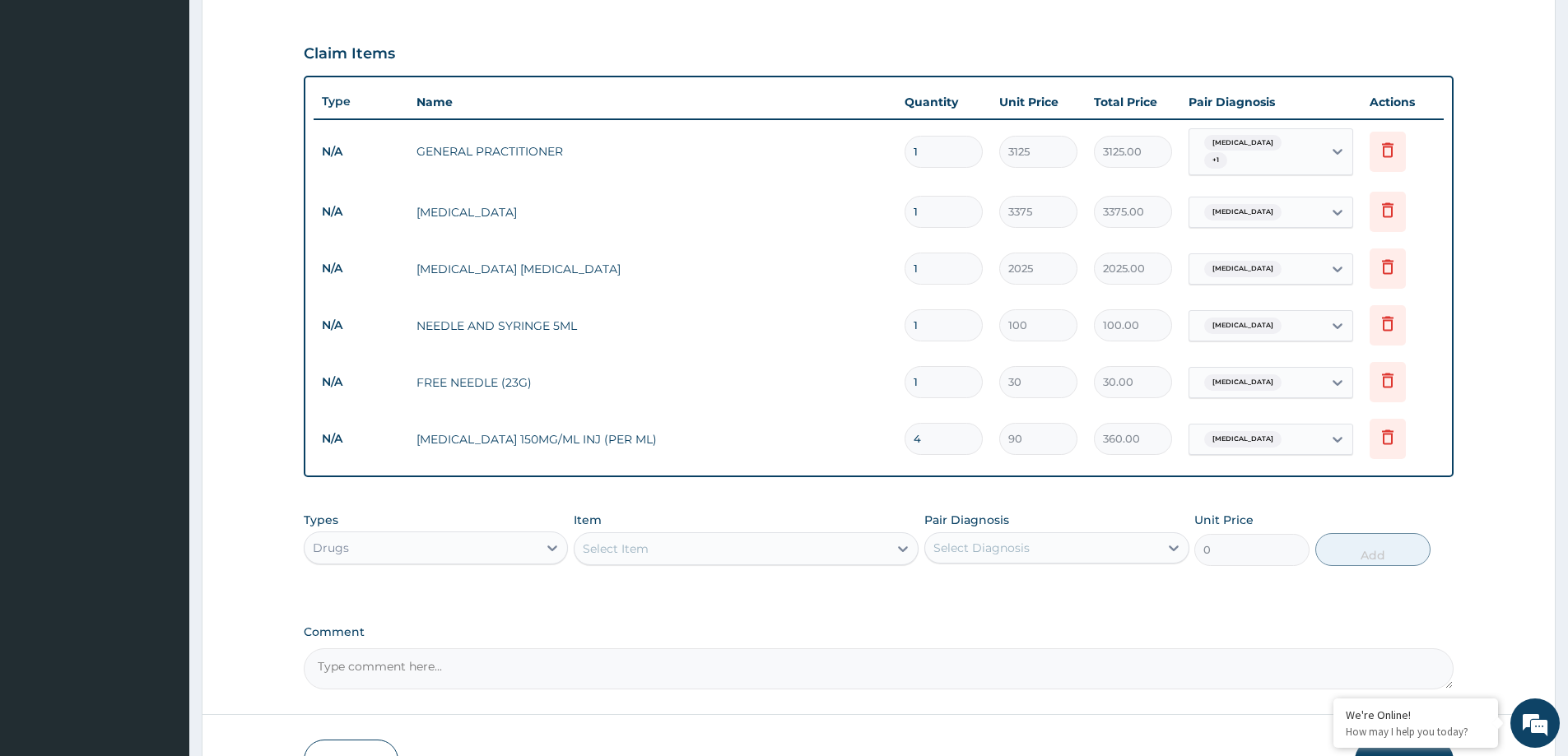
scroll to position [626, 0]
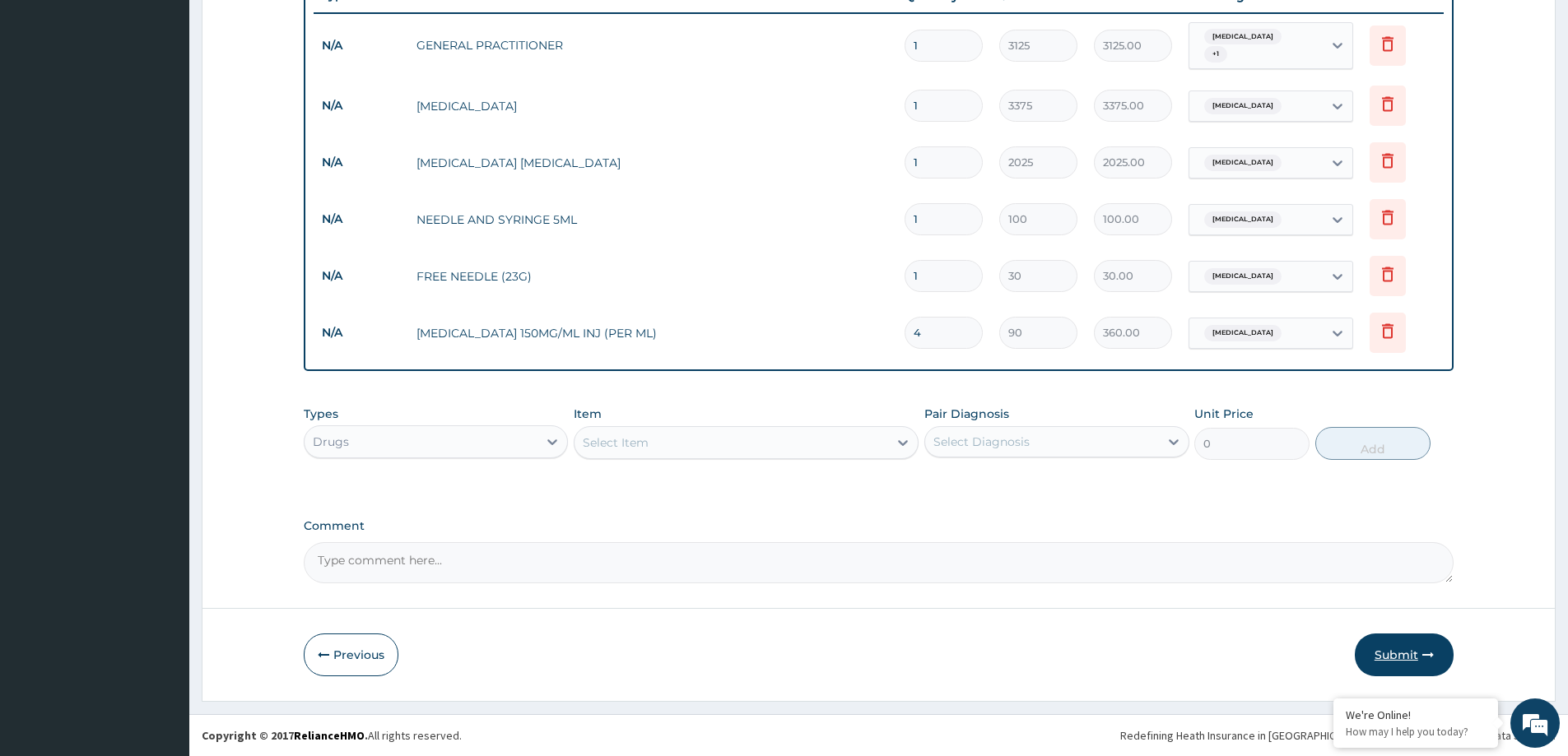
click at [1375, 651] on button "Submit" at bounding box center [1404, 654] width 99 height 43
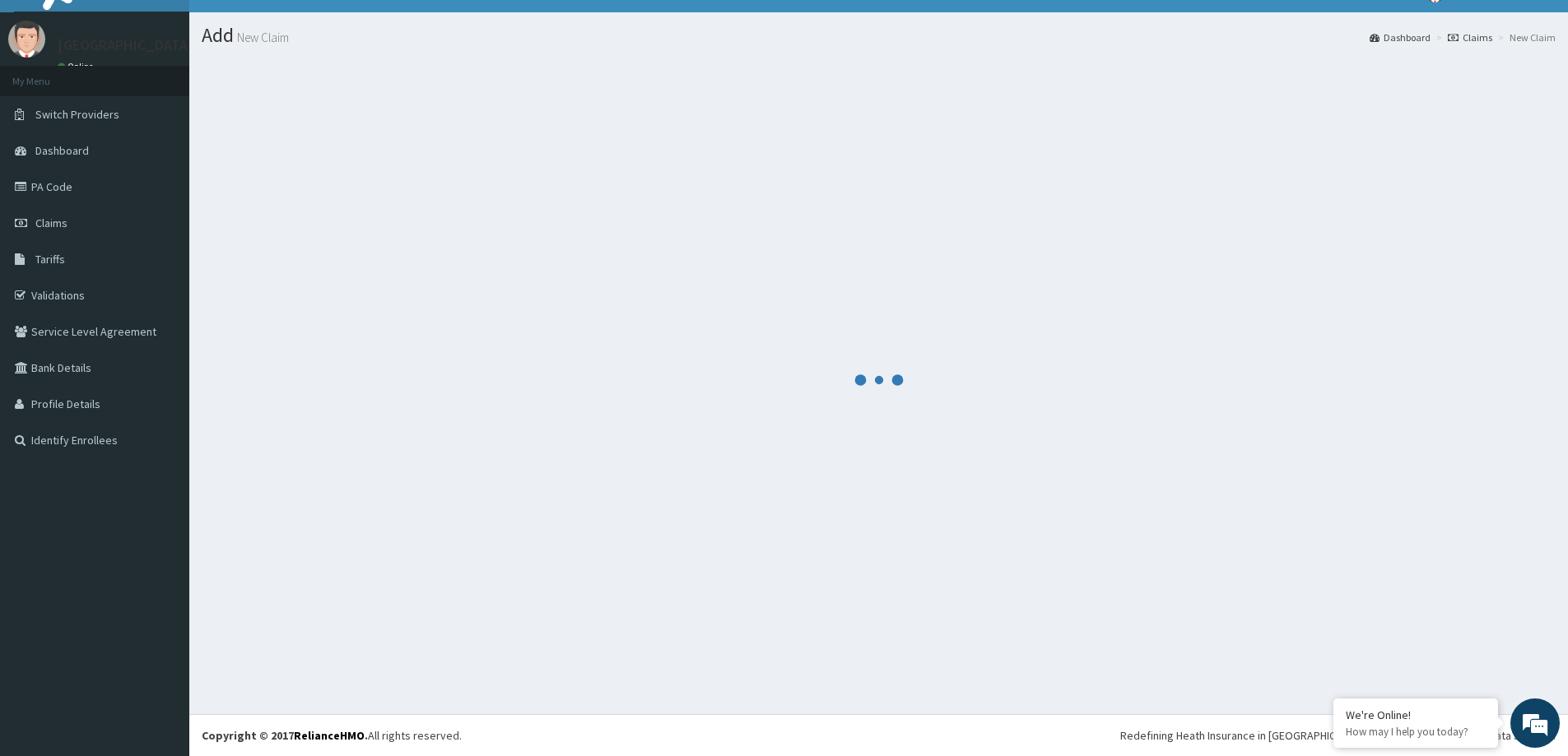
scroll to position [29, 0]
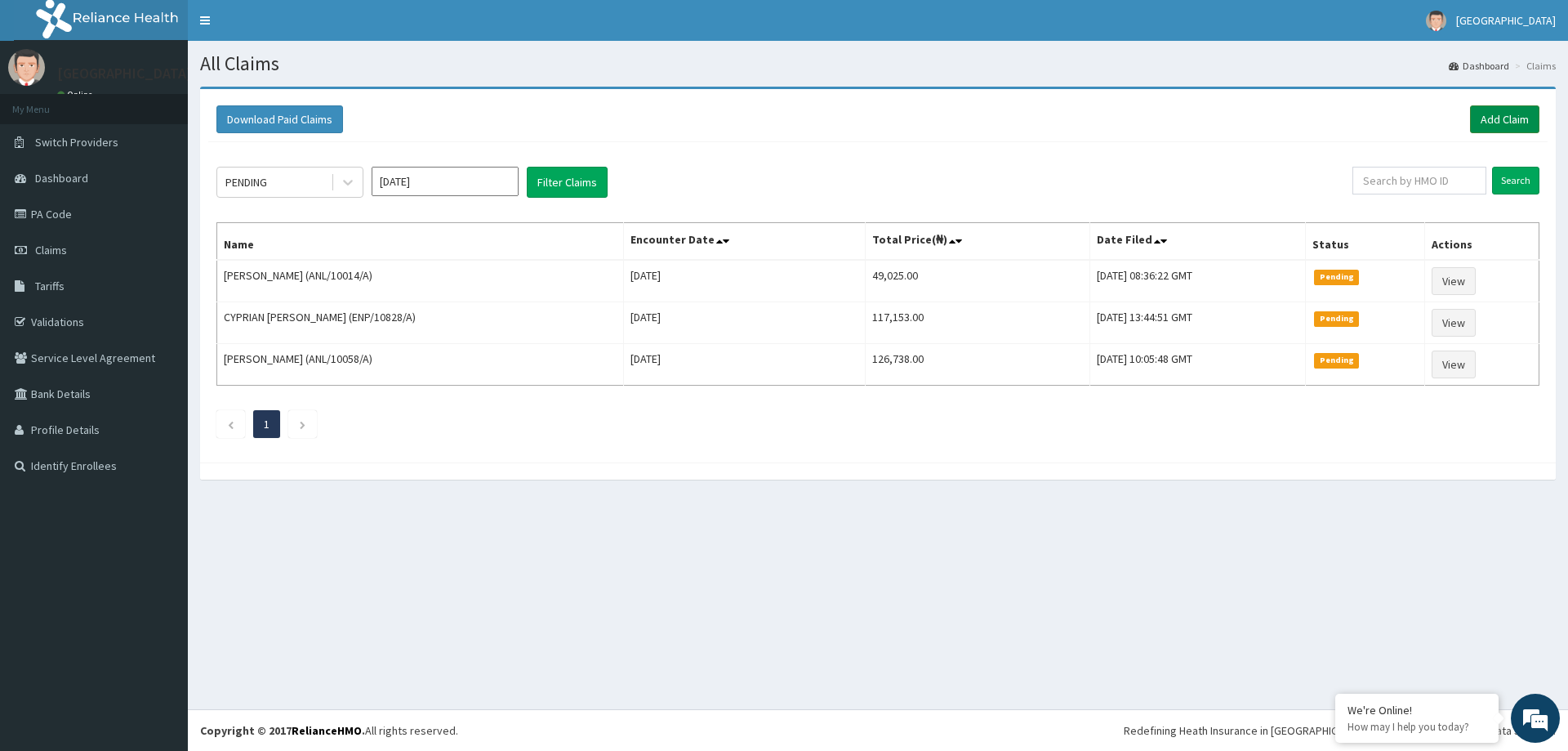
click at [1507, 110] on link "Add Claim" at bounding box center [1505, 119] width 70 height 28
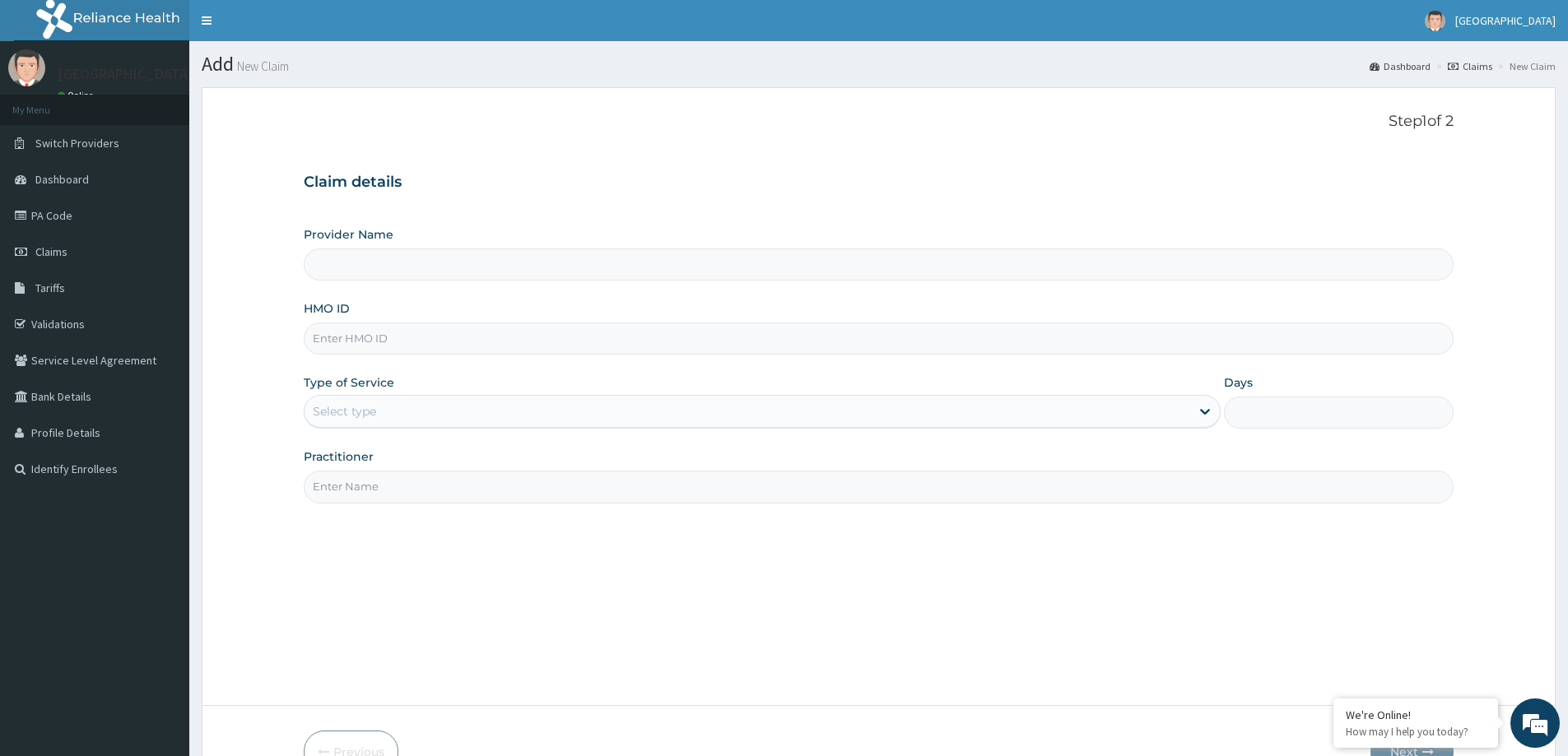
type input "LILY HOSPITAL-WARRI"
